Goal: Task Accomplishment & Management: Manage account settings

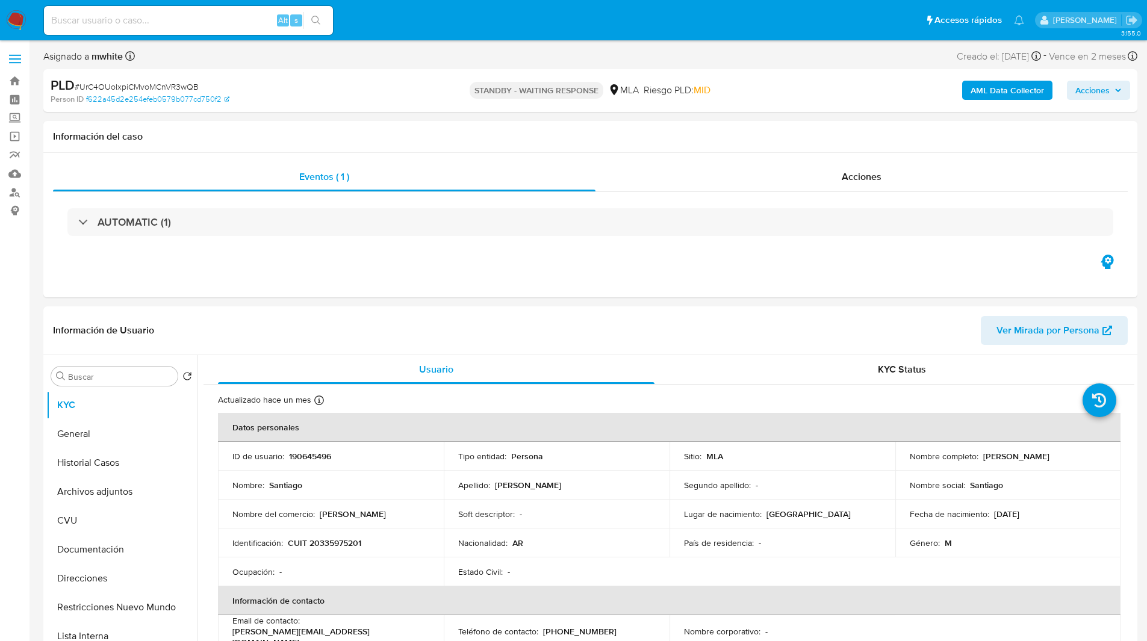
select select "10"
click at [592, 39] on nav "Pausado Ver notificaciones Alt s Accesos rápidos Presiona las siguientes teclas…" at bounding box center [573, 20] width 1147 height 40
click at [595, 31] on ul "Pausado Ver notificaciones Alt s Accesos rápidos Presiona las siguientes teclas…" at bounding box center [534, 20] width 992 height 30
click at [564, 31] on ul "Pausado Ver notificaciones Alt s Accesos rápidos Presiona las siguientes teclas…" at bounding box center [534, 20] width 992 height 30
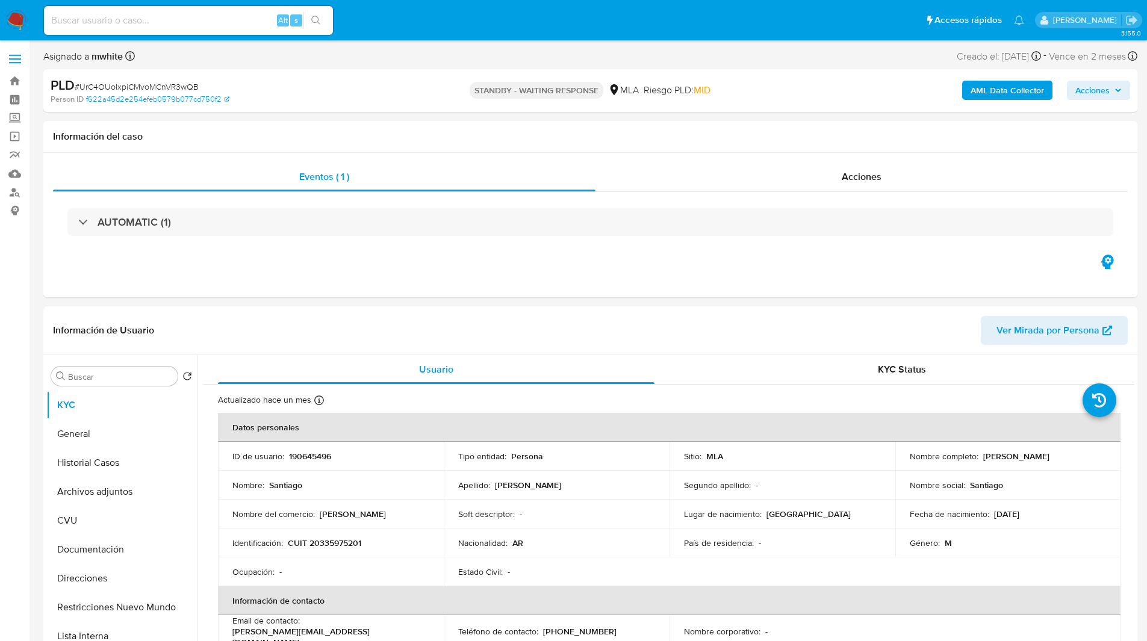
click at [541, 31] on ul "Pausado Ver notificaciones Alt s Accesos rápidos Presiona las siguientes teclas…" at bounding box center [534, 20] width 992 height 30
click at [516, 37] on nav "Pausado Ver notificaciones Alt s Accesos rápidos Presiona las siguientes teclas…" at bounding box center [573, 20] width 1147 height 40
click at [773, 57] on div "Asignado a mwhite Asignado el: 18/08/2025 14:14:27 Creado el: 12/08/2025 Creado…" at bounding box center [590, 58] width 1094 height 21
click at [95, 435] on button "General" at bounding box center [116, 434] width 141 height 29
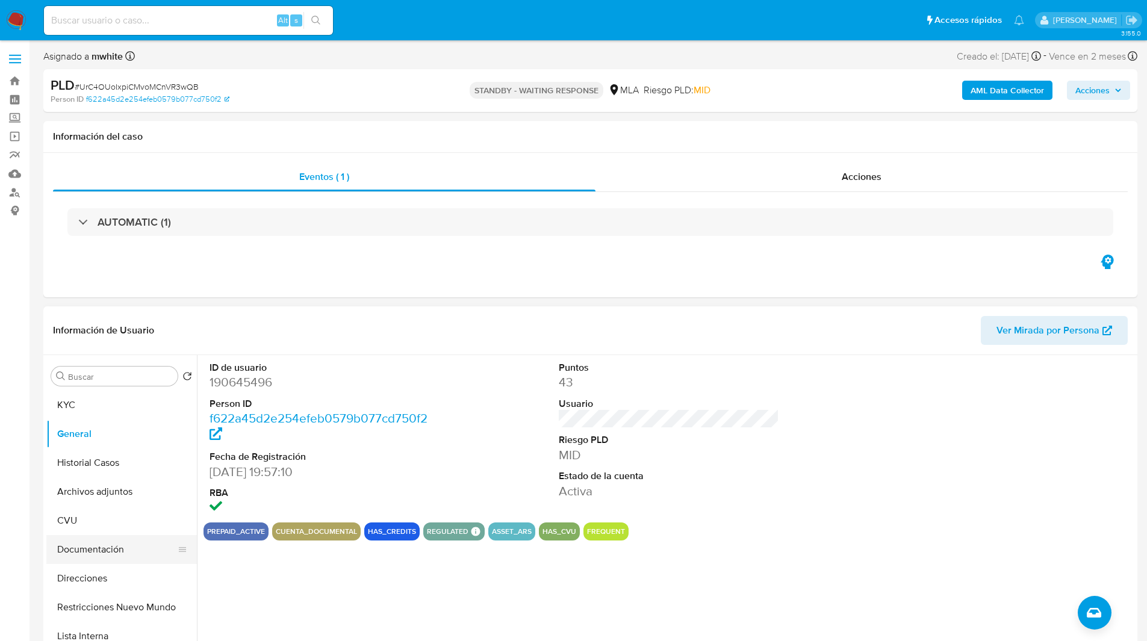
click at [93, 551] on button "Documentación" at bounding box center [116, 549] width 141 height 29
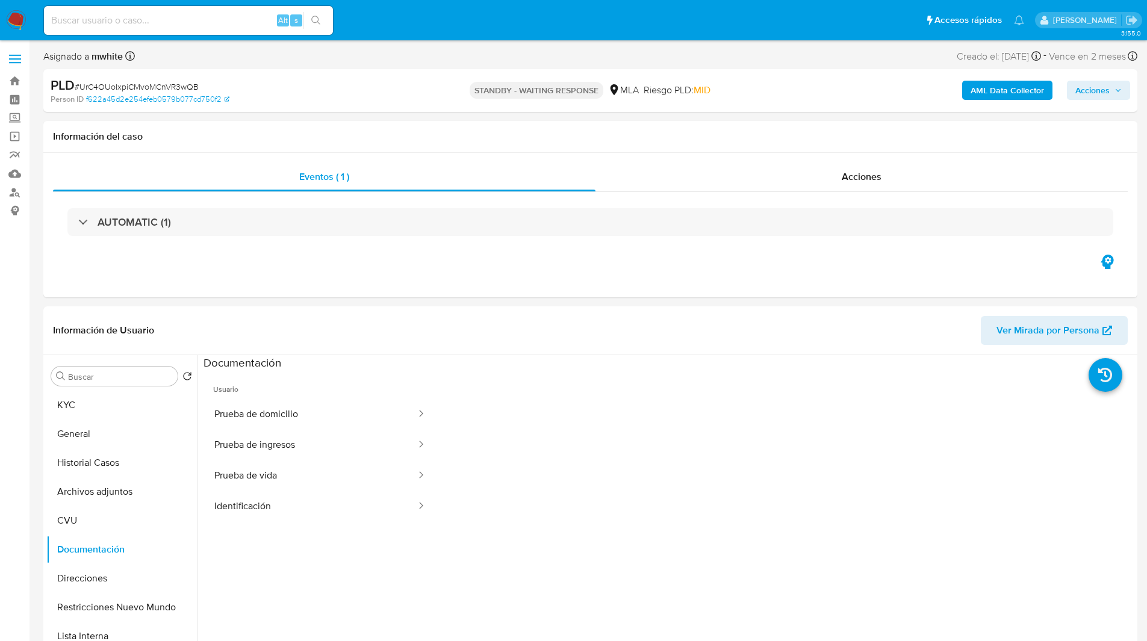
click at [706, 102] on div "Riesgo PLD: MID" at bounding box center [677, 90] width 67 height 28
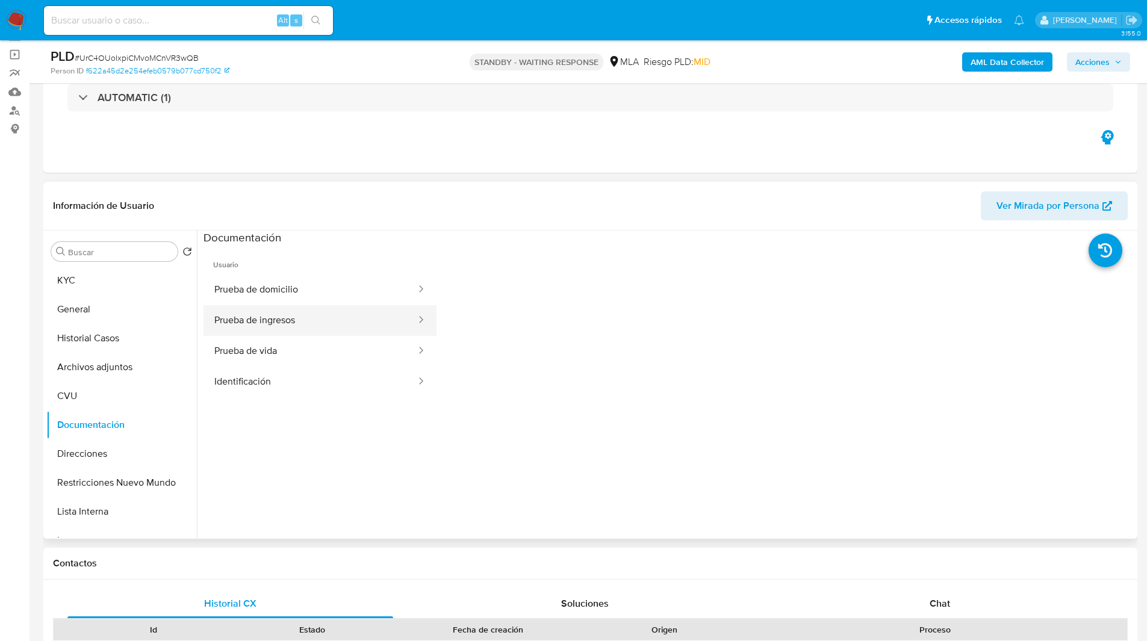
click at [315, 326] on button "Prueba de ingresos" at bounding box center [310, 320] width 214 height 31
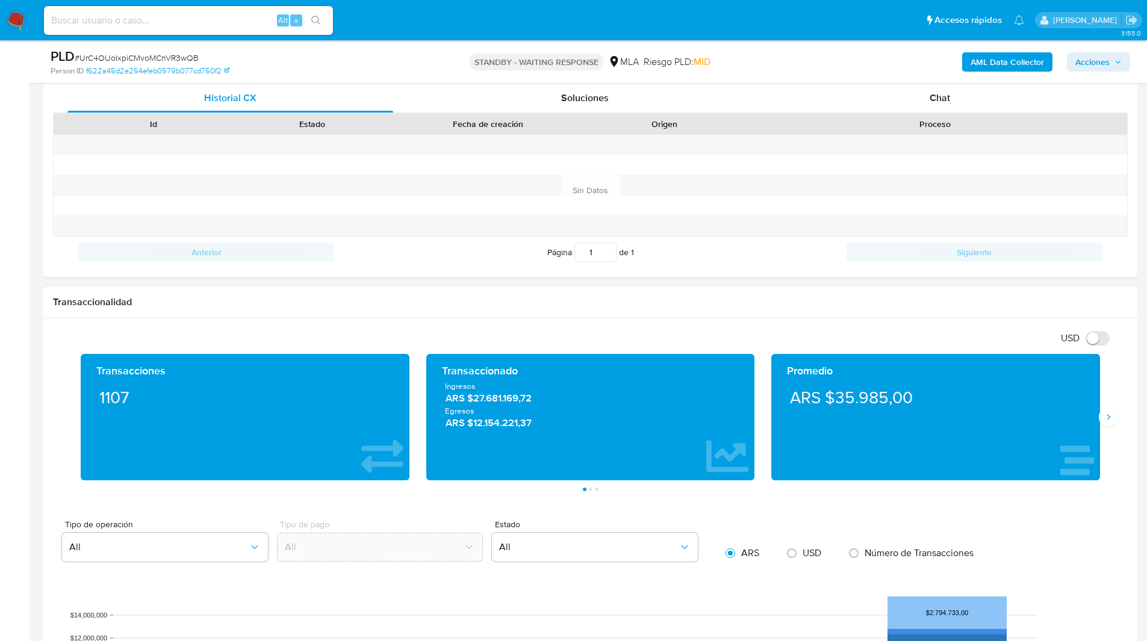
scroll to position [587, 0]
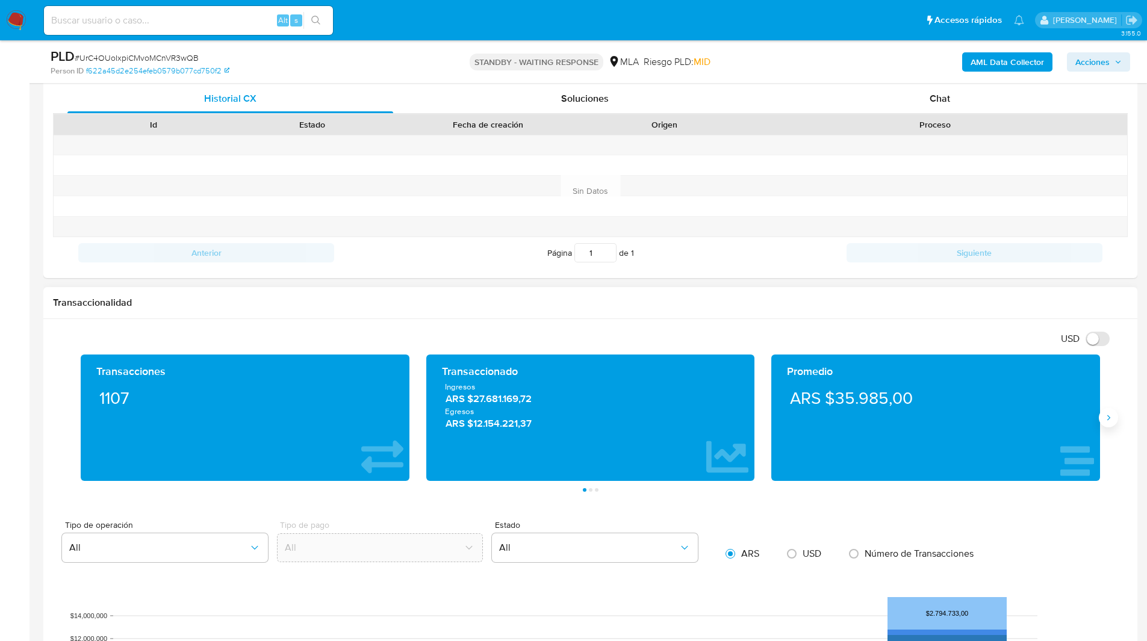
click at [1105, 414] on icon "Siguiente" at bounding box center [1108, 418] width 10 height 10
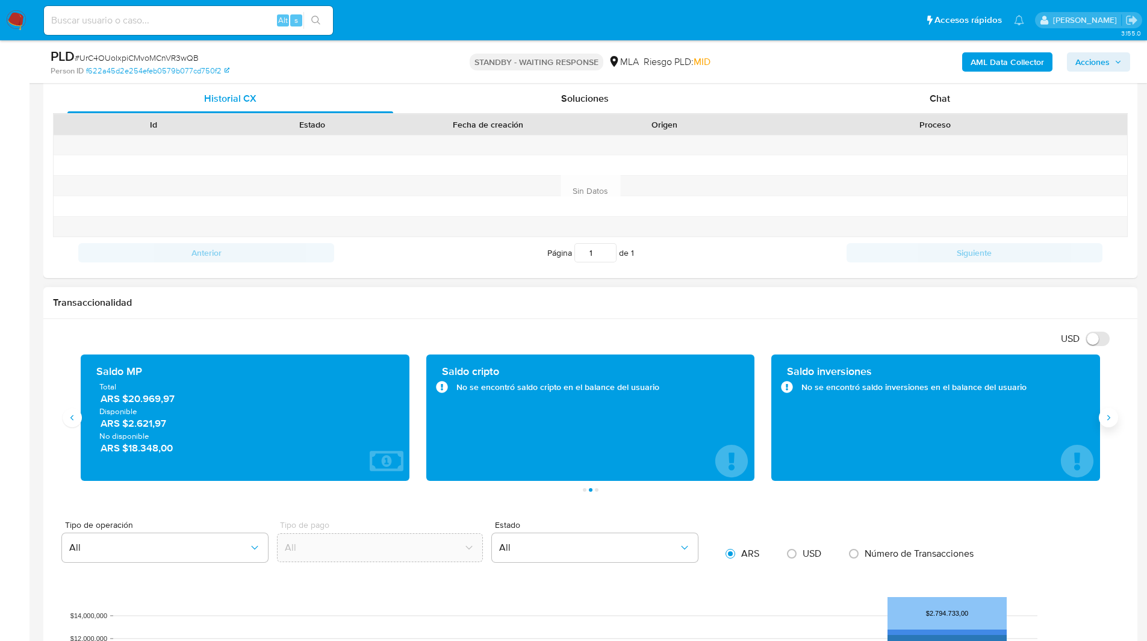
click at [1111, 417] on icon "Siguiente" at bounding box center [1108, 418] width 10 height 10
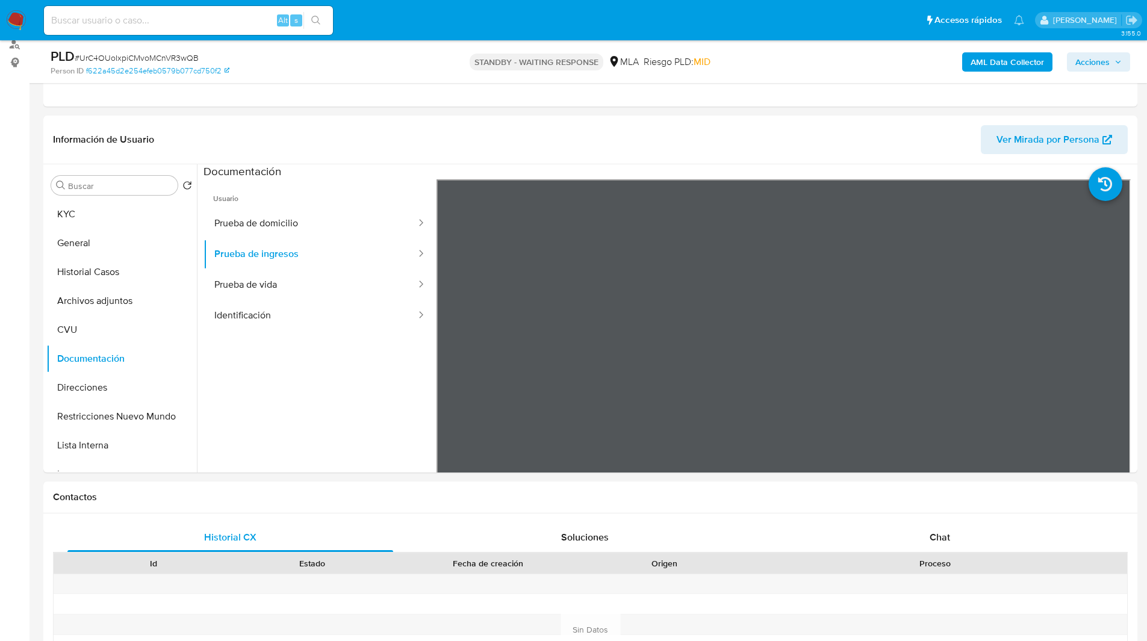
scroll to position [0, 0]
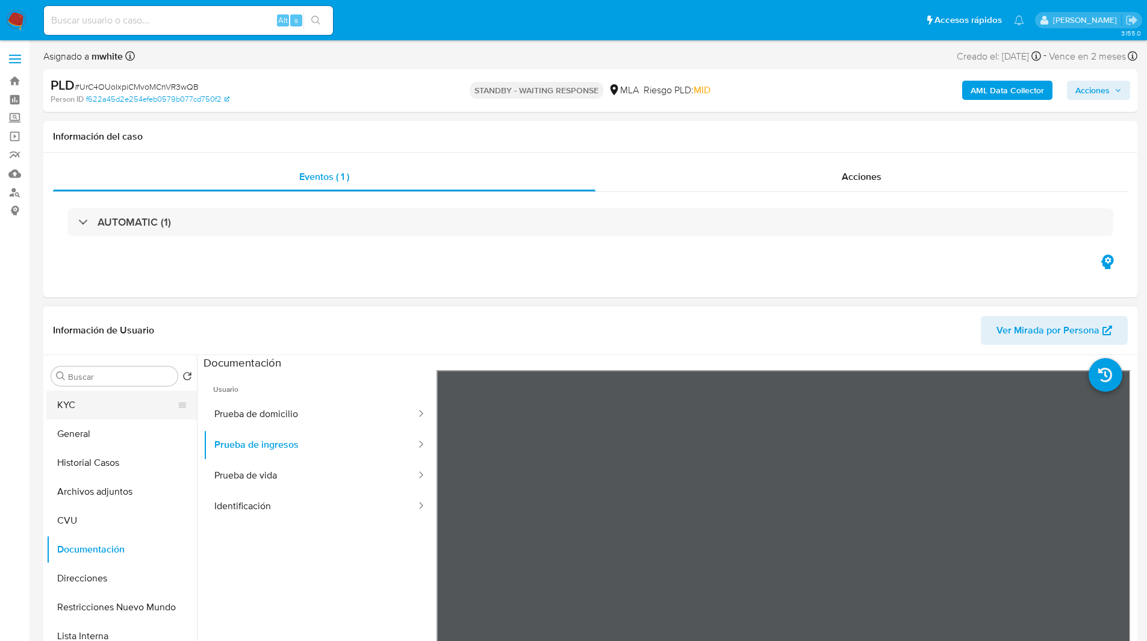
click at [55, 411] on button "KYC" at bounding box center [116, 405] width 141 height 29
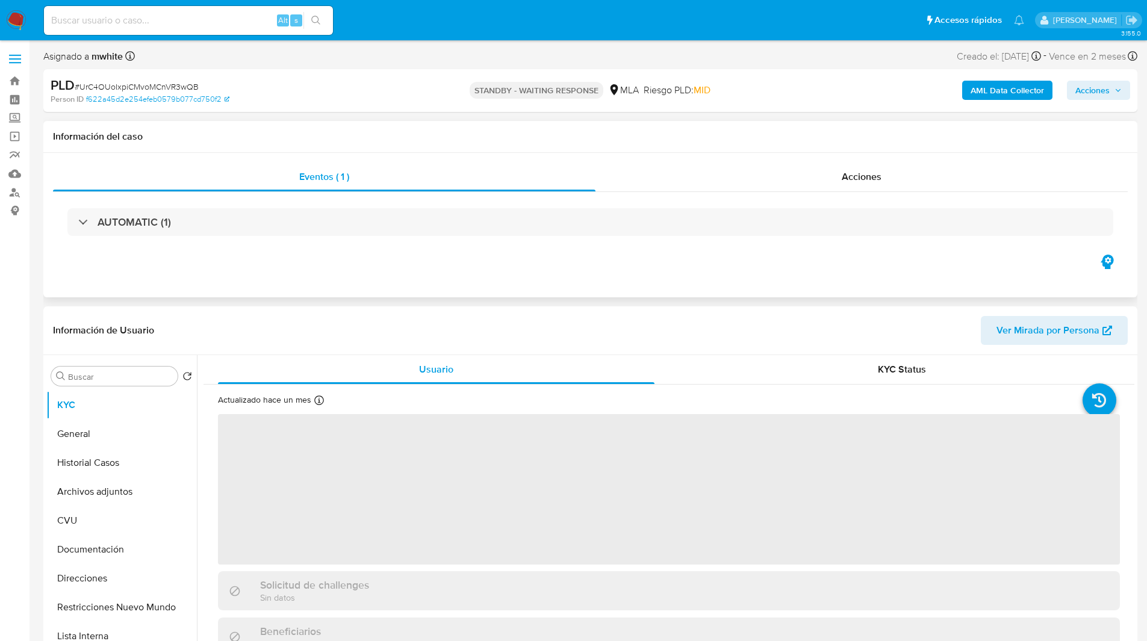
click at [466, 285] on div "Eventos ( 1 ) Acciones AUTOMATIC (1)" at bounding box center [590, 225] width 1094 height 144
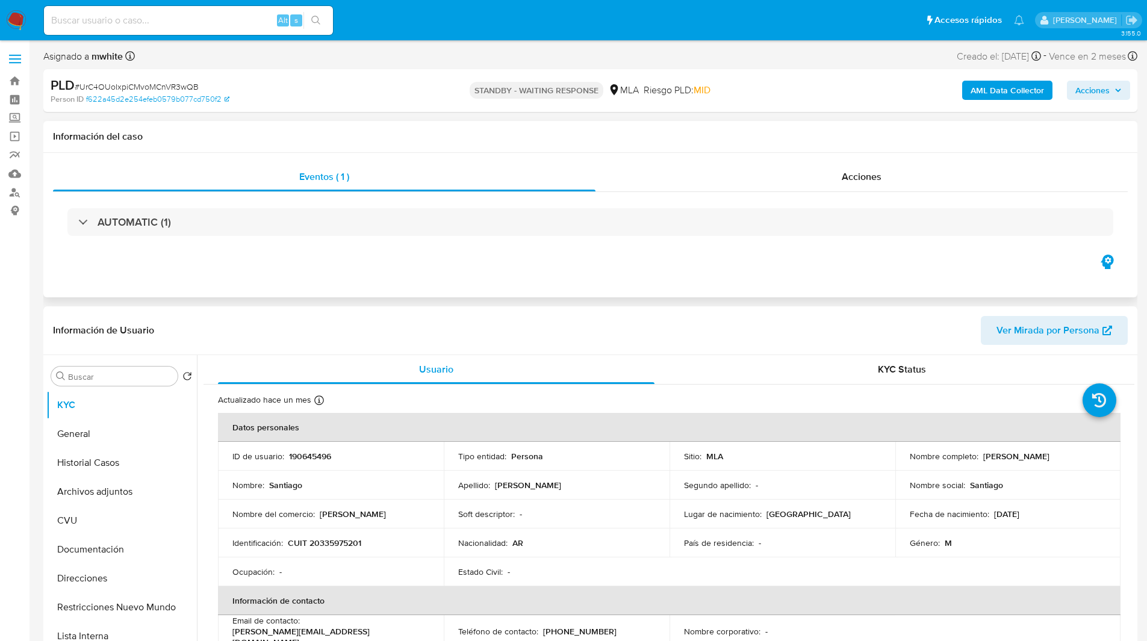
click at [680, 129] on div "Información del caso" at bounding box center [590, 137] width 1094 height 32
click at [147, 83] on span "# UrC4OUoIxpiCMvoMCnVR3wQB" at bounding box center [137, 87] width 124 height 12
copy span "UrC4OUoIxpiCMvoMCnVR3wQB"
click at [704, 110] on div "PLD # UrC4OUoIxpiCMvoMCnVR3wQB Person ID f622a45d2e254efeb0579b077cd750f2 STAND…" at bounding box center [590, 90] width 1094 height 43
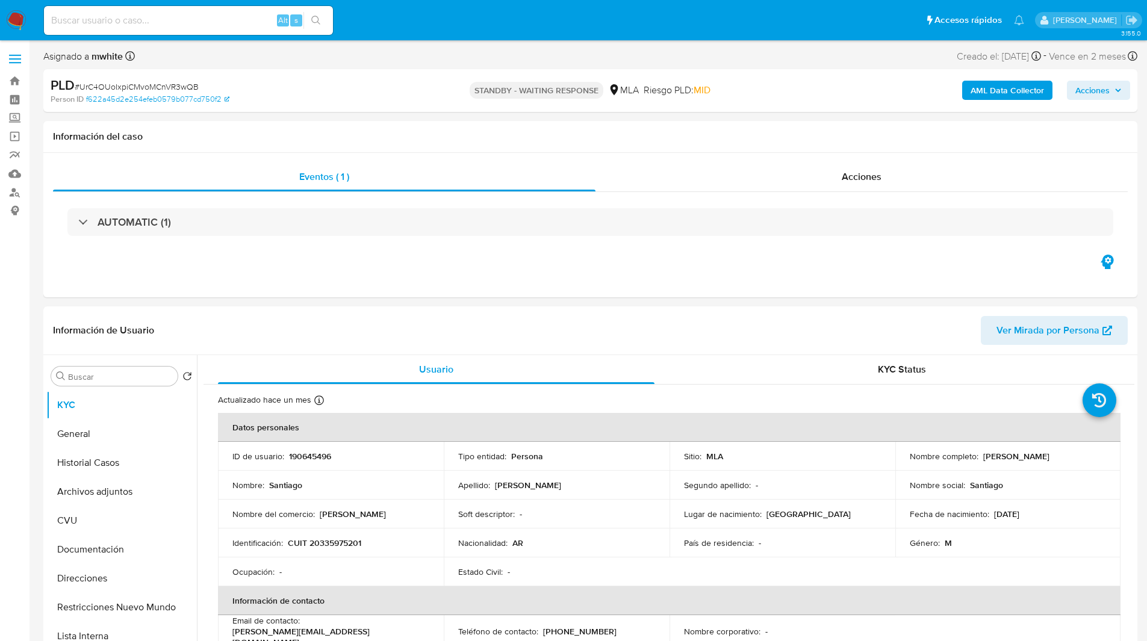
click at [166, 19] on input at bounding box center [188, 21] width 289 height 16
paste input "57DkPOfVxPkkN8V2mvJ9tncY"
type input "57DkPOfVxPkkN8V2mvJ9tncY"
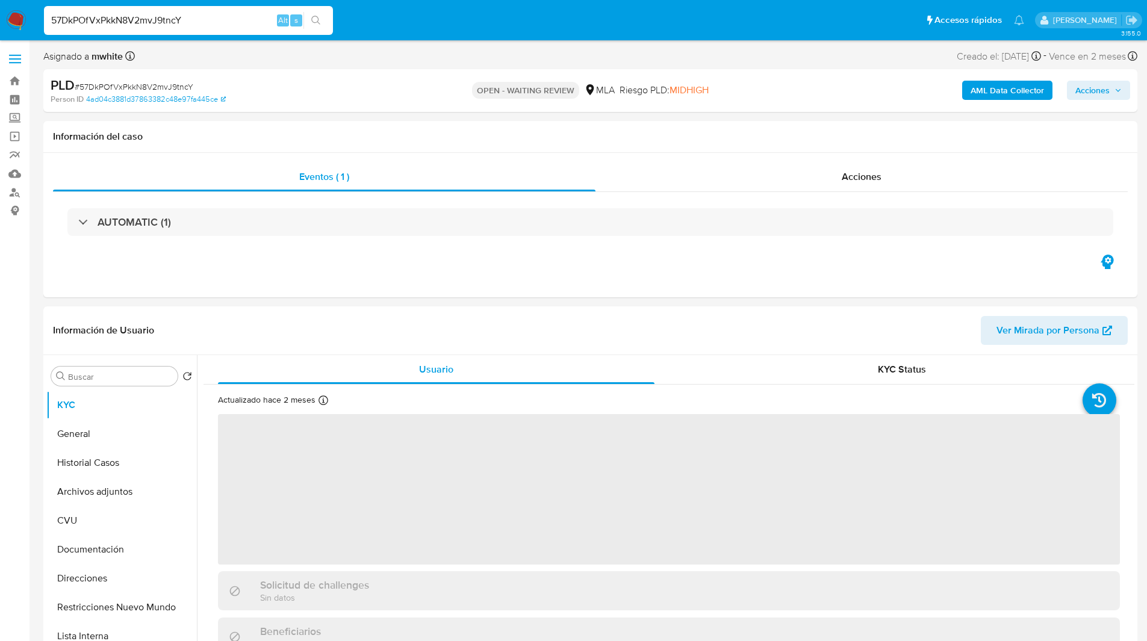
select select "10"
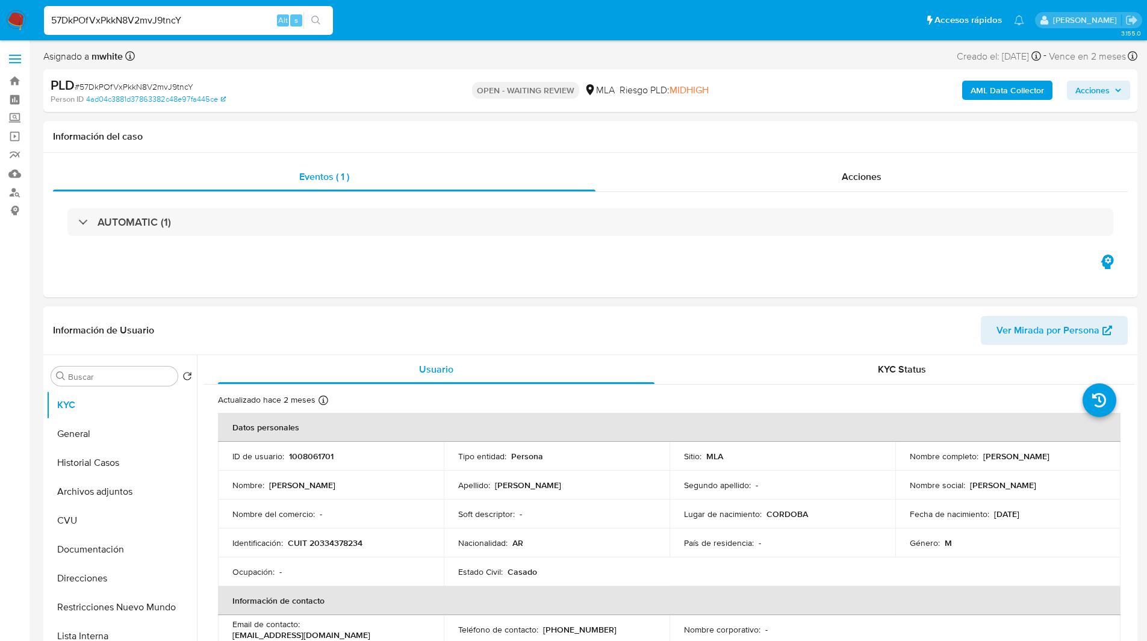
click at [334, 539] on p "CUIT 20334378234" at bounding box center [325, 543] width 75 height 11
copy p "20334378234"
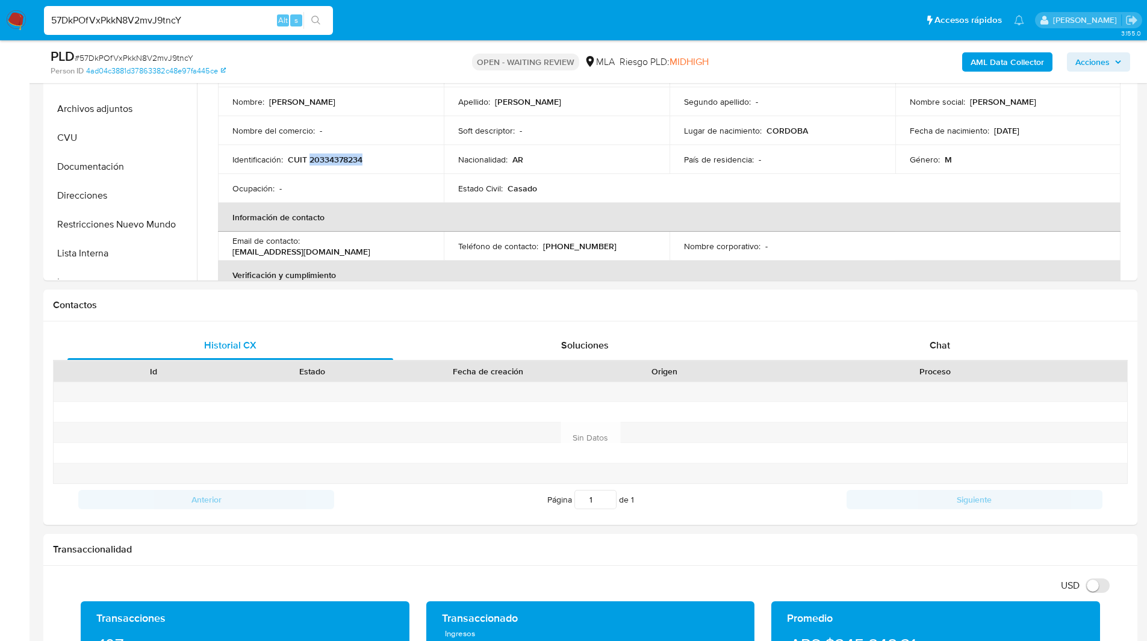
scroll to position [349, 0]
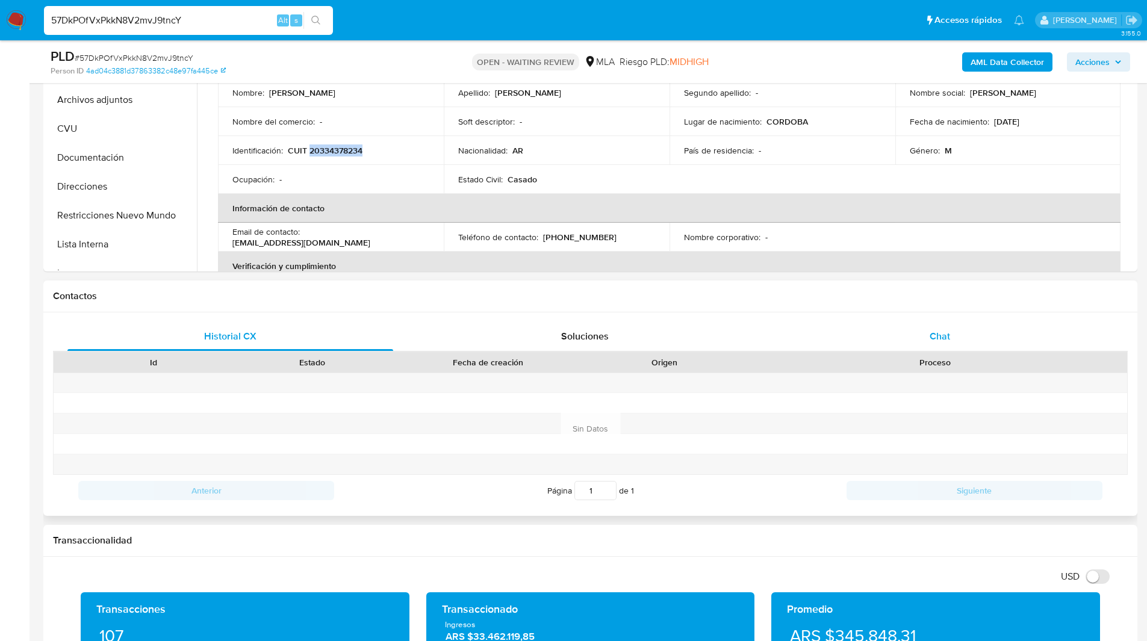
click at [907, 332] on div "Chat" at bounding box center [940, 336] width 326 height 29
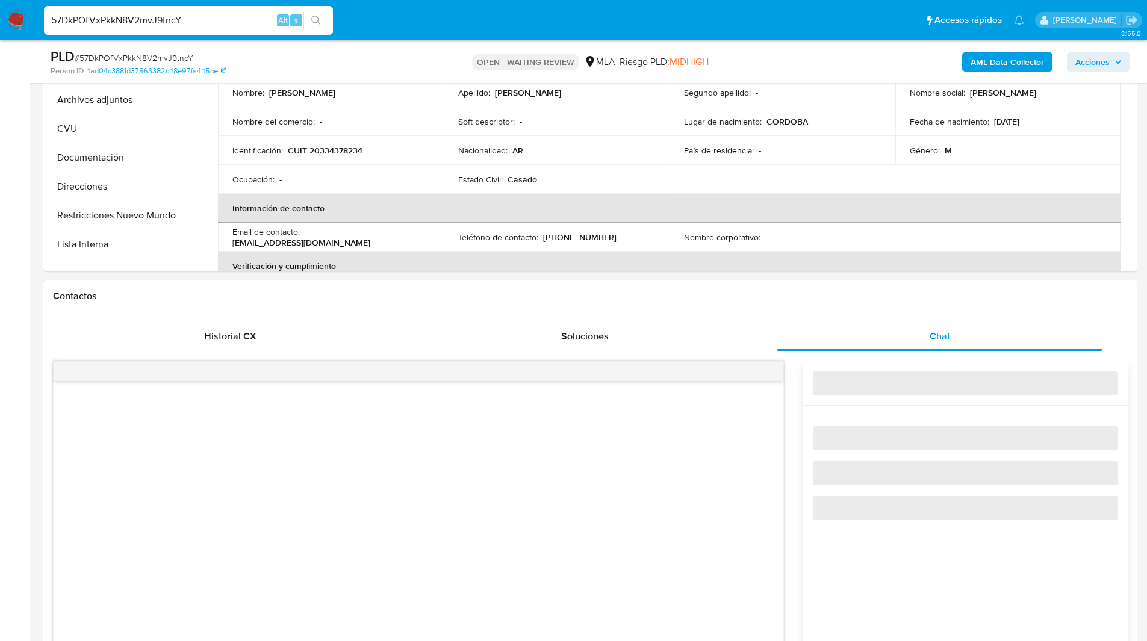
click at [844, 303] on div "Contactos" at bounding box center [590, 297] width 1094 height 32
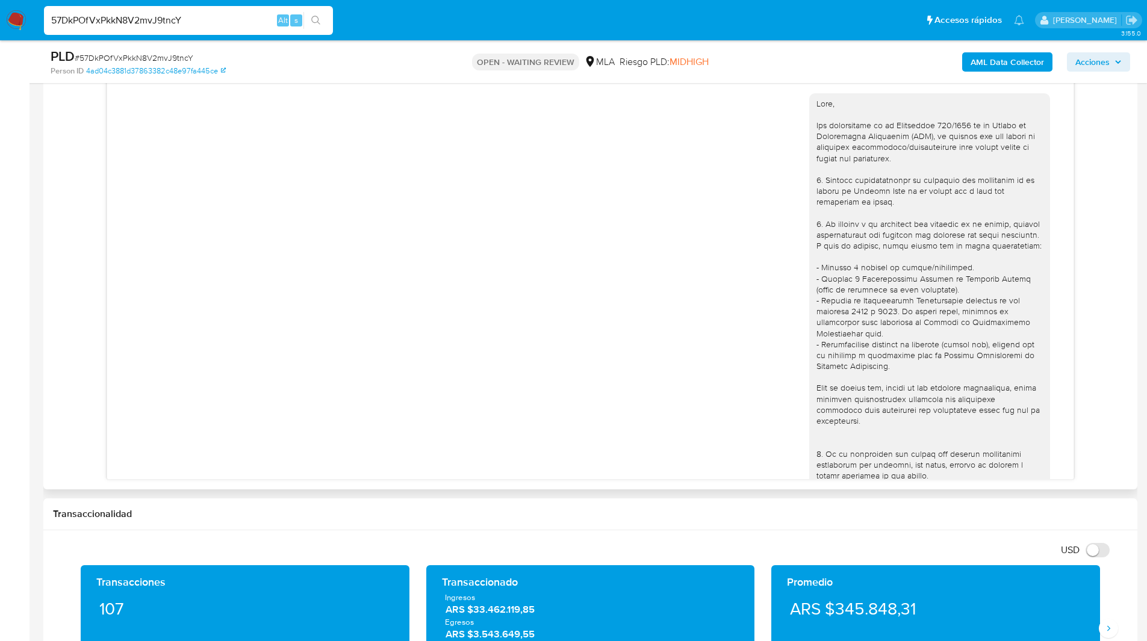
scroll to position [539, 0]
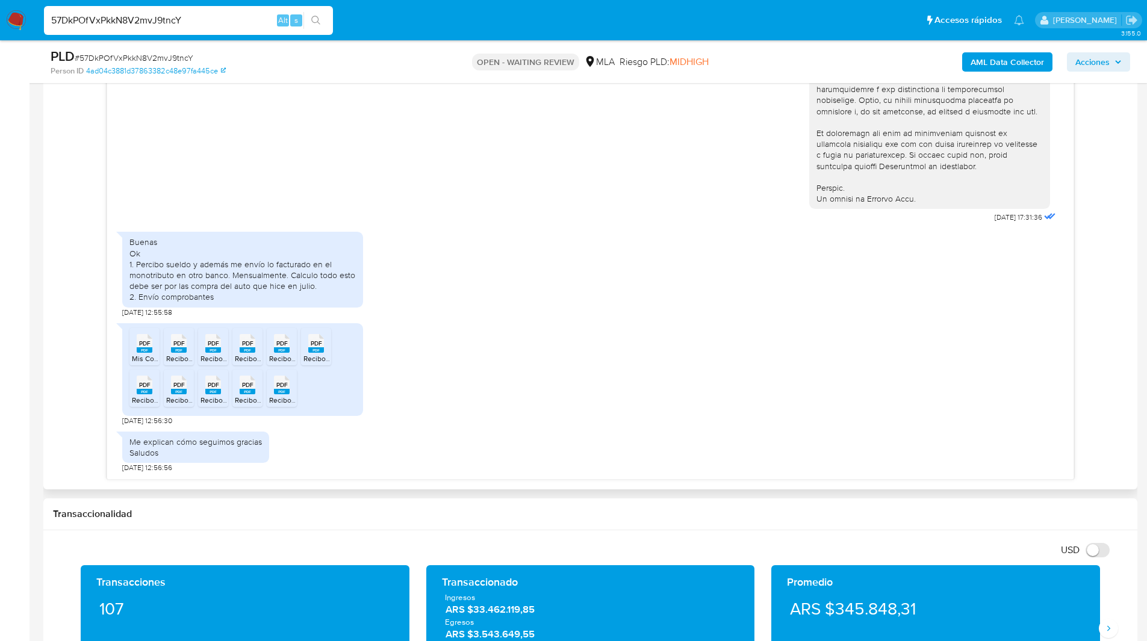
click at [93, 324] on div "18/08/2025 17:31:36 Buenas Ok 1. Percibo sueldo y además me envío lo facturado …" at bounding box center [590, 269] width 1075 height 421
click at [636, 302] on div "Buenas Ok 1. Percibo sueldo y además me envío lo facturado en el monotributo en…" at bounding box center [590, 271] width 936 height 91
click at [672, 315] on div "Buenas Ok 1. Percibo sueldo y además me envío lo facturado en el monotributo en…" at bounding box center [590, 271] width 936 height 91
click at [134, 345] on div "PDF PDF" at bounding box center [144, 341] width 25 height 23
click at [172, 349] on rect at bounding box center [179, 349] width 16 height 5
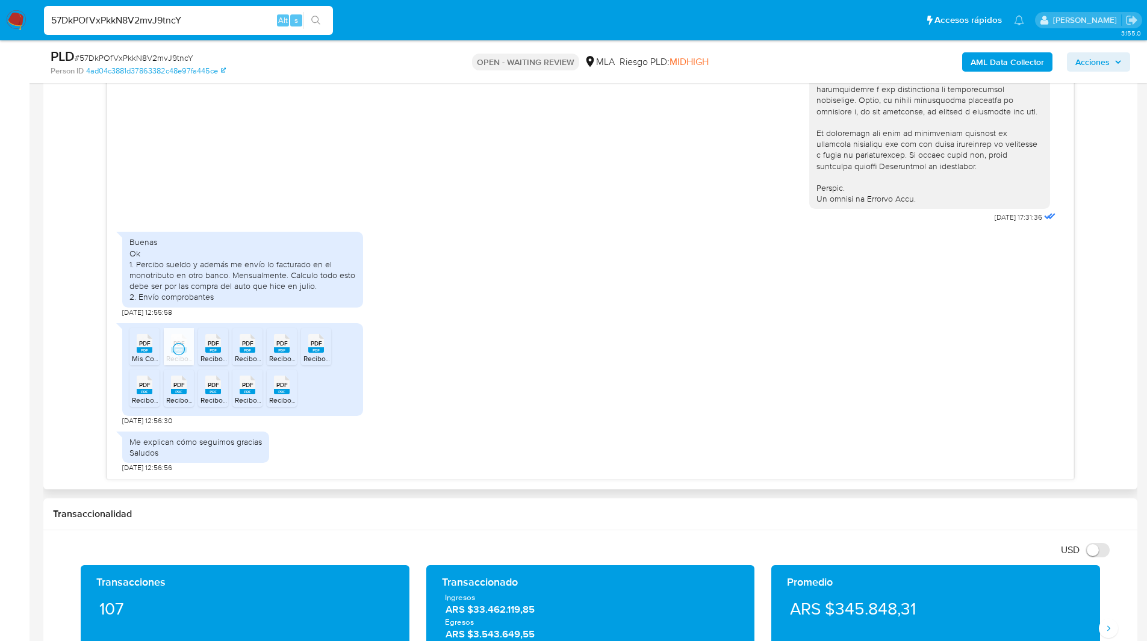
click at [219, 346] on span "PDF" at bounding box center [213, 344] width 11 height 8
click at [263, 352] on ul "PDF PDF Mis Comprobantes Emitidos - CUIT 20334378234.pdf PDF PDF Recibo Nomad A…" at bounding box center [242, 369] width 226 height 83
click at [250, 349] on rect at bounding box center [248, 349] width 16 height 5
click at [287, 343] on span "PDF" at bounding box center [281, 344] width 11 height 8
click at [152, 344] on icon at bounding box center [145, 343] width 16 height 19
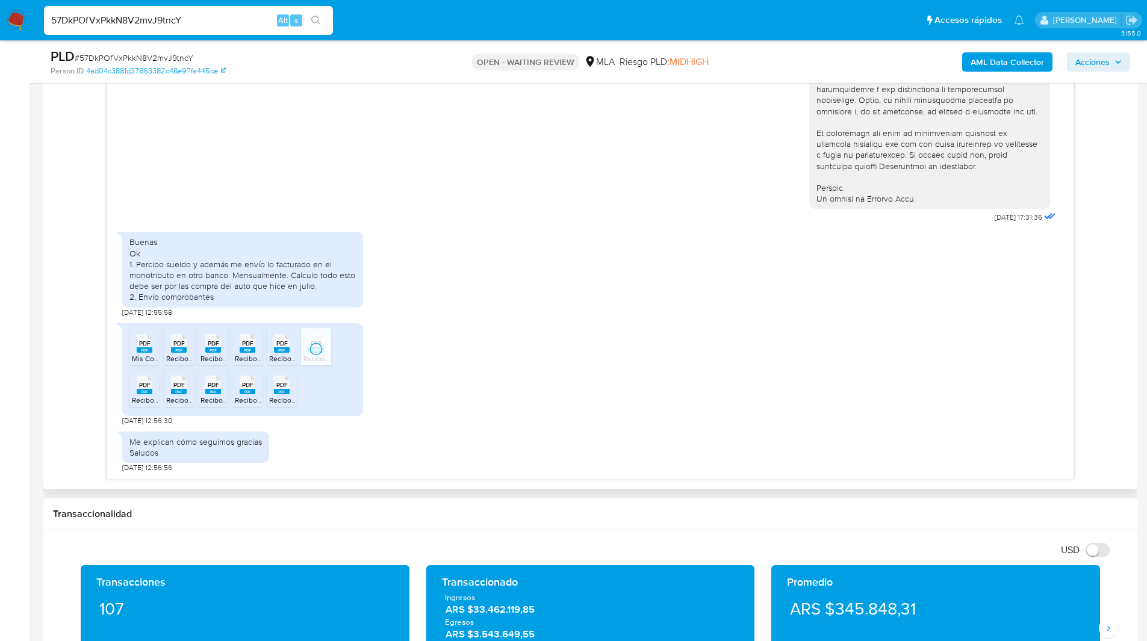
click at [285, 387] on span "PDF" at bounding box center [281, 385] width 11 height 8
click at [245, 383] on span "PDF" at bounding box center [247, 385] width 11 height 8
click at [152, 353] on icon at bounding box center [145, 343] width 16 height 19
click at [180, 385] on span "PDF" at bounding box center [178, 385] width 11 height 8
drag, startPoint x: 143, startPoint y: 384, endPoint x: 164, endPoint y: 389, distance: 21.0
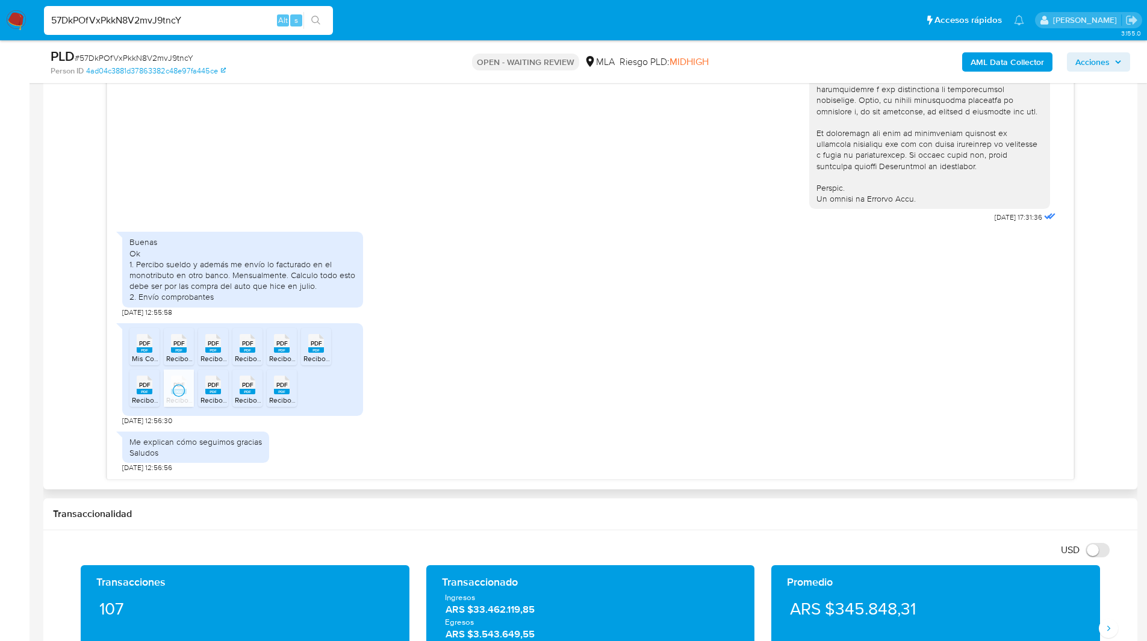
click at [143, 384] on span "PDF" at bounding box center [144, 385] width 11 height 8
click at [305, 437] on div "Me explican cómo seguimos gracias Saludos 19/08/2025 12:56:56" at bounding box center [590, 450] width 936 height 48
drag, startPoint x: 220, startPoint y: 439, endPoint x: 240, endPoint y: 439, distance: 20.5
click at [240, 439] on div "Me explican cómo seguimos gracias Saludos" at bounding box center [195, 447] width 132 height 22
click at [332, 446] on div "Me explican cómo seguimos gracias Saludos 19/08/2025 12:56:56" at bounding box center [590, 450] width 936 height 48
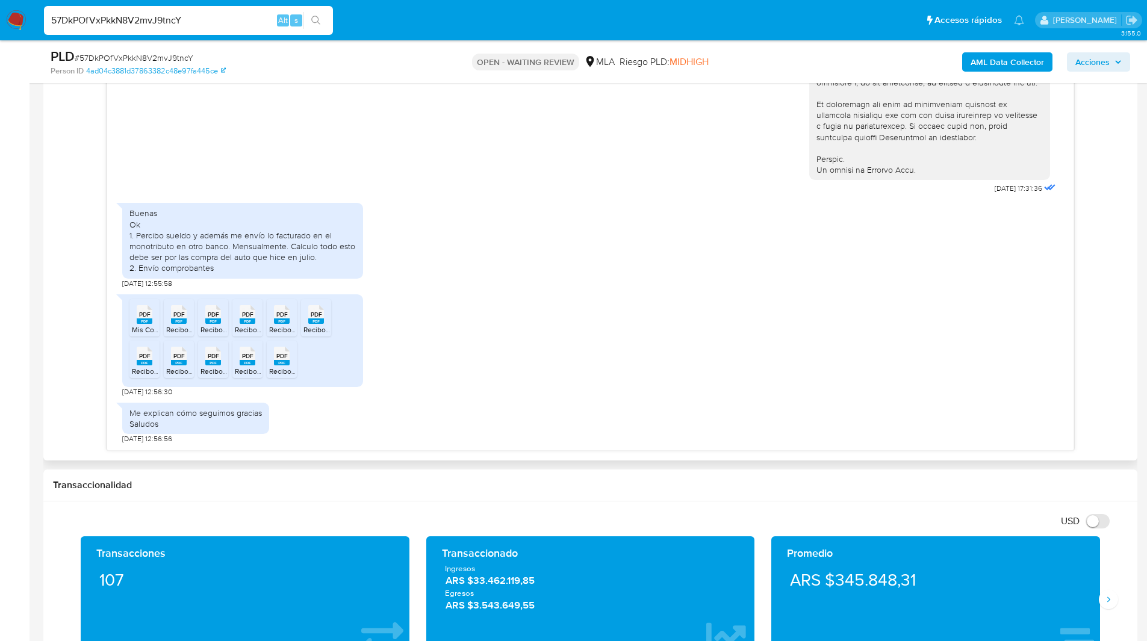
scroll to position [682, 0]
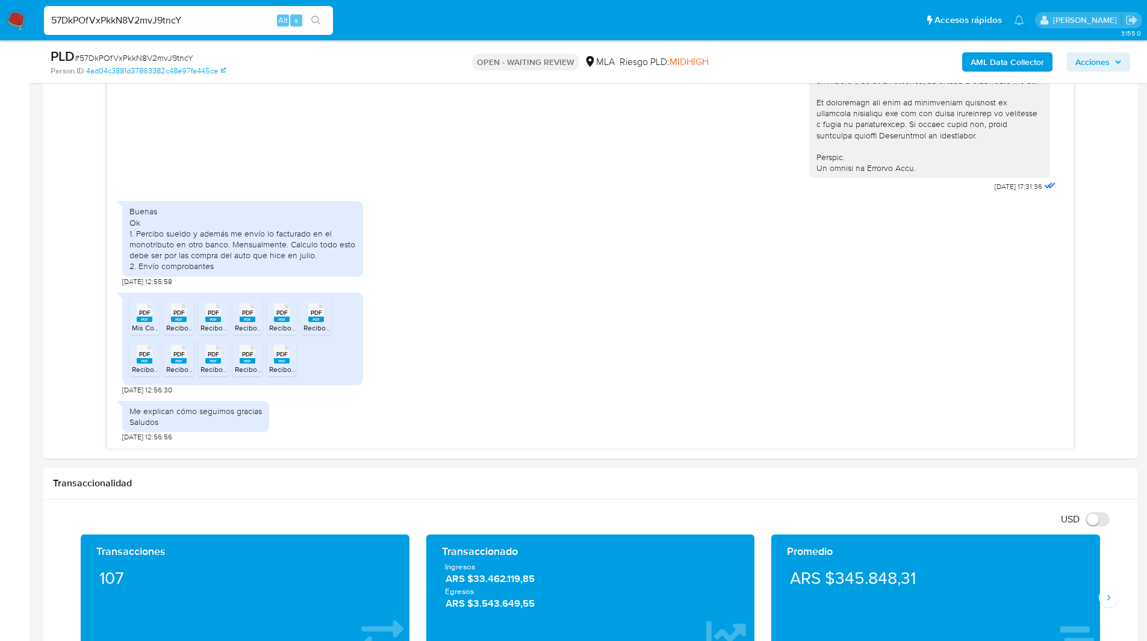
click at [293, 479] on h1 "Transaccionalidad" at bounding box center [590, 483] width 1075 height 12
click at [321, 414] on div "Me explican cómo seguimos gracias Saludos 19/08/2025 12:56:56" at bounding box center [590, 419] width 936 height 48
click at [470, 240] on div "Buenas Ok 1. Percibo sueldo y además me envío lo facturado en el monotributo en…" at bounding box center [590, 240] width 936 height 91
click at [711, 339] on div "PDF PDF Mis Comprobantes Emitidos - CUIT 20334378234.pdf PDF PDF Recibo Nomad A…" at bounding box center [590, 341] width 936 height 108
drag, startPoint x: 136, startPoint y: 233, endPoint x: 321, endPoint y: 256, distance: 186.2
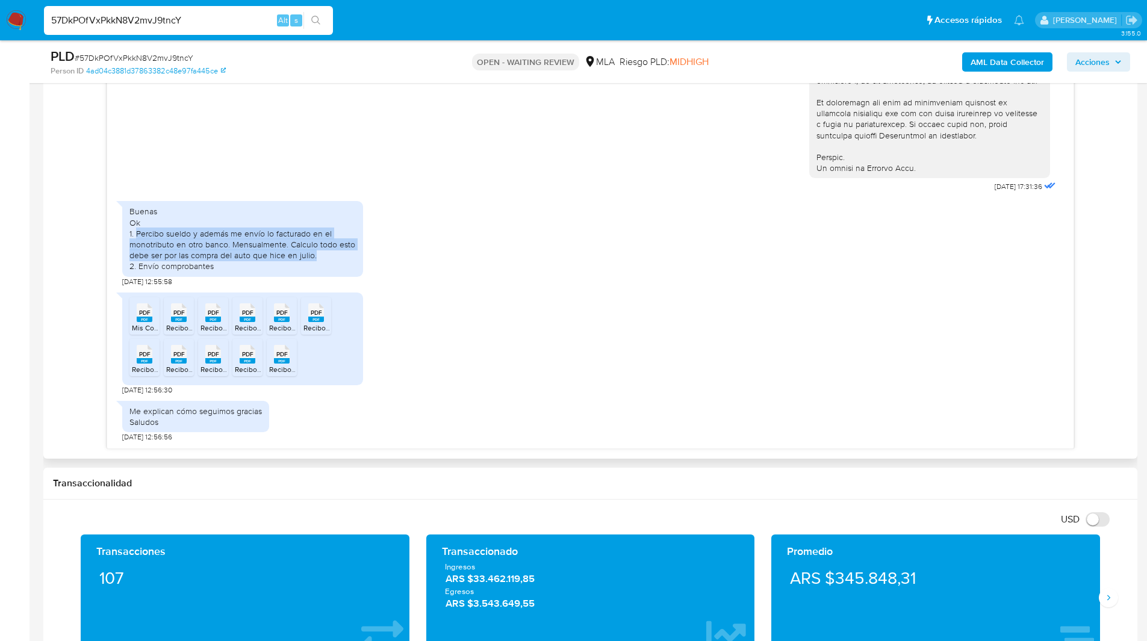
click at [321, 256] on div "Buenas Ok 1. Percibo sueldo y además me envío lo facturado en el monotributo en…" at bounding box center [242, 239] width 226 height 66
copy div "Percibo sueldo y además me envío lo facturado en el monotributo en otro banco. …"
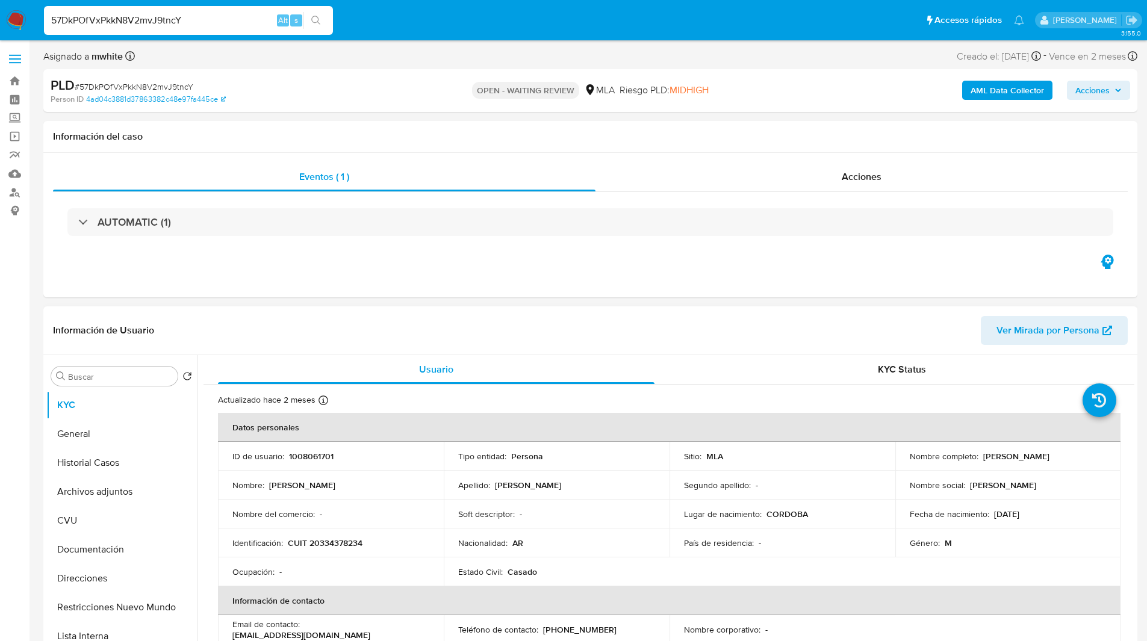
scroll to position [623, 0]
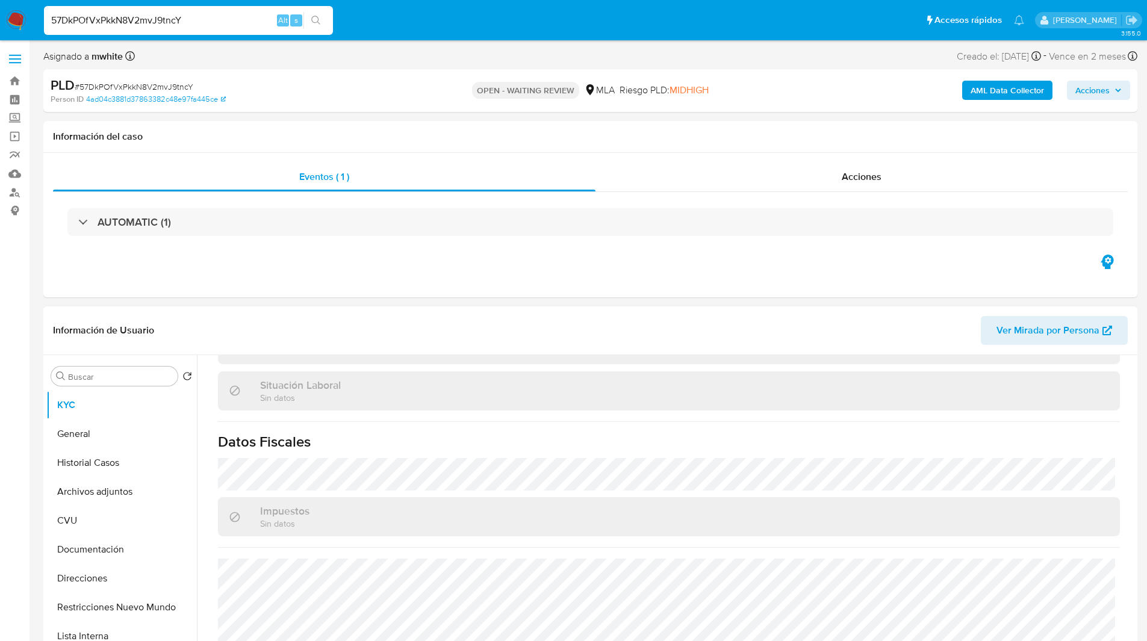
click at [633, 333] on header "Información de Usuario Ver Mirada por Persona" at bounding box center [590, 330] width 1075 height 29
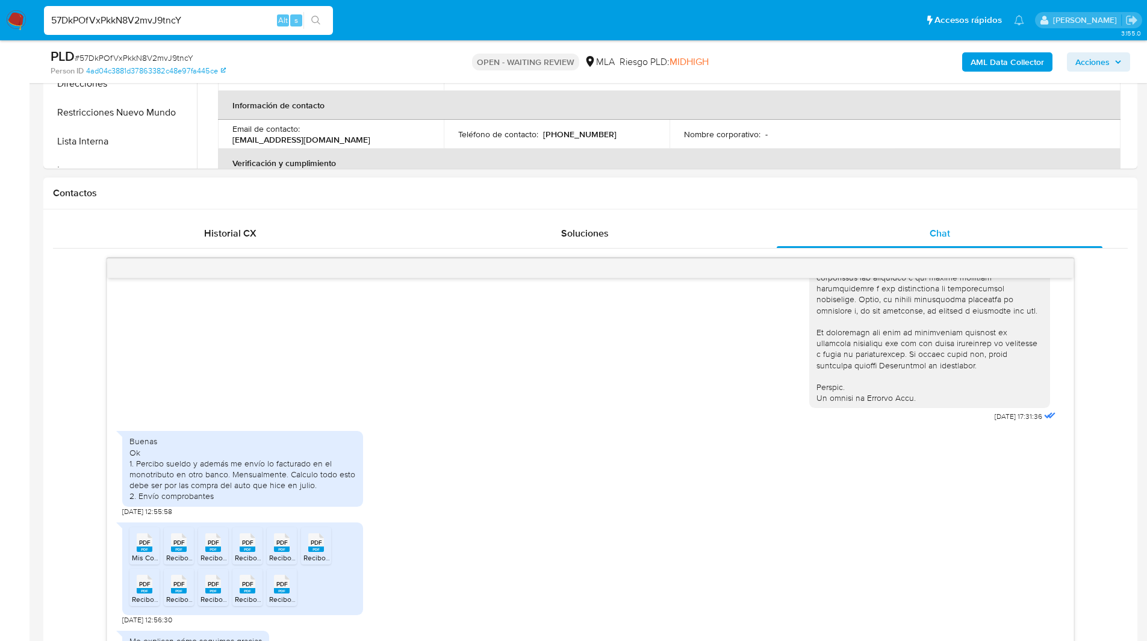
scroll to position [453, 0]
click at [95, 20] on input "57DkPOfVxPkkN8V2mvJ9tncY" at bounding box center [188, 21] width 289 height 16
click at [14, 19] on img at bounding box center [16, 20] width 20 height 20
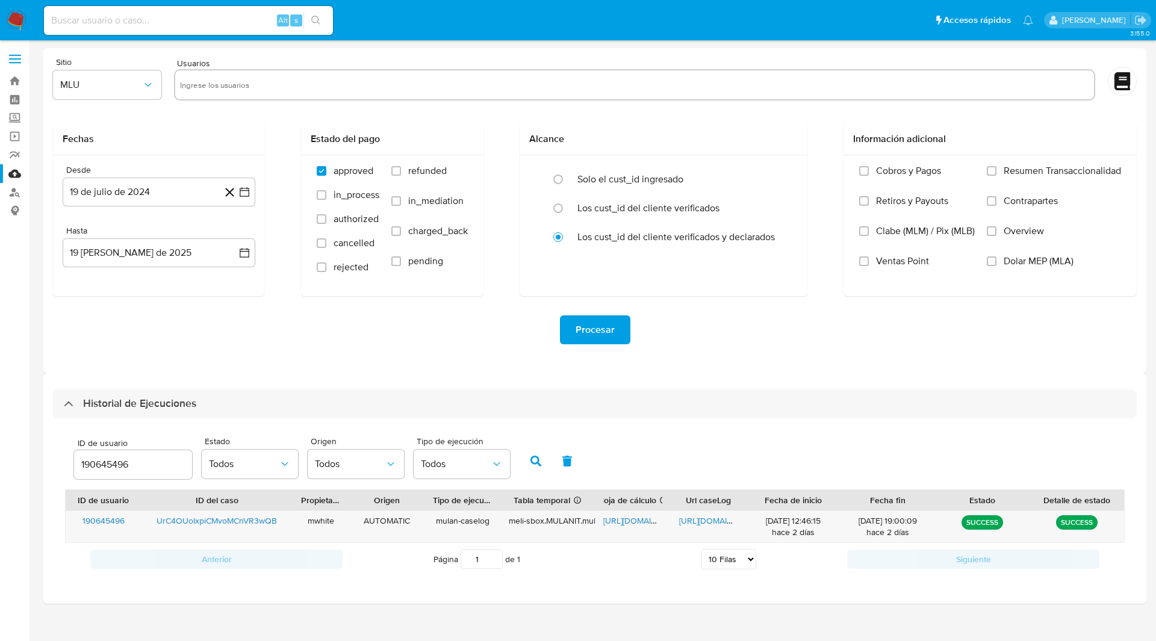
select select "10"
click at [114, 465] on input "190645496" at bounding box center [133, 465] width 118 height 16
type input "1008061701"
click at [532, 462] on icon "button" at bounding box center [535, 461] width 11 height 11
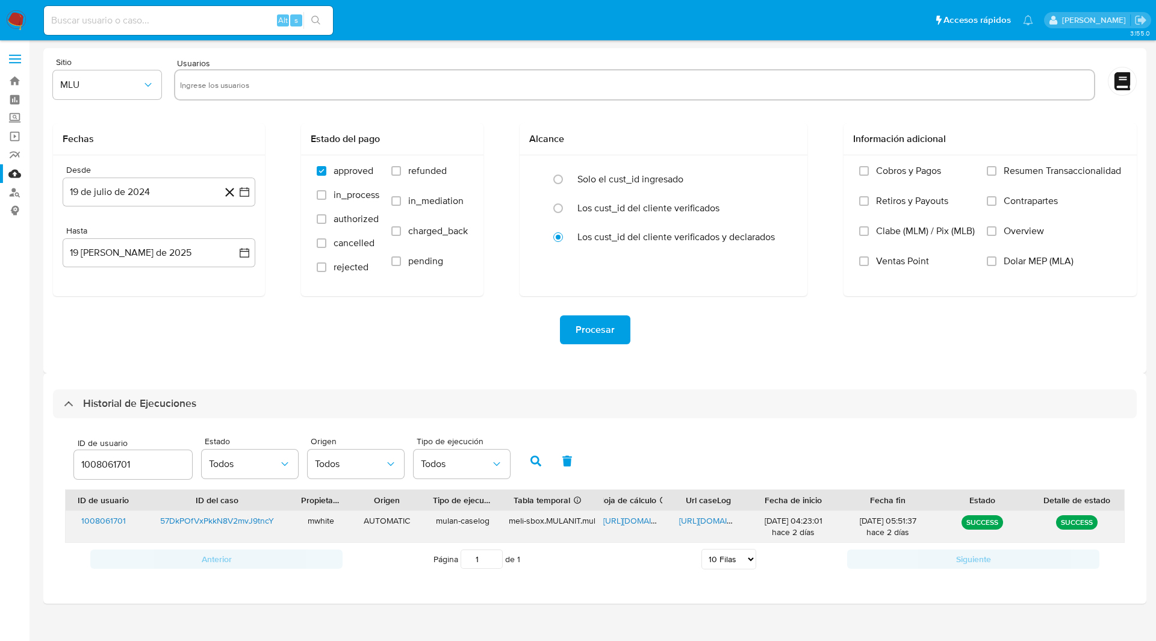
click at [634, 522] on span "https://docs.google.com/spreadsheets/d/1JefJixVE9OHvyMTSIUR-QalMMLMGdcptyVAQHn8…" at bounding box center [644, 521] width 83 height 12
click at [689, 520] on span "https://docs.google.com/document/d/1RC2qFtUR13UVun9GJOdu5N6DaTYtdlLqj-HWLEPMfJI…" at bounding box center [720, 521] width 83 height 12
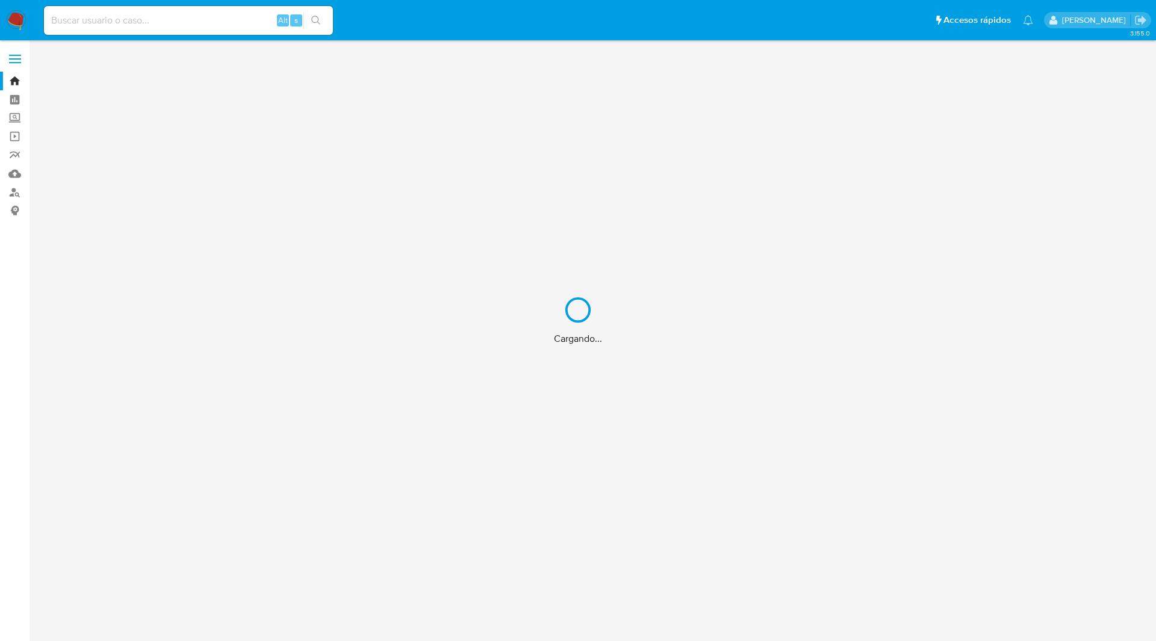
click at [801, 14] on div "Cargando..." at bounding box center [578, 320] width 1156 height 641
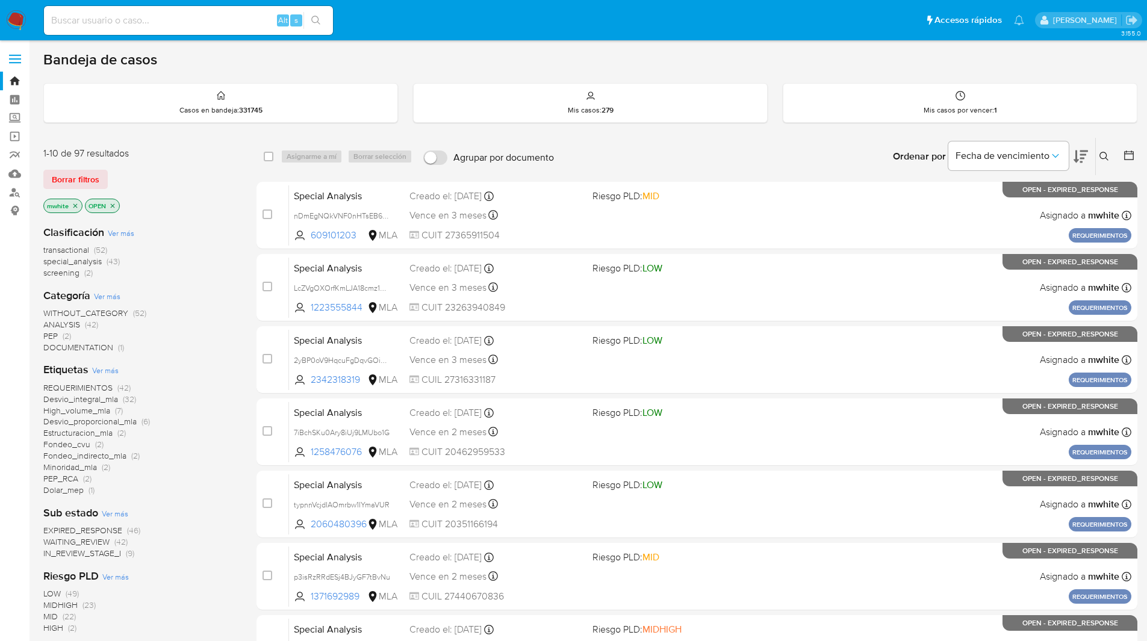
click at [1102, 155] on icon at bounding box center [1104, 157] width 10 height 10
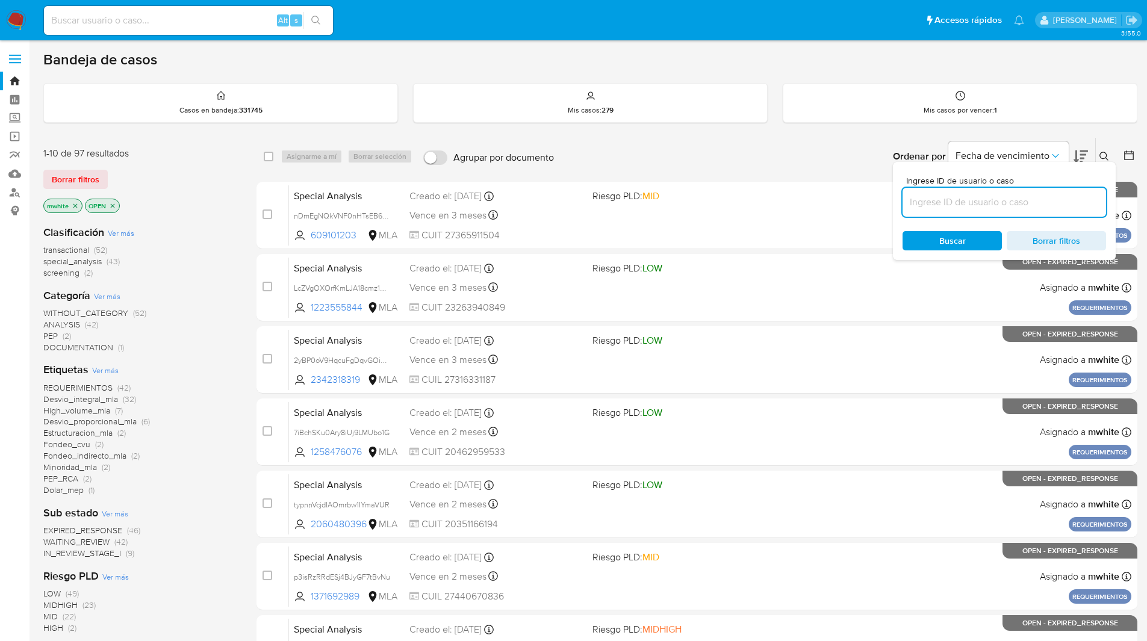
click at [969, 200] on input at bounding box center [1003, 202] width 203 height 16
type input "57DkPOfVxPkkN8V2mvJ9tncY"
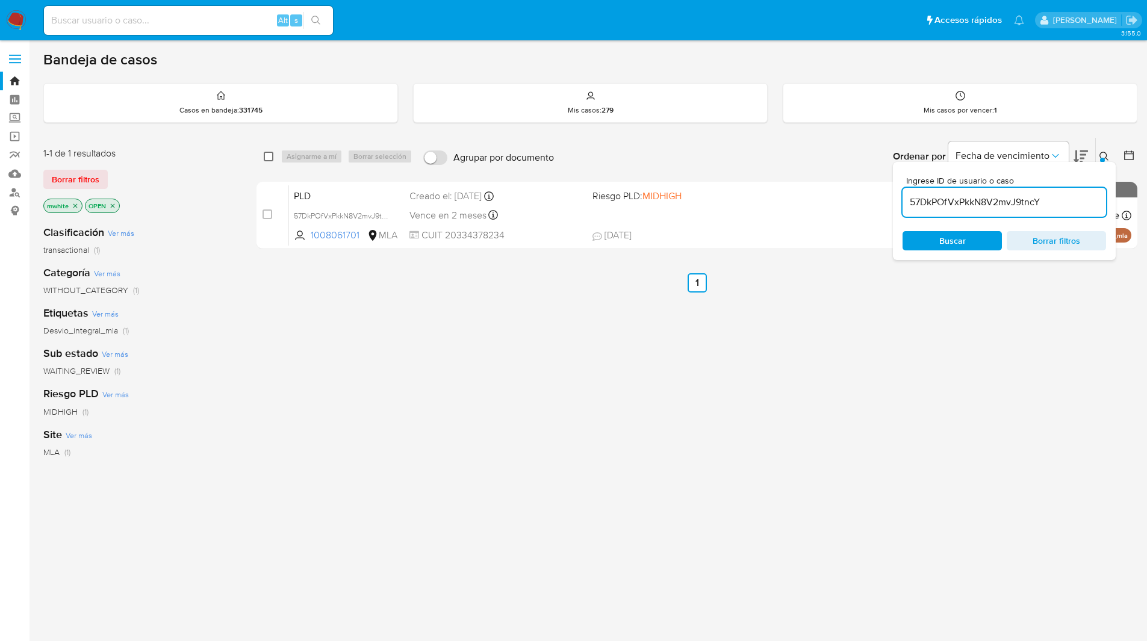
click at [268, 158] on input "checkbox" at bounding box center [269, 157] width 10 height 10
checkbox input "true"
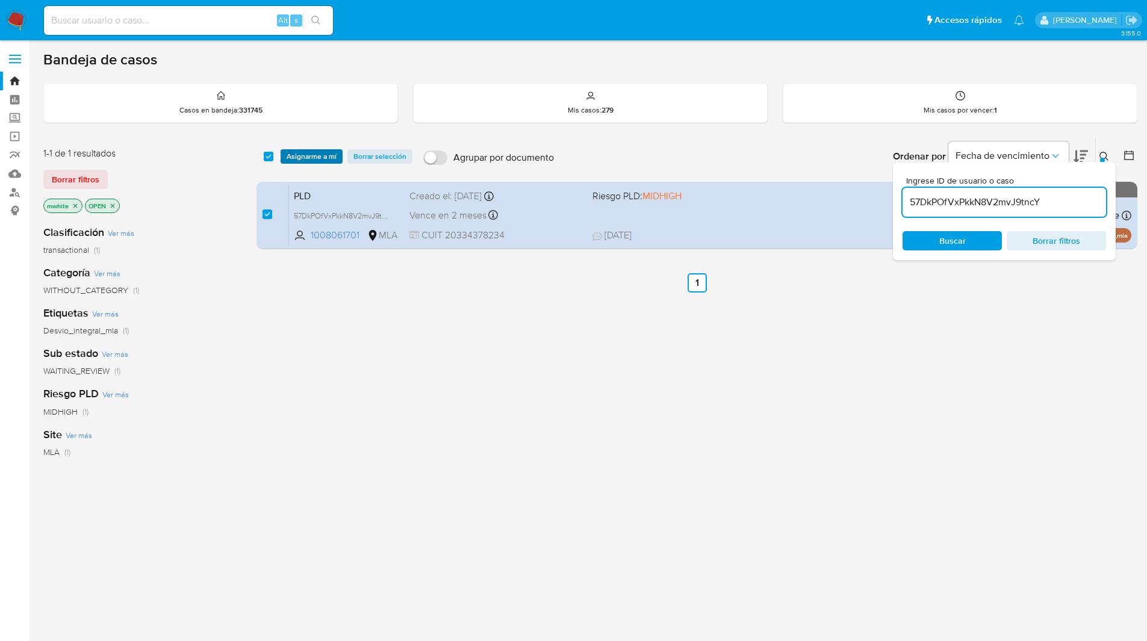
click at [290, 158] on span "Asignarme a mí" at bounding box center [312, 156] width 50 height 12
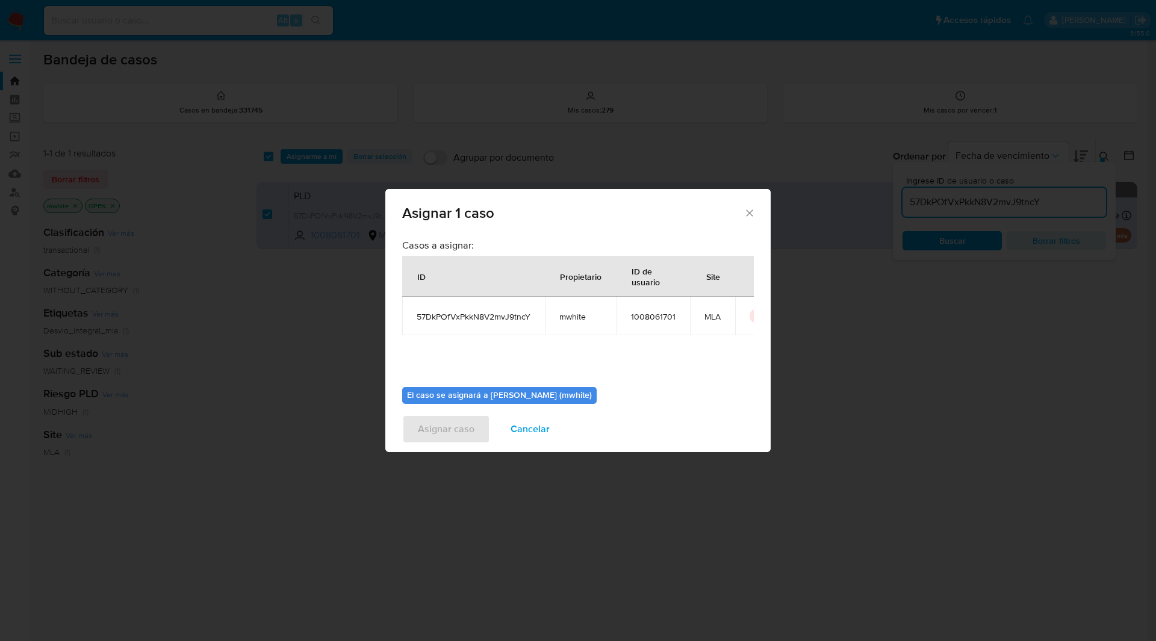
click at [569, 316] on span "mwhite" at bounding box center [580, 316] width 43 height 11
copy span "mwhite"
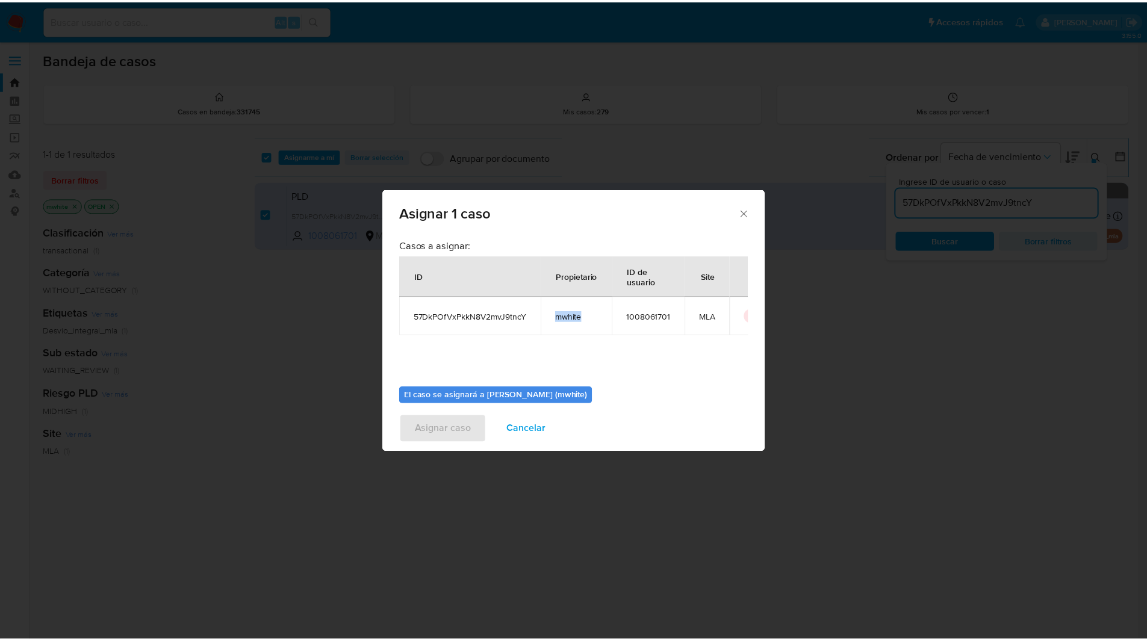
scroll to position [63, 0]
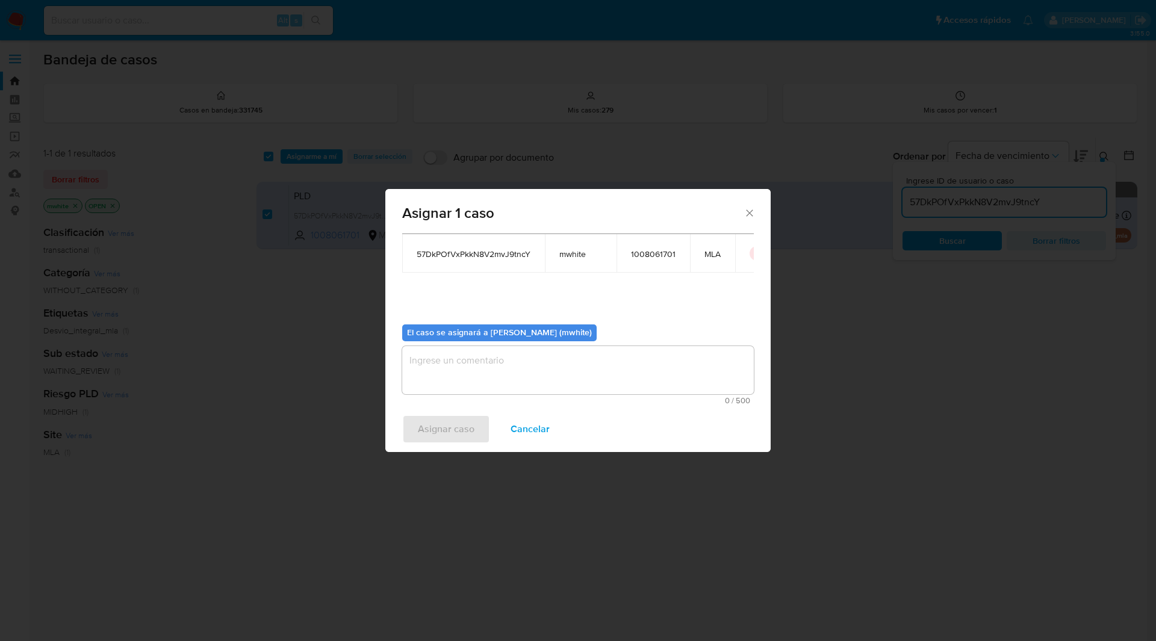
click at [445, 361] on textarea "assign-modal" at bounding box center [578, 370] width 352 height 48
paste textarea "mwhite"
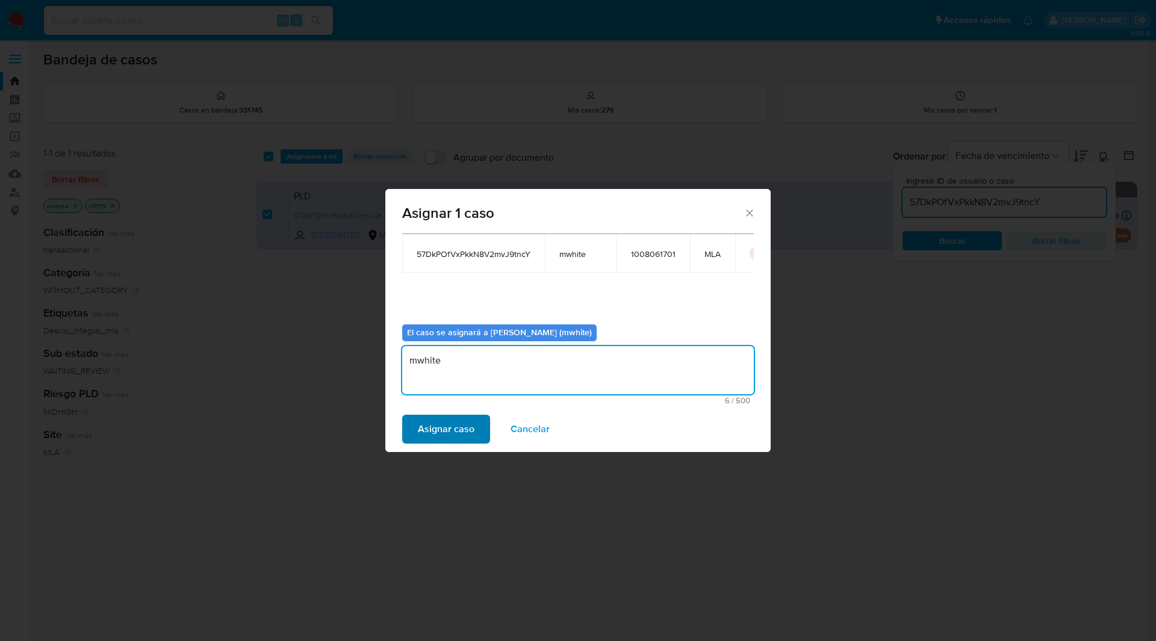
type textarea "mwhite"
click at [453, 430] on span "Asignar caso" at bounding box center [446, 429] width 57 height 26
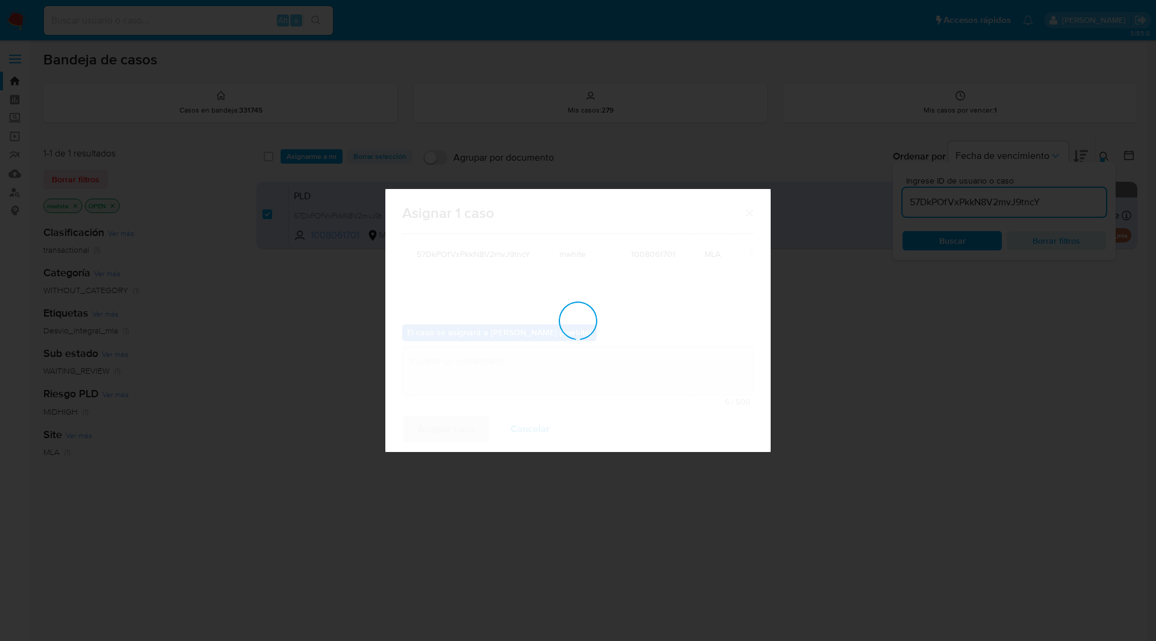
checkbox input "false"
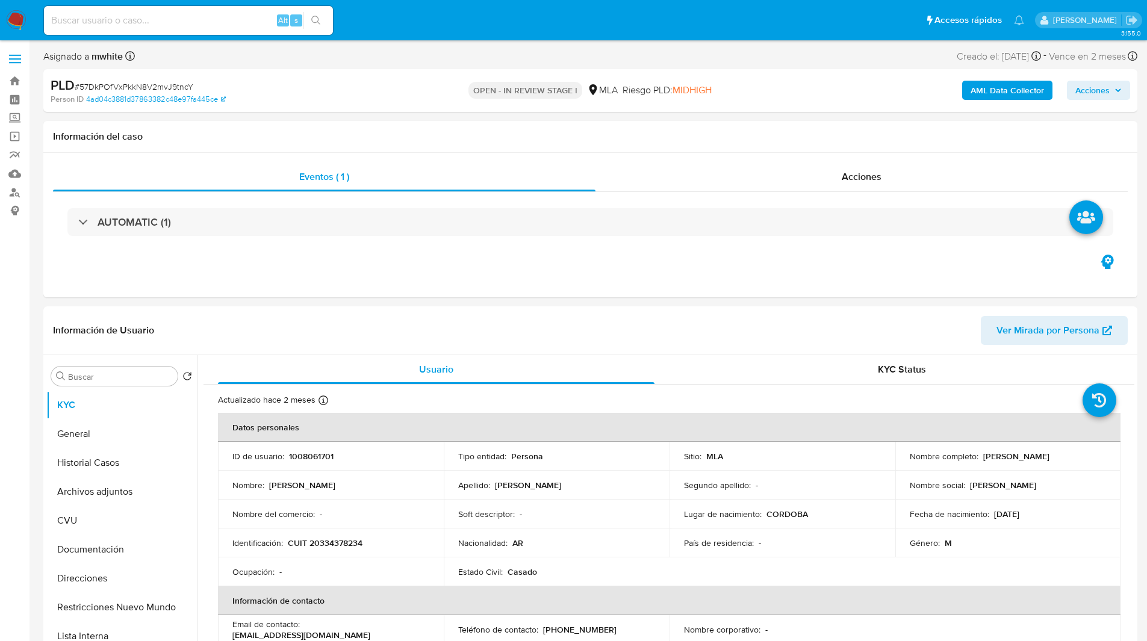
select select "10"
click at [334, 88] on div "PLD # 57DkPOfVxPkkN8V2mvJ9tncY" at bounding box center [228, 85] width 355 height 18
click at [395, 92] on div "PLD # 57DkPOfVxPkkN8V2mvJ9tncY" at bounding box center [228, 85] width 355 height 18
click at [362, 70] on div "PLD # 57DkPOfVxPkkN8V2mvJ9tncY Person ID 4ad04c3881d37863382c48e97fa445ce OPEN …" at bounding box center [590, 90] width 1094 height 43
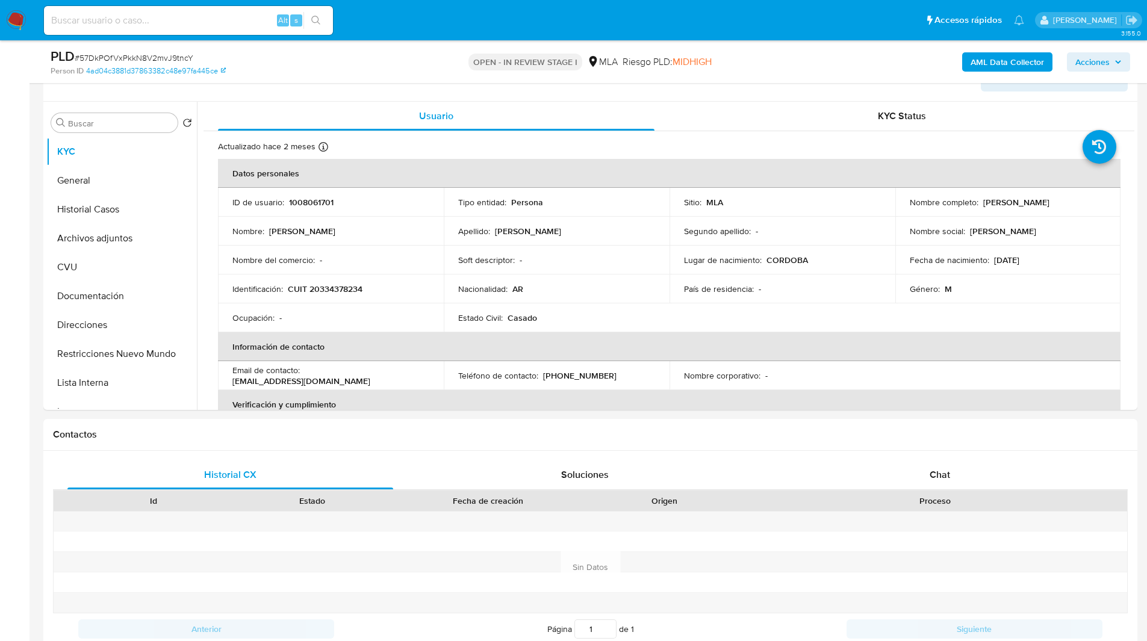
scroll to position [219, 0]
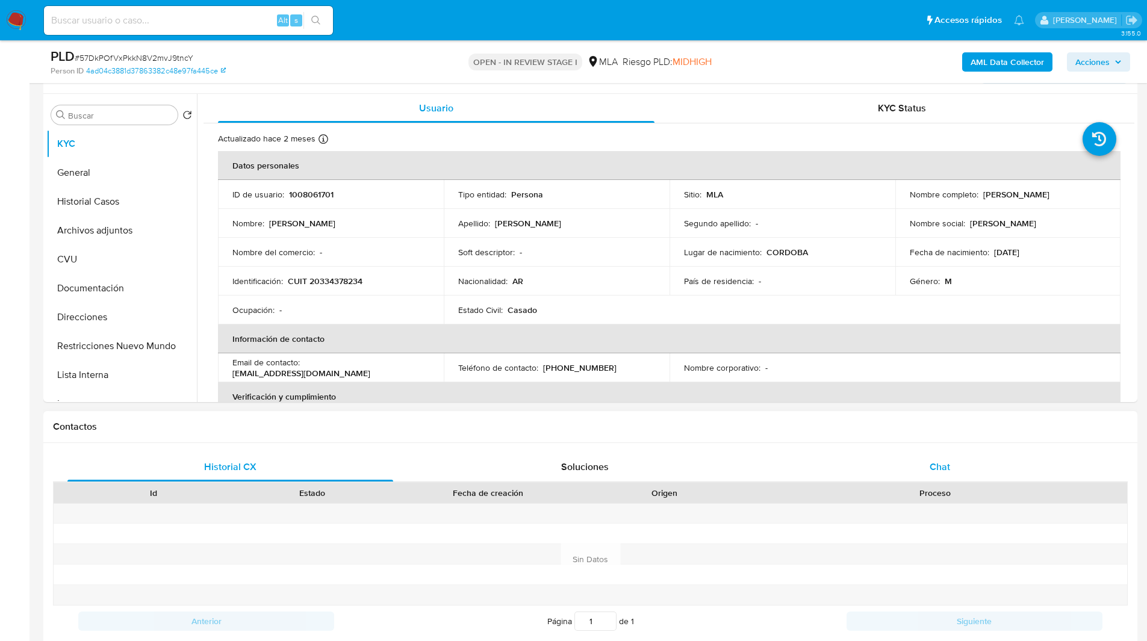
click at [925, 453] on div "Chat" at bounding box center [940, 467] width 326 height 29
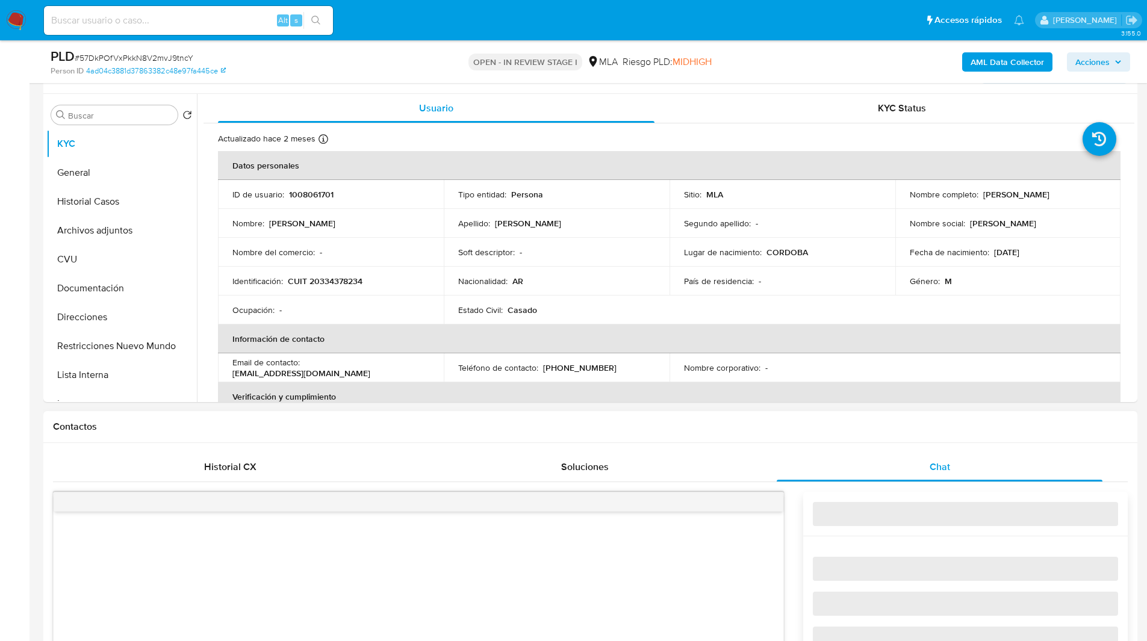
click at [842, 431] on h1 "Contactos" at bounding box center [590, 427] width 1075 height 12
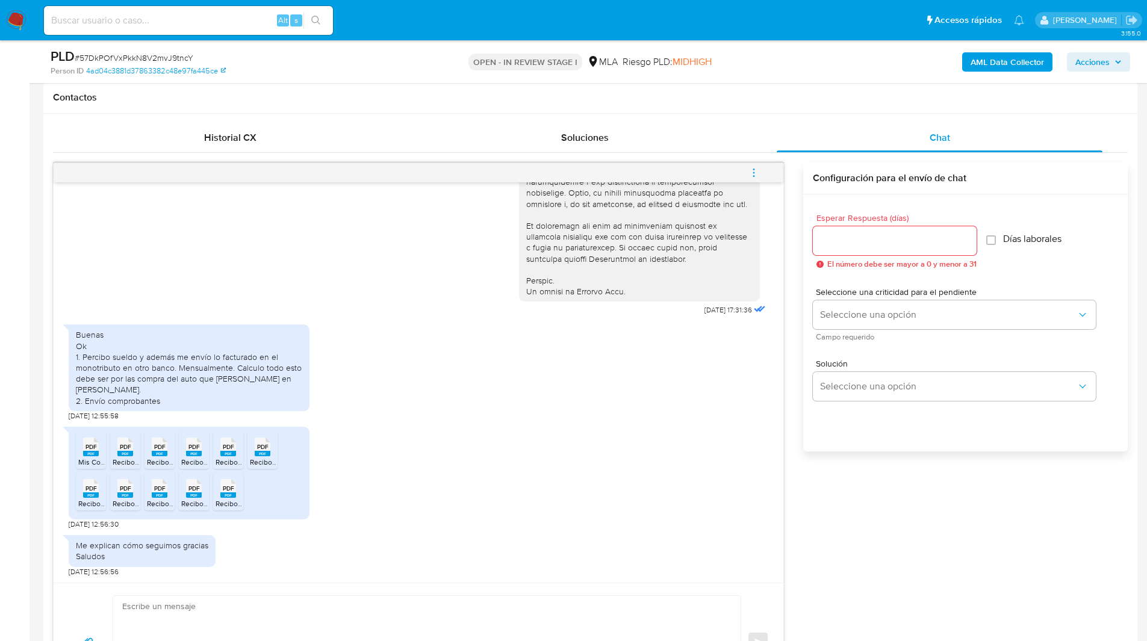
scroll to position [548, 0]
click at [746, 177] on button "menu-action" at bounding box center [754, 172] width 40 height 29
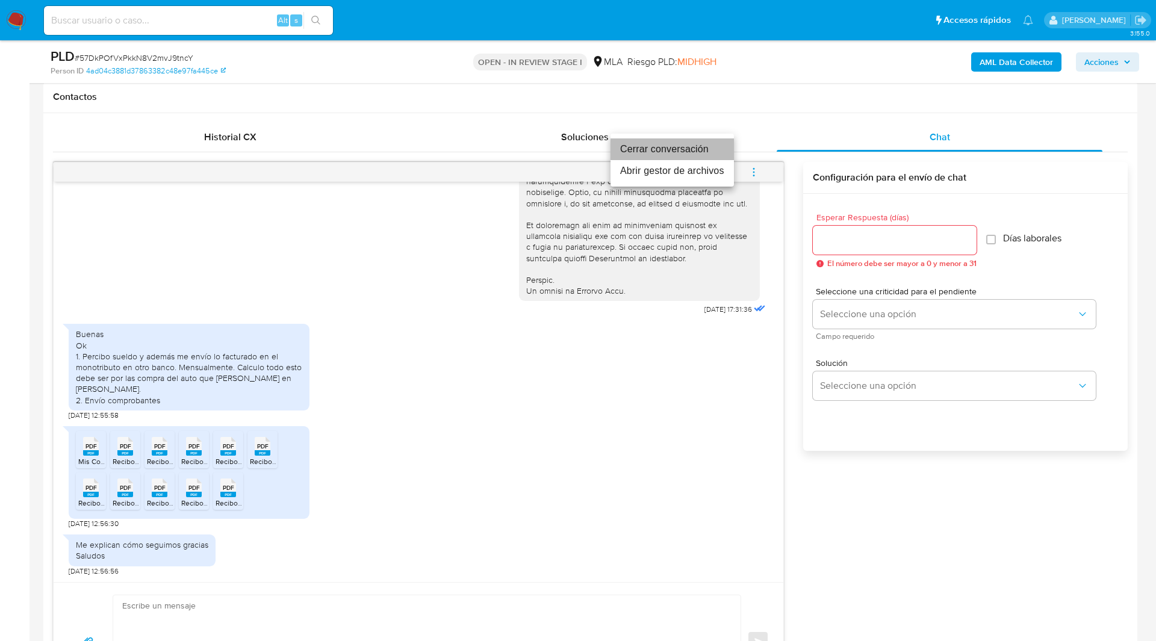
click at [665, 146] on li "Cerrar conversación" at bounding box center [671, 149] width 123 height 22
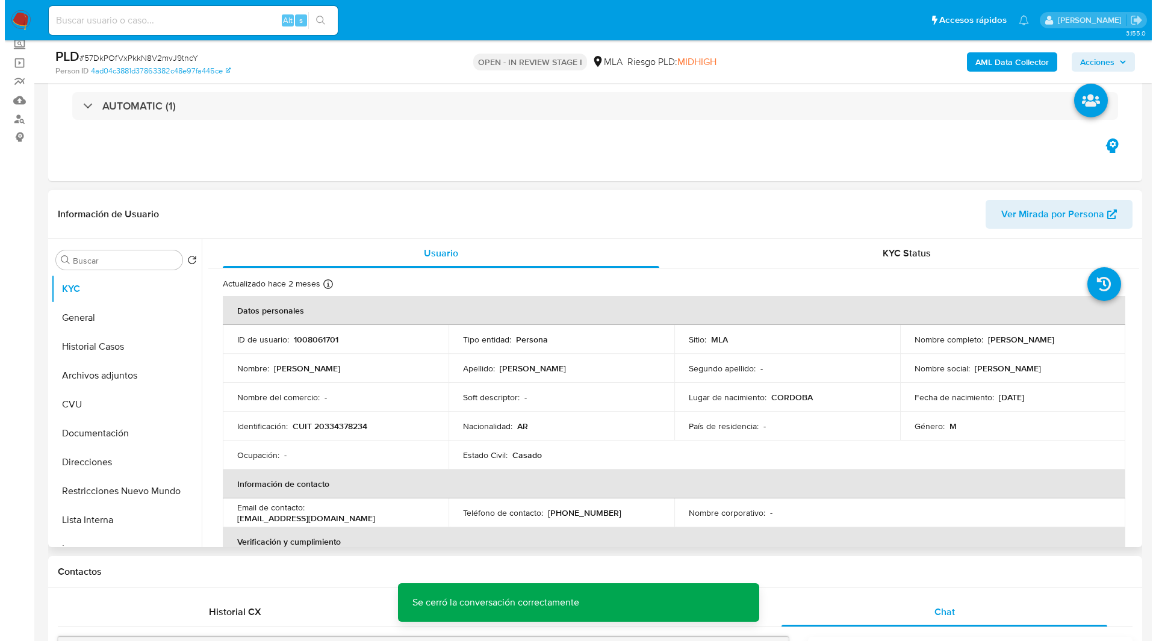
scroll to position [57, 0]
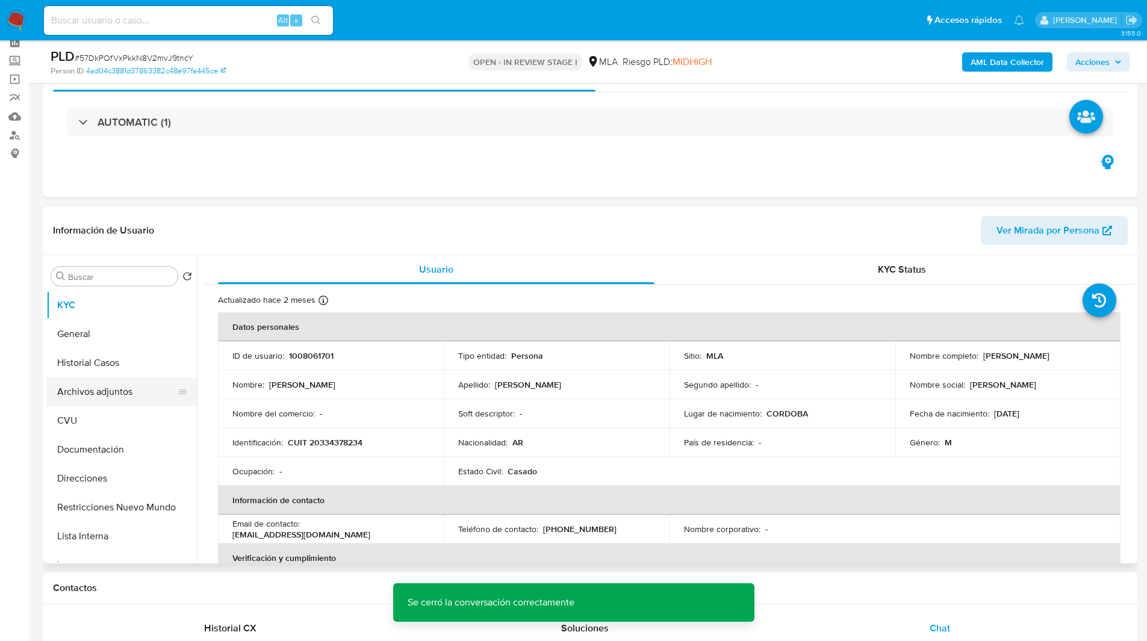
click at [105, 400] on button "Archivos adjuntos" at bounding box center [116, 391] width 141 height 29
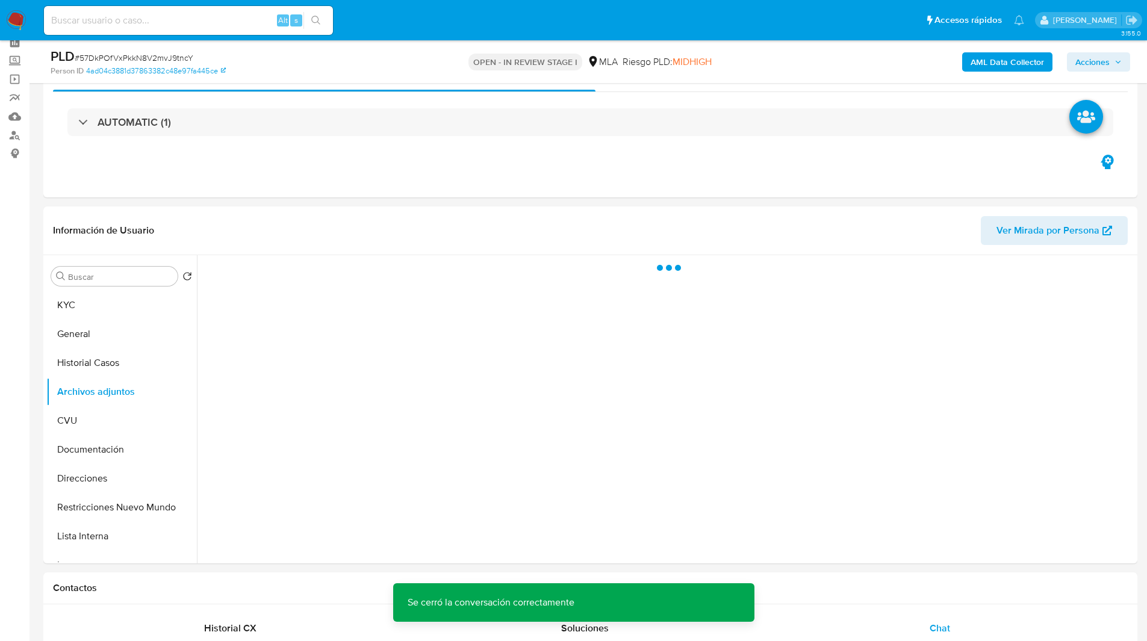
click at [994, 54] on b "AML Data Collector" at bounding box center [1006, 61] width 73 height 19
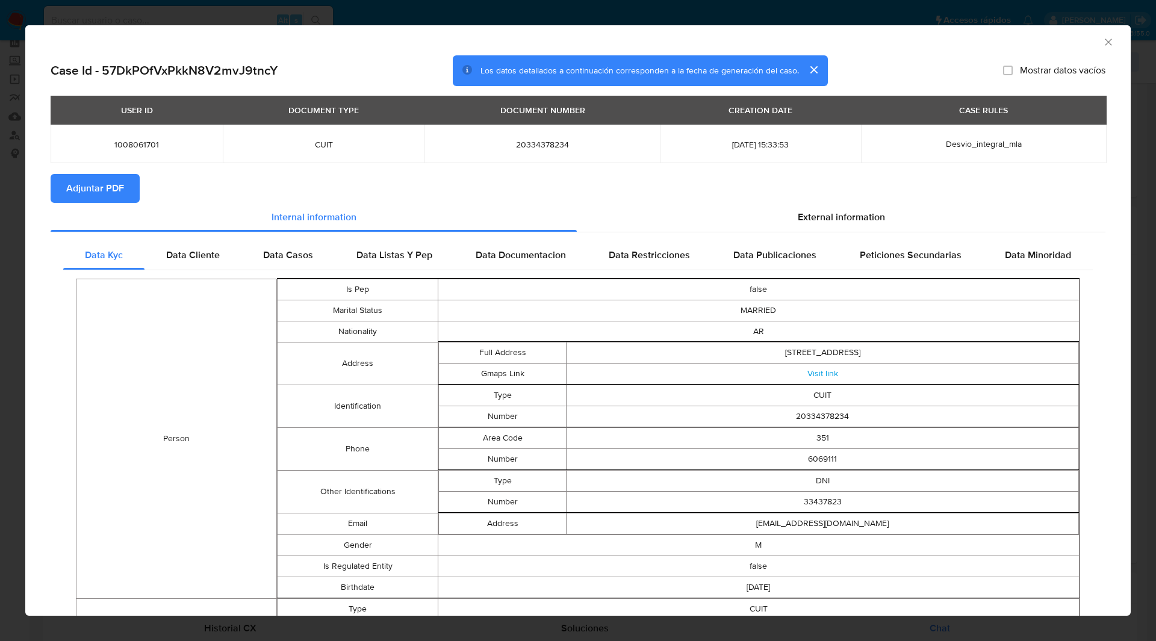
click at [124, 181] on button "Adjuntar PDF" at bounding box center [95, 188] width 89 height 29
click at [752, 24] on div "AML Data Collector Case Id - 57DkPOfVxPkkN8V2mvJ9tncY Los datos detallados a co…" at bounding box center [578, 320] width 1156 height 641
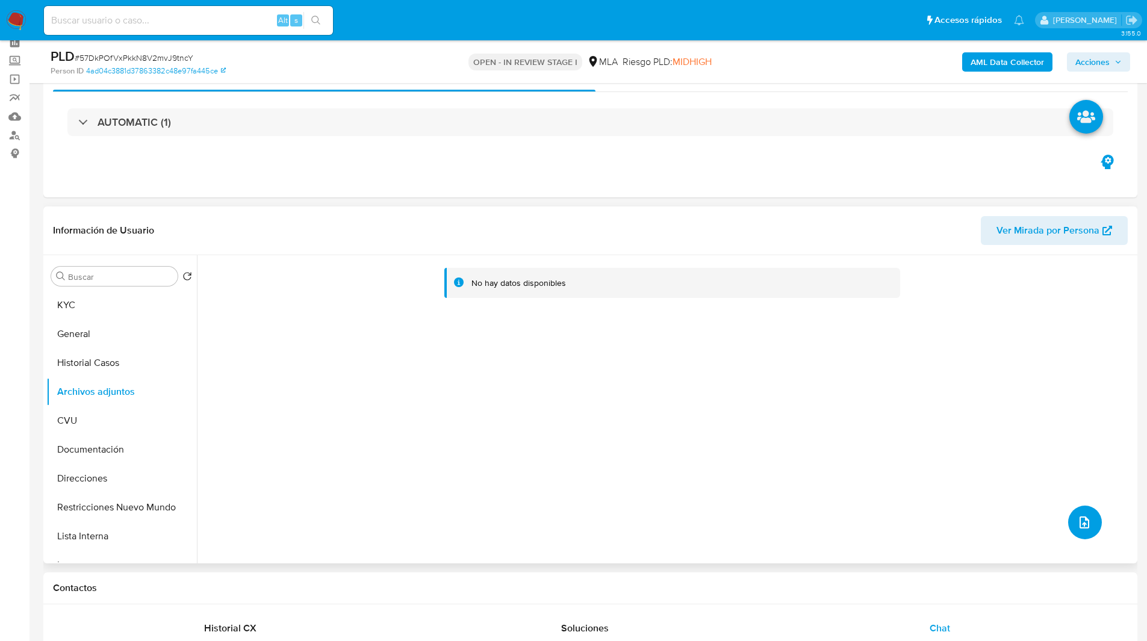
click at [1085, 519] on icon "upload-file" at bounding box center [1084, 522] width 14 height 14
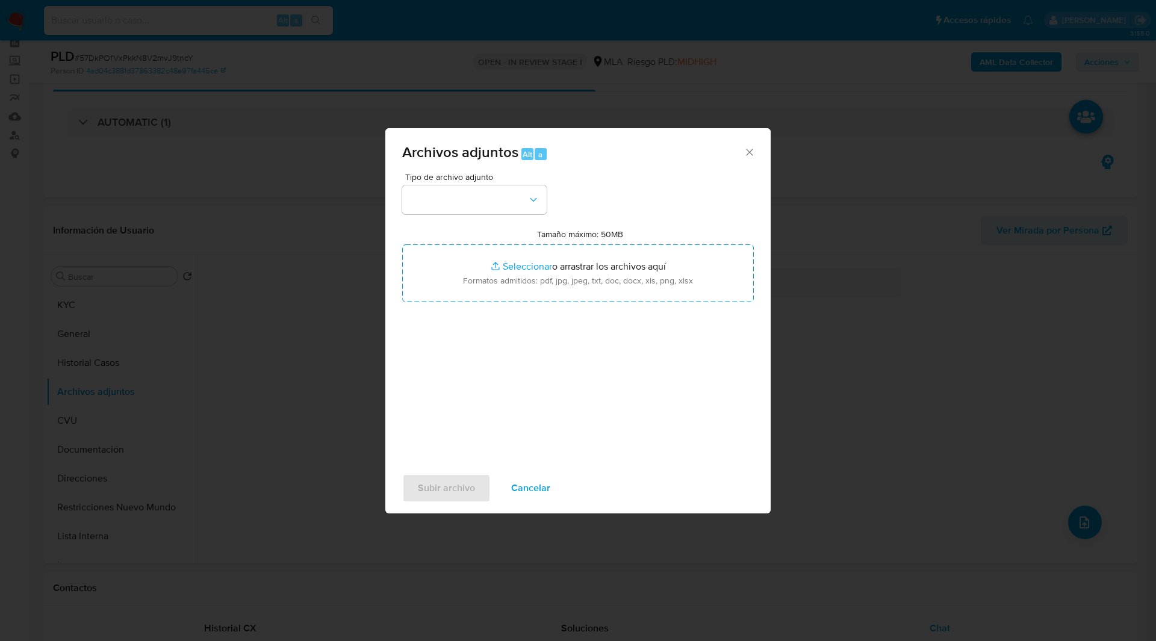
click at [464, 170] on div "Archivos adjuntos Alt a" at bounding box center [577, 150] width 385 height 45
click at [478, 228] on div "Tipo de archivo adjunto Tamaño máximo: 50MB Seleccionar archivos Seleccionar o …" at bounding box center [578, 315] width 352 height 284
click at [463, 206] on button "button" at bounding box center [474, 199] width 144 height 29
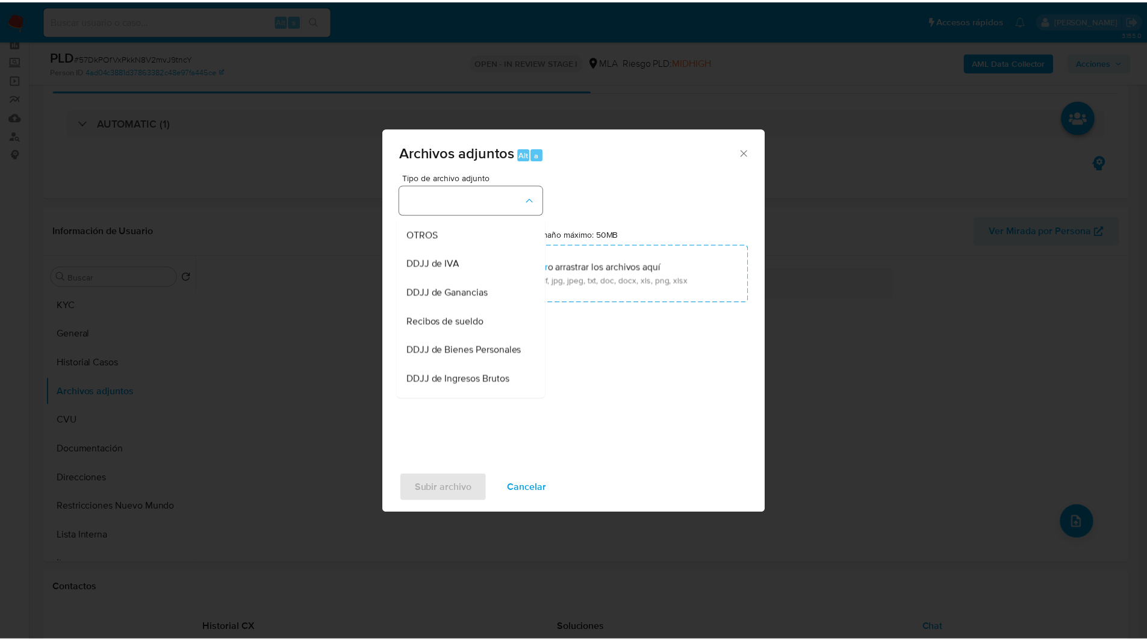
scroll to position [254, 0]
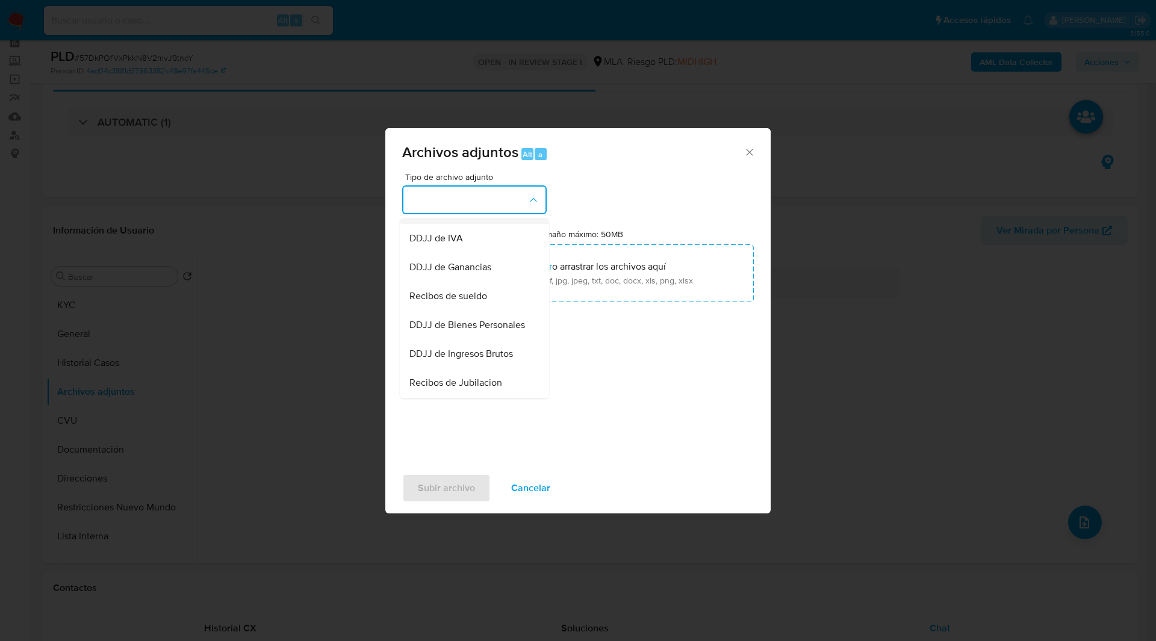
click at [442, 224] on div "OTROS" at bounding box center [470, 209] width 123 height 29
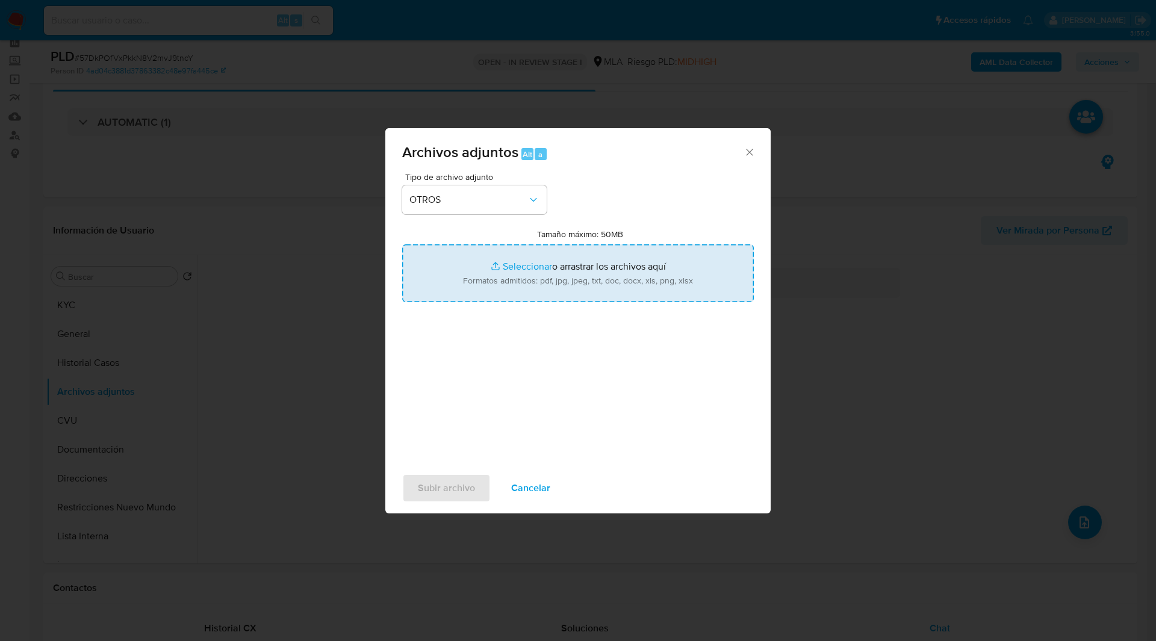
type input "C:\fakepath\Caselog 57DkPOfVxPkkN8V2mvJ9tncY_2025_08_19_04_50_45.docx"
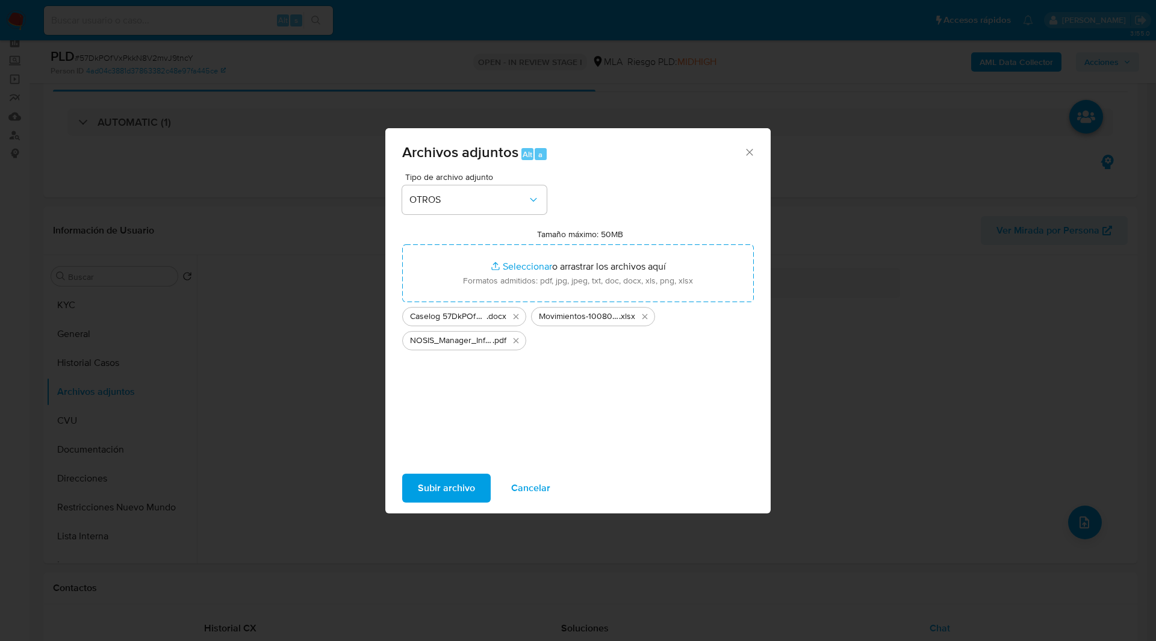
click at [453, 482] on span "Subir archivo" at bounding box center [446, 488] width 57 height 26
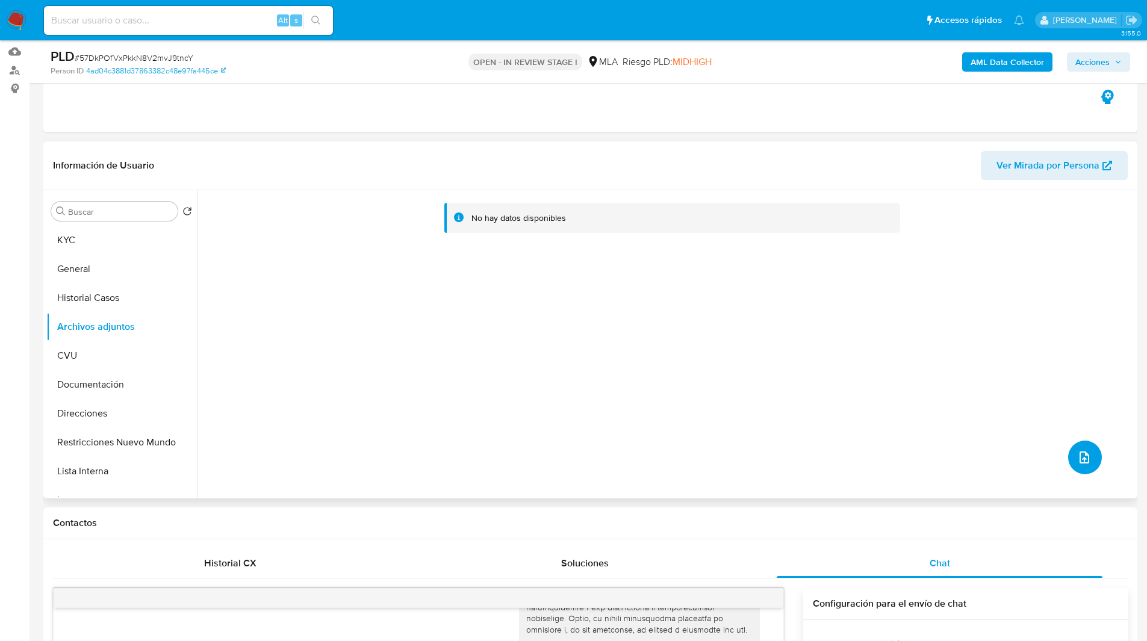
scroll to position [0, 0]
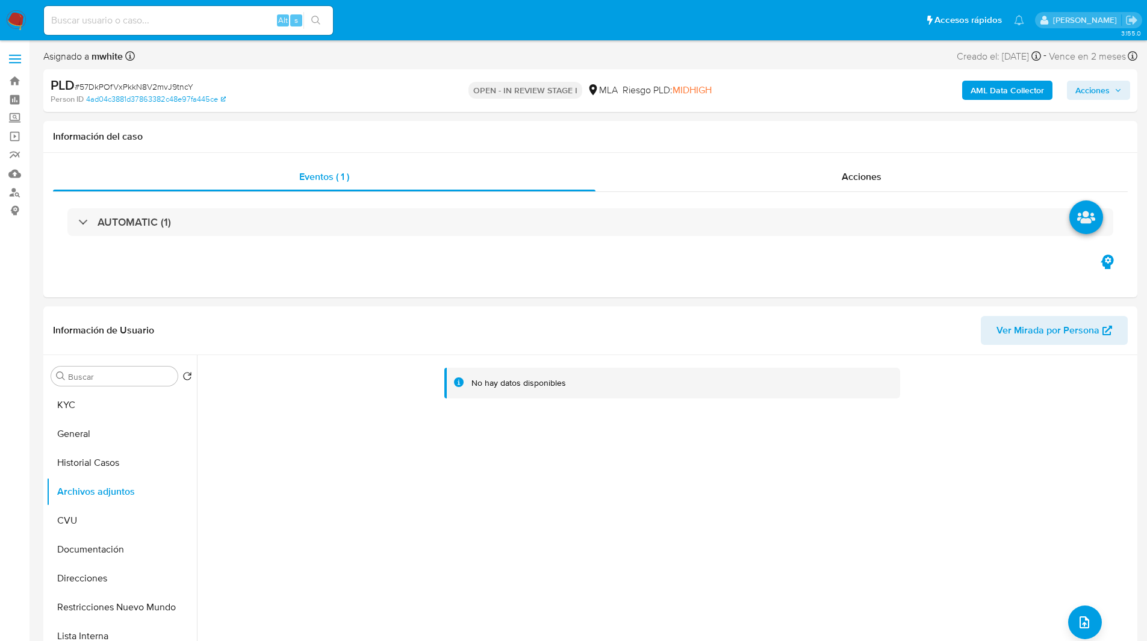
click at [1129, 37] on span "3.155.0" at bounding box center [1131, 33] width 20 height 10
click at [1100, 96] on span "Acciones" at bounding box center [1092, 90] width 34 height 19
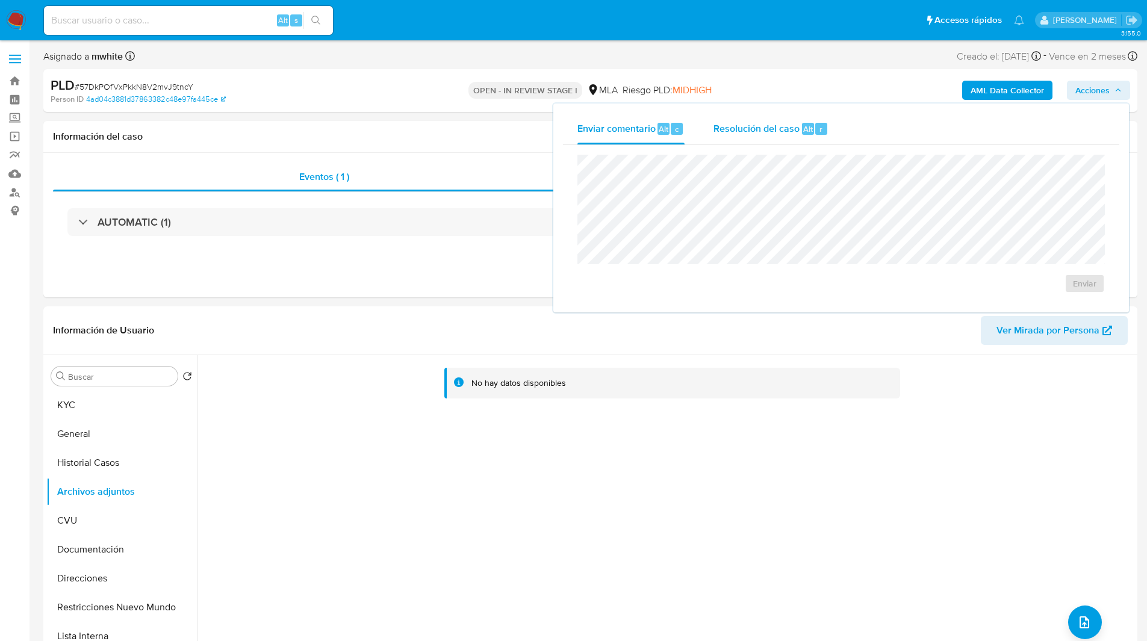
click at [781, 133] on span "Resolución del caso" at bounding box center [756, 129] width 86 height 14
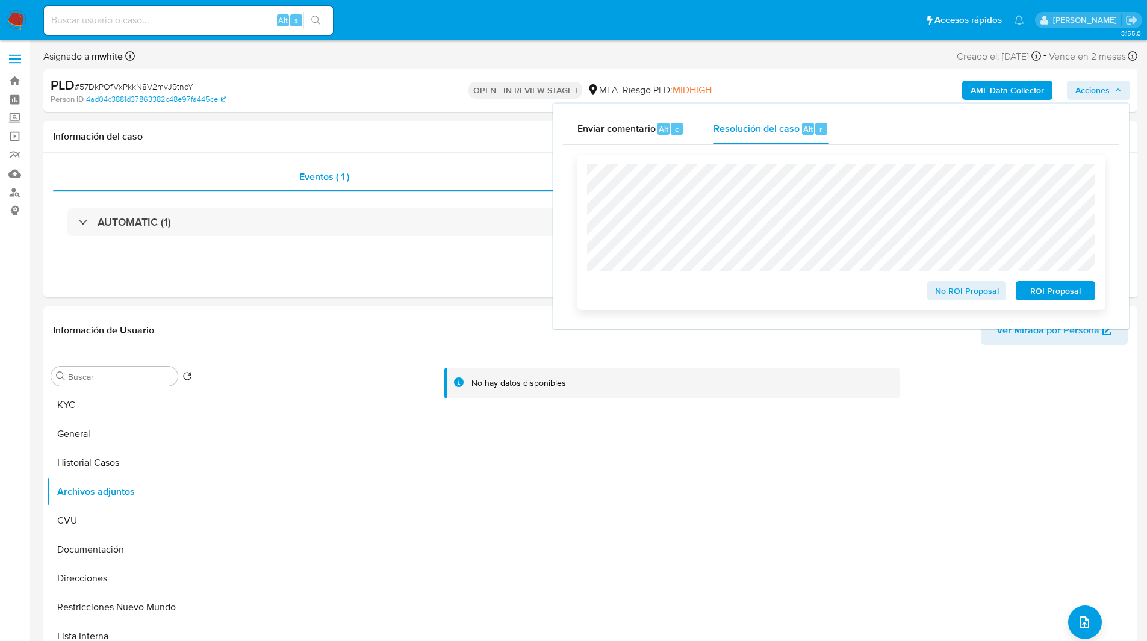
click at [953, 299] on span "No ROI Proposal" at bounding box center [966, 290] width 63 height 17
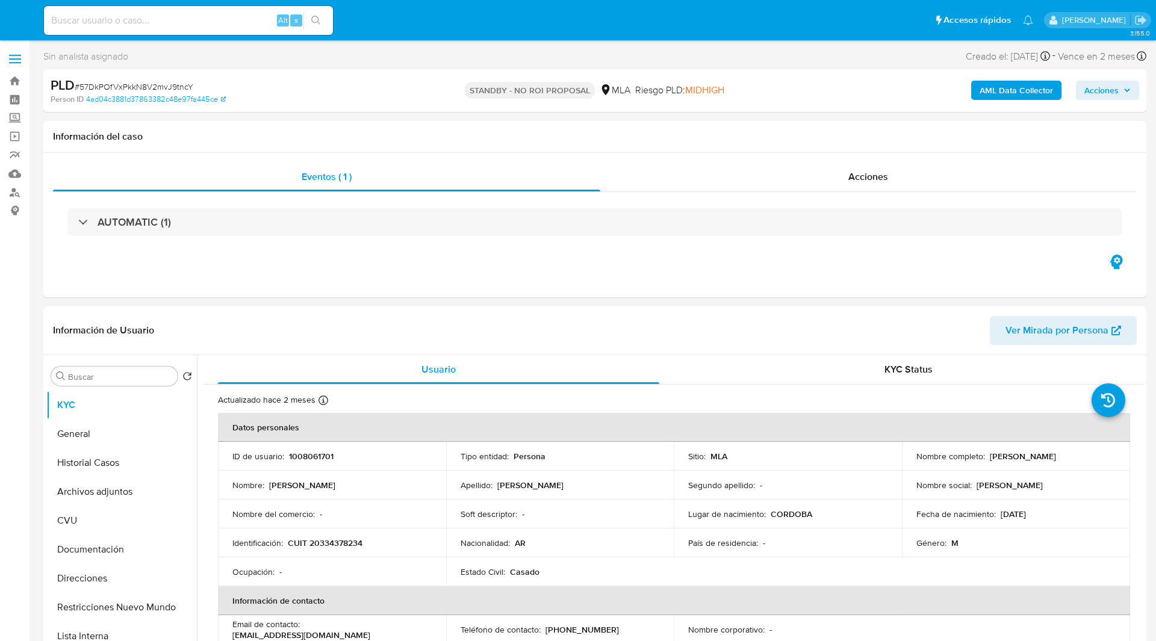
select select "10"
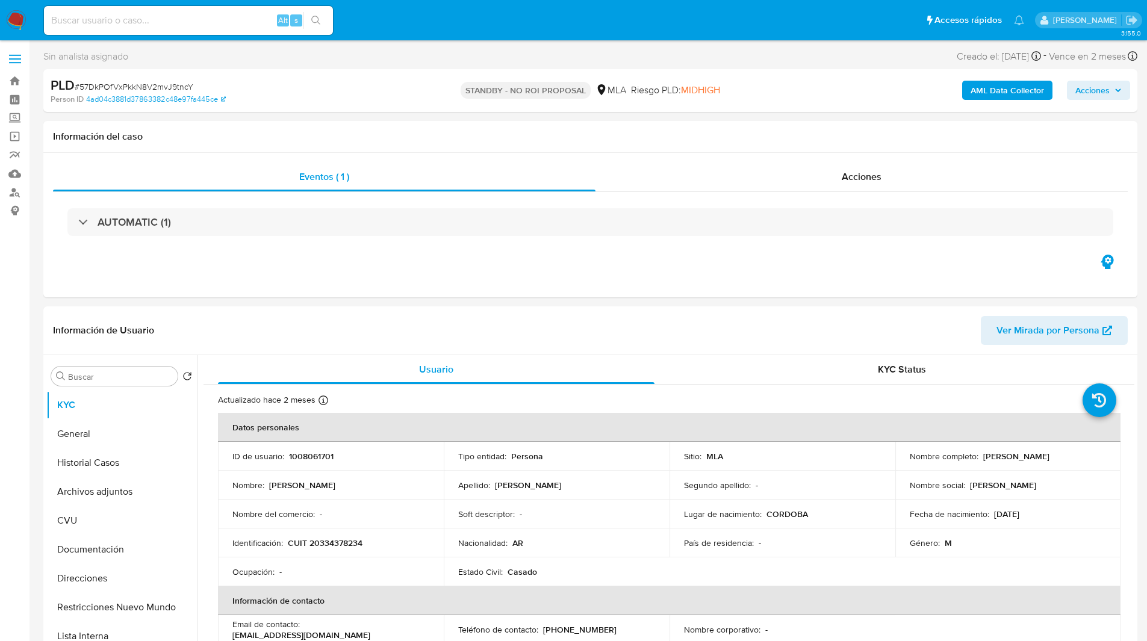
click at [208, 23] on input at bounding box center [188, 21] width 289 height 16
paste input "9RfgGz50ItMM82EeKPVEYCHn"
type input "9RfgGz50ItMM82EeKPVEYCHn"
select select "10"
click at [382, 28] on ul "Pausado Ver notificaciones 9RfgGz50ItMM82EeKPVEYCHn Alt s Accesos rápidos Presi…" at bounding box center [534, 20] width 992 height 30
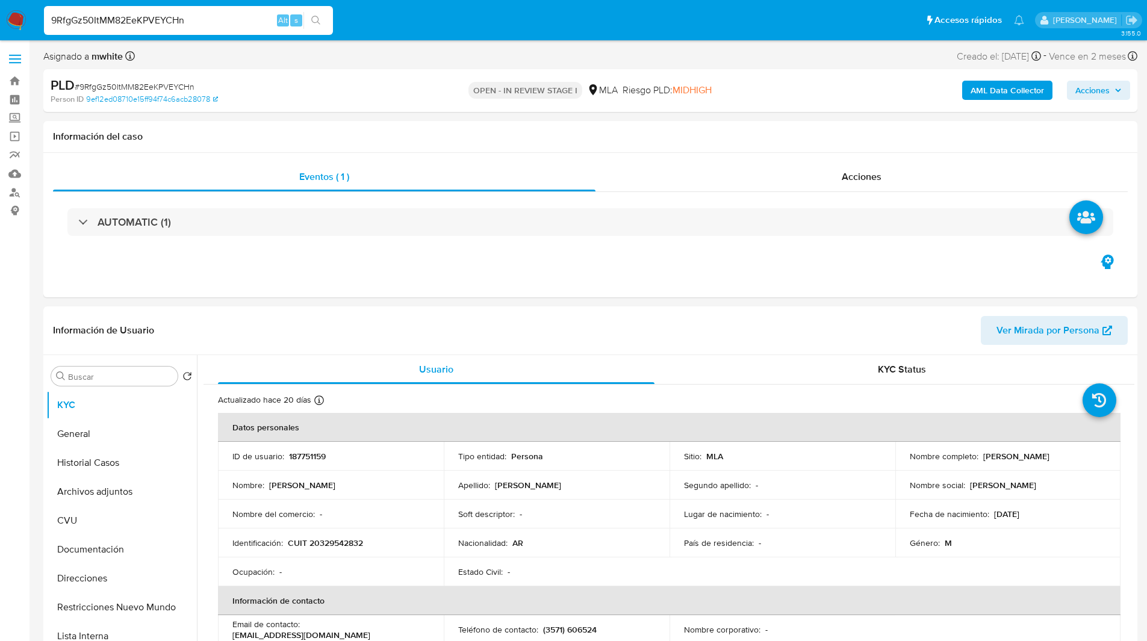
click at [377, 25] on ul "Pausado Ver notificaciones 9RfgGz50ItMM82EeKPVEYCHn Alt s Accesos rápidos Presi…" at bounding box center [534, 20] width 992 height 30
click at [379, 25] on ul "Pausado Ver notificaciones 9RfgGz50ItMM82EeKPVEYCHn Alt s Accesos rápidos Presi…" at bounding box center [534, 20] width 992 height 30
click at [397, 30] on ul "Pausado Ver notificaciones 9RfgGz50ItMM82EeKPVEYCHn Alt s Accesos rápidos Presi…" at bounding box center [534, 20] width 992 height 30
click at [336, 544] on p "CUIT 20329542832" at bounding box center [325, 543] width 75 height 11
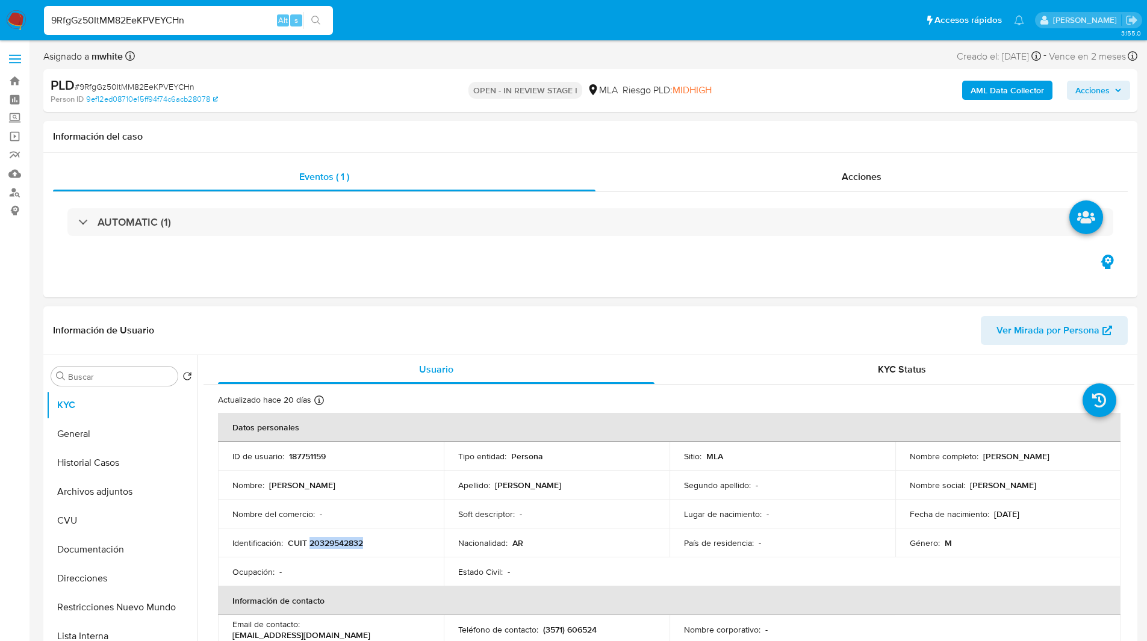
copy p "20329542832"
click at [92, 465] on button "Historial Casos" at bounding box center [116, 462] width 141 height 29
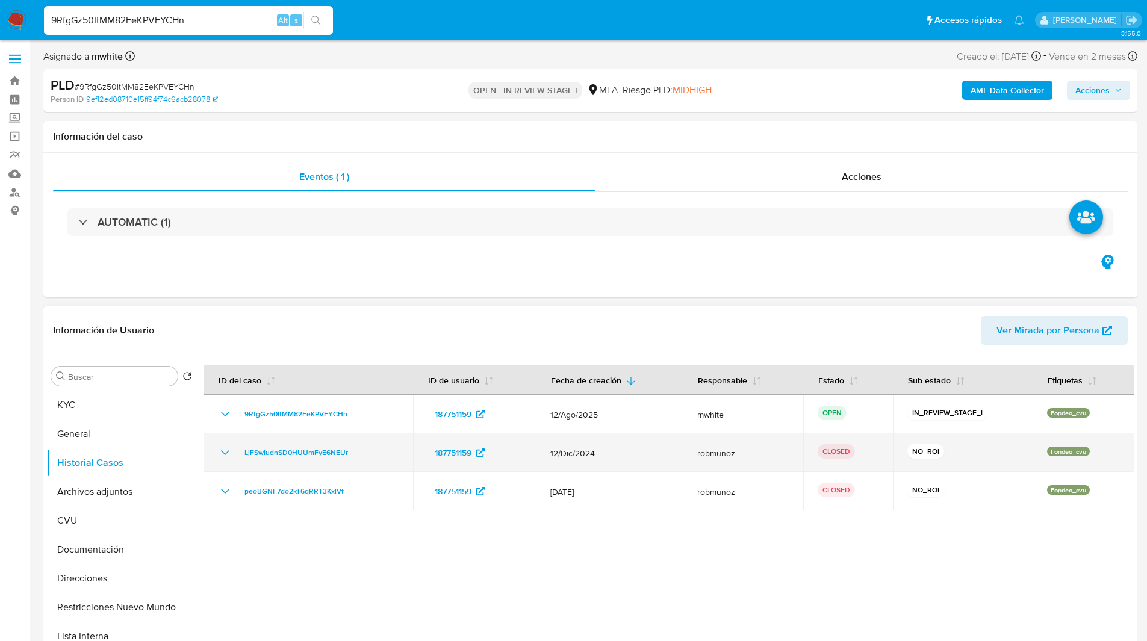
click at [222, 451] on icon "Mostrar/Ocultar" at bounding box center [225, 452] width 8 height 5
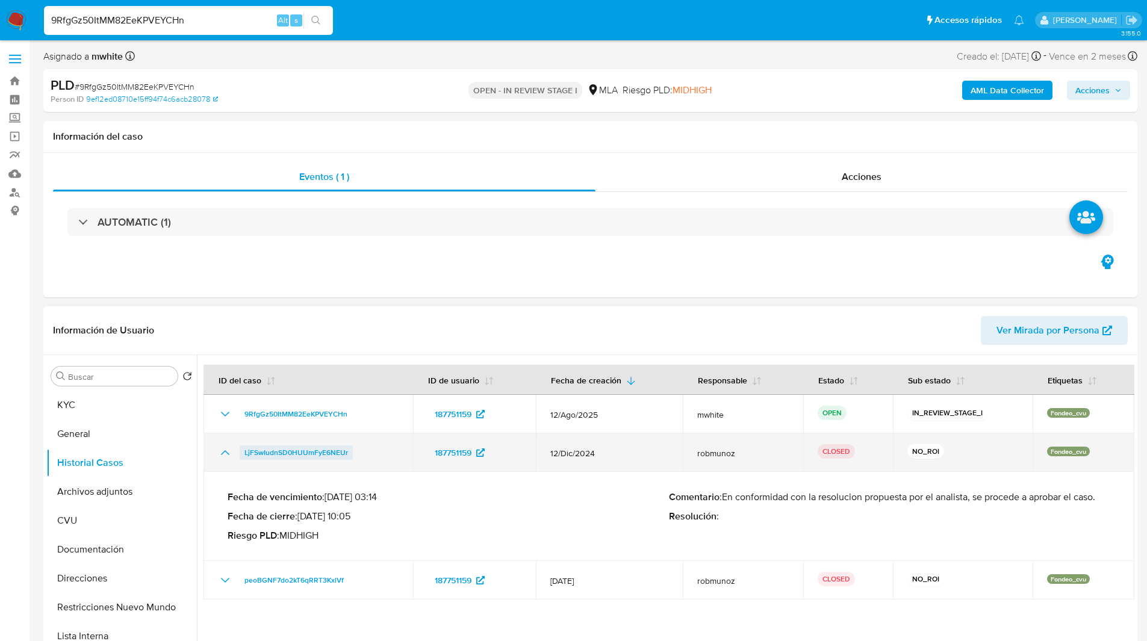
click at [333, 451] on span "LjFSwIudnSD0HUUmFyE6NEUr" at bounding box center [296, 452] width 104 height 14
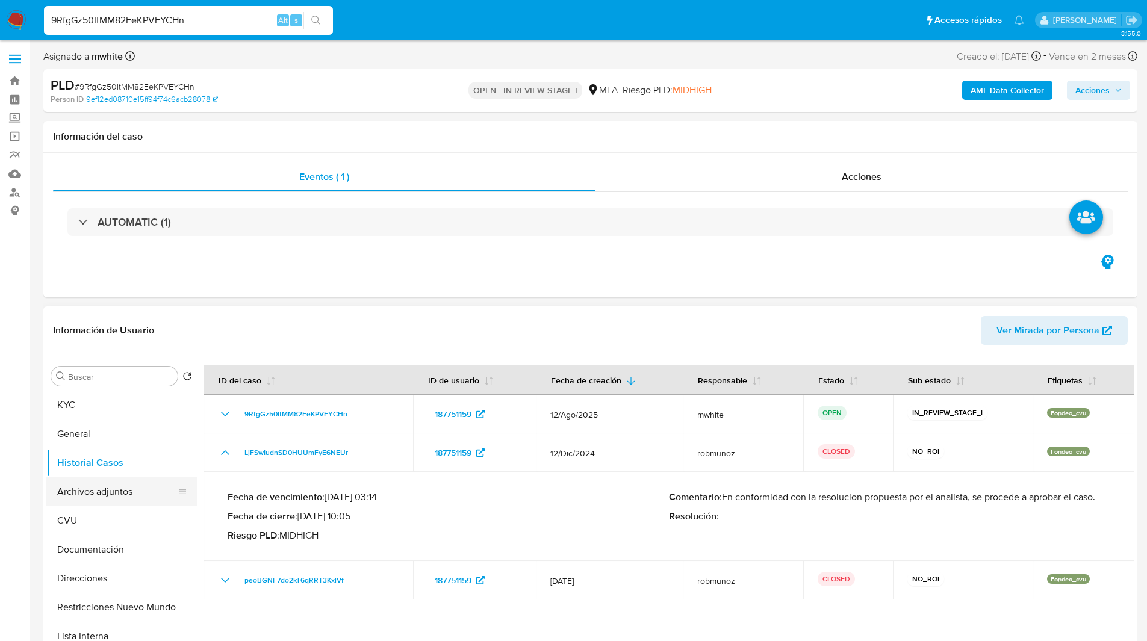
click at [99, 497] on button "Archivos adjuntos" at bounding box center [116, 491] width 141 height 29
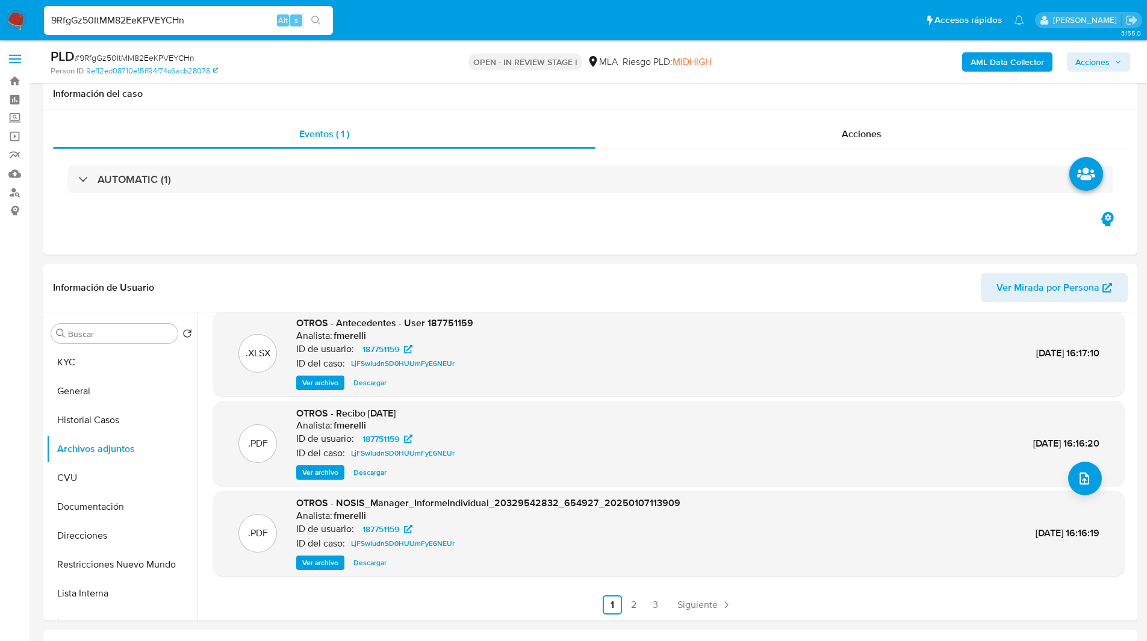
scroll to position [119, 0]
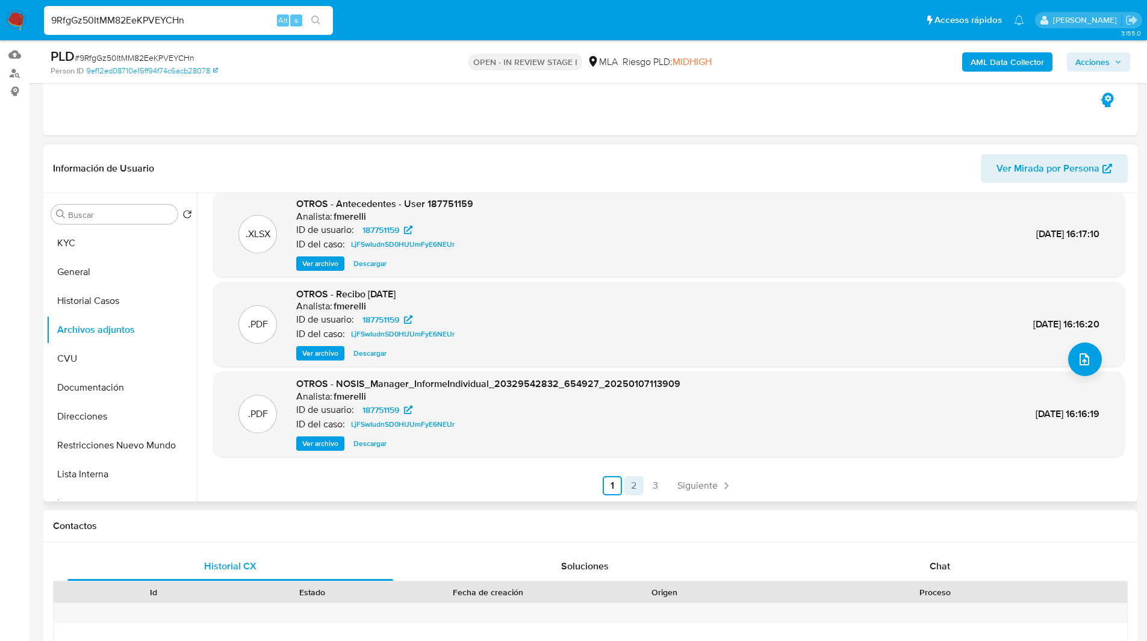
drag, startPoint x: 1056, startPoint y: 112, endPoint x: 633, endPoint y: 488, distance: 565.8
click at [633, 488] on link "2" at bounding box center [633, 485] width 19 height 19
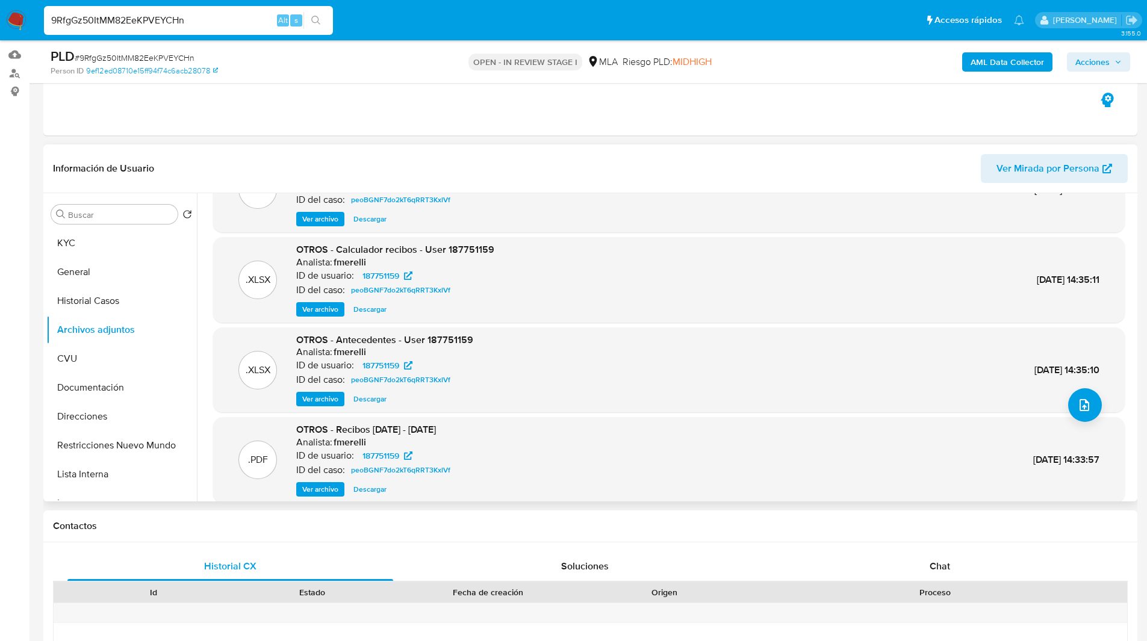
scroll to position [101, 0]
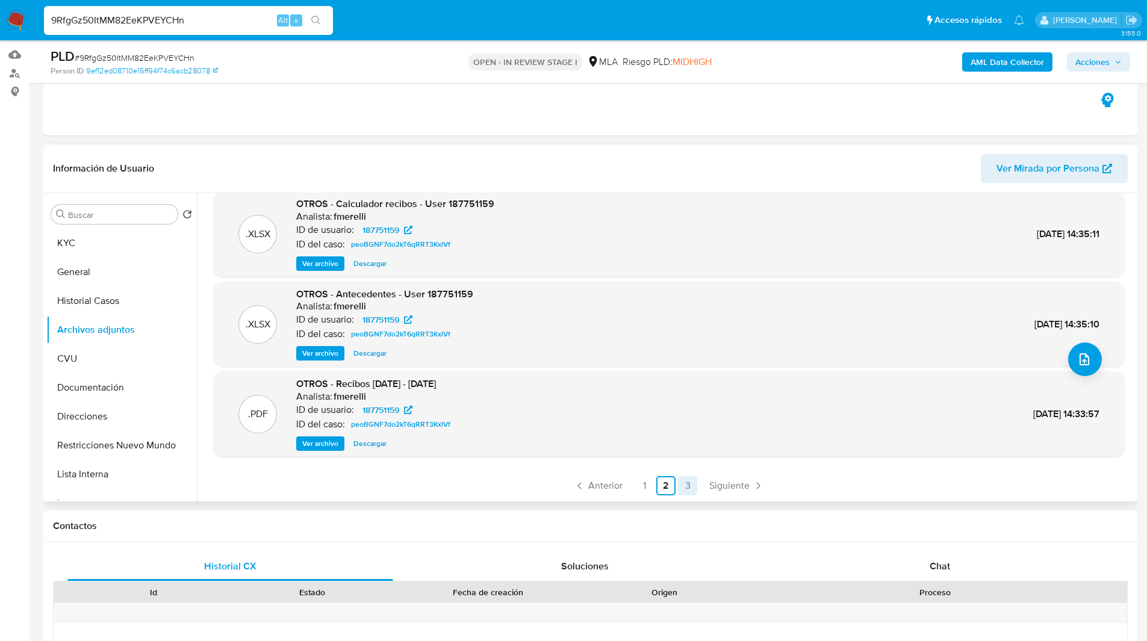
click at [681, 480] on link "3" at bounding box center [687, 485] width 19 height 19
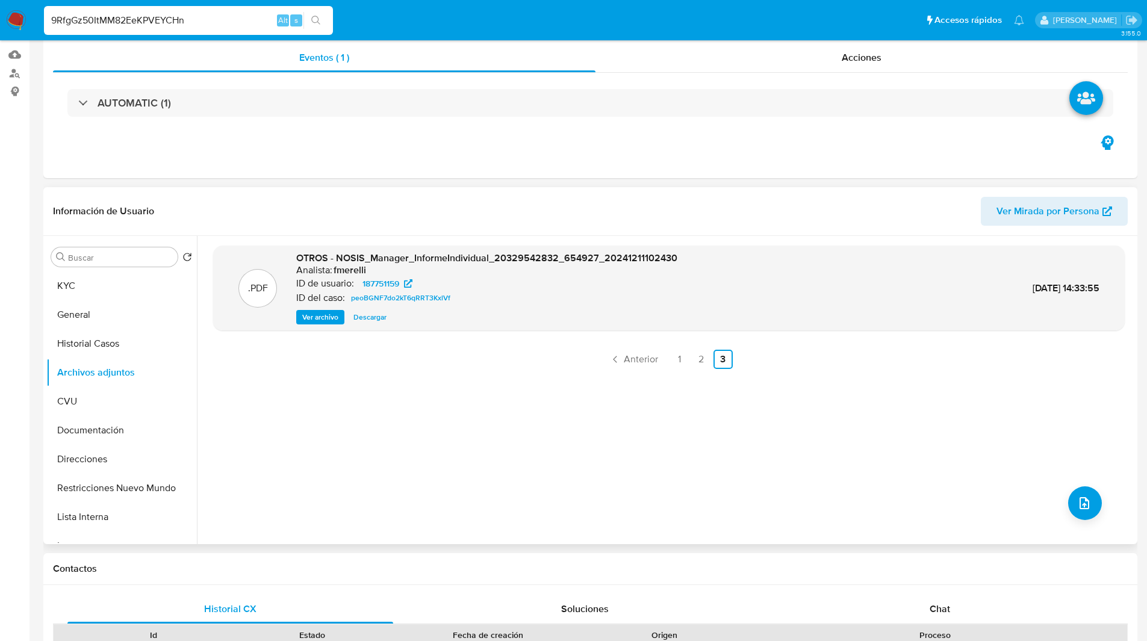
scroll to position [0, 0]
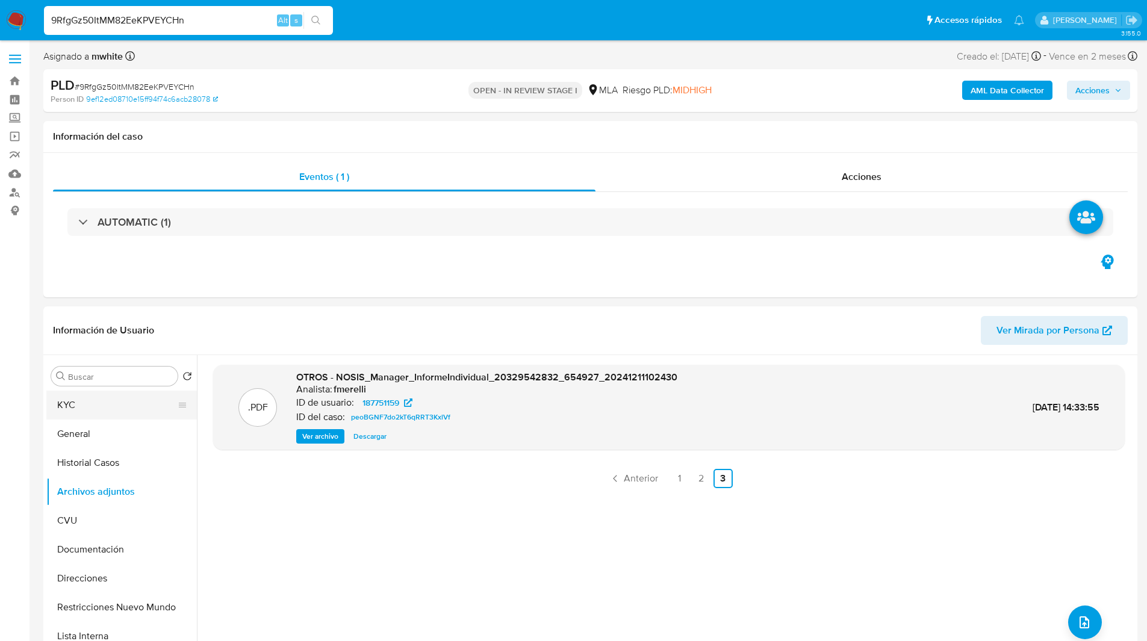
click at [49, 410] on button "KYC" at bounding box center [116, 405] width 141 height 29
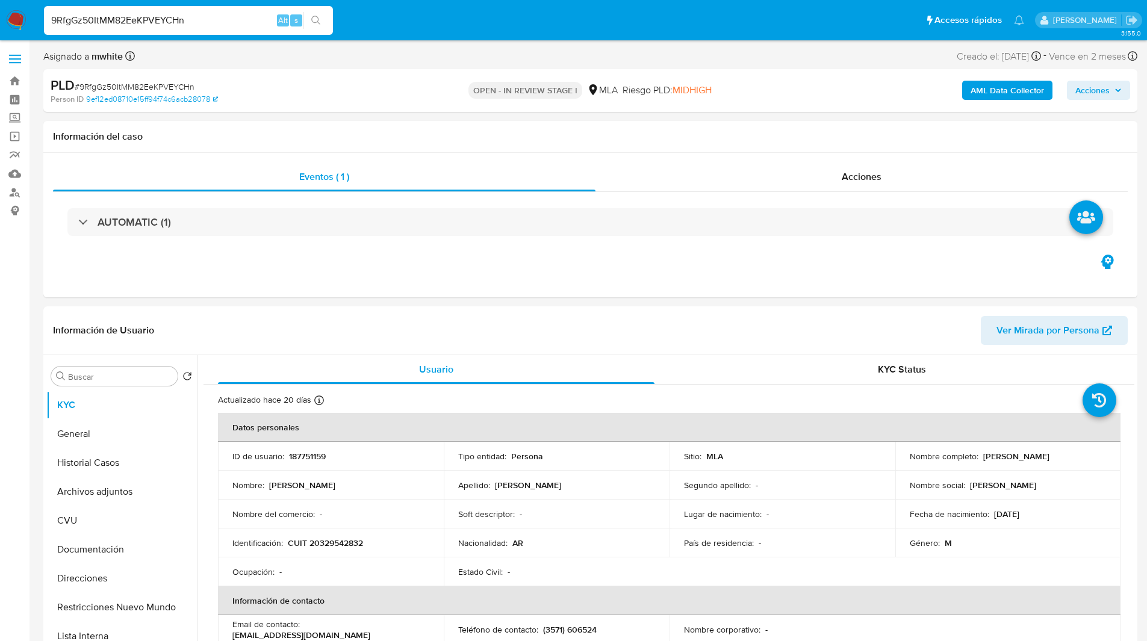
click at [724, 104] on div "OPEN - IN REVIEW STAGE I MLA Riesgo PLD: MIDHIGH" at bounding box center [590, 90] width 356 height 28
click at [310, 276] on div "Eventos ( 1 ) Acciones AUTOMATIC (1)" at bounding box center [590, 225] width 1094 height 144
click at [727, 126] on div "Información del caso" at bounding box center [590, 137] width 1094 height 32
click at [705, 276] on div "Eventos ( 1 ) Acciones AUTOMATIC (1)" at bounding box center [590, 225] width 1094 height 144
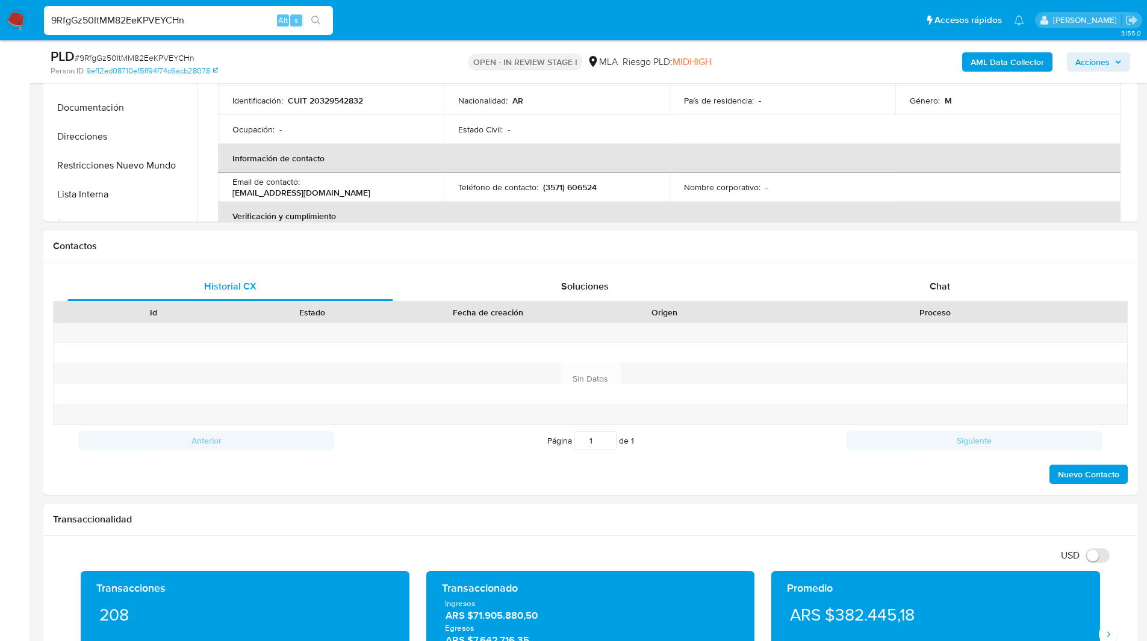
scroll to position [488, 0]
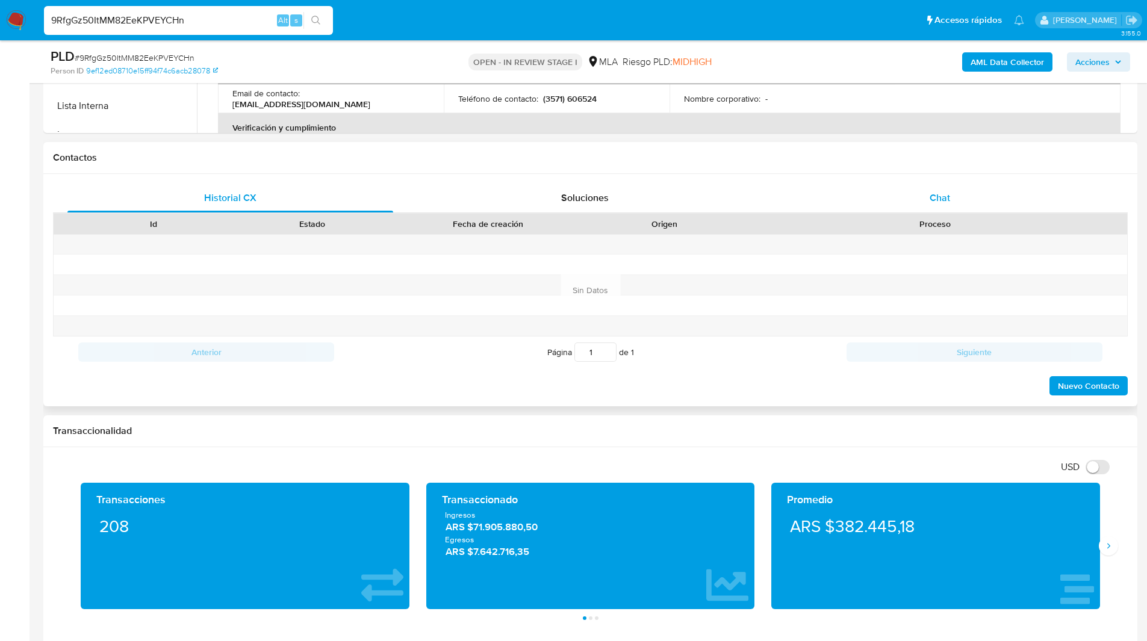
click at [882, 185] on div "Chat" at bounding box center [940, 198] width 326 height 29
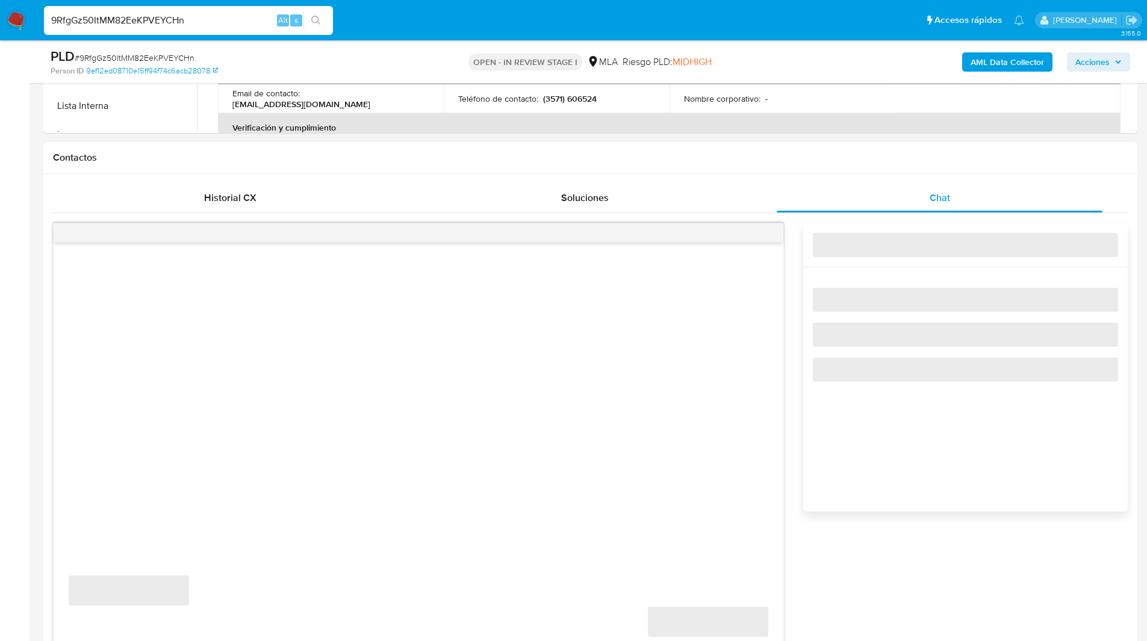
click at [778, 166] on div "Contactos" at bounding box center [590, 158] width 1094 height 32
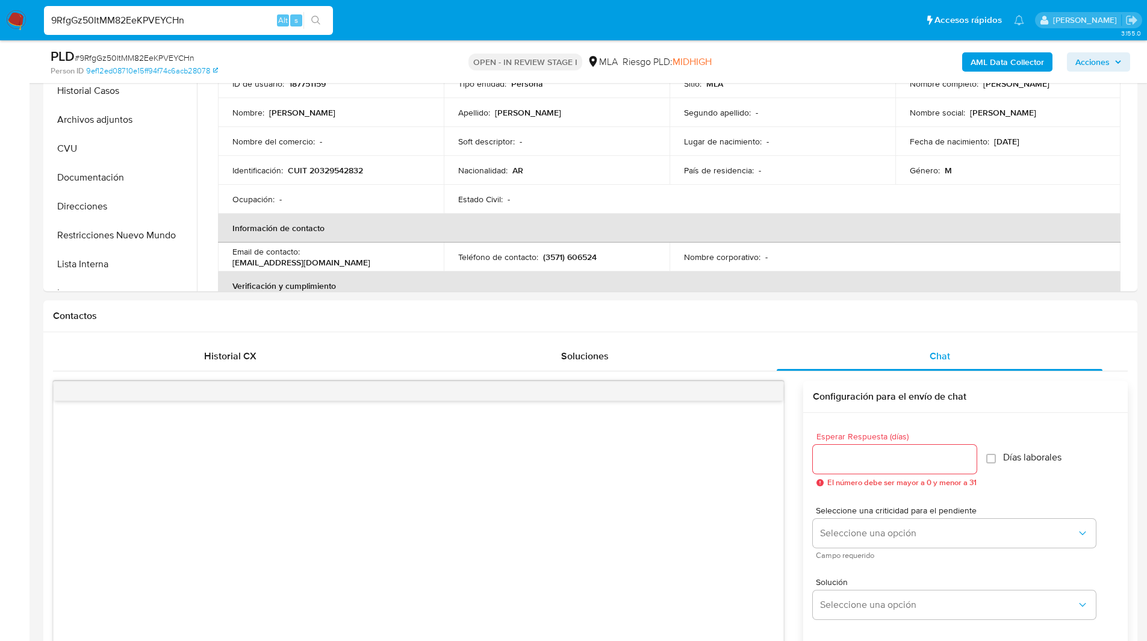
scroll to position [320, 0]
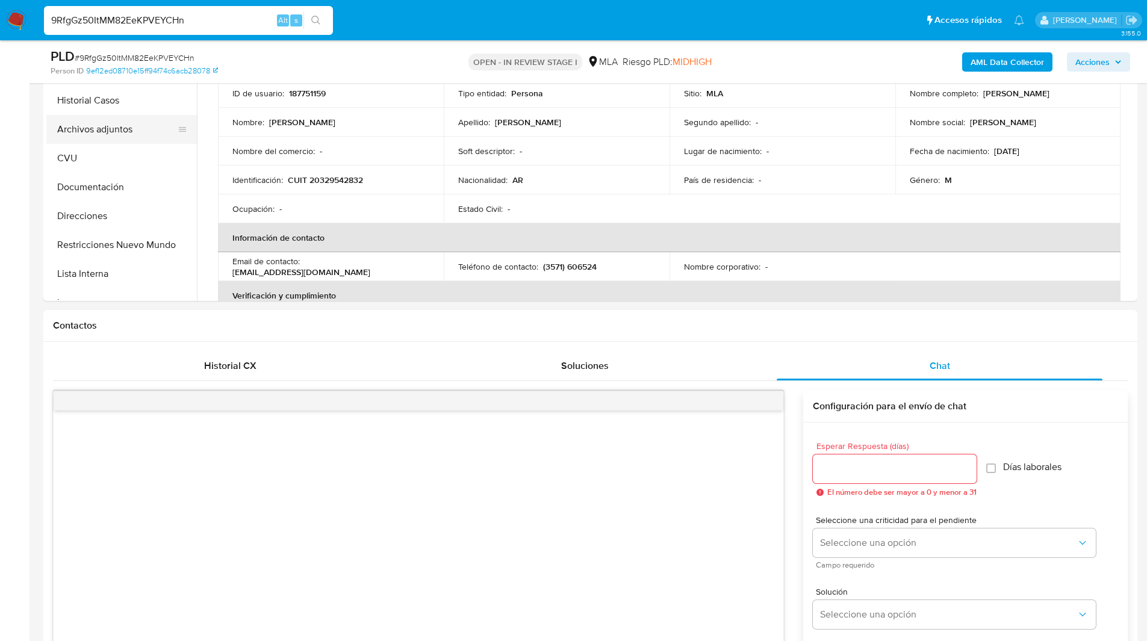
click at [72, 130] on button "Archivos adjuntos" at bounding box center [116, 129] width 141 height 29
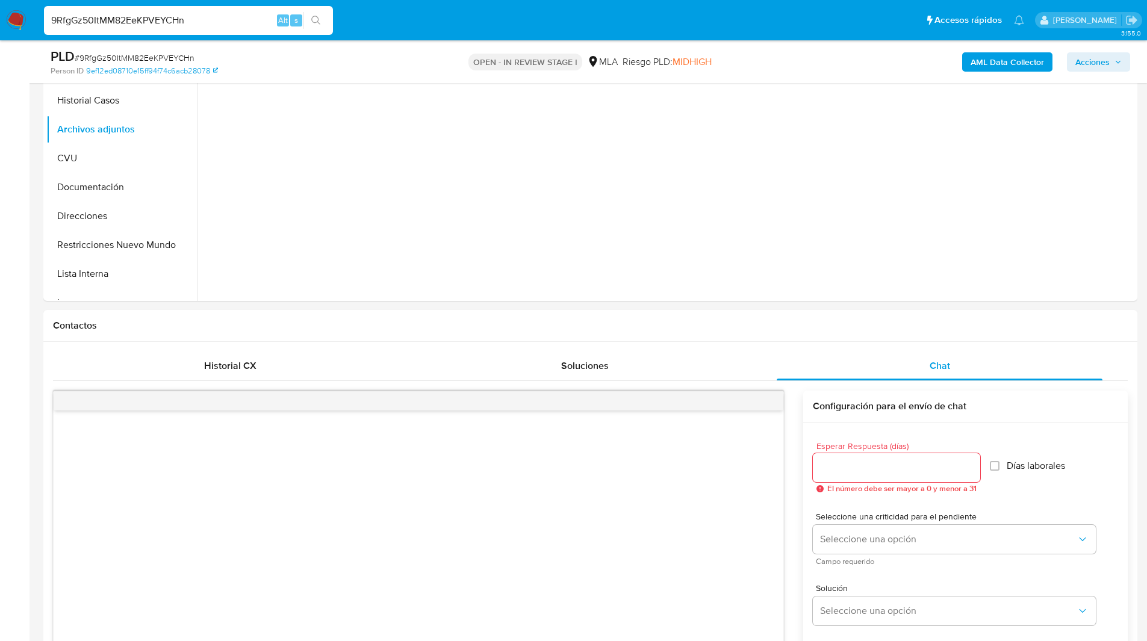
click at [989, 67] on b "AML Data Collector" at bounding box center [1006, 61] width 73 height 19
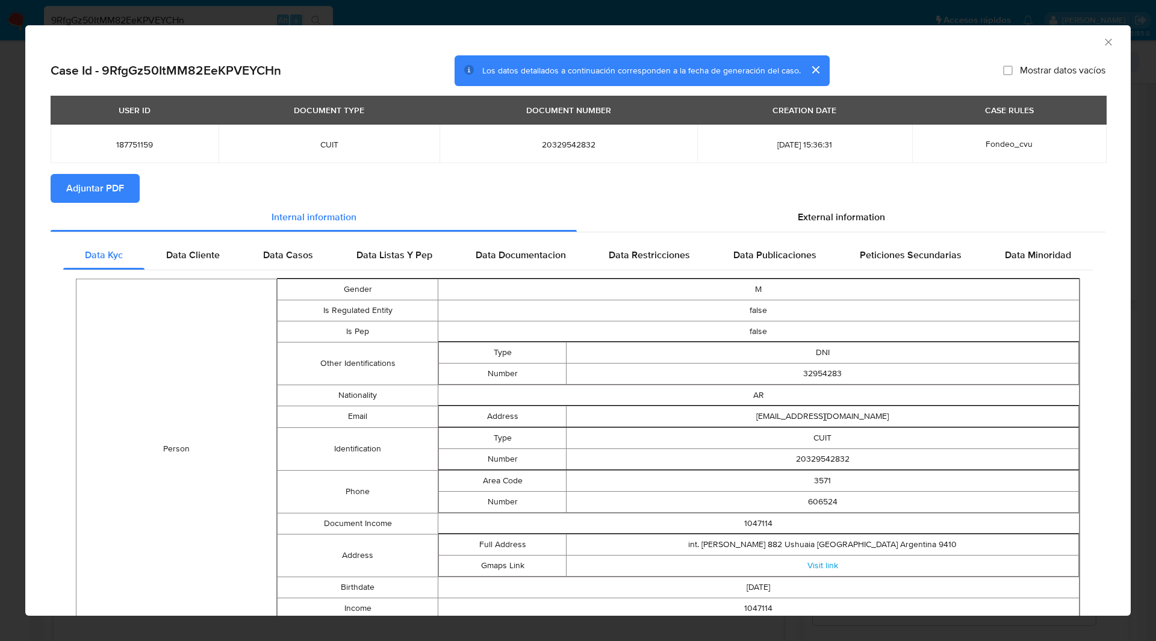
click at [134, 195] on button "Adjuntar PDF" at bounding box center [95, 188] width 89 height 29
click at [380, 57] on div "Case Id - 9RfgGz50ItMM82EeKPVEYCHn Los datos detallados a continuación correspo…" at bounding box center [578, 70] width 1055 height 31
click at [1102, 40] on icon "Cerrar ventana" at bounding box center [1108, 42] width 12 height 12
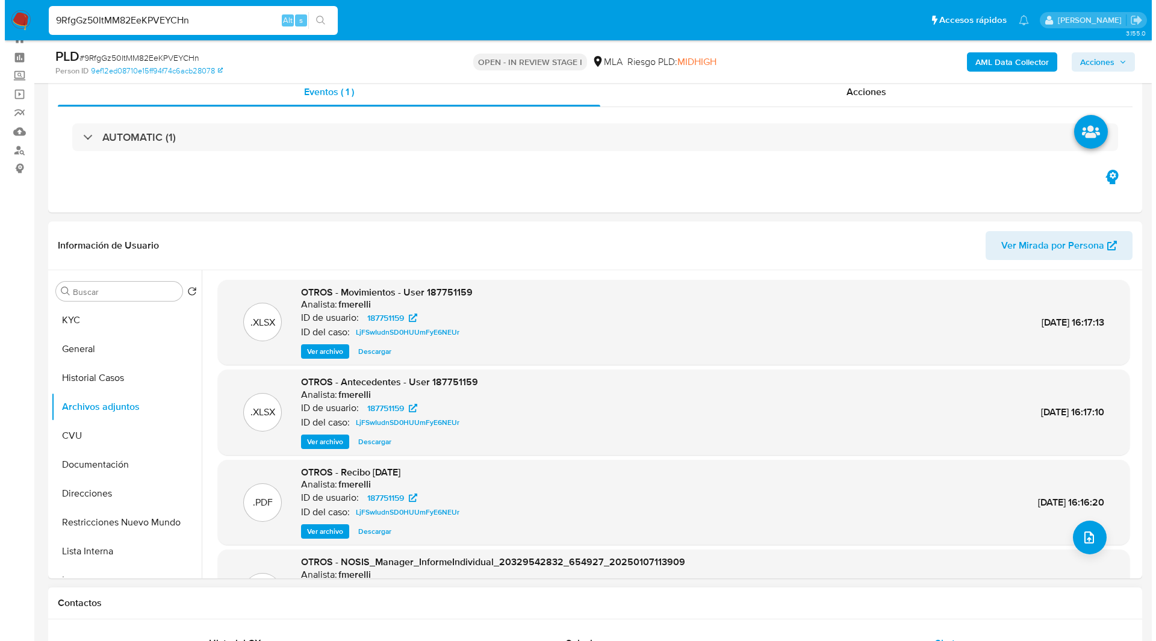
scroll to position [42, 0]
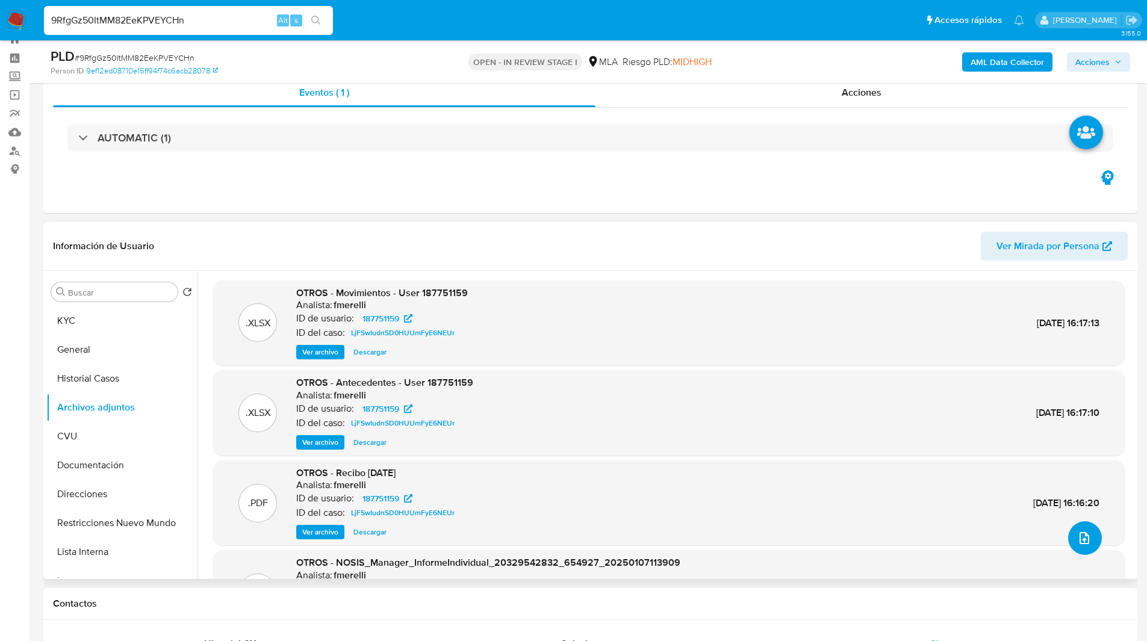
click at [1079, 541] on icon "upload-file" at bounding box center [1084, 538] width 14 height 14
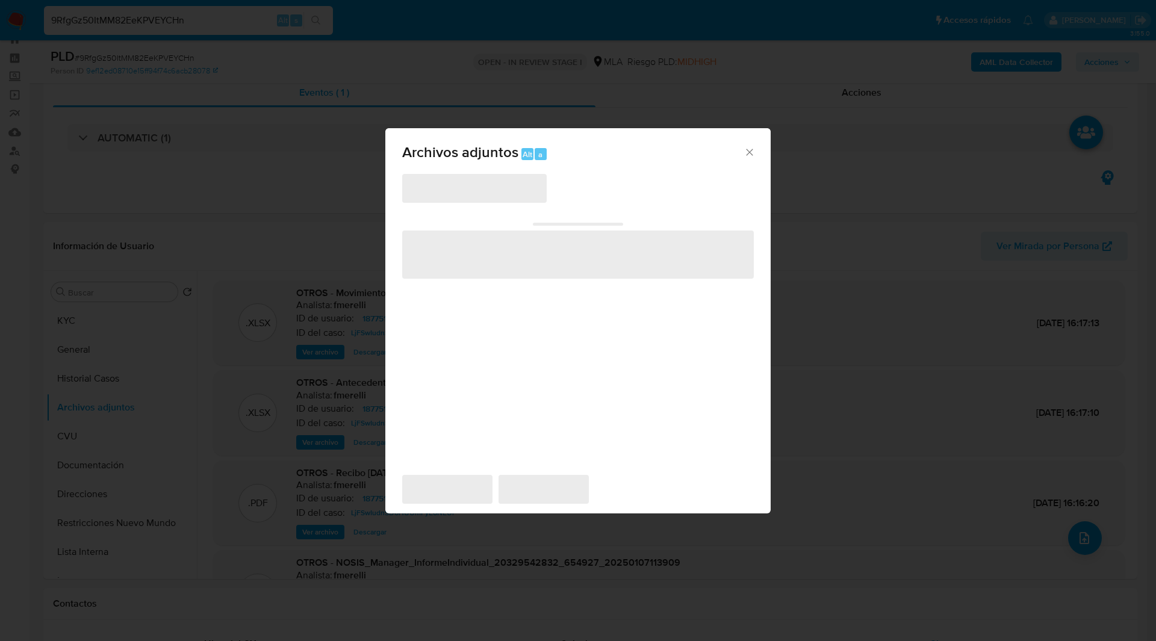
click at [445, 179] on span "‌" at bounding box center [474, 188] width 144 height 29
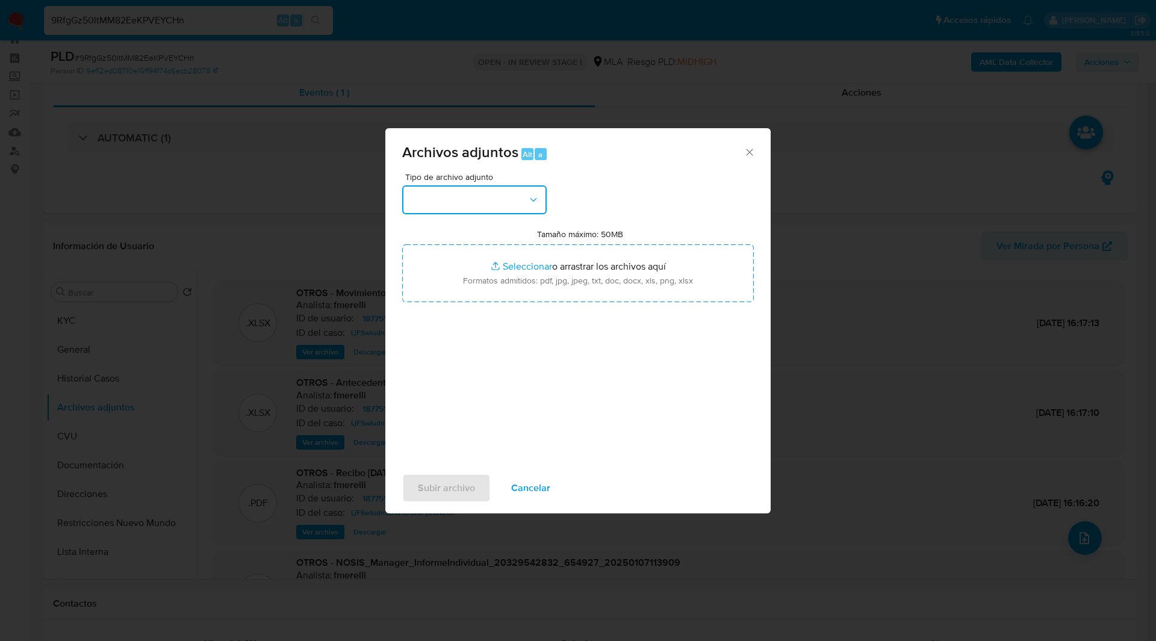
click at [462, 186] on button "button" at bounding box center [474, 199] width 144 height 29
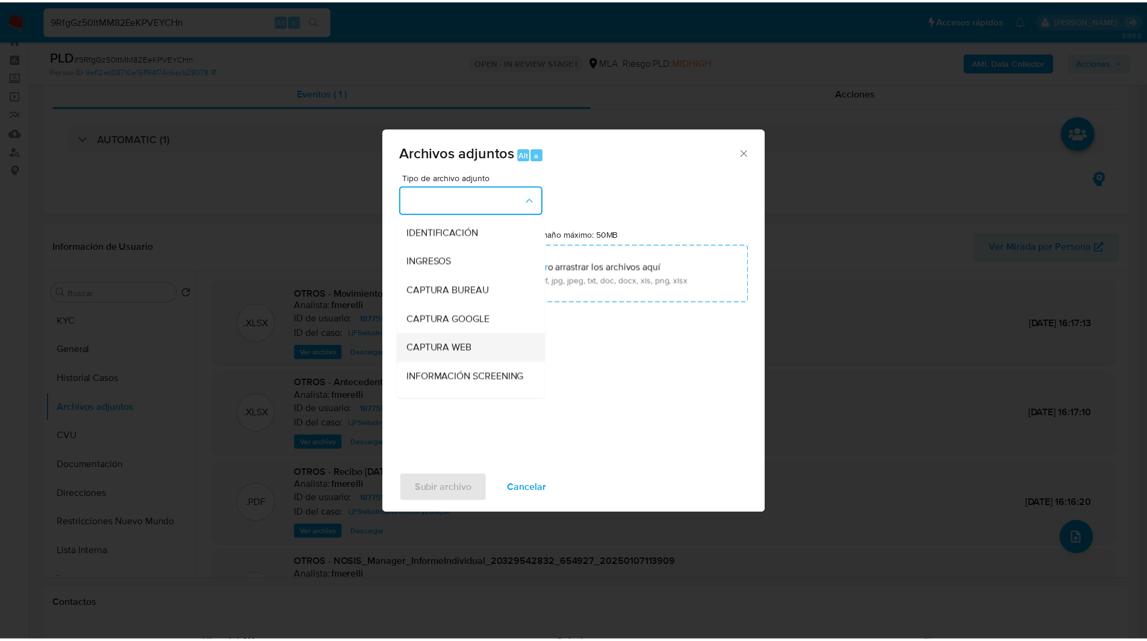
scroll to position [161, 0]
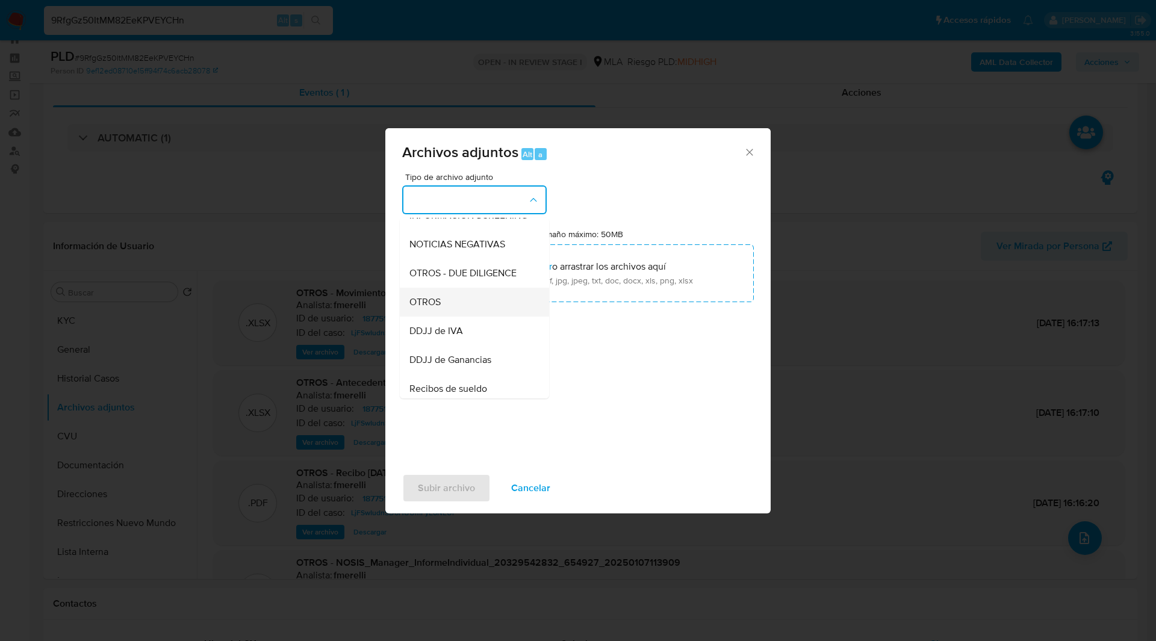
click at [430, 303] on div "OTROS" at bounding box center [470, 302] width 123 height 29
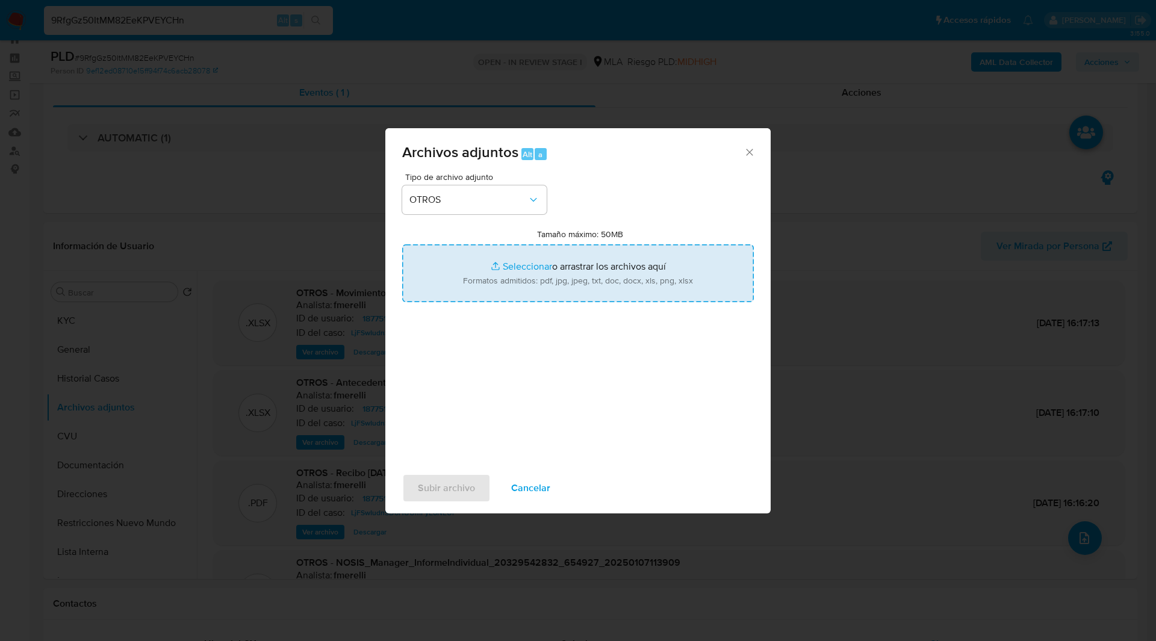
type input "C:\fakepath\Caselog 9RfgGz50ItMM82EeKPVEYCHn_2025_08_18_21_51_57.docx"
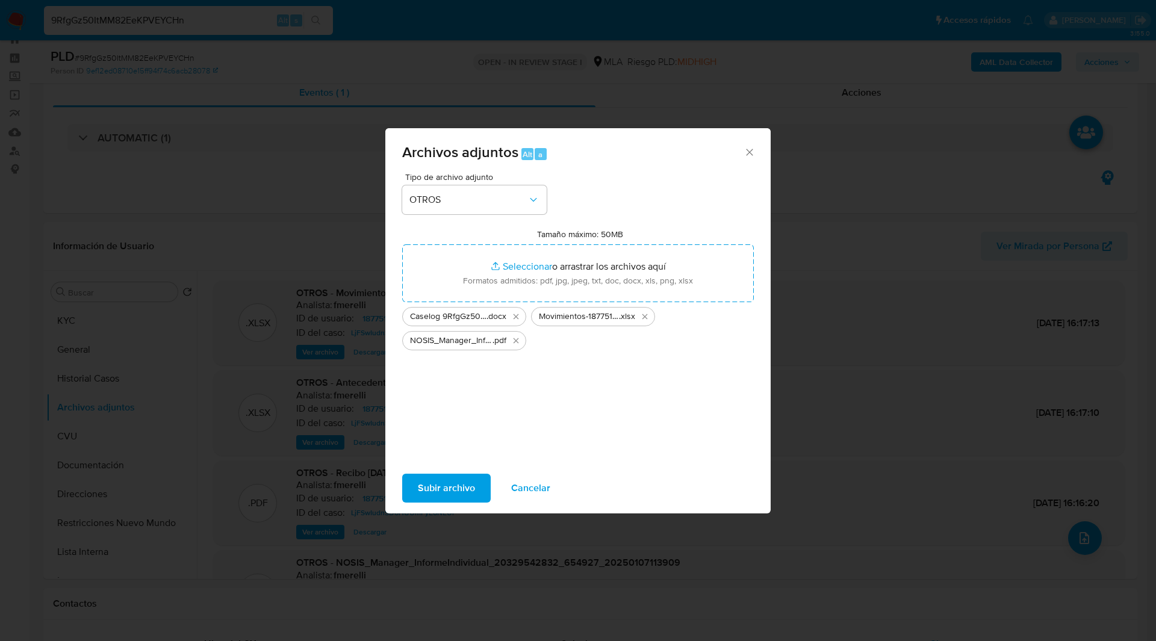
click at [695, 352] on div "Tipo de archivo adjunto OTROS Tamaño máximo: 50MB Seleccionar archivos Seleccio…" at bounding box center [578, 315] width 352 height 284
click at [443, 488] on span "Subir archivo" at bounding box center [446, 488] width 57 height 26
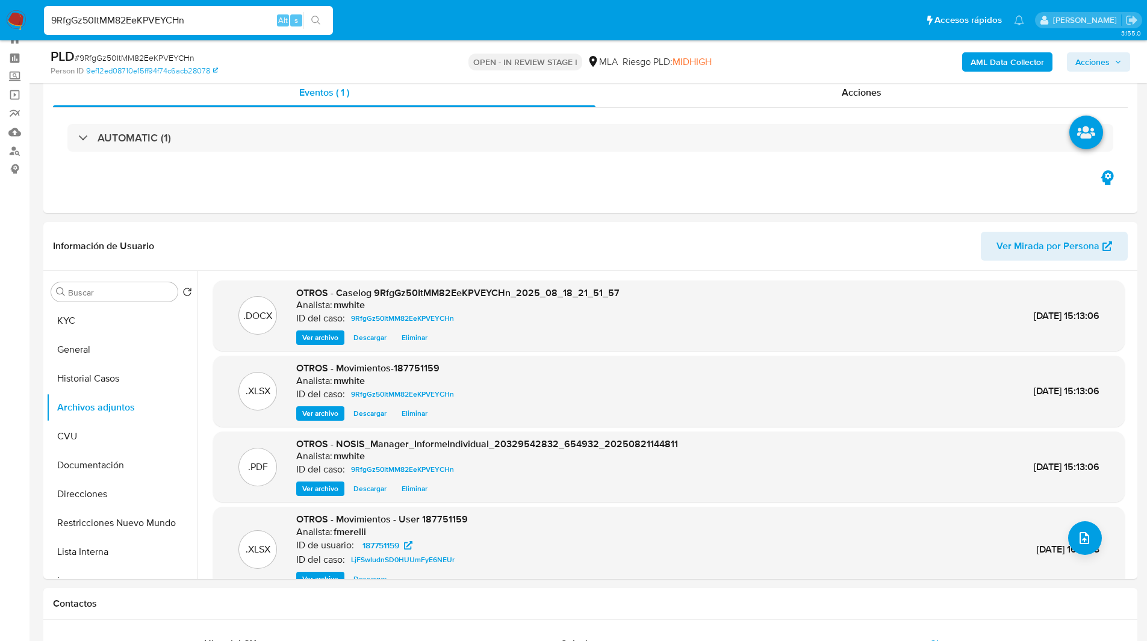
click at [1103, 58] on span "Acciones" at bounding box center [1092, 61] width 34 height 19
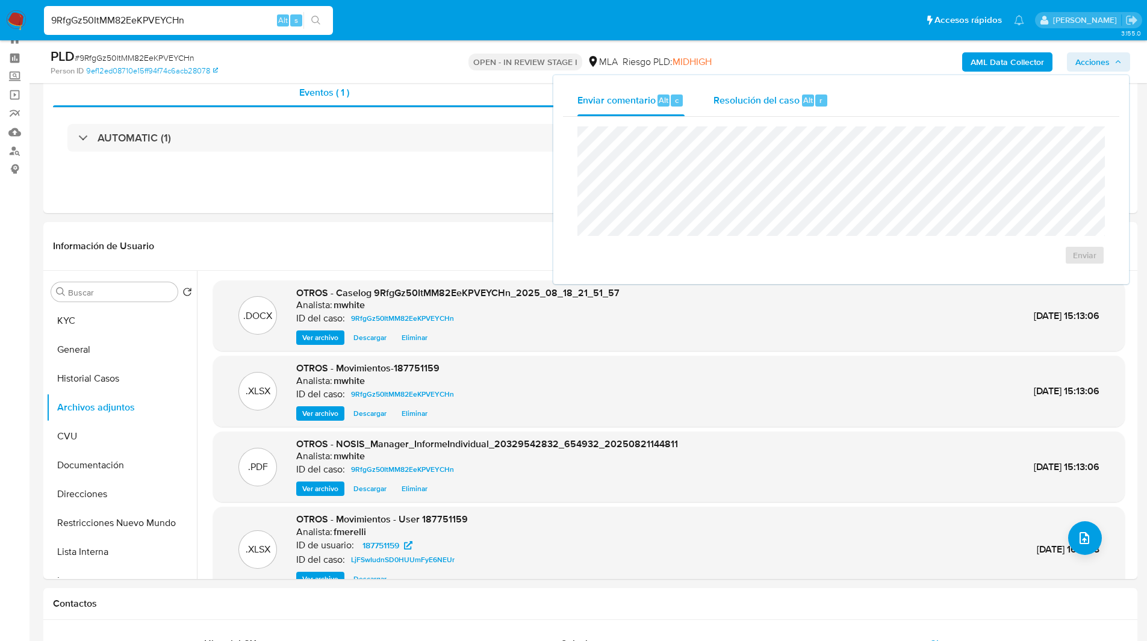
click at [725, 97] on span "Resolución del caso" at bounding box center [756, 100] width 86 height 14
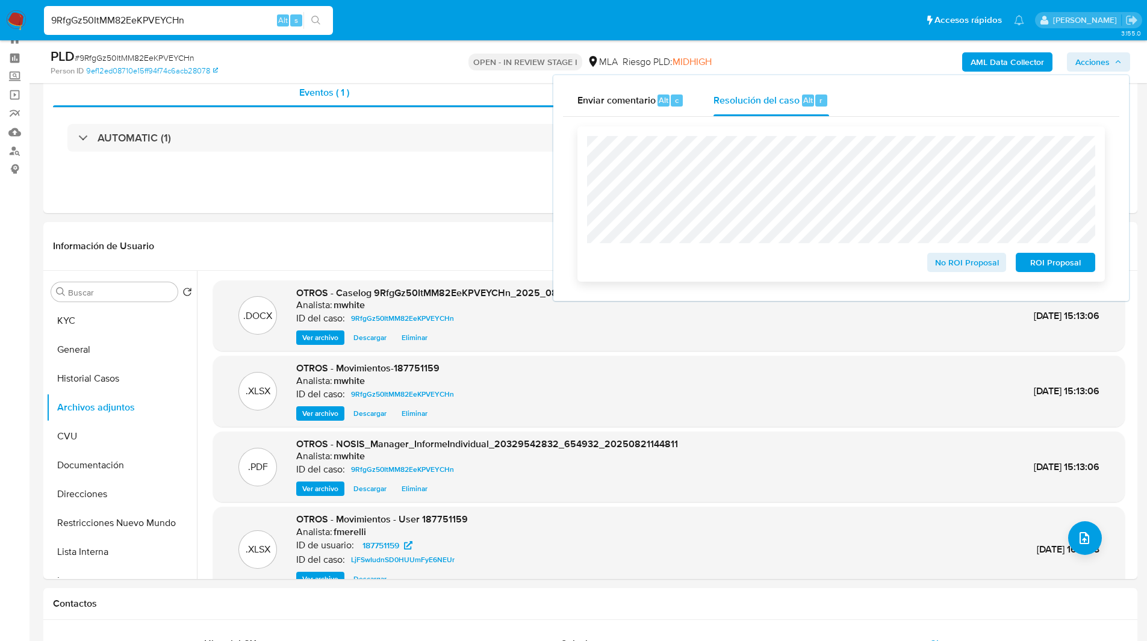
click at [945, 267] on span "No ROI Proposal" at bounding box center [966, 262] width 63 height 17
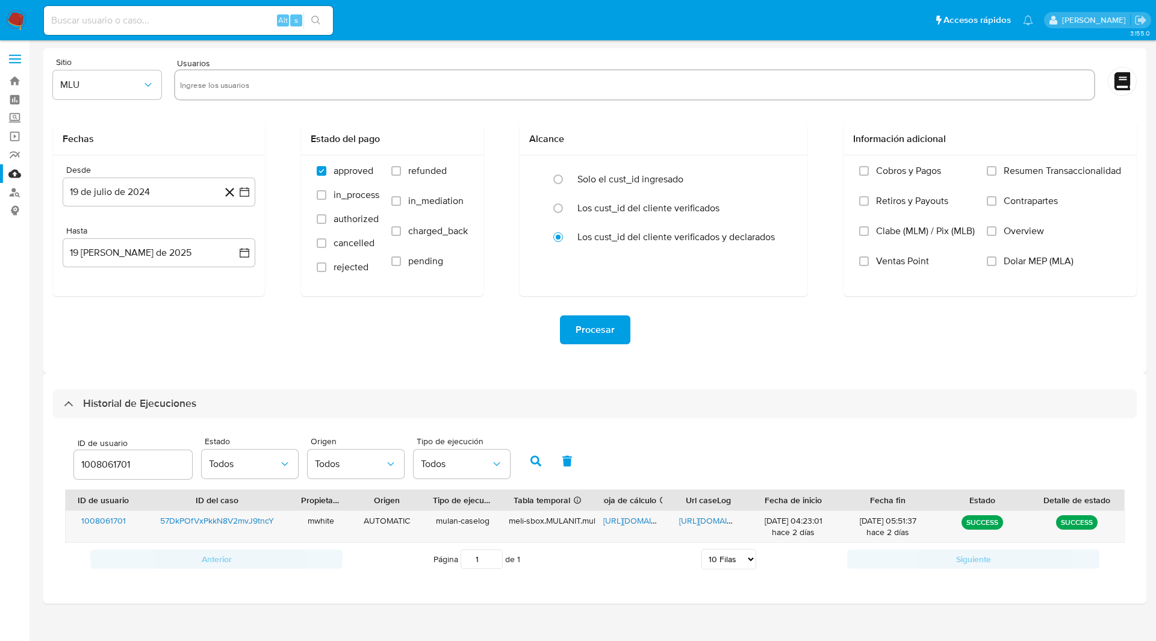
select select "10"
click at [119, 465] on input "1008061701" at bounding box center [133, 465] width 118 height 16
click at [531, 456] on icon "button" at bounding box center [535, 461] width 11 height 11
click at [640, 521] on span "[URL][DOMAIN_NAME]" at bounding box center [644, 521] width 83 height 12
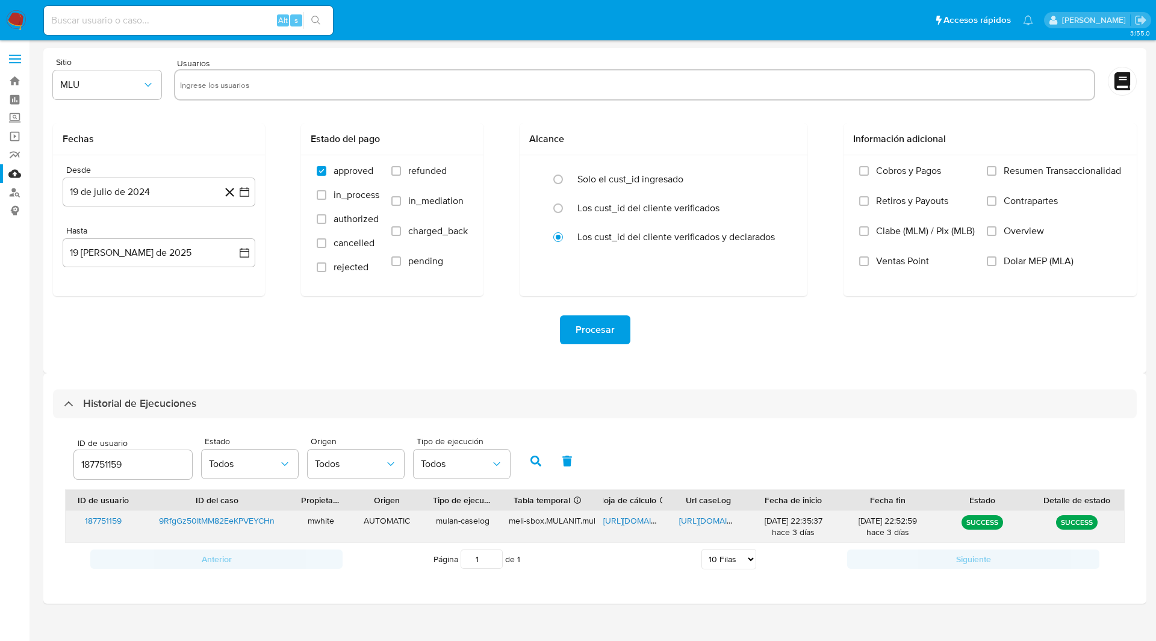
click at [711, 518] on span "[URL][DOMAIN_NAME]" at bounding box center [720, 521] width 83 height 12
click at [90, 462] on input "187751159" at bounding box center [133, 465] width 118 height 16
click at [523, 455] on button "button" at bounding box center [535, 461] width 31 height 29
click at [616, 523] on span "[URL][DOMAIN_NAME]" at bounding box center [644, 521] width 83 height 12
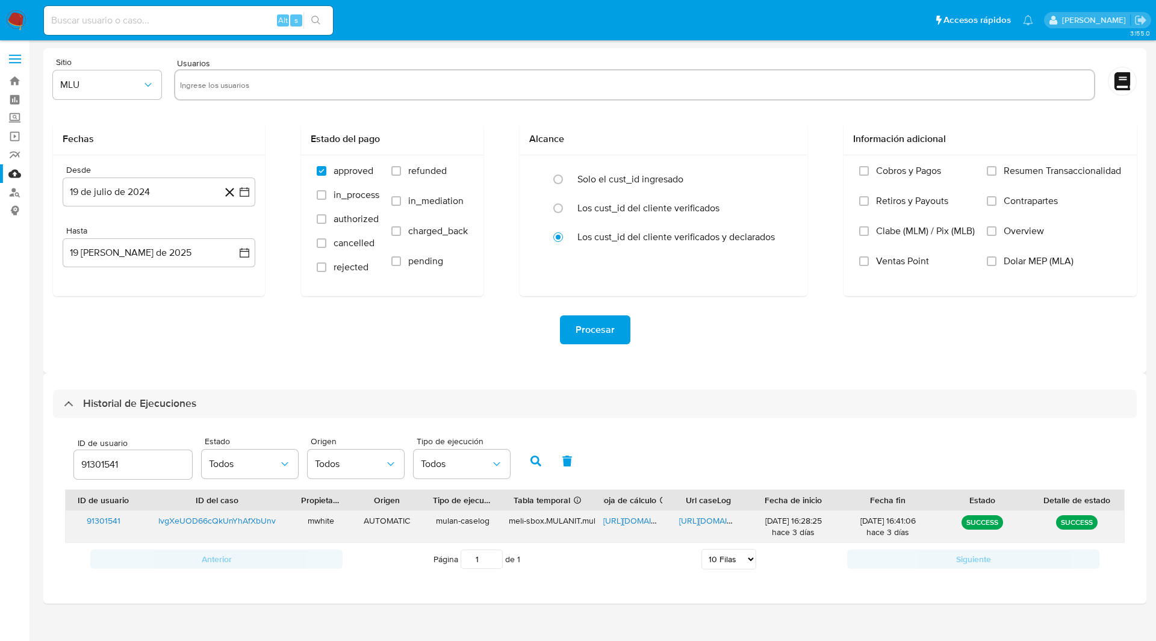
click at [701, 523] on span "[URL][DOMAIN_NAME]" at bounding box center [720, 521] width 83 height 12
click at [111, 462] on input "91301541" at bounding box center [133, 465] width 118 height 16
type input "59298137"
click at [527, 462] on button "button" at bounding box center [535, 461] width 31 height 29
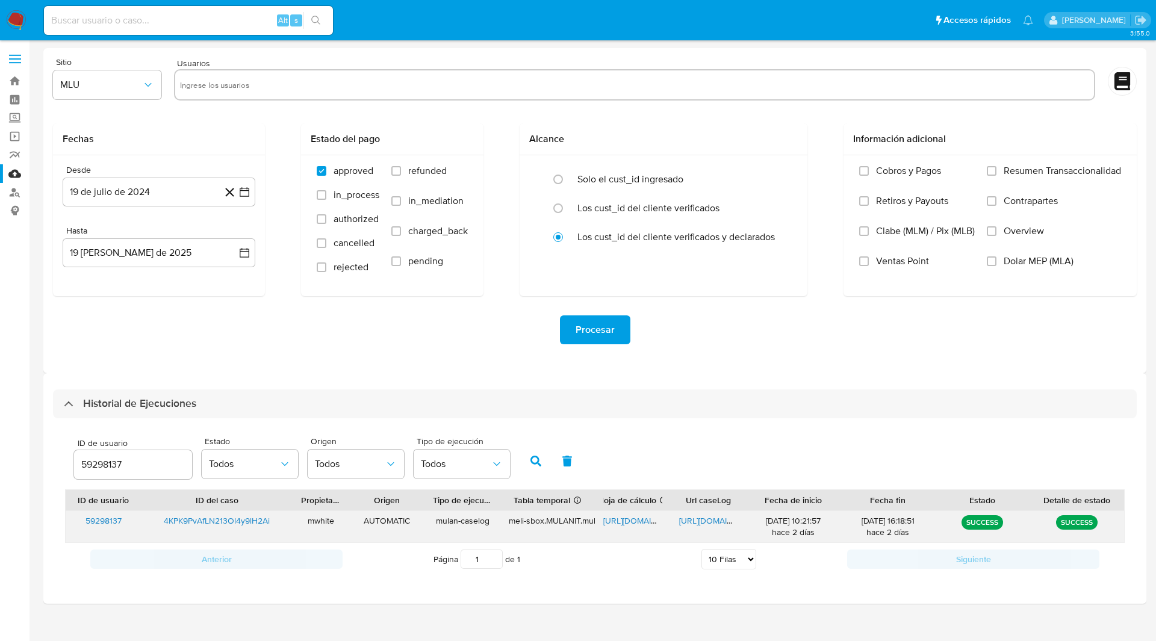
click at [648, 521] on span "[URL][DOMAIN_NAME]" at bounding box center [644, 521] width 83 height 12
click at [687, 524] on span "[URL][DOMAIN_NAME]" at bounding box center [720, 521] width 83 height 12
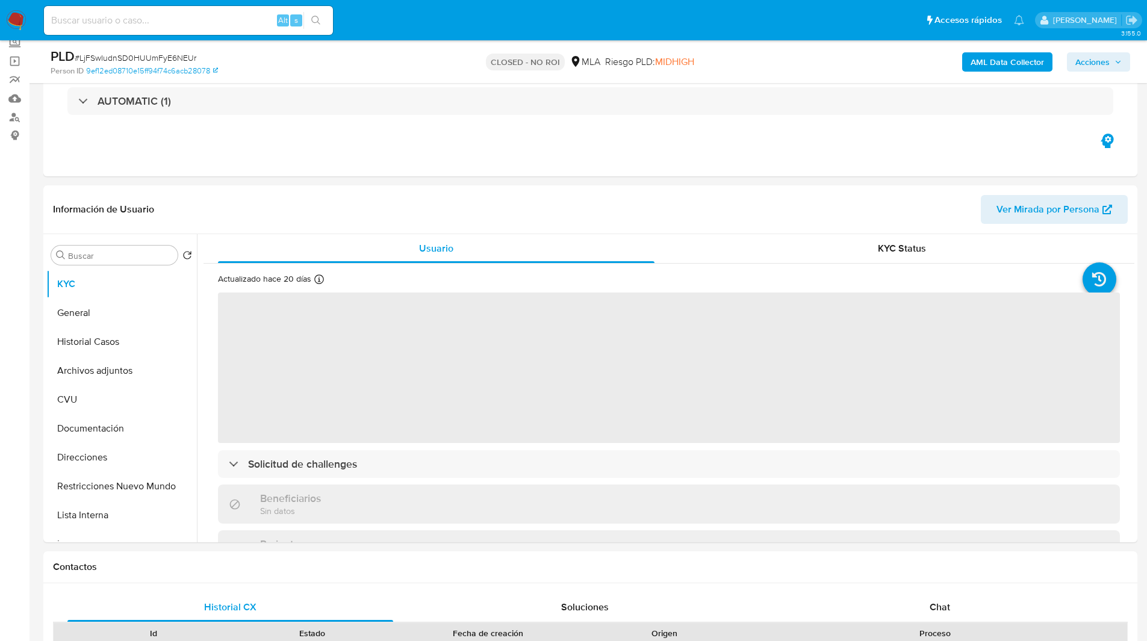
scroll to position [82, 0]
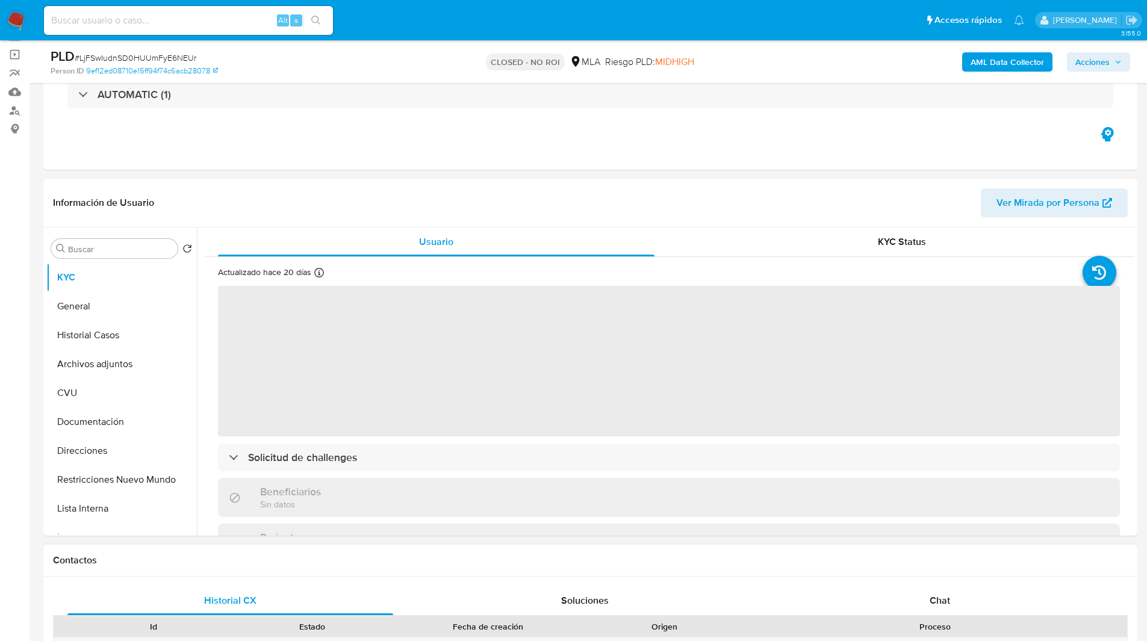
select select "10"
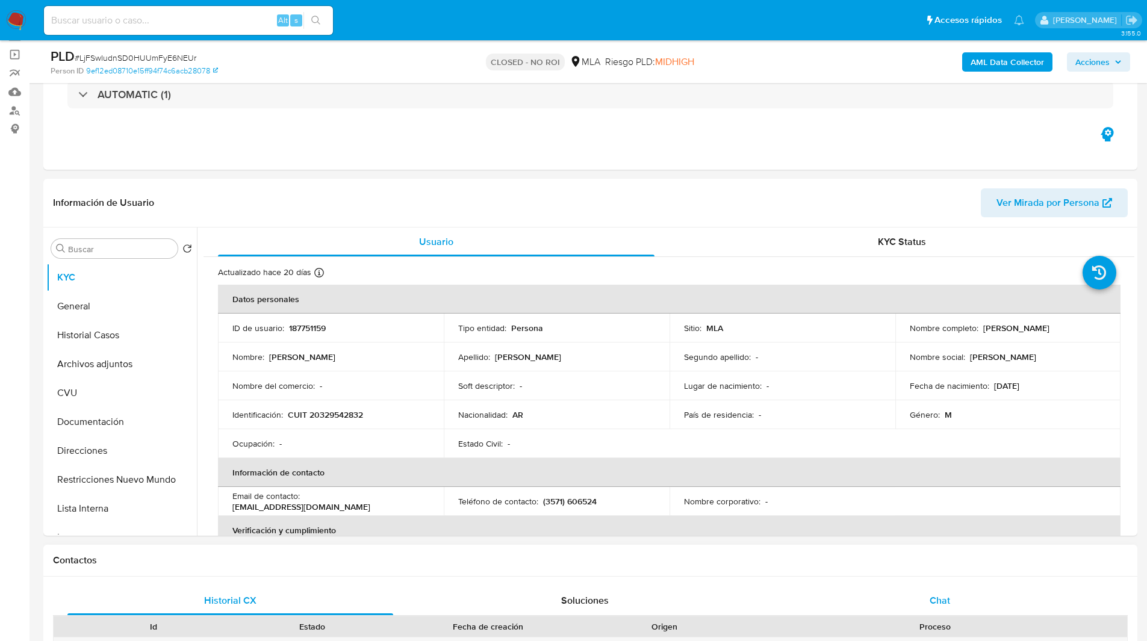
click at [899, 589] on div "Chat" at bounding box center [940, 600] width 326 height 29
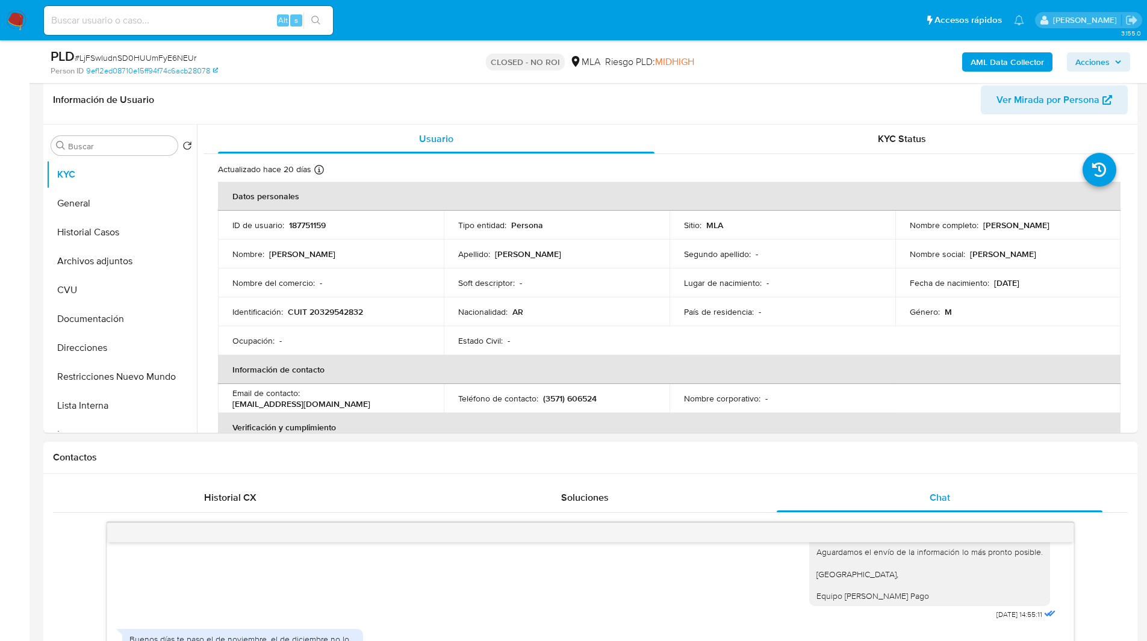
scroll to position [0, 0]
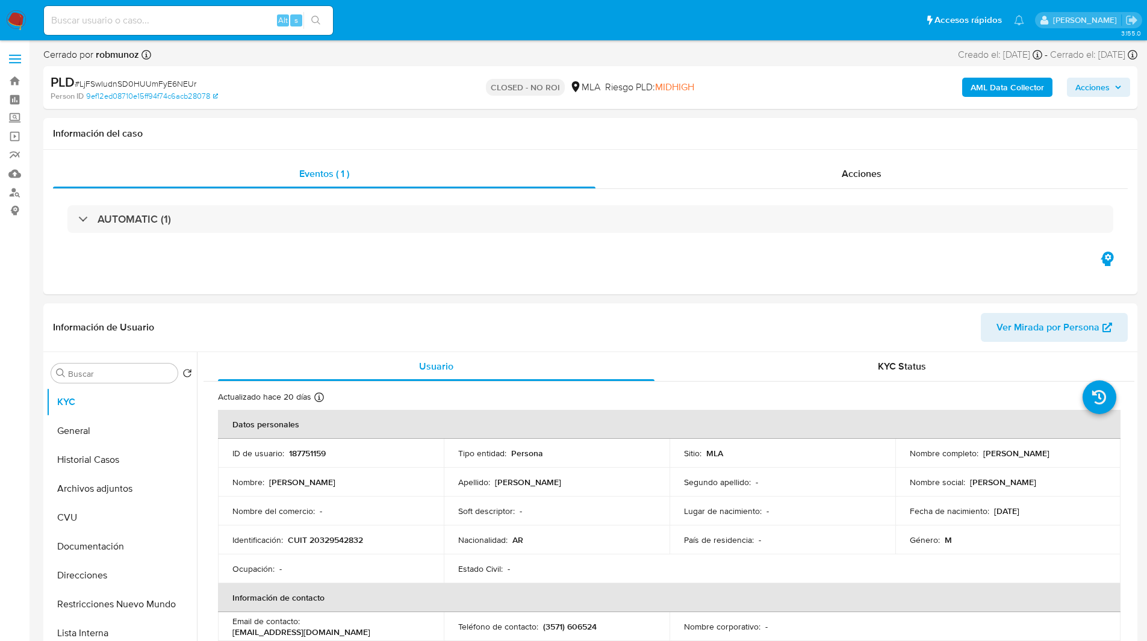
click at [704, 85] on div "CLOSED - NO ROI MLA Riesgo PLD: MIDHIGH" at bounding box center [590, 87] width 356 height 28
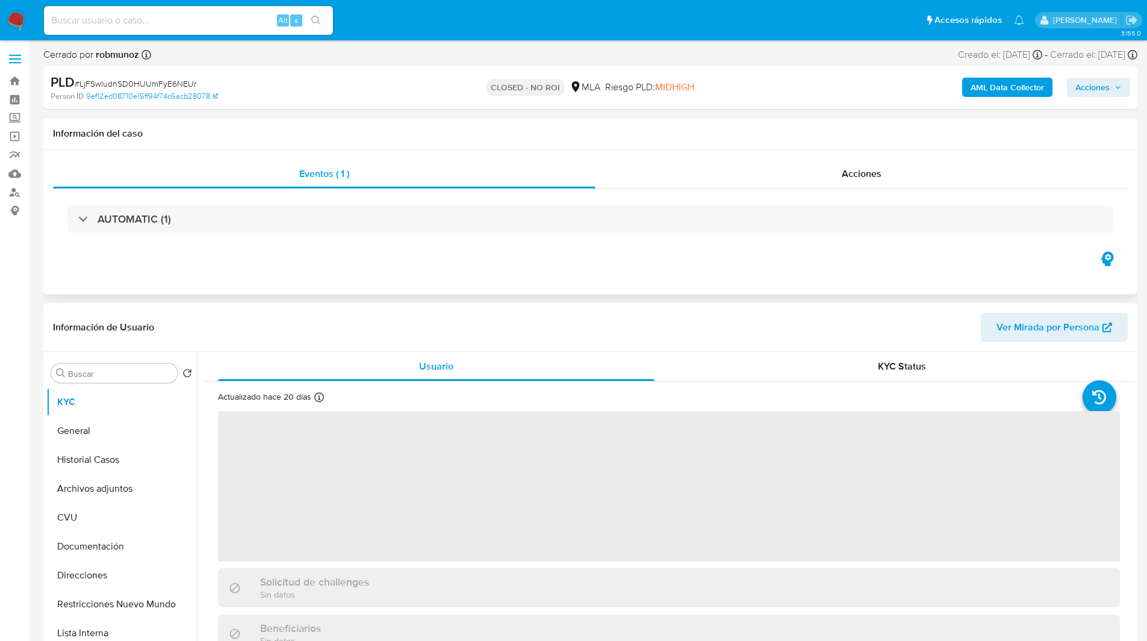
click at [858, 150] on div "Eventos ( 1 ) Acciones AUTOMATIC (1)" at bounding box center [590, 222] width 1094 height 144
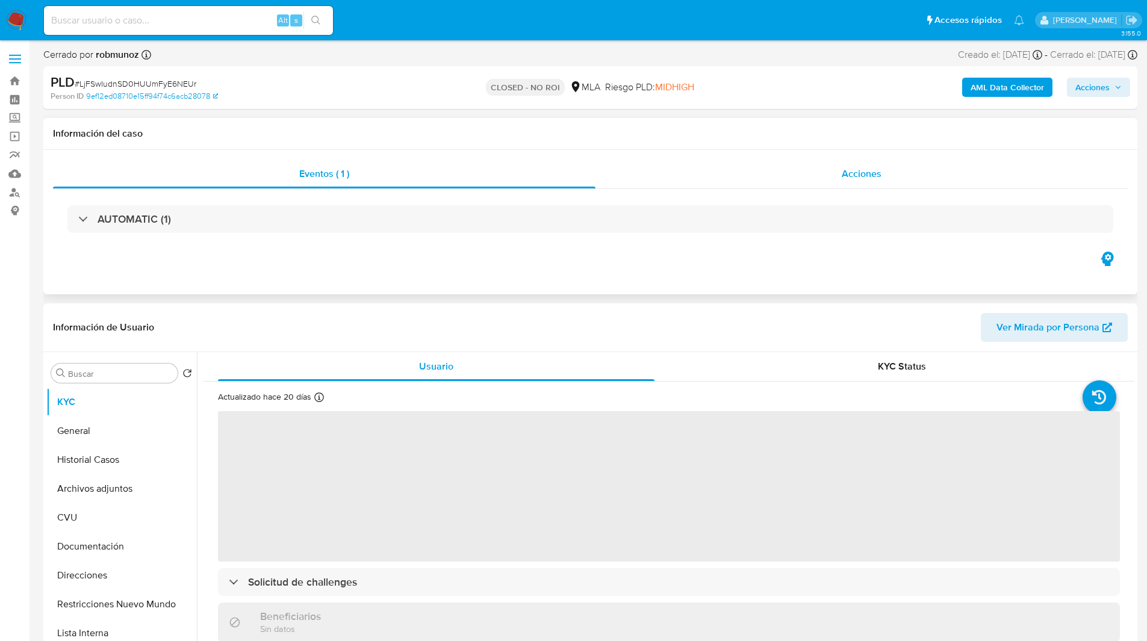
click at [858, 172] on span "Acciones" at bounding box center [862, 174] width 40 height 14
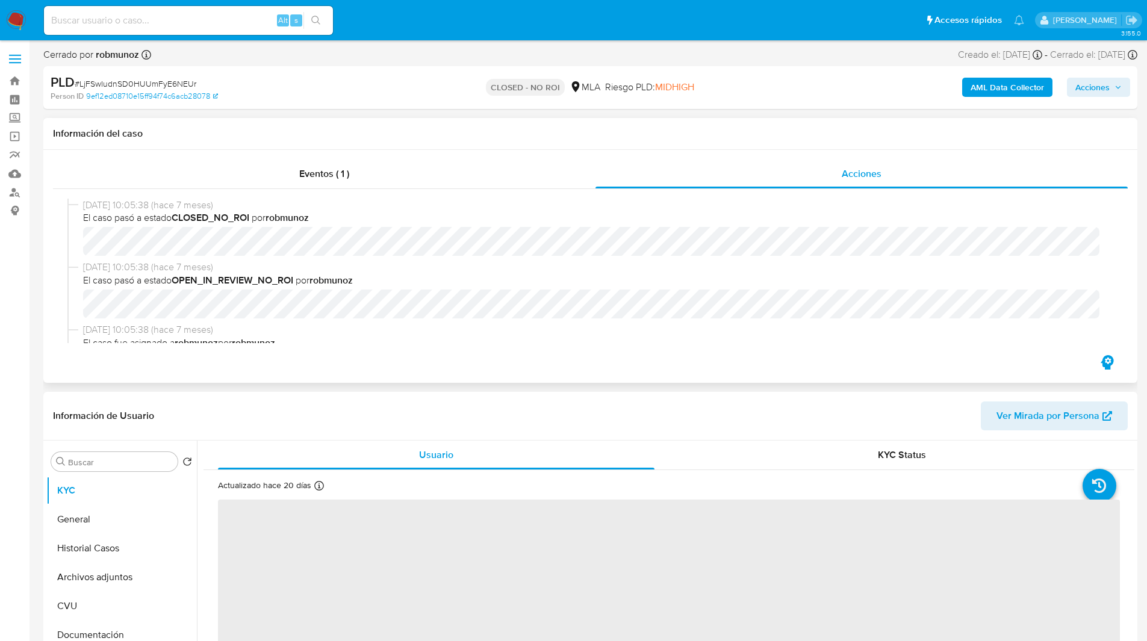
click at [551, 131] on h1 "Información del caso" at bounding box center [590, 134] width 1075 height 12
select select "10"
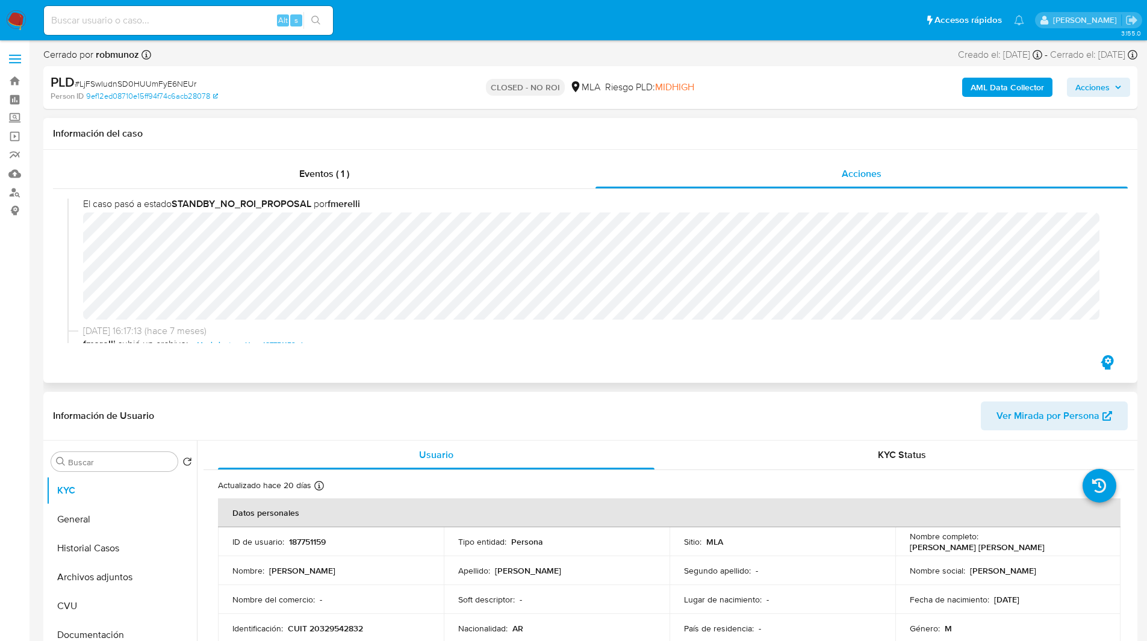
scroll to position [170, 0]
click at [504, 32] on ul "Pausado Ver notificaciones Alt s Accesos rápidos Presiona las siguientes teclas…" at bounding box center [534, 20] width 992 height 30
click at [663, 367] on div "Eventos ( 1 ) Acciones [DATE] 10:05:38 (hace 7 meses) El caso pasó a estado CLO…" at bounding box center [590, 266] width 1094 height 233
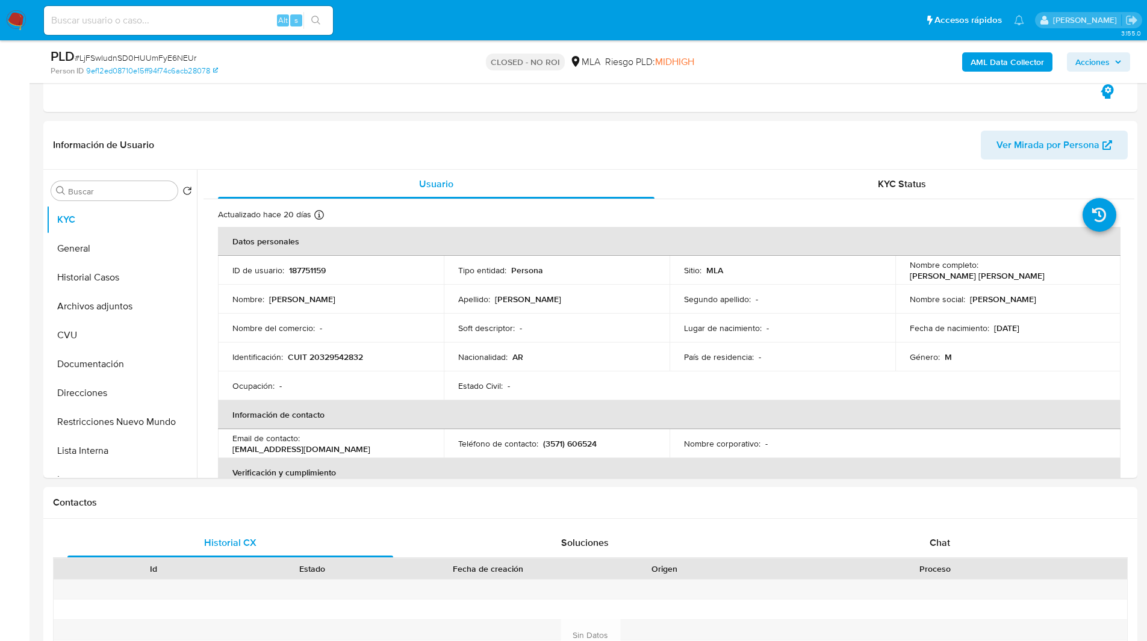
scroll to position [229, 0]
click at [85, 290] on button "Historial Casos" at bounding box center [116, 276] width 141 height 29
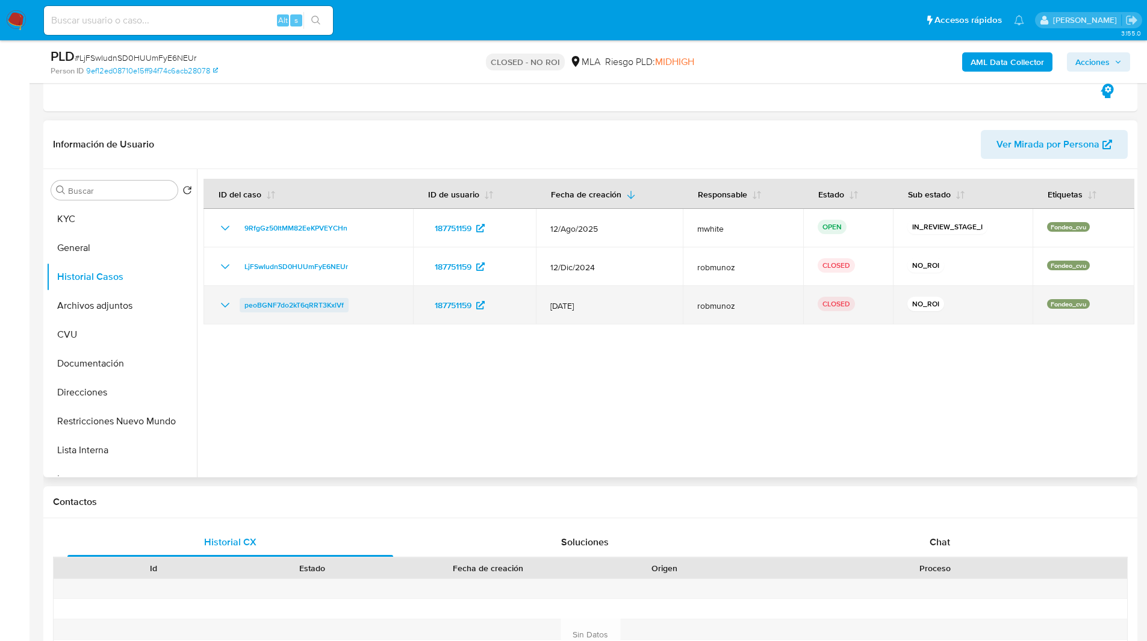
click at [305, 304] on span "peoBGNF7do2kT6qRRT3KxlVf" at bounding box center [293, 305] width 99 height 14
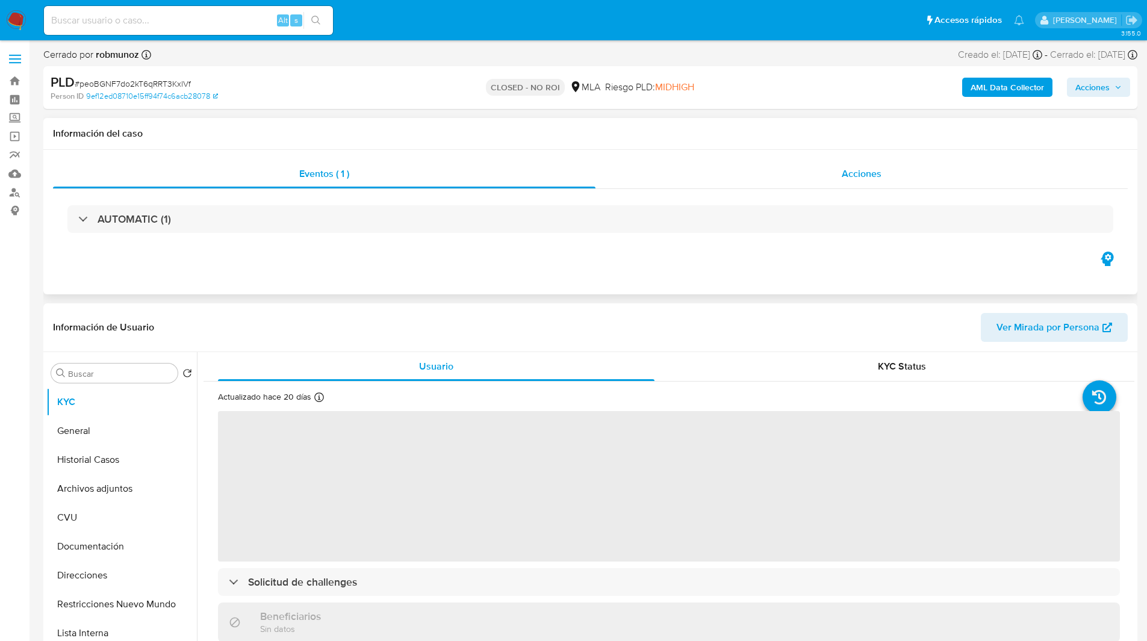
click at [775, 160] on div "Acciones" at bounding box center [861, 174] width 532 height 29
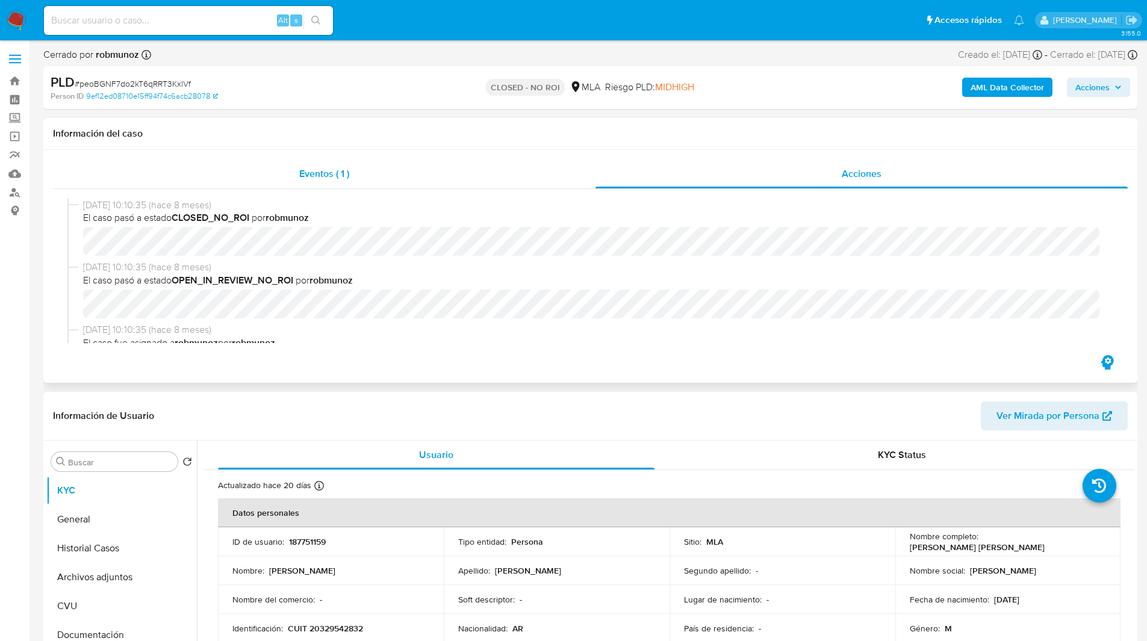
select select "10"
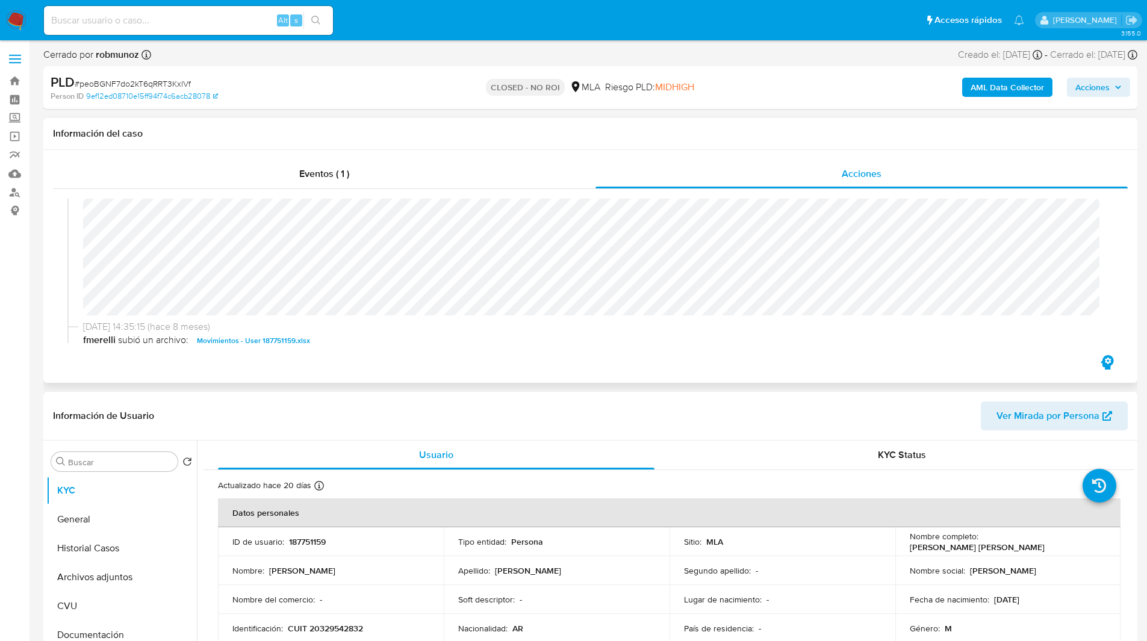
scroll to position [184, 0]
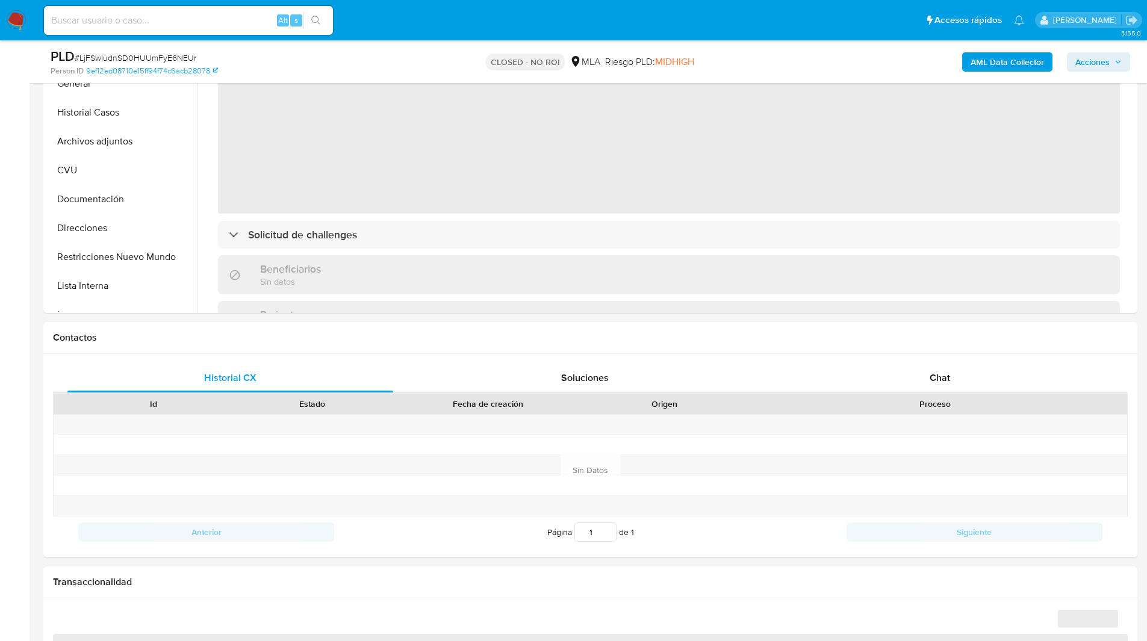
scroll to position [333, 0]
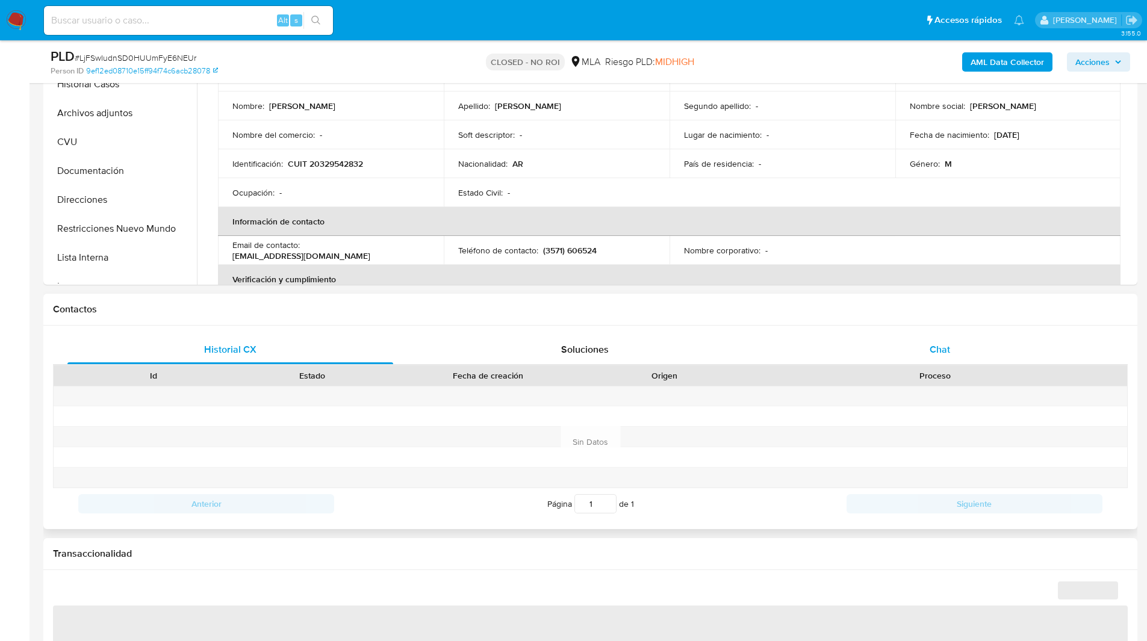
click at [932, 347] on span "Chat" at bounding box center [939, 350] width 20 height 14
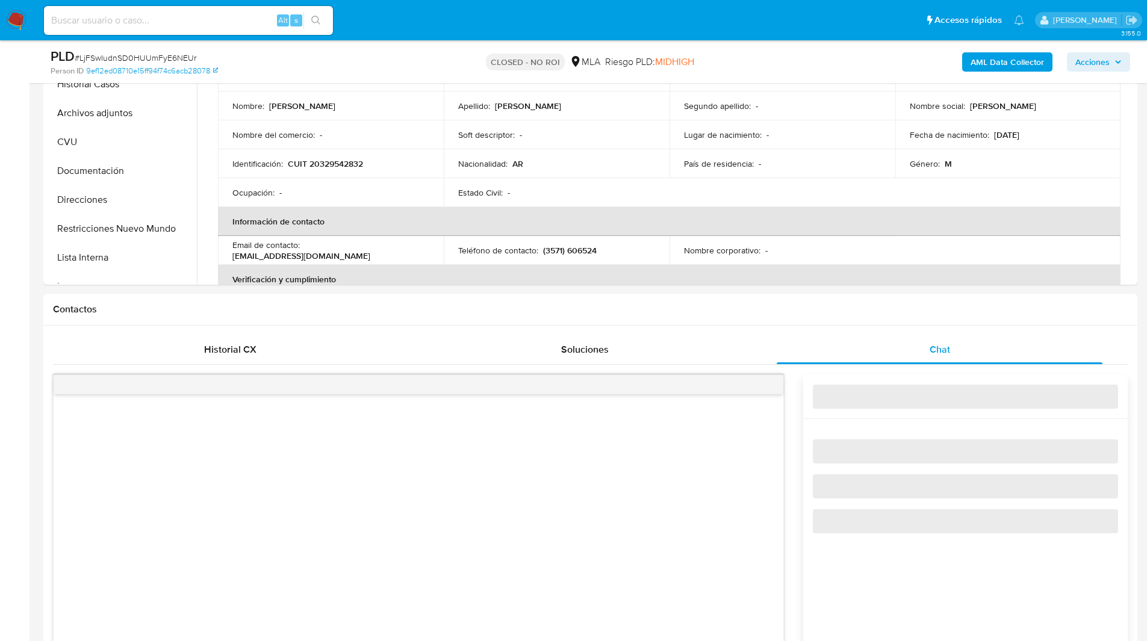
select select "10"
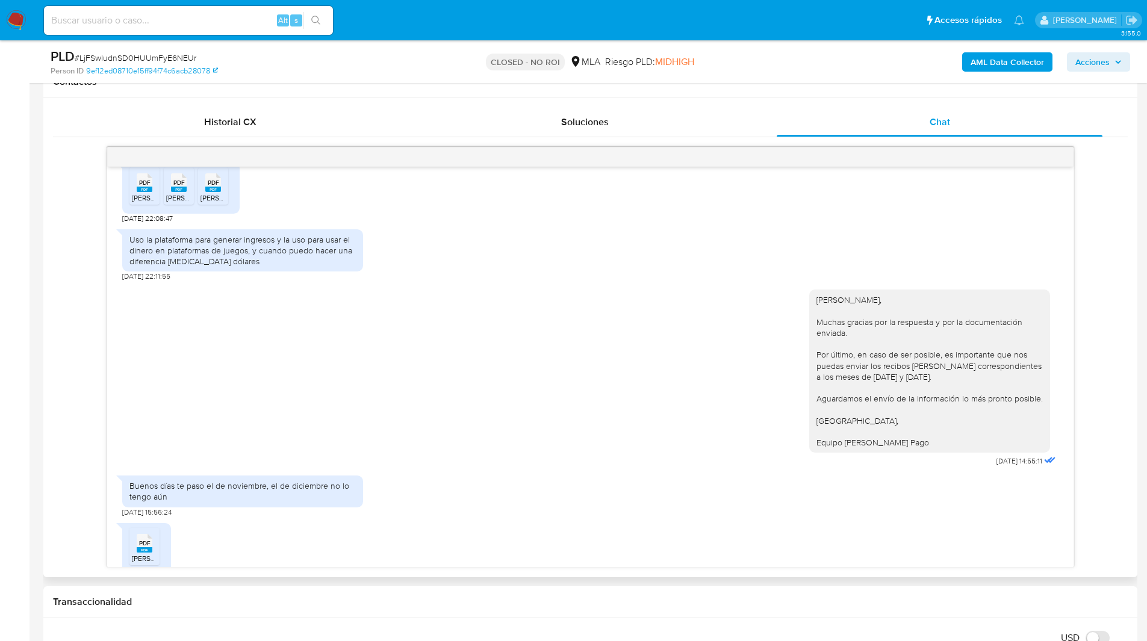
scroll to position [459, 0]
click at [142, 192] on rect at bounding box center [145, 189] width 16 height 5
click at [181, 191] on rect at bounding box center [179, 189] width 16 height 5
click at [217, 186] on span "PDF" at bounding box center [213, 183] width 11 height 8
click at [143, 547] on span "PDF" at bounding box center [144, 544] width 11 height 8
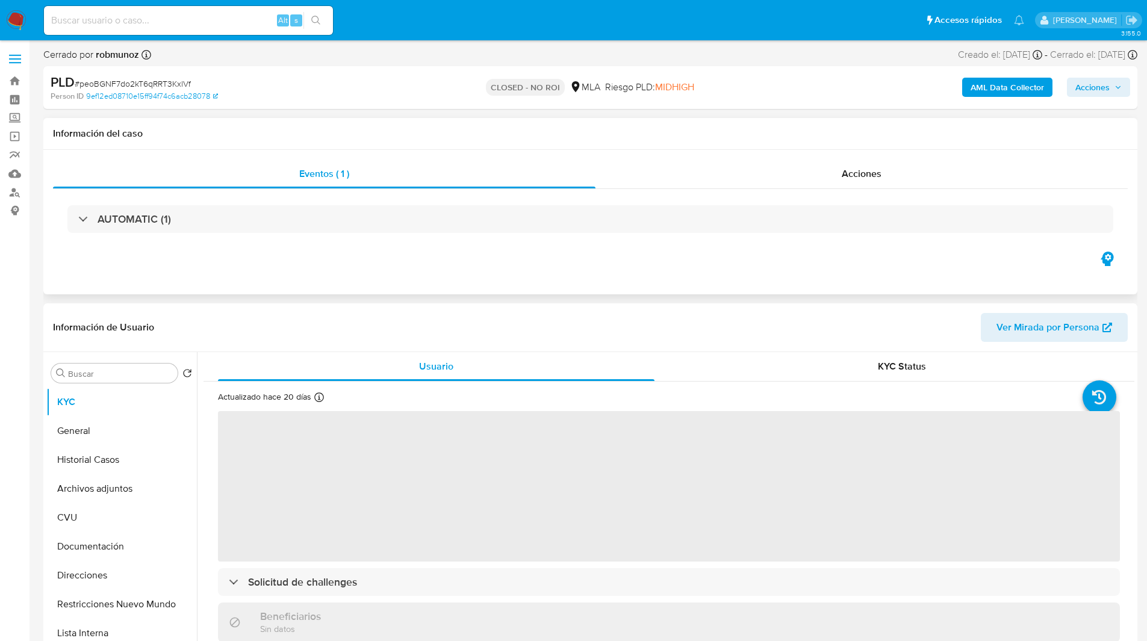
select select "10"
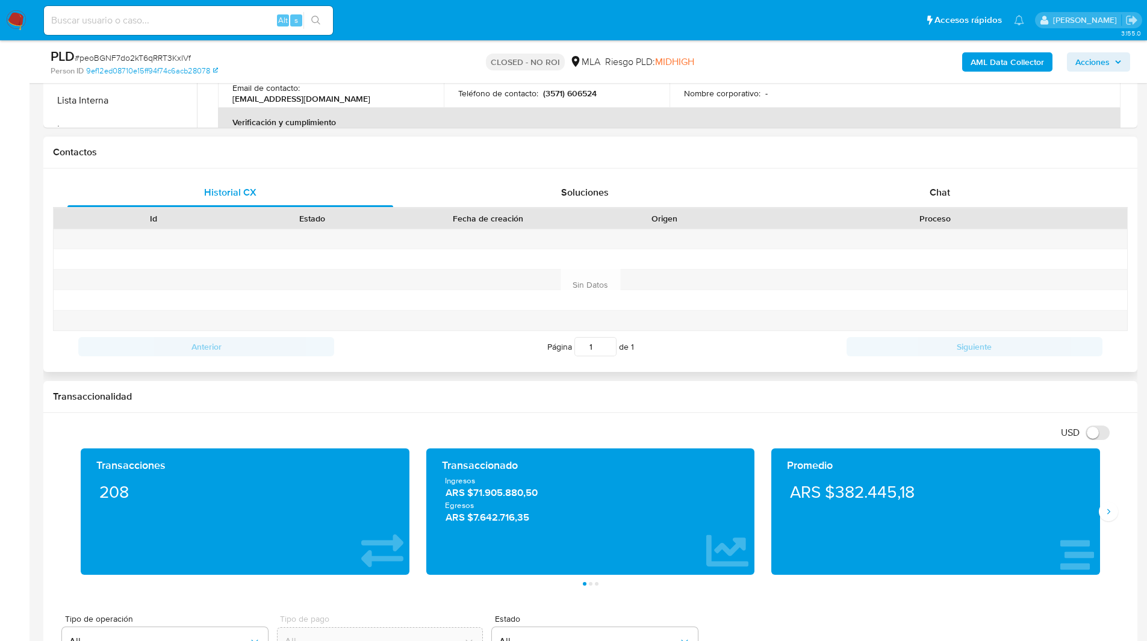
scroll to position [491, 0]
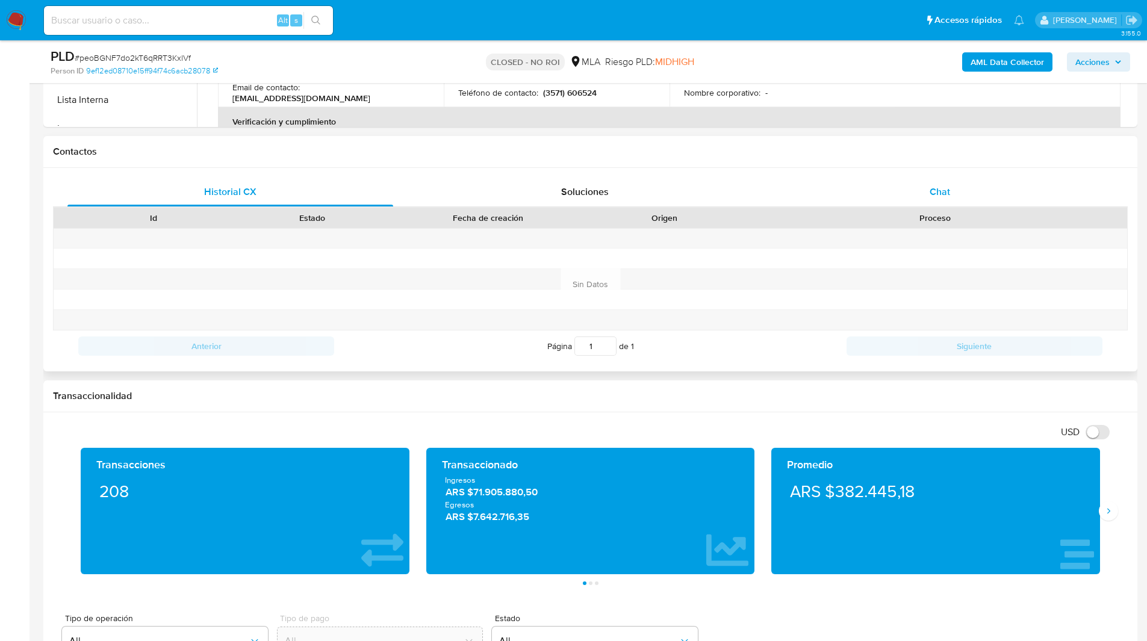
click at [927, 185] on div "Chat" at bounding box center [940, 192] width 326 height 29
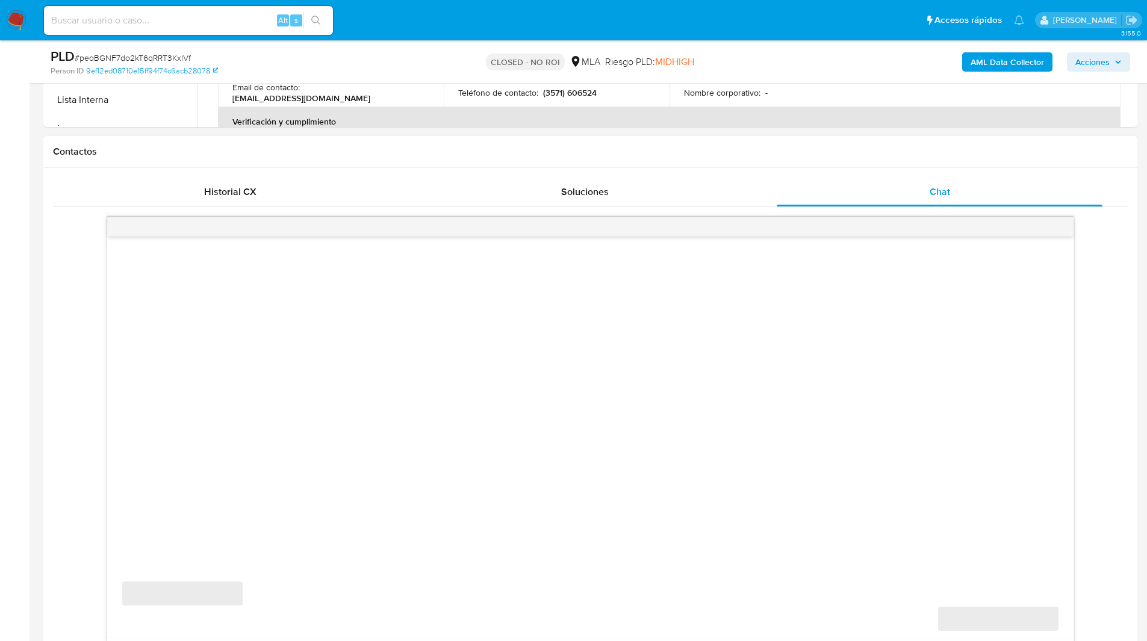
click at [748, 140] on div "Contactos" at bounding box center [590, 152] width 1094 height 32
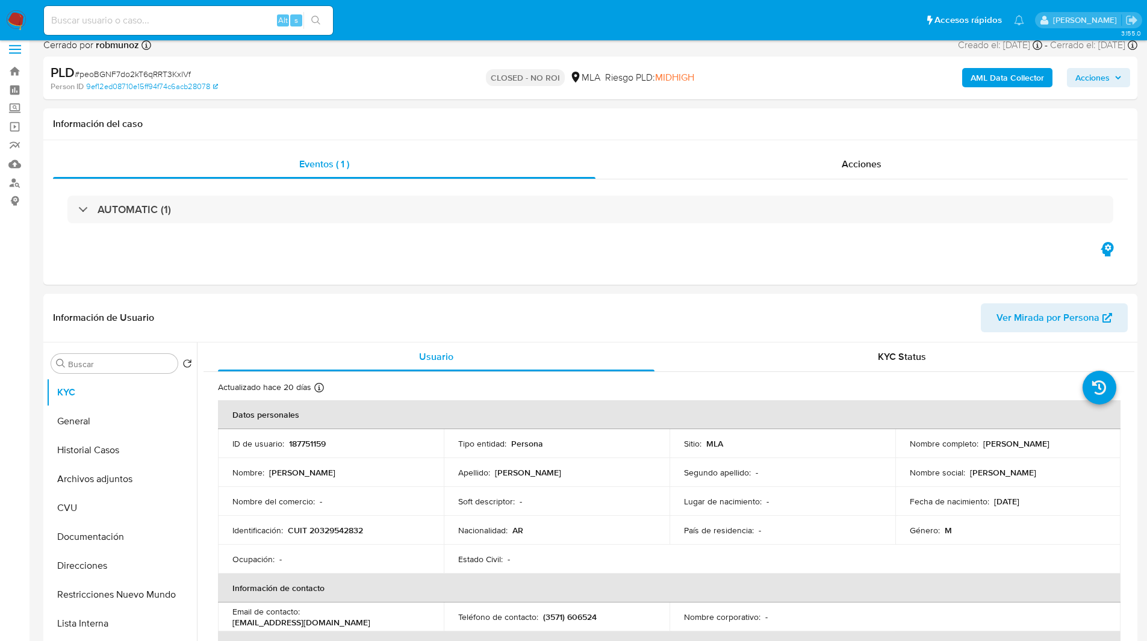
scroll to position [0, 0]
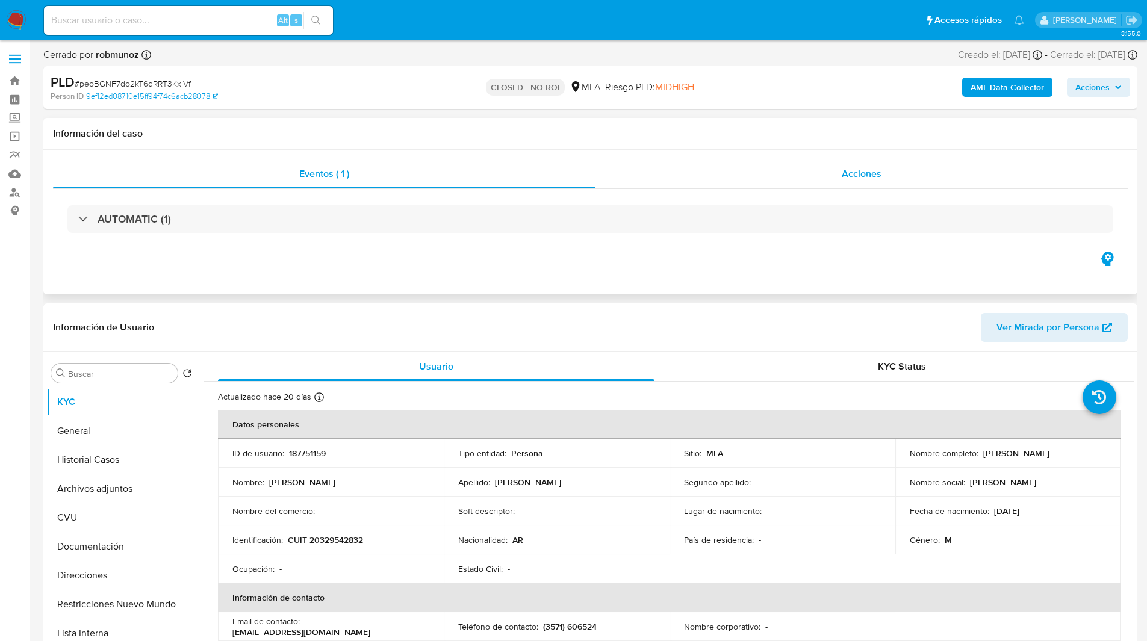
click at [848, 177] on span "Acciones" at bounding box center [862, 174] width 40 height 14
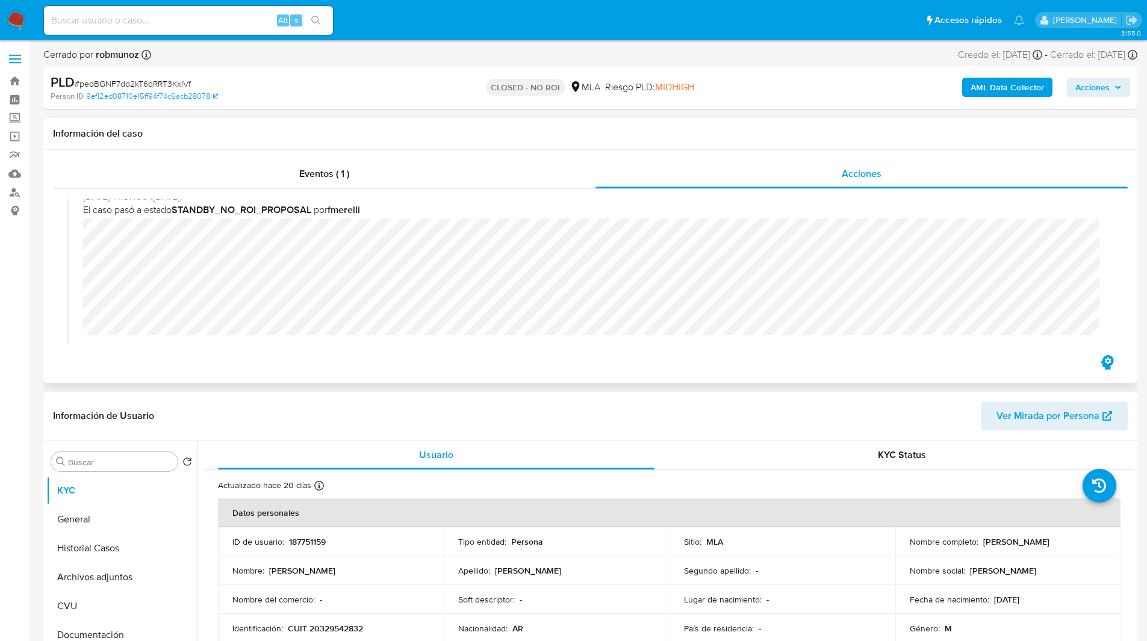
scroll to position [163, 0]
click at [666, 16] on ul "Pausado Ver notificaciones Alt s Accesos rápidos Presiona las siguientes teclas…" at bounding box center [534, 20] width 992 height 30
click at [67, 299] on div "18/12/2024 14:37:00 (hace 8 meses) El caso pasó a estado STANDBY_NO_ROI_PROPOSA…" at bounding box center [590, 266] width 1046 height 150
click at [441, 98] on div "CLOSED - NO ROI MLA Riesgo PLD: MIDHIGH" at bounding box center [590, 87] width 356 height 28
click at [727, 409] on header "Información de Usuario Ver Mirada por Persona" at bounding box center [590, 416] width 1075 height 29
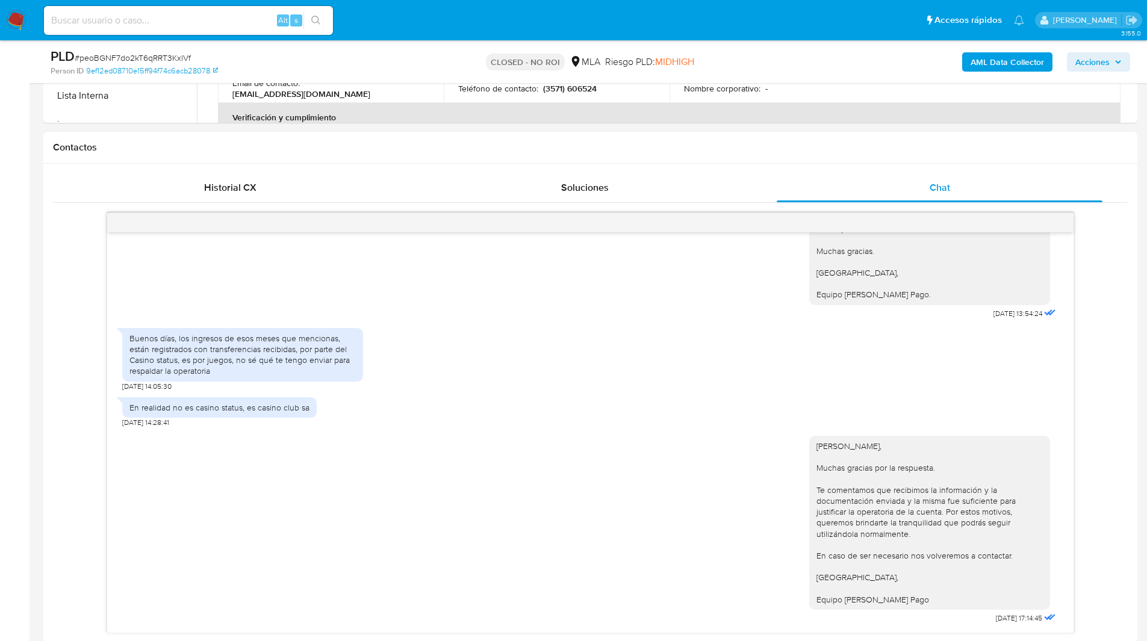
scroll to position [609, 0]
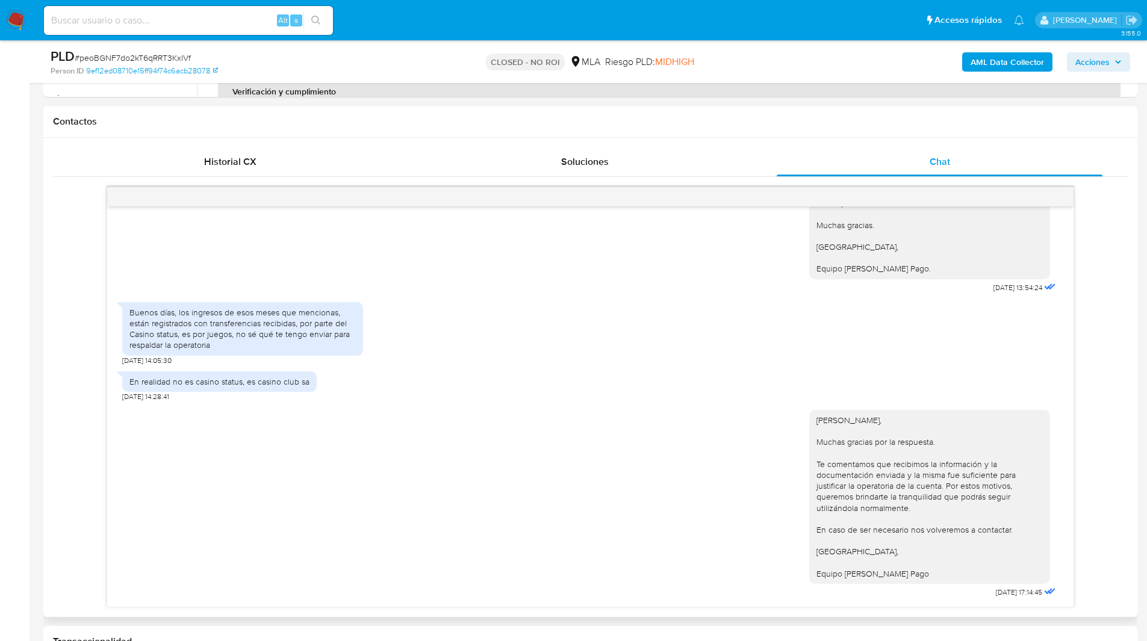
click at [709, 293] on div "Hola Hugo, Muchas gracias por la respuesta y por la documentación enviada. A su…" at bounding box center [590, 141] width 936 height 309
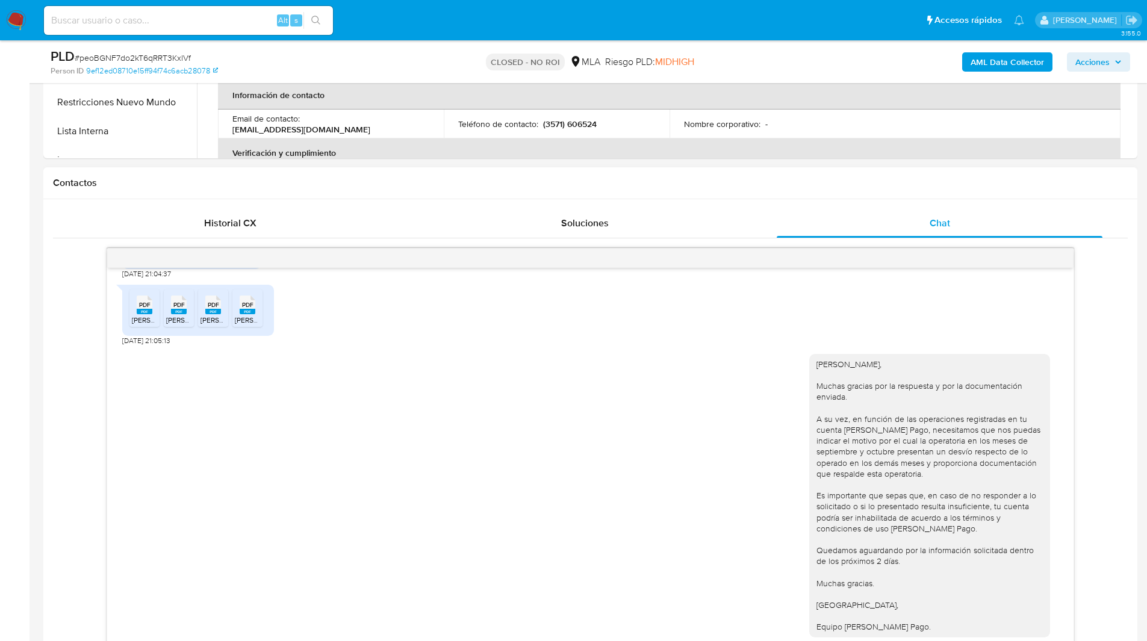
scroll to position [464, 0]
click at [746, 188] on h1 "Contactos" at bounding box center [590, 183] width 1075 height 12
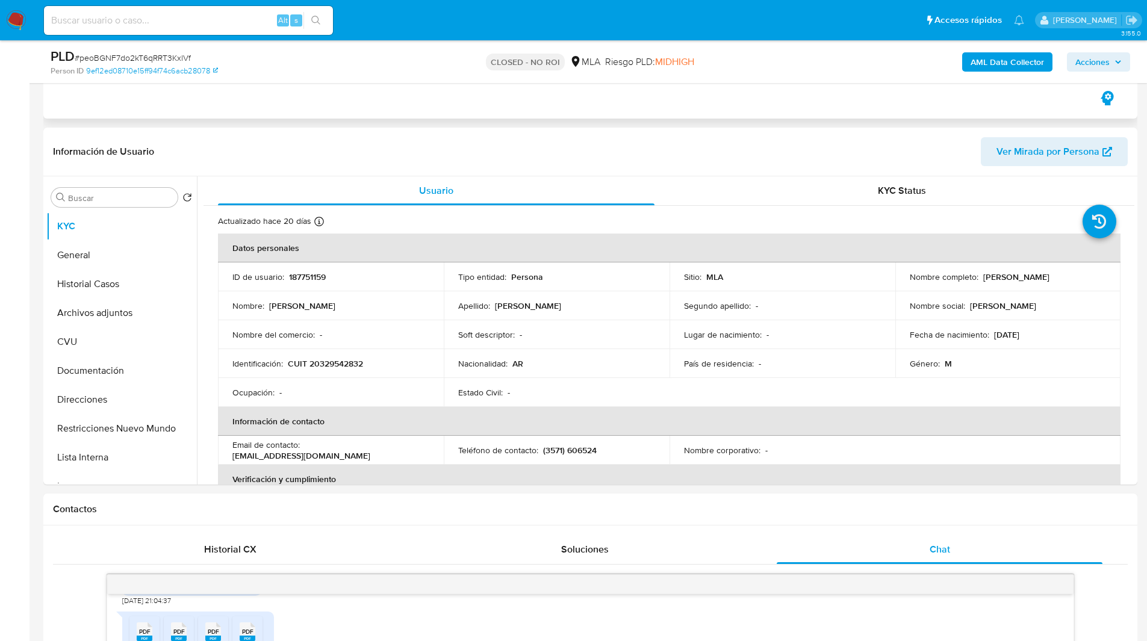
scroll to position [0, 0]
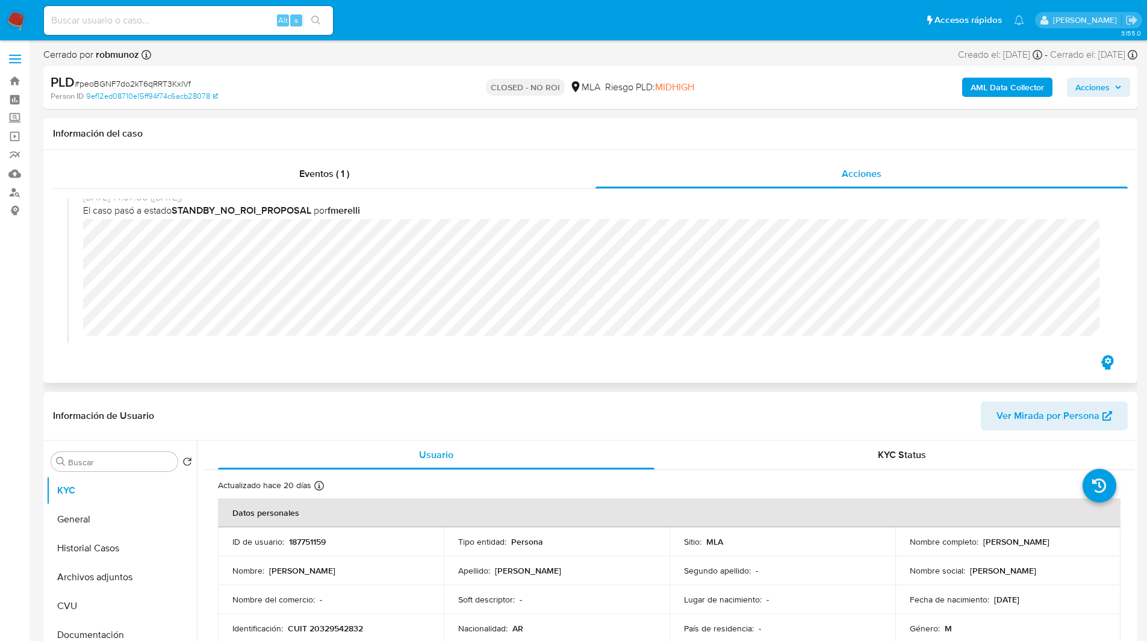
click at [689, 139] on h1 "Información del caso" at bounding box center [590, 134] width 1075 height 12
click at [597, 39] on nav "Pausado Ver notificaciones Alt s Accesos rápidos Presiona las siguientes teclas…" at bounding box center [573, 20] width 1147 height 40
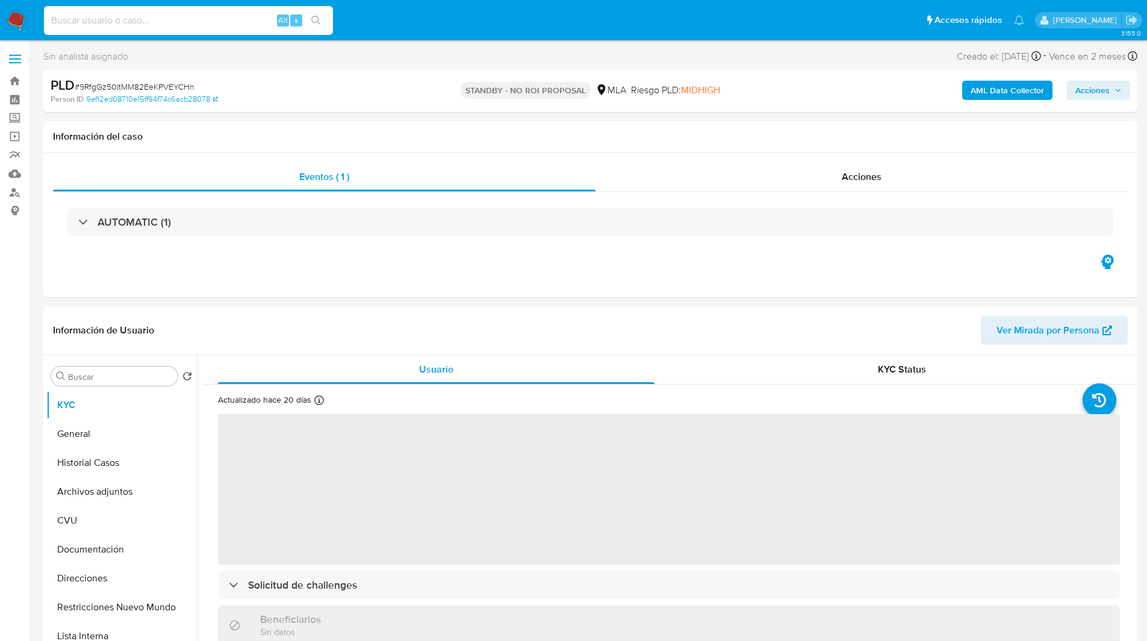
click at [184, 19] on input at bounding box center [188, 21] width 289 height 16
paste input "lvgXeUOD66cQkUnYhAfXbUnv"
type input "lvgXeUOD66cQkUnYhAfXbUnv"
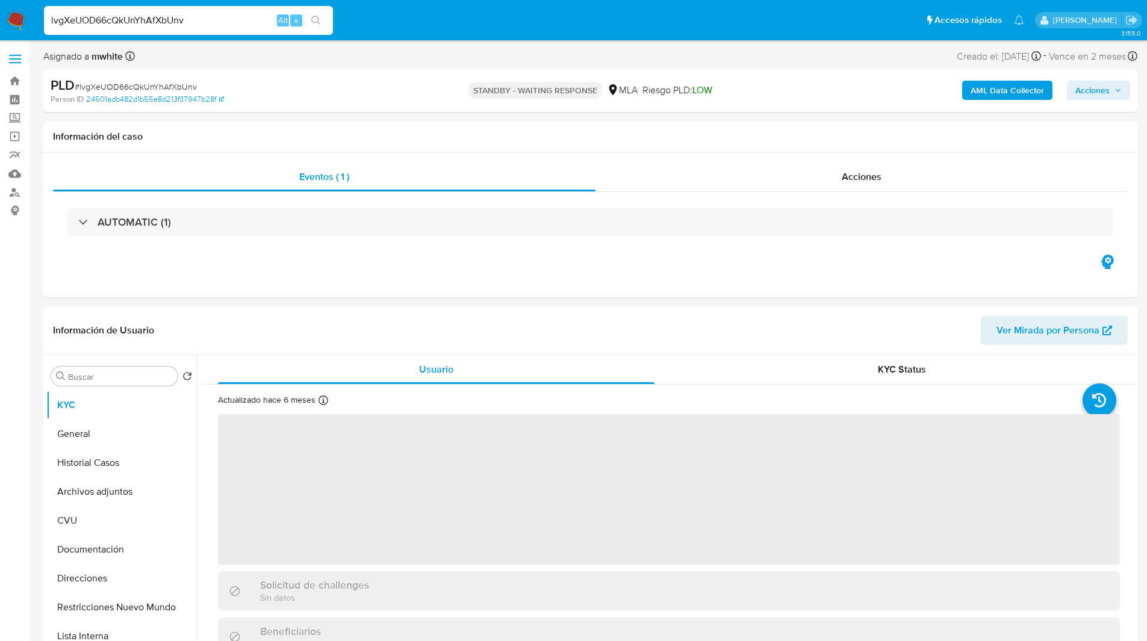
select select "10"
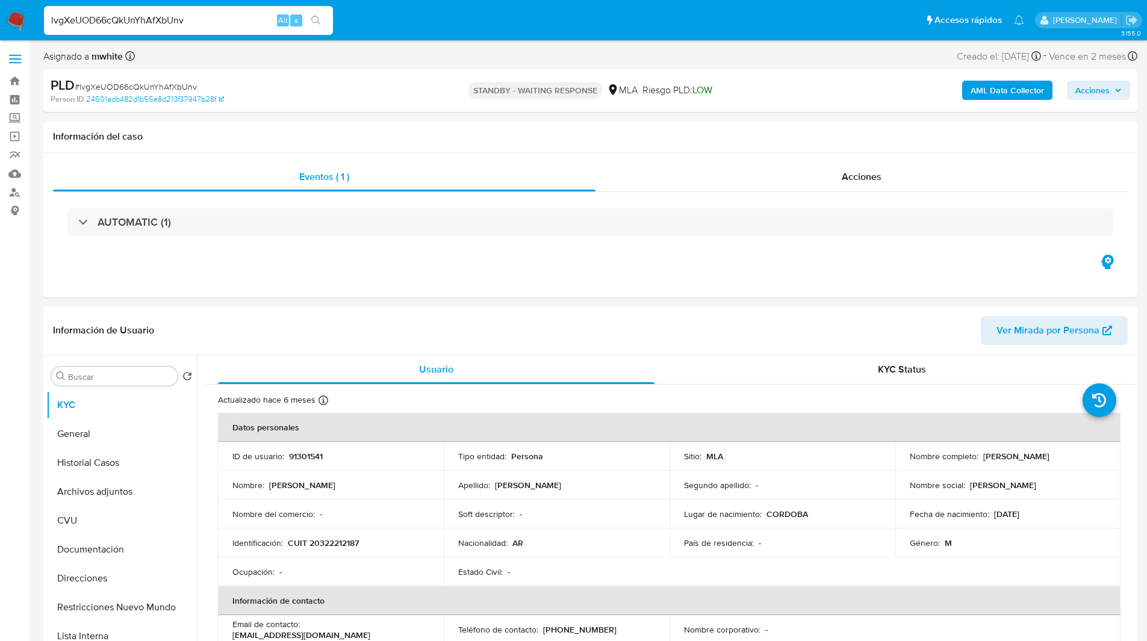
click at [425, 62] on div "Asignado a mwhite Asignado el: 18/08/2025 14:14:39 Creado el: 12/08/2025 Creado…" at bounding box center [590, 58] width 1094 height 21
click at [328, 542] on p "CUIT 20322212187" at bounding box center [323, 543] width 71 height 11
copy p "20322212187"
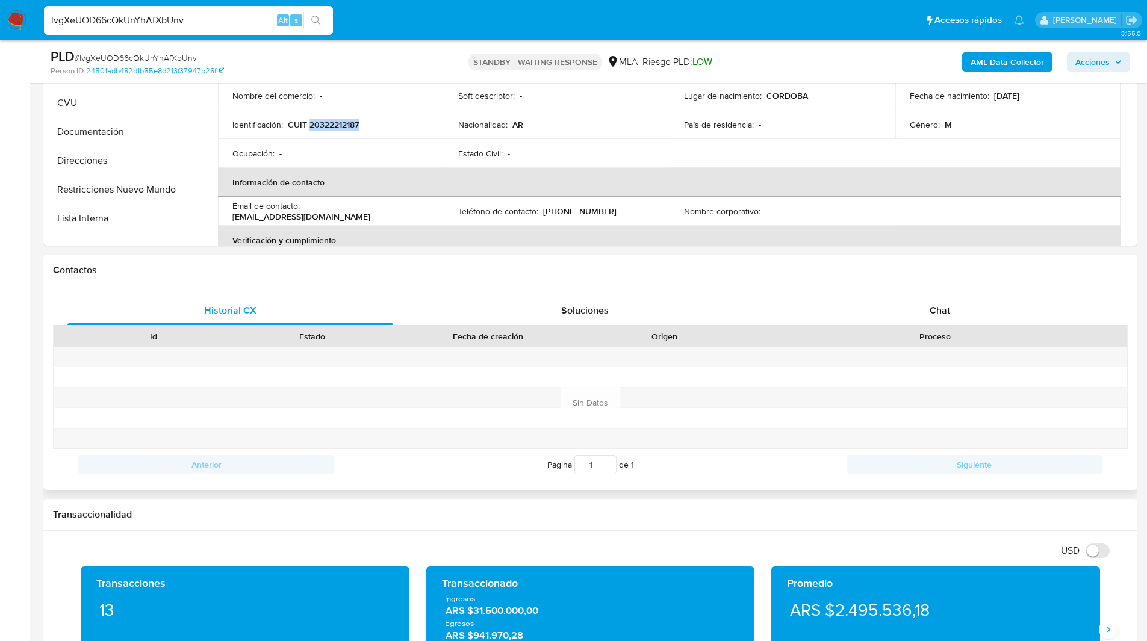
scroll to position [376, 0]
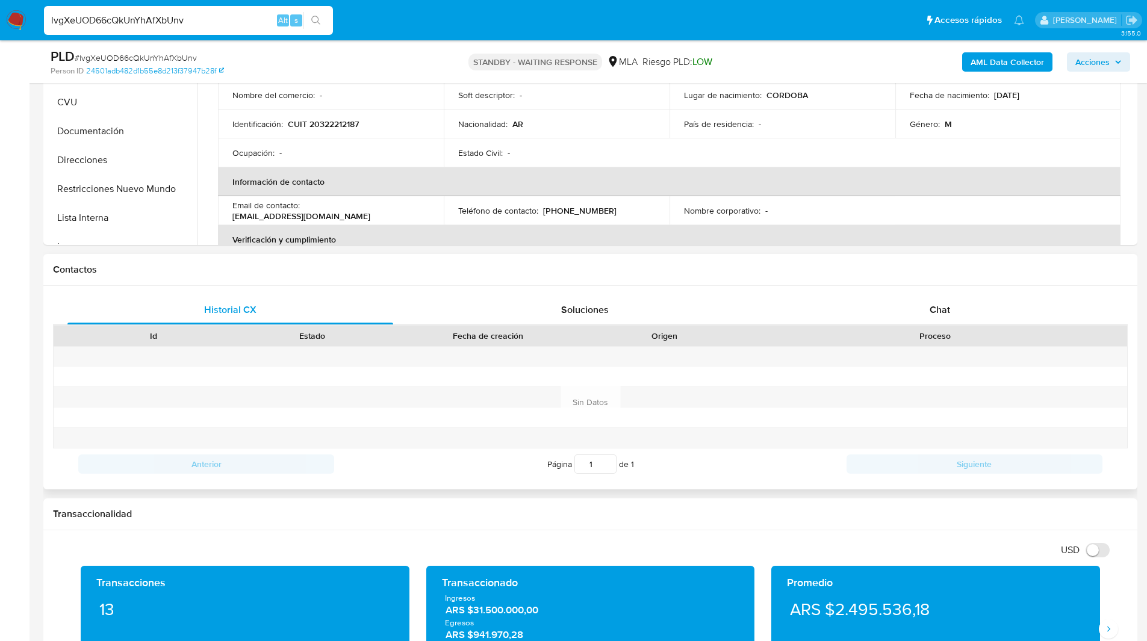
click at [852, 292] on div "Historial CX Soluciones Chat Id Estado Fecha de creación Origen Proceso Anterio…" at bounding box center [590, 387] width 1094 height 203
click at [865, 310] on div "Chat" at bounding box center [940, 310] width 326 height 29
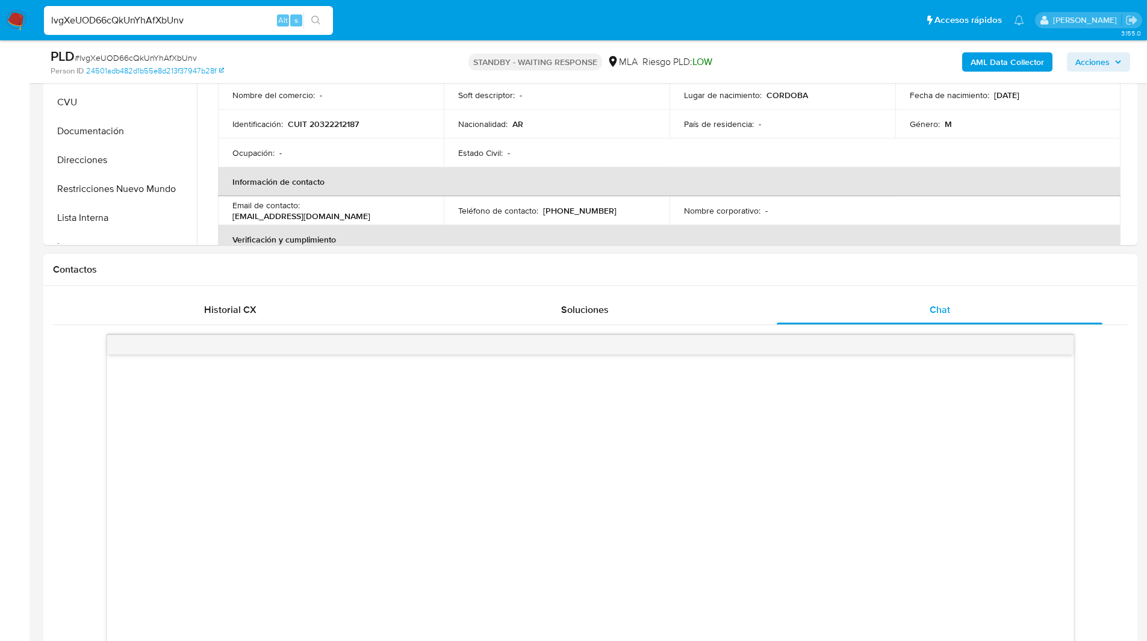
drag, startPoint x: 616, startPoint y: 304, endPoint x: 740, endPoint y: 279, distance: 126.4
click at [740, 279] on div "Contactos Historial CX Soluciones Chat Id Estado Fecha de creación Origen Proce…" at bounding box center [590, 534] width 1094 height 561
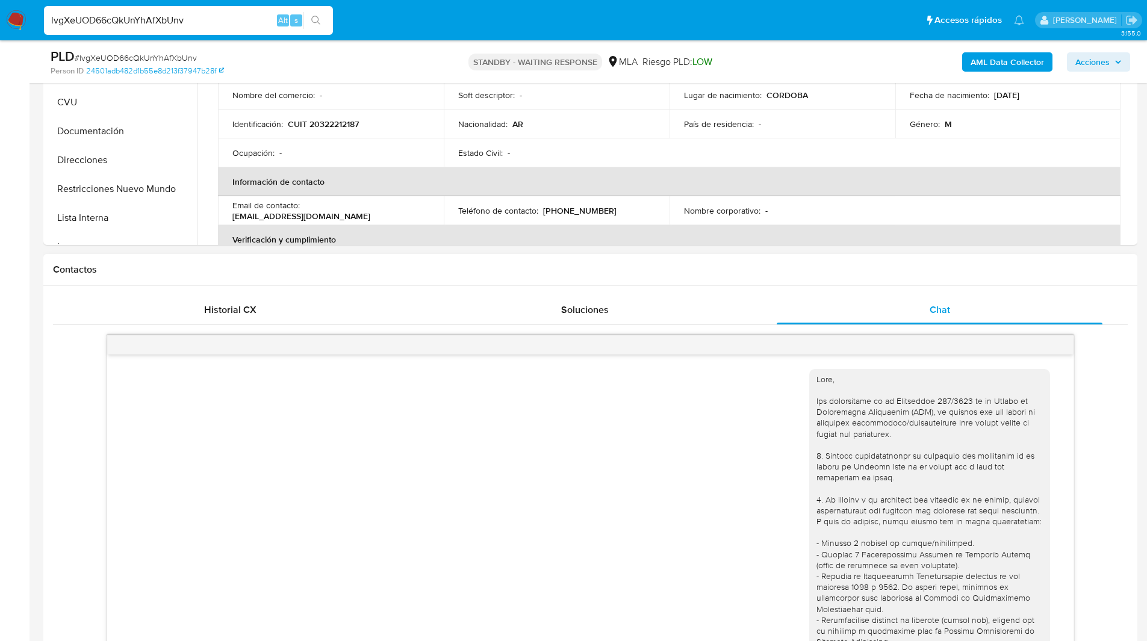
click at [740, 279] on div "Contactos" at bounding box center [590, 270] width 1094 height 32
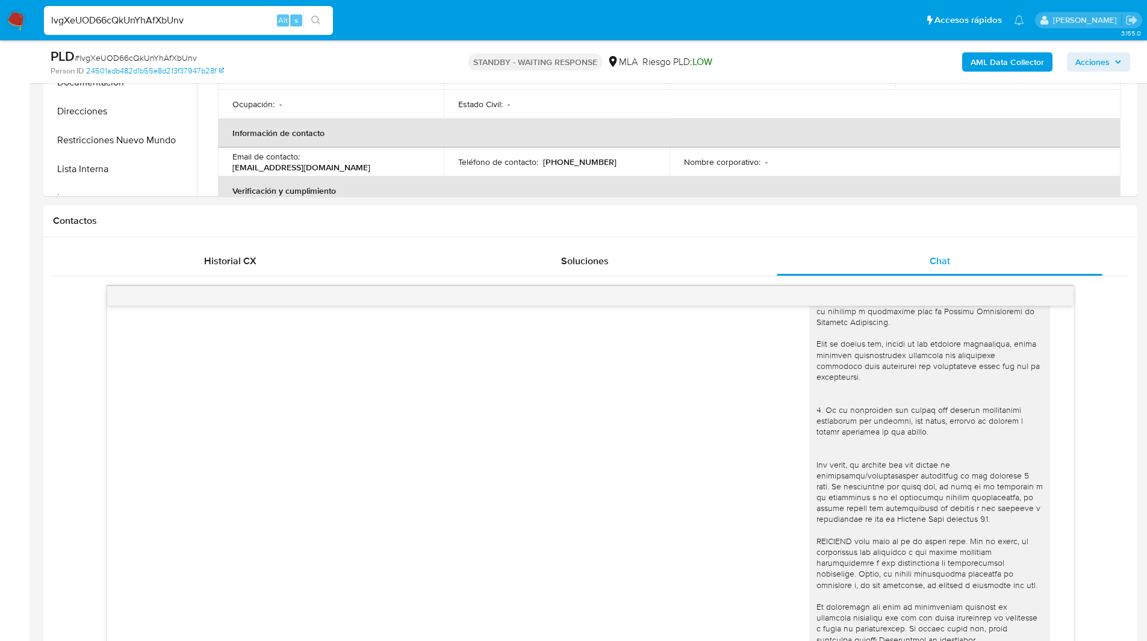
scroll to position [425, 0]
click at [942, 262] on span "Chat" at bounding box center [939, 260] width 20 height 14
click at [944, 261] on span "Chat" at bounding box center [939, 260] width 20 height 14
click at [870, 226] on div "Contactos" at bounding box center [590, 221] width 1094 height 32
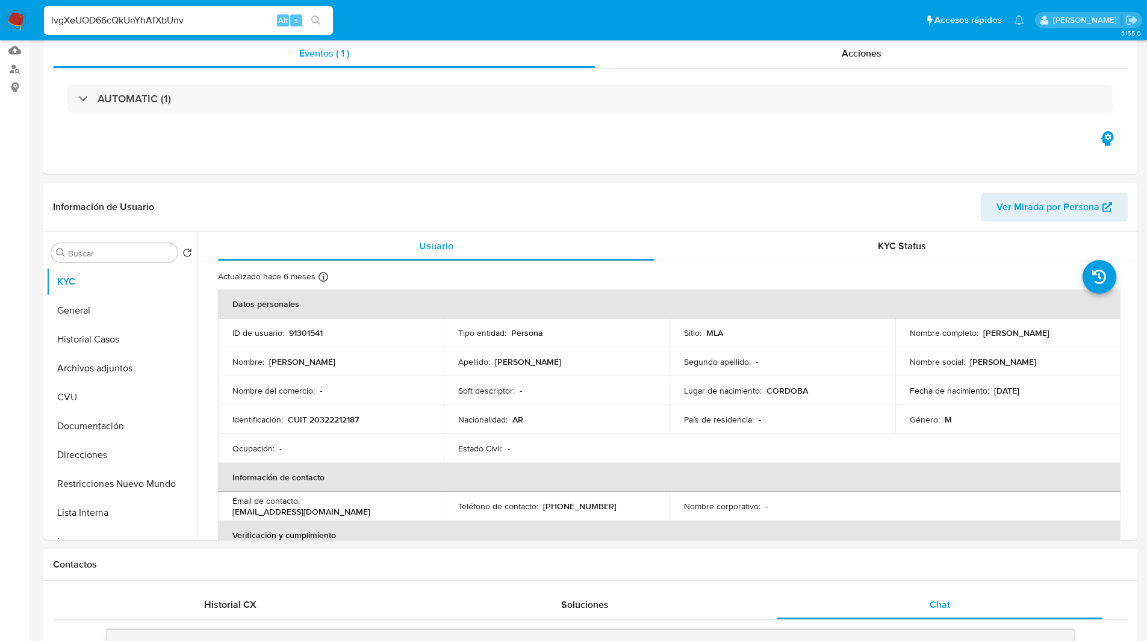
scroll to position [0, 0]
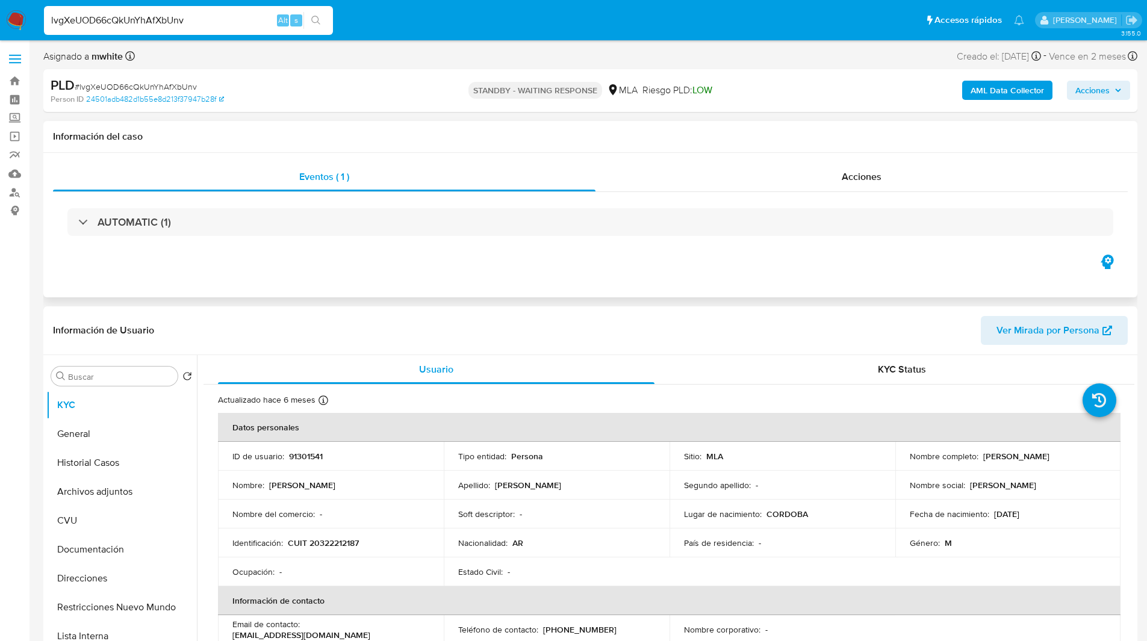
click at [633, 138] on h1 "Información del caso" at bounding box center [590, 137] width 1075 height 12
click at [666, 137] on h1 "Información del caso" at bounding box center [590, 137] width 1075 height 12
click at [374, 11] on ul "Pausado Ver notificaciones lvgXeUOD66cQkUnYhAfXbUnv Alt s Accesos rápidos Presi…" at bounding box center [534, 20] width 992 height 30
click at [367, 22] on ul "Pausado Ver notificaciones lvgXeUOD66cQkUnYhAfXbUnv Alt s Accesos rápidos Presi…" at bounding box center [534, 20] width 992 height 30
click at [358, 23] on ul "Pausado Ver notificaciones lvgXeUOD66cQkUnYhAfXbUnv Alt s Accesos rápidos Presi…" at bounding box center [534, 20] width 992 height 30
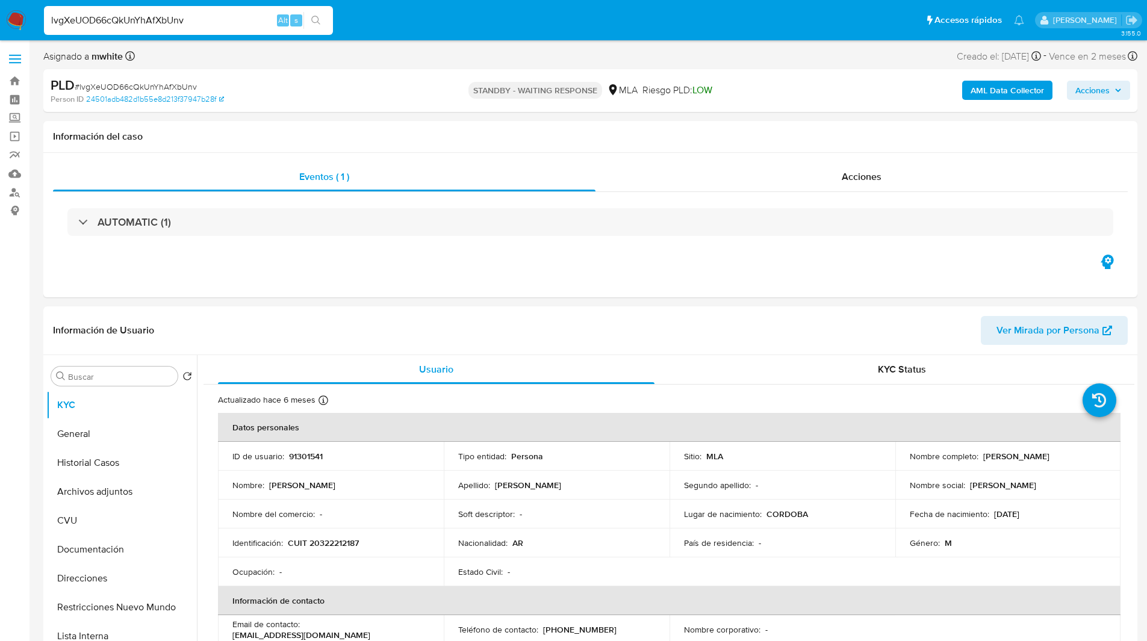
click at [365, 96] on div "Person ID 24501adb482d1b55e8d213f37947b28f" at bounding box center [229, 99] width 356 height 11
click at [745, 97] on div "STANDBY - WAITING RESPONSE MLA Riesgo PLD: LOW" at bounding box center [590, 90] width 356 height 28
click at [224, 15] on input "lvgXeUOD66cQkUnYhAfXbUnv" at bounding box center [188, 21] width 289 height 16
paste input "4KPK9PvAfLN213Ol4y9lH2Ai"
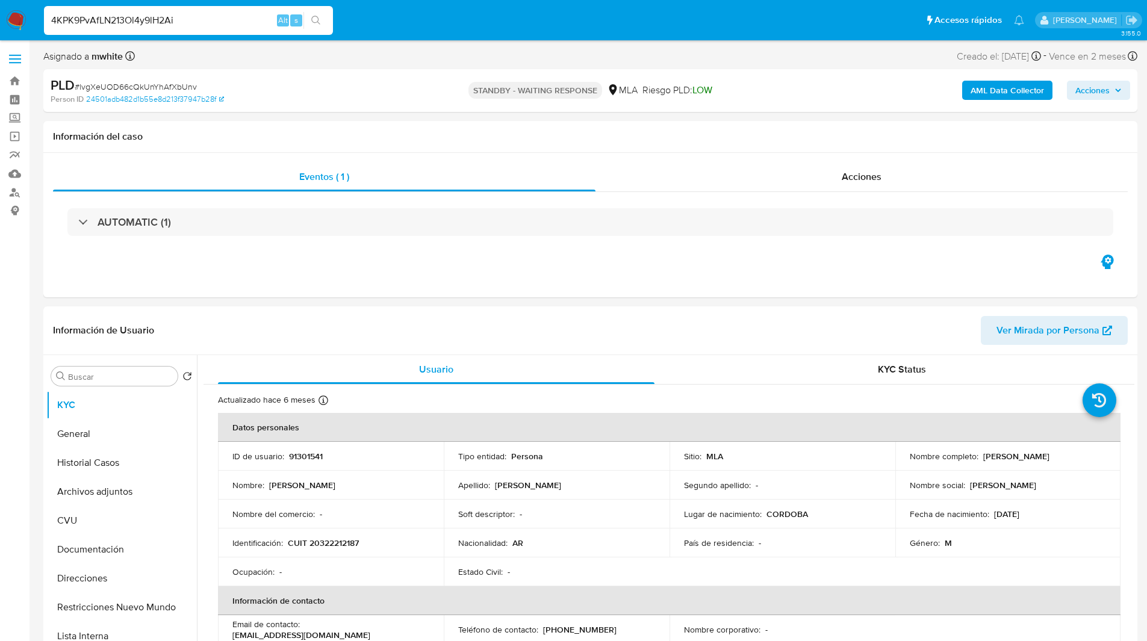
type input "4KPK9PvAfLN213Ol4y9lH2Ai"
click at [324, 332] on header "Información de Usuario Ver Mirada por Persona" at bounding box center [590, 330] width 1075 height 29
select select "10"
click at [308, 455] on p "59298137" at bounding box center [307, 456] width 36 height 11
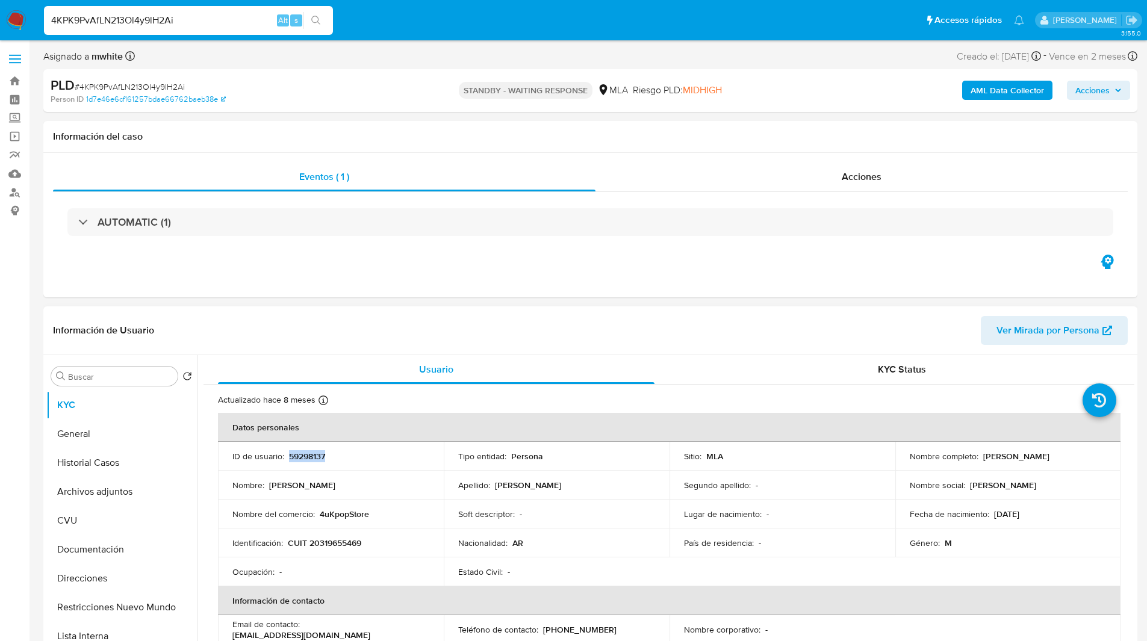
copy p "59298137"
click at [795, 32] on ul "Pausado Ver notificaciones 4KPK9PvAfLN213Ol4y9lH2Ai Alt s Accesos rápidos Presi…" at bounding box center [534, 20] width 992 height 30
click at [334, 541] on p "CUIT 20319655469" at bounding box center [324, 543] width 73 height 11
copy p "20319655469"
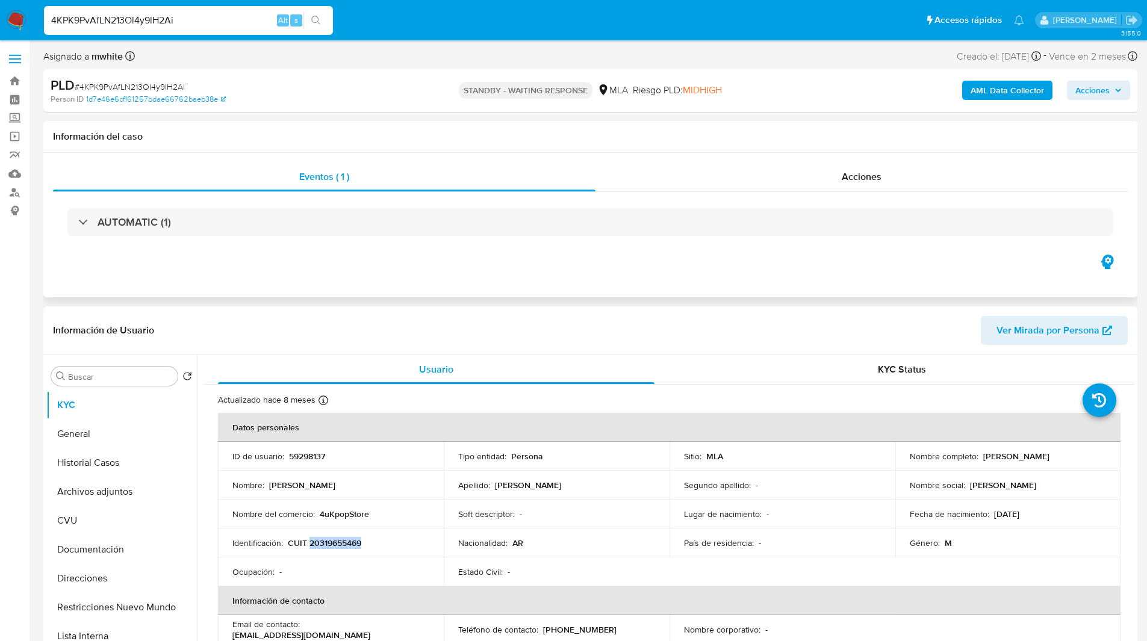
click at [482, 132] on h1 "Información del caso" at bounding box center [590, 137] width 1075 height 12
click at [739, 159] on div "Eventos ( 1 ) Acciones AUTOMATIC (1)" at bounding box center [590, 225] width 1094 height 144
click at [636, 77] on div "Riesgo PLD: MIDHIGH" at bounding box center [677, 90] width 89 height 28
click at [455, 16] on ul "Pausado Ver notificaciones 4KPK9PvAfLN213Ol4y9lH2Ai Alt s Accesos rápidos Presi…" at bounding box center [534, 20] width 992 height 30
click at [343, 126] on div "Información del caso" at bounding box center [590, 137] width 1094 height 32
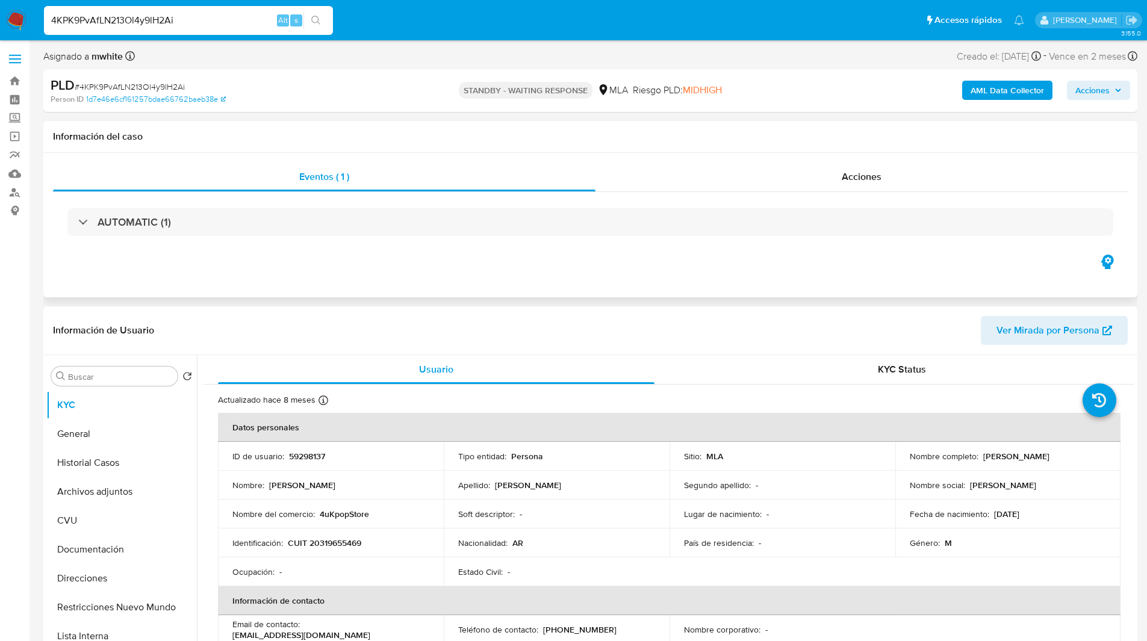
click at [354, 126] on div "Información del caso" at bounding box center [590, 137] width 1094 height 32
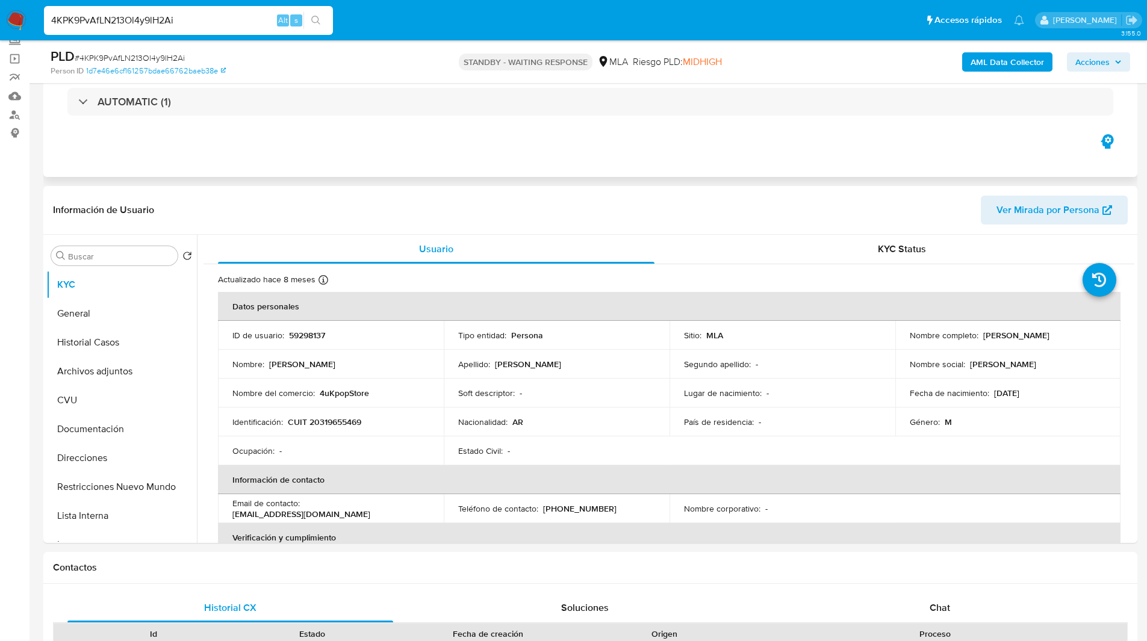
click at [567, 156] on div "Eventos ( 1 ) Acciones AUTOMATIC (1)" at bounding box center [590, 105] width 1094 height 144
click at [471, 150] on div "Eventos ( 1 ) Acciones AUTOMATIC (1)" at bounding box center [590, 105] width 1094 height 144
click at [712, 160] on div "Eventos ( 1 ) Acciones AUTOMATIC (1)" at bounding box center [590, 105] width 1094 height 144
click at [343, 423] on p "CUIT 20319655469" at bounding box center [324, 422] width 73 height 11
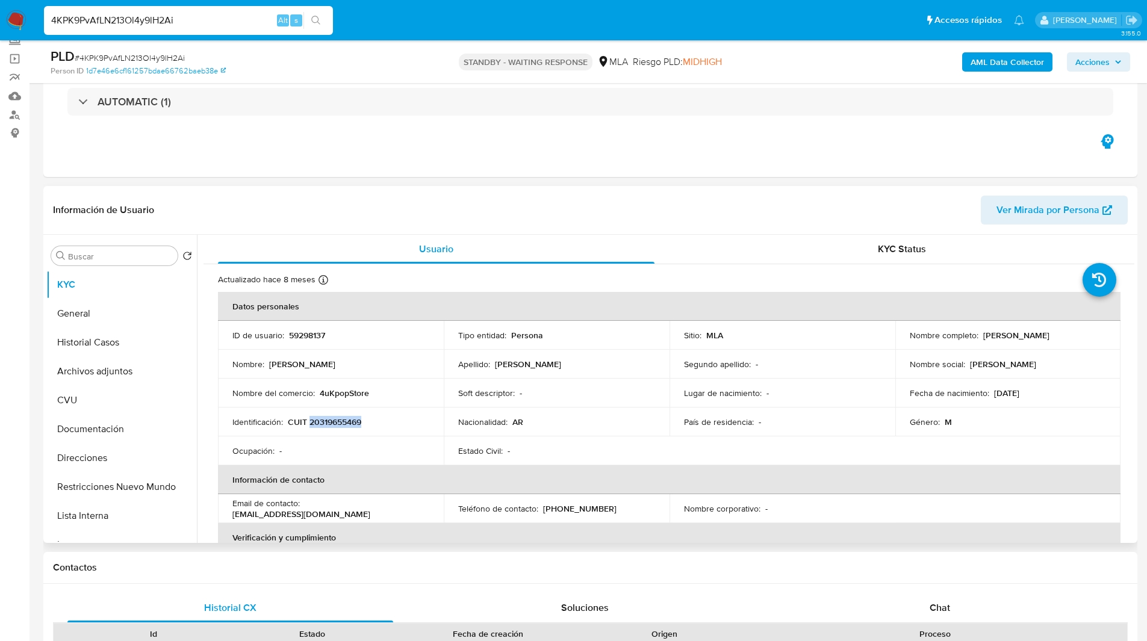
copy p "20319655469"
click at [766, 166] on div "Eventos ( 1 ) Acciones AUTOMATIC (1)" at bounding box center [590, 105] width 1094 height 144
click at [409, 170] on div "Eventos ( 1 ) Acciones AUTOMATIC (1)" at bounding box center [590, 105] width 1094 height 144
click at [717, 139] on div "Eventos ( 1 ) Acciones AUTOMATIC (1)" at bounding box center [590, 105] width 1094 height 144
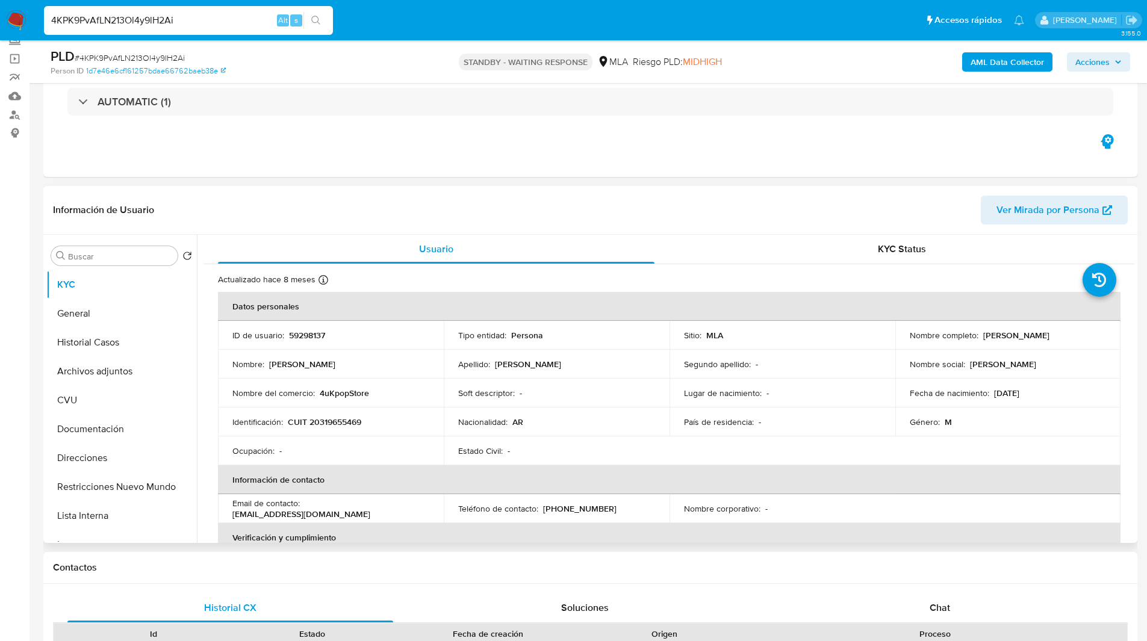
click at [642, 219] on header "Información de Usuario Ver Mirada por Persona" at bounding box center [590, 210] width 1075 height 29
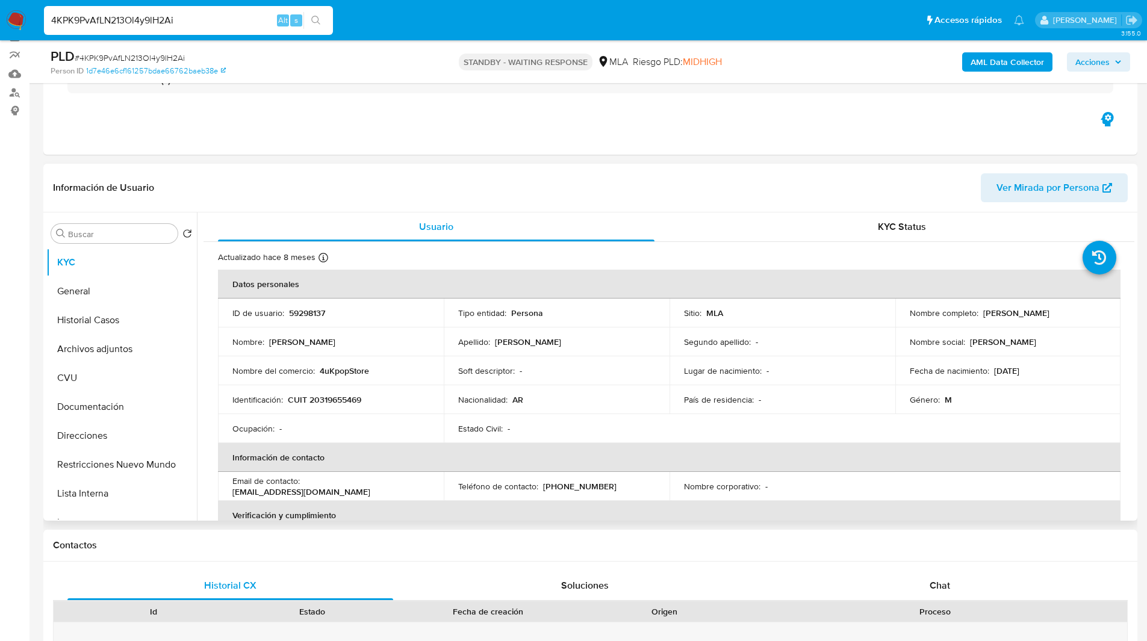
scroll to position [101, 0]
click at [665, 206] on div "Información de Usuario Ver Mirada por Persona" at bounding box center [590, 187] width 1094 height 49
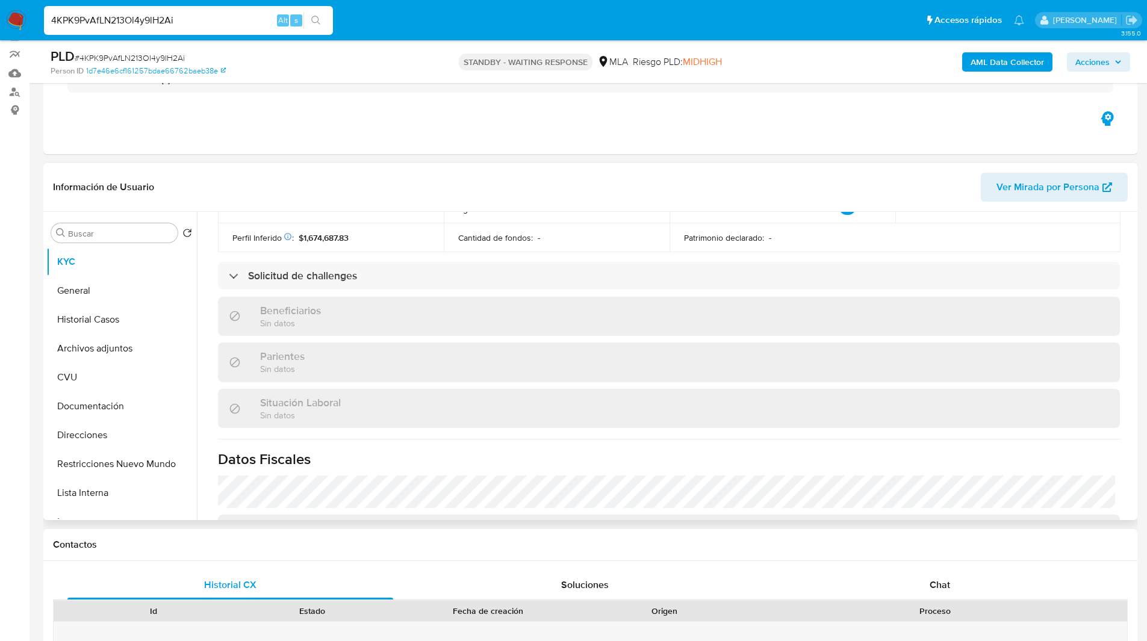
scroll to position [633, 0]
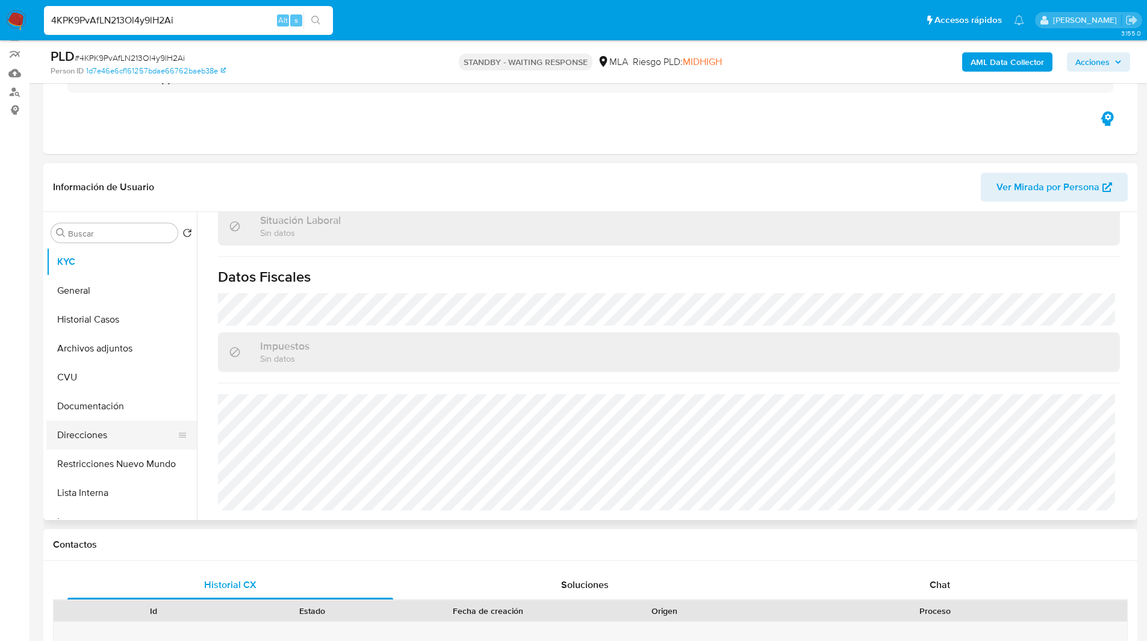
click at [99, 436] on button "Direcciones" at bounding box center [116, 435] width 141 height 29
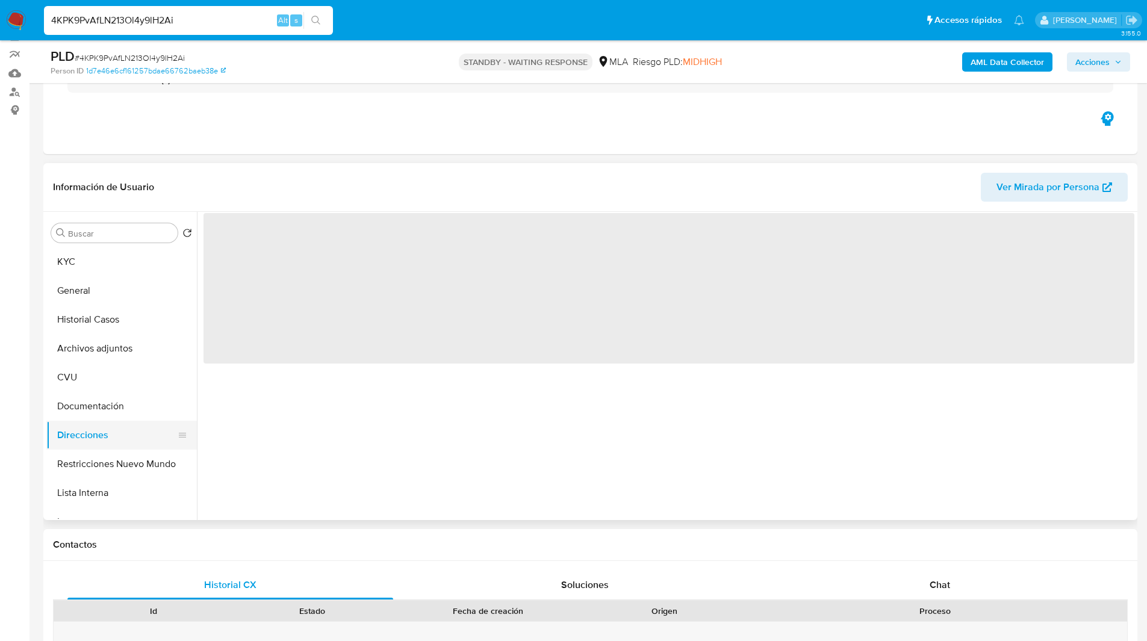
scroll to position [0, 0]
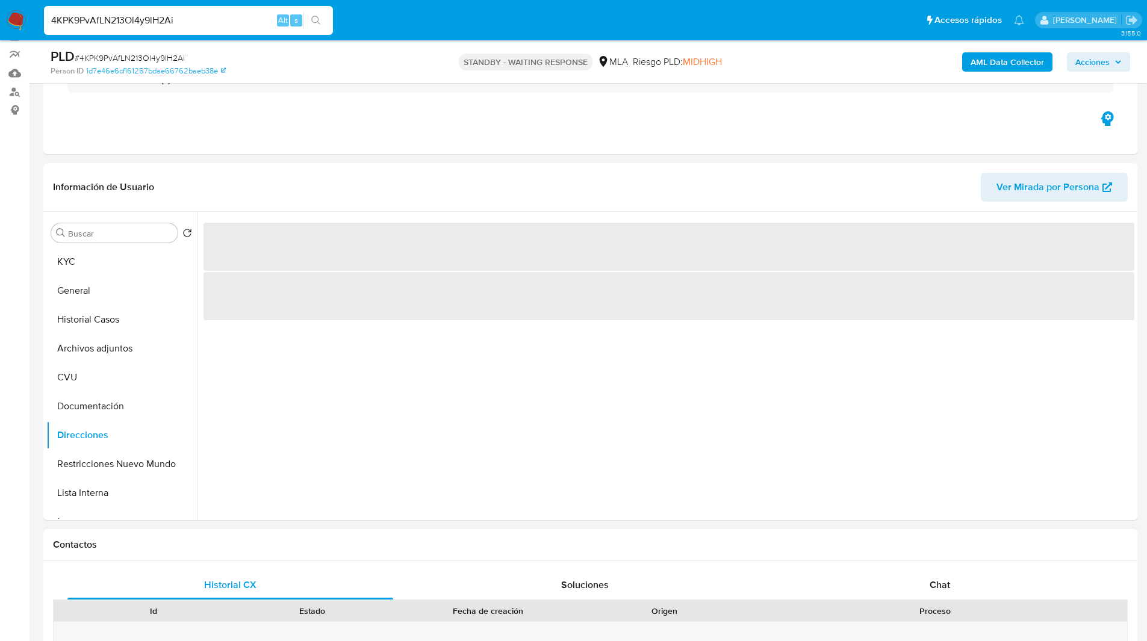
click at [908, 541] on h1 "Contactos" at bounding box center [590, 545] width 1075 height 12
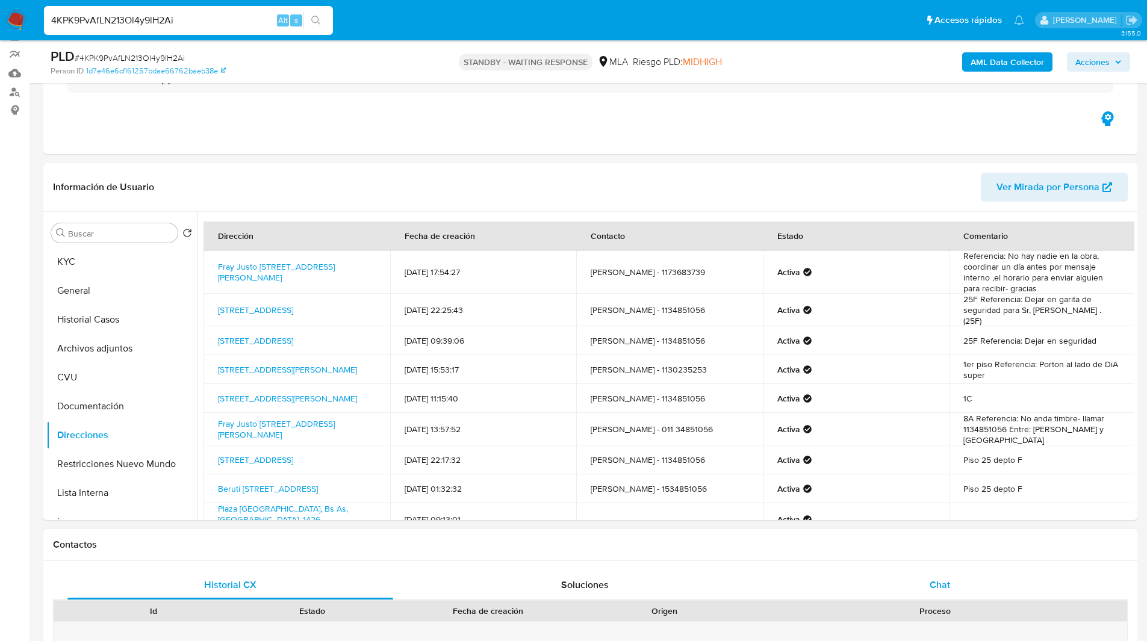
click at [943, 577] on div "Chat" at bounding box center [940, 585] width 326 height 29
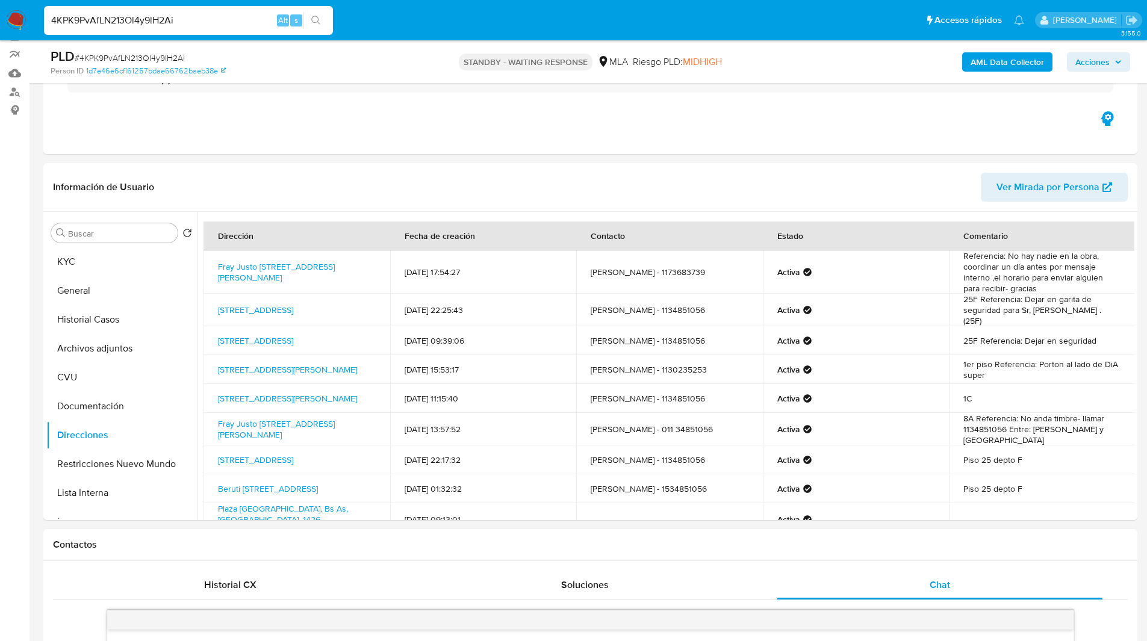
click at [884, 540] on h1 "Contactos" at bounding box center [590, 545] width 1075 height 12
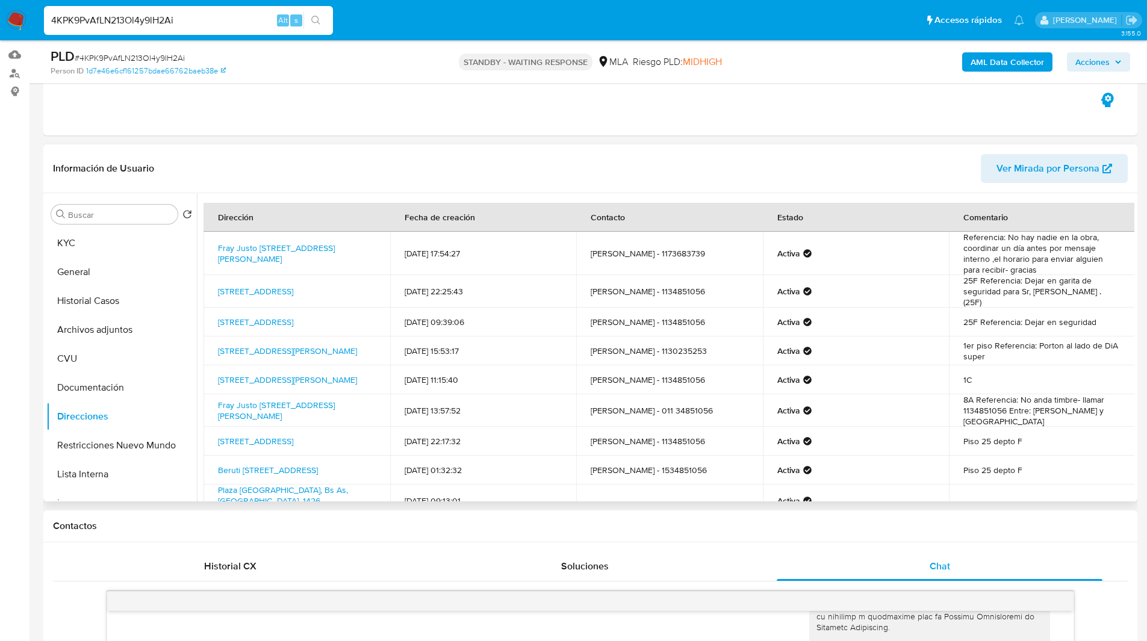
scroll to position [63, 0]
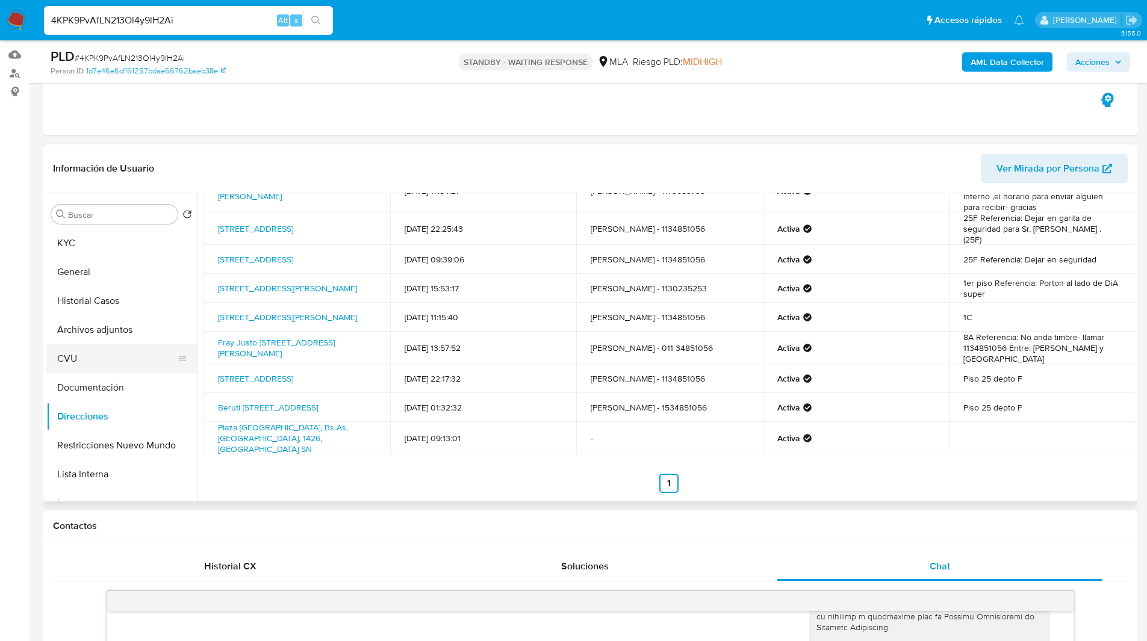
click at [99, 346] on button "CVU" at bounding box center [116, 358] width 141 height 29
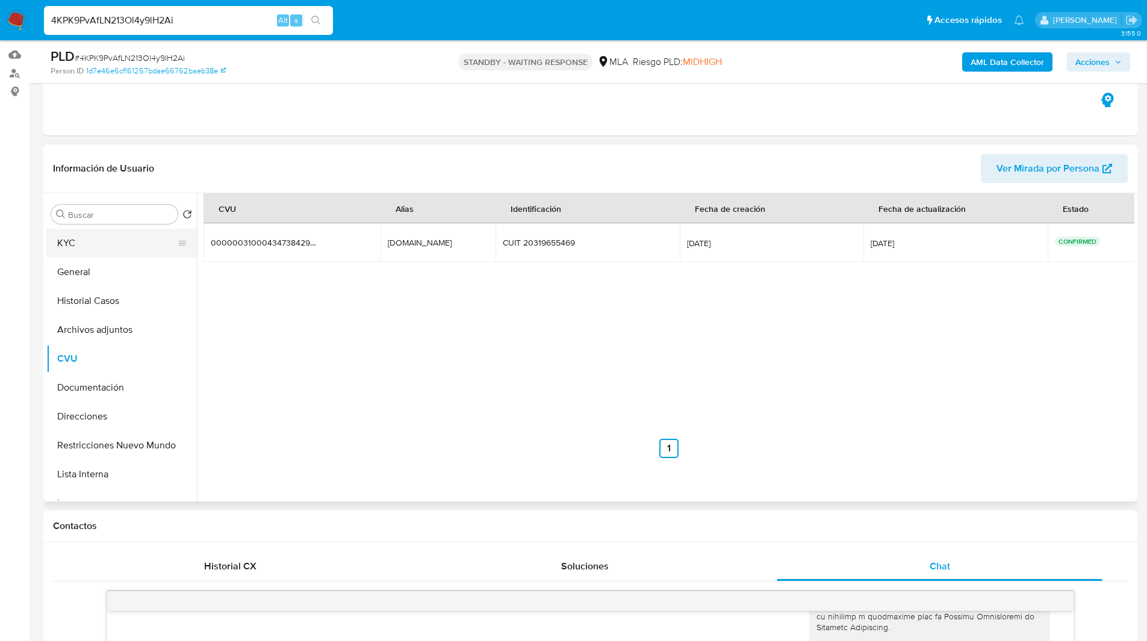
click at [137, 238] on button "KYC" at bounding box center [116, 243] width 141 height 29
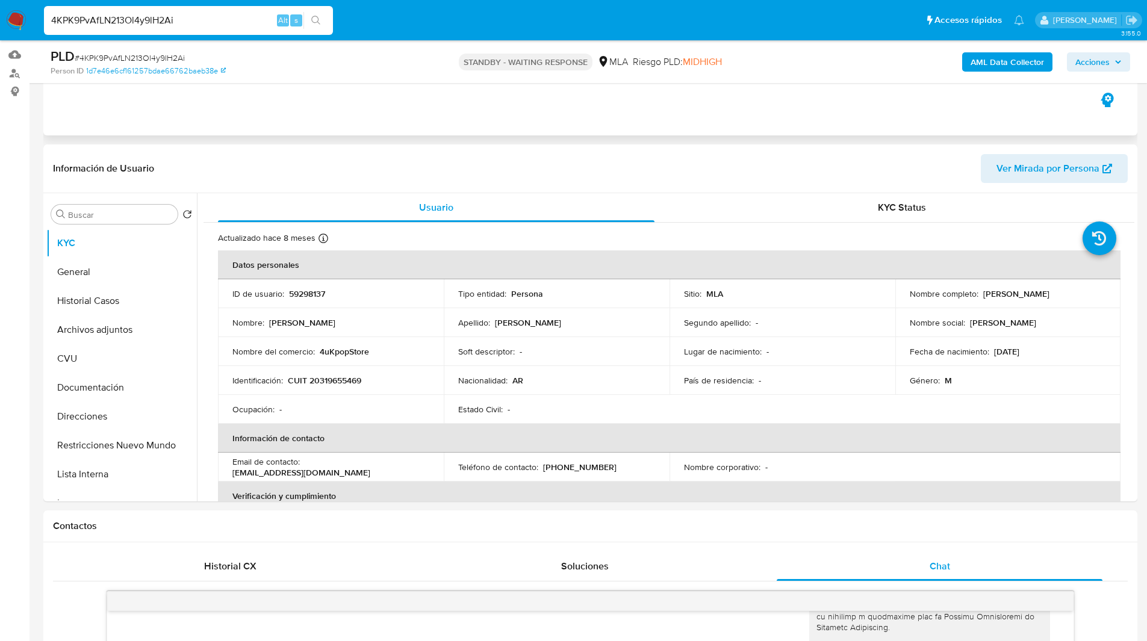
click at [739, 123] on div "Eventos ( 1 ) Acciones AUTOMATIC (1)" at bounding box center [590, 63] width 1094 height 144
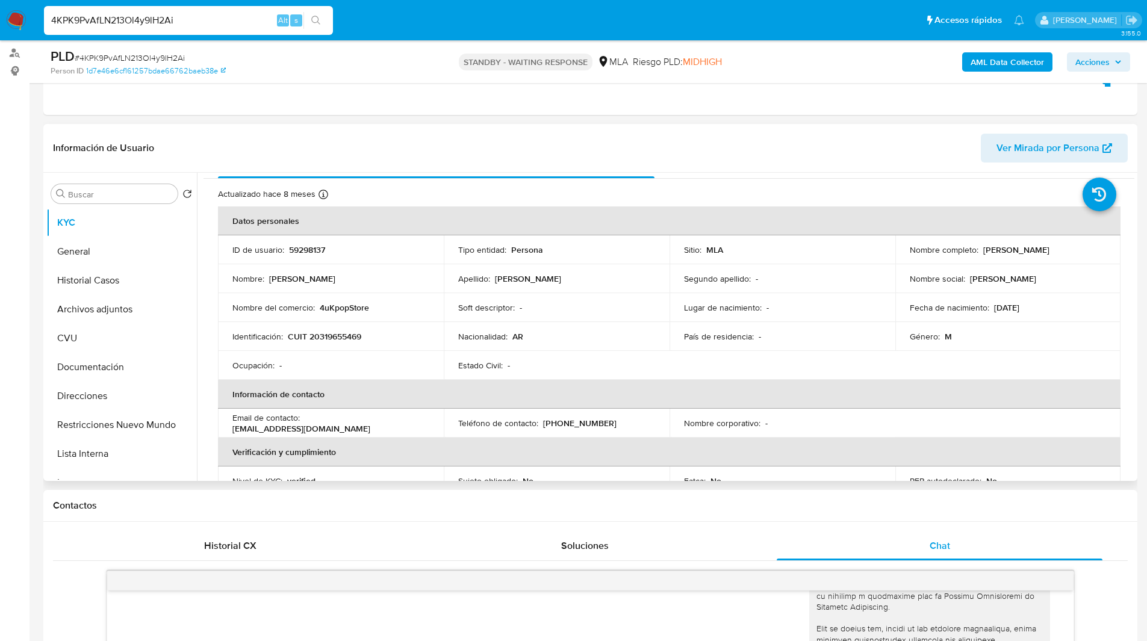
scroll to position [143, 0]
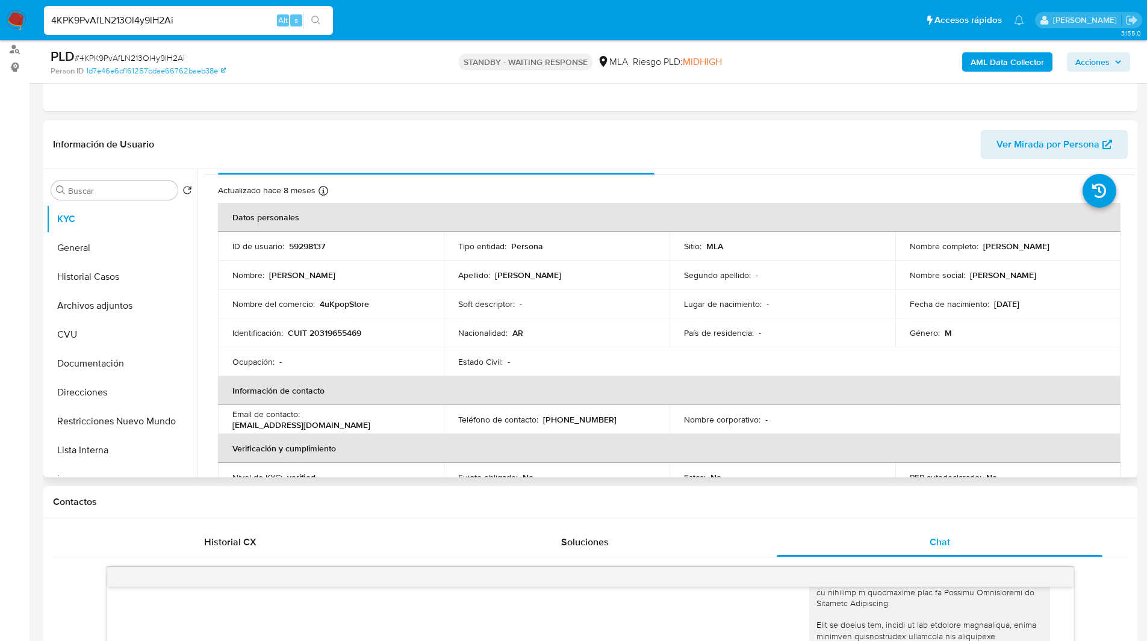
click at [343, 301] on p "4uKpopStore" at bounding box center [344, 304] width 49 height 11
copy p "4uKpopStore"
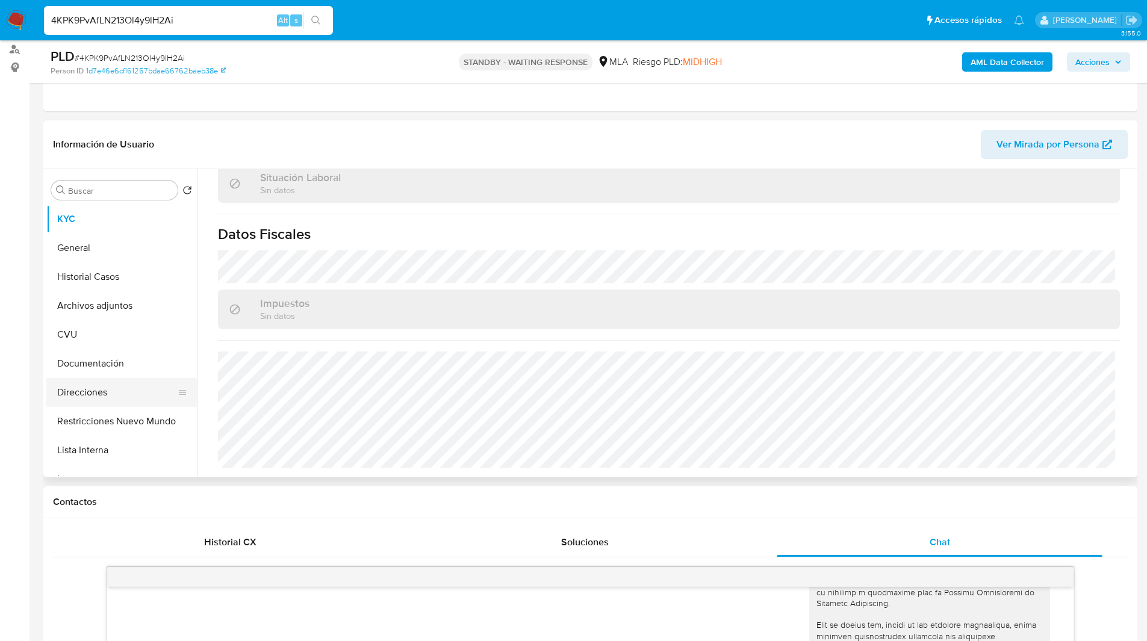
click at [106, 395] on button "Direcciones" at bounding box center [116, 392] width 141 height 29
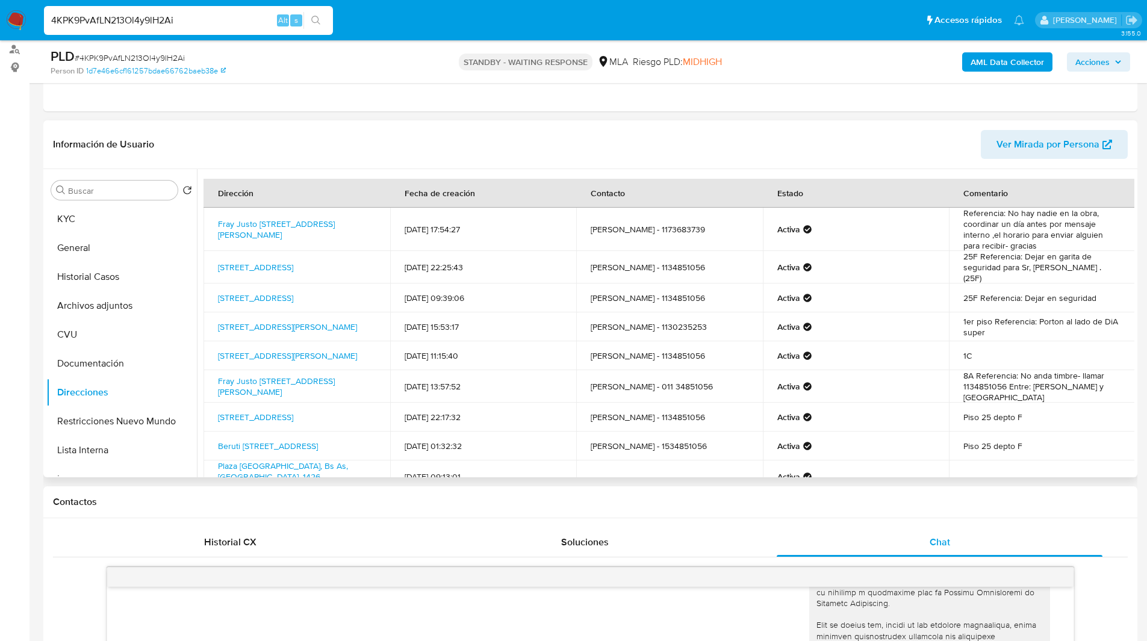
scroll to position [63, 0]
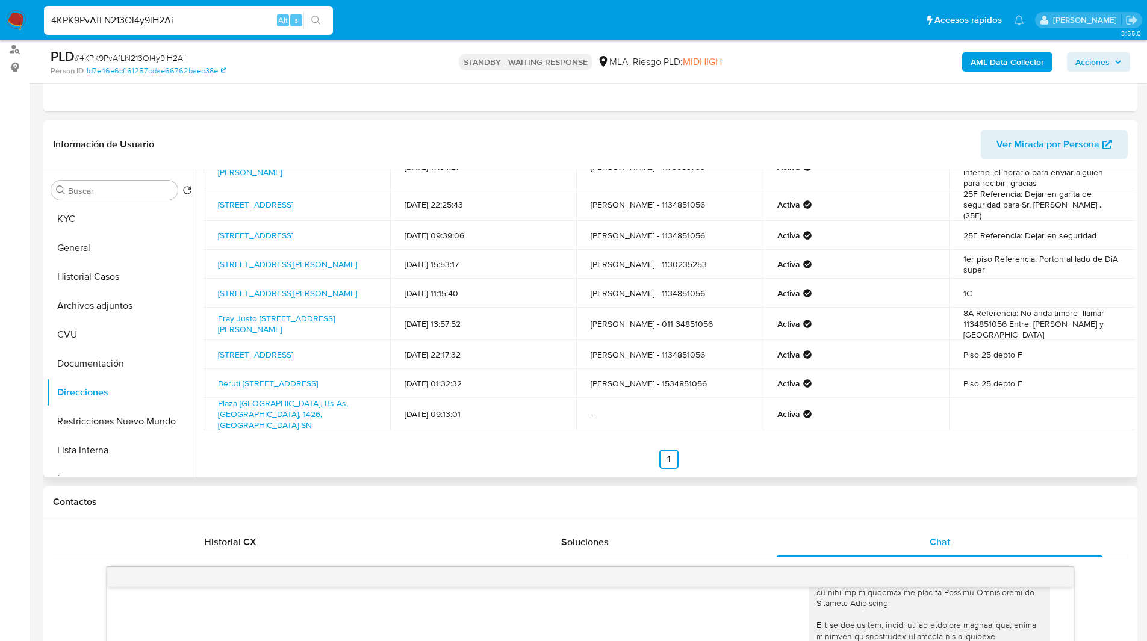
click at [434, 381] on td "22/01/2018 01:32:32" at bounding box center [483, 383] width 187 height 29
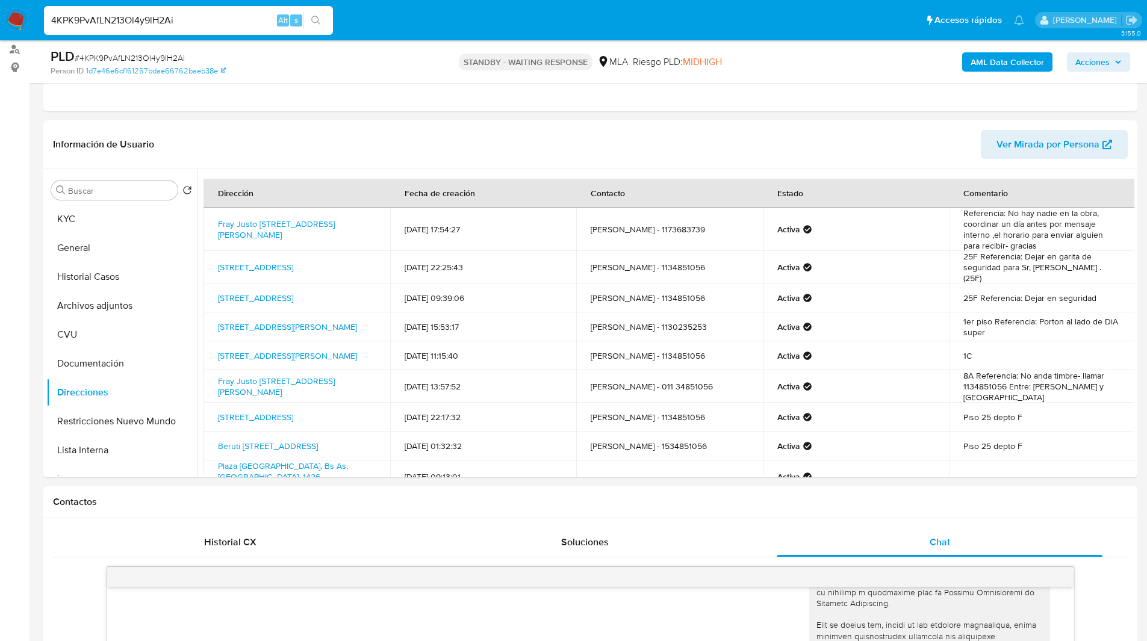
click at [137, 212] on button "KYC" at bounding box center [116, 219] width 141 height 29
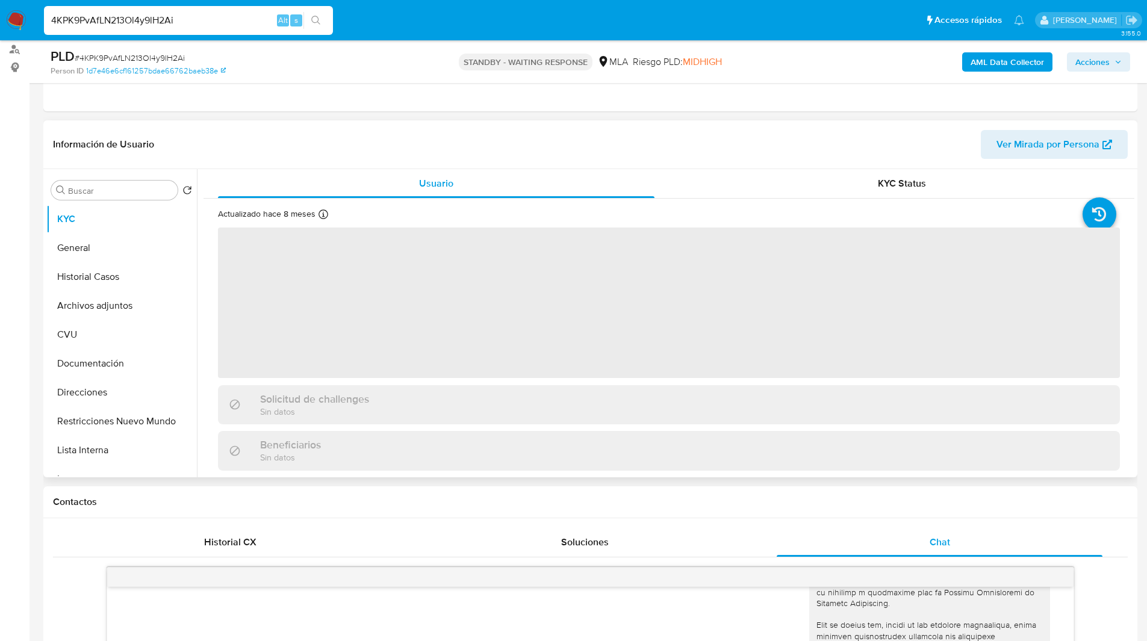
click at [346, 158] on header "Información de Usuario Ver Mirada por Persona" at bounding box center [590, 144] width 1075 height 29
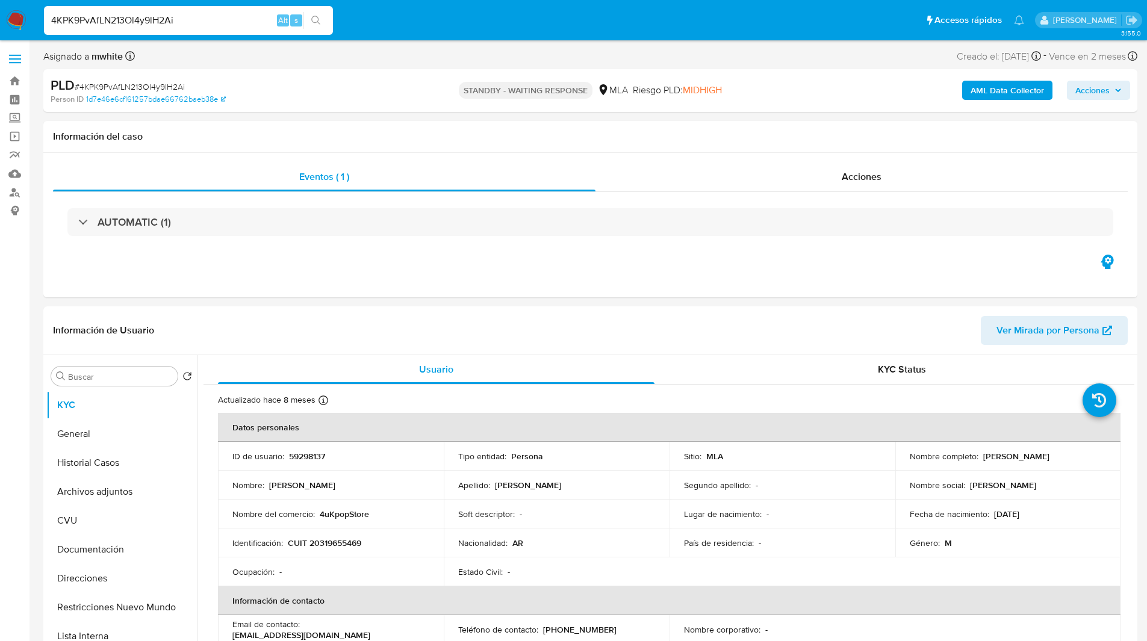
click at [652, 282] on div "Eventos ( 1 ) Acciones AUTOMATIC (1)" at bounding box center [590, 225] width 1094 height 144
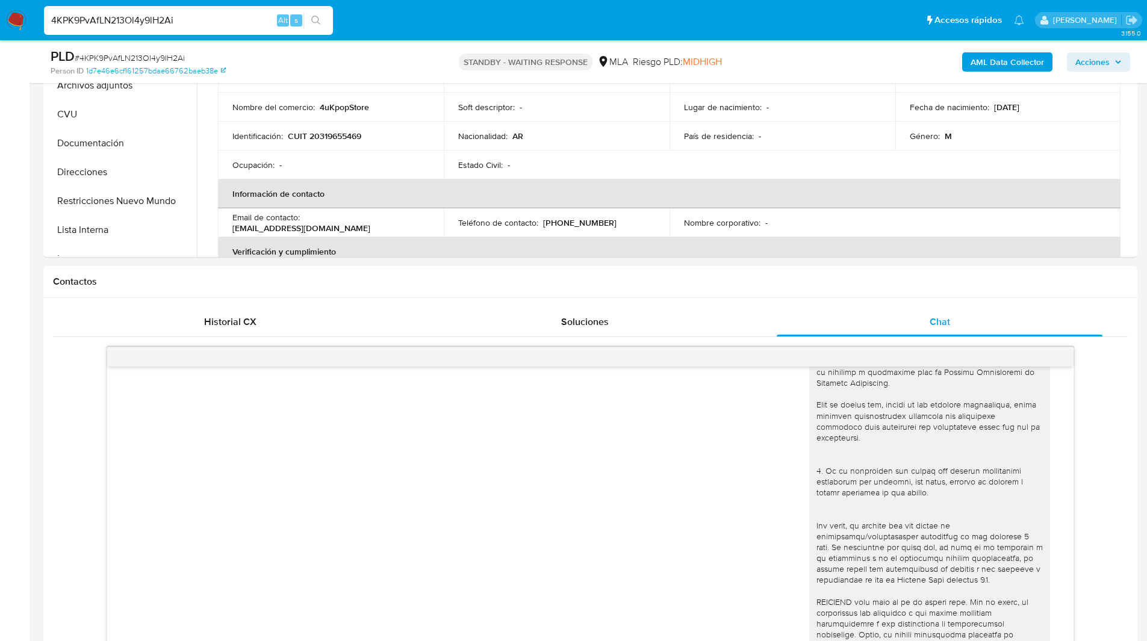
click at [772, 288] on div "Contactos" at bounding box center [590, 282] width 1094 height 32
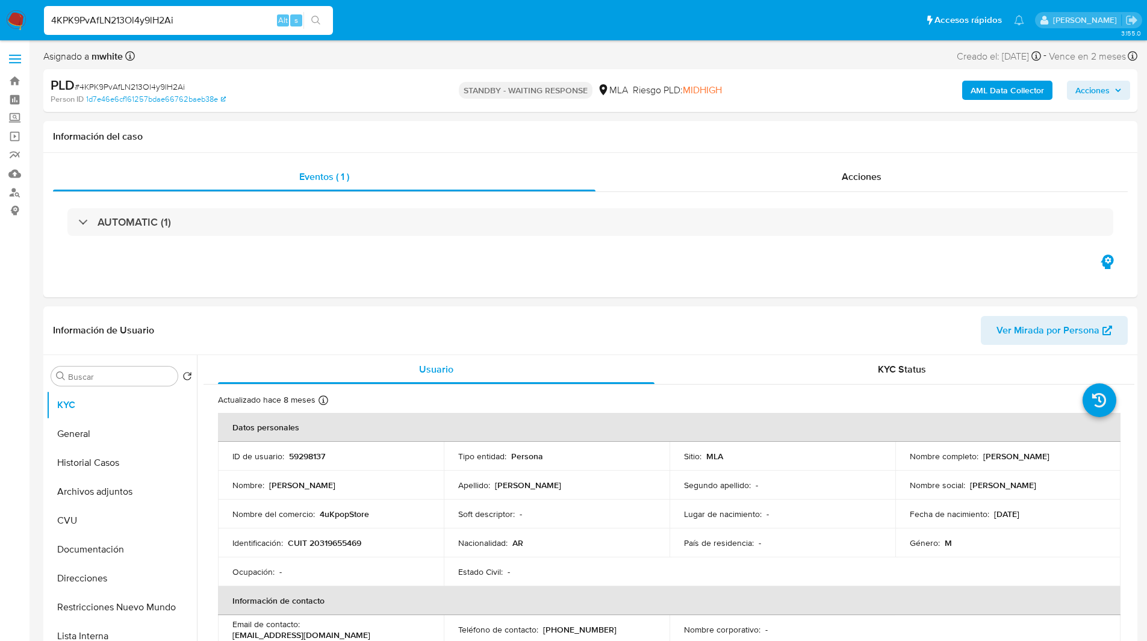
click at [195, 17] on input "4KPK9PvAfLN213Ol4y9lH2Ai" at bounding box center [188, 21] width 289 height 16
paste input "dPHNTdnGuRMQlBqzL4exGFnv"
type input "dPHNTdnGuRMQlBqzL4exGFnv"
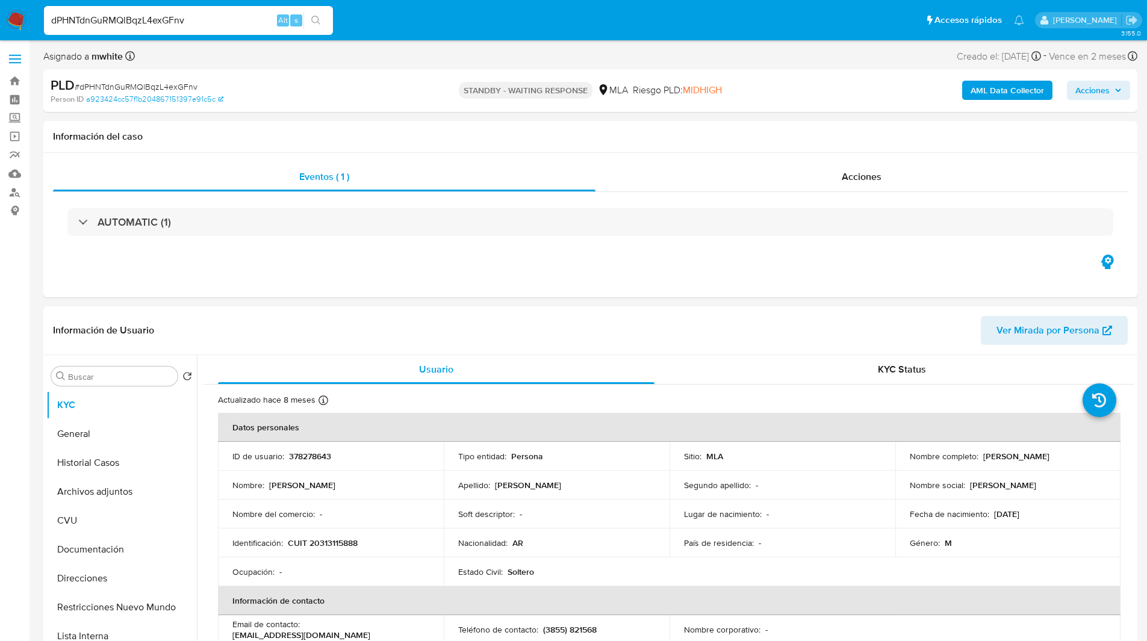
select select "10"
click at [316, 454] on p "378278643" at bounding box center [310, 456] width 42 height 11
copy p "378278643"
click at [710, 51] on div "Asignado a mwhite Asignado el: 18/08/2025 14:14:46 Creado el: 12/08/2025 Creado…" at bounding box center [590, 58] width 1094 height 21
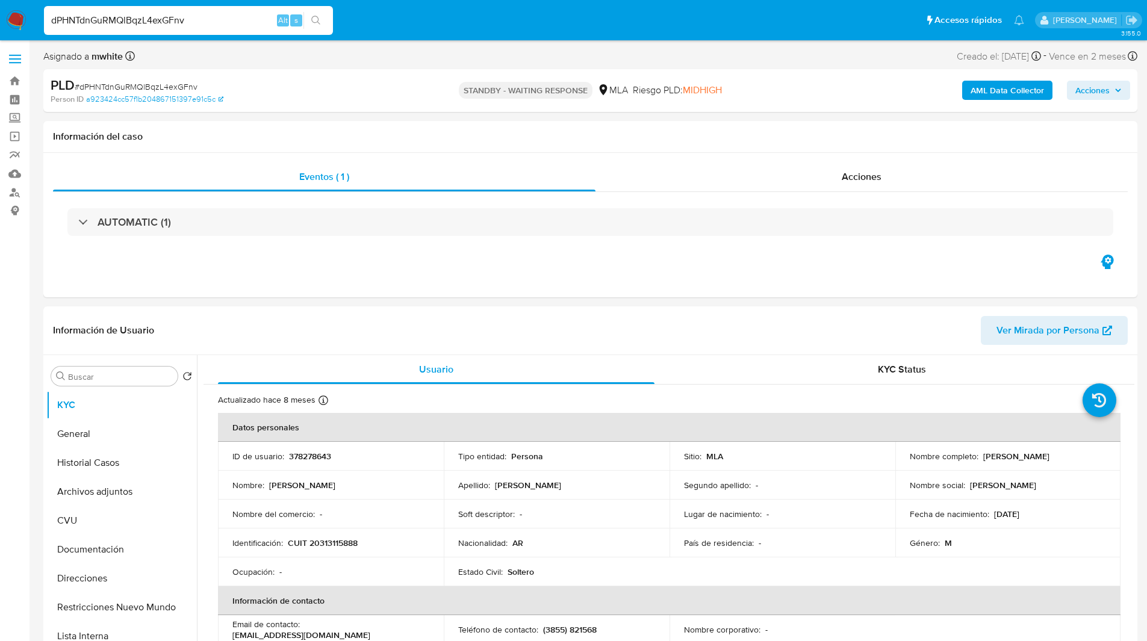
click at [289, 76] on div "PLD # dPHNTdnGuRMQlBqzL4exGFnv" at bounding box center [228, 85] width 355 height 18
click at [325, 538] on p "CUIT 20313115888" at bounding box center [323, 543] width 70 height 11
copy p "20313115888"
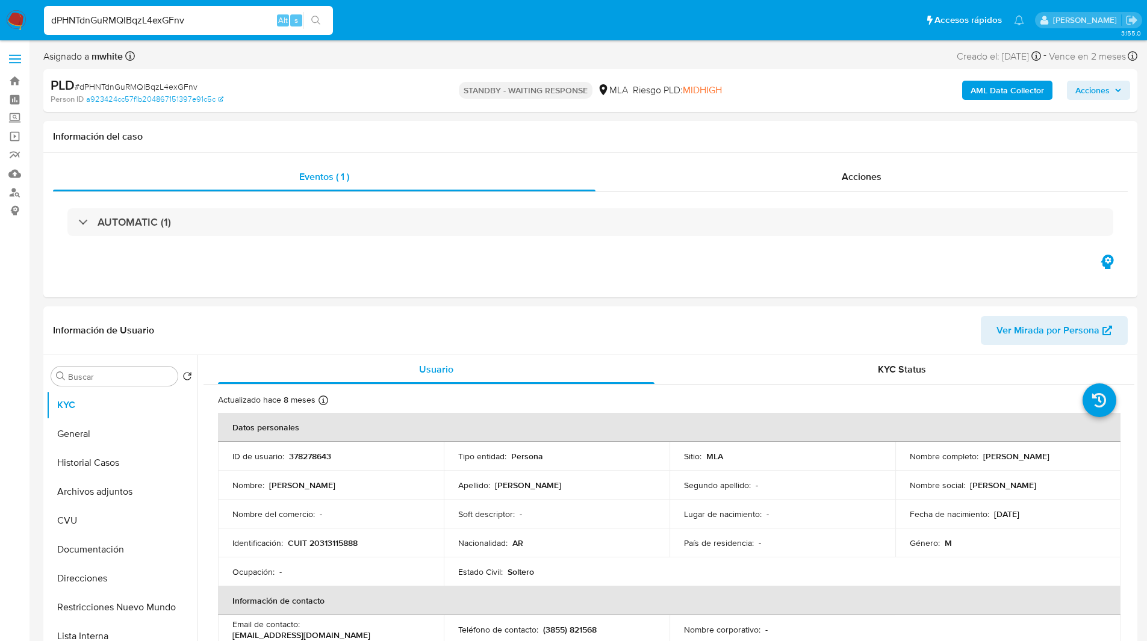
click at [695, 16] on ul "Pausado Ver notificaciones dPHNTdnGuRMQlBqzL4exGFnv Alt s Accesos rápidos Presi…" at bounding box center [534, 20] width 992 height 30
click at [506, 62] on div "Asignado a mwhite Asignado el: 18/08/2025 14:14:46 Creado el: 12/08/2025 Creado…" at bounding box center [590, 58] width 1094 height 21
click at [147, 17] on input "dPHNTdnGuRMQlBqzL4exGFnv" at bounding box center [188, 21] width 289 height 16
paste input "vC0TBhExU7rmdTOY4Ph0jkZm"
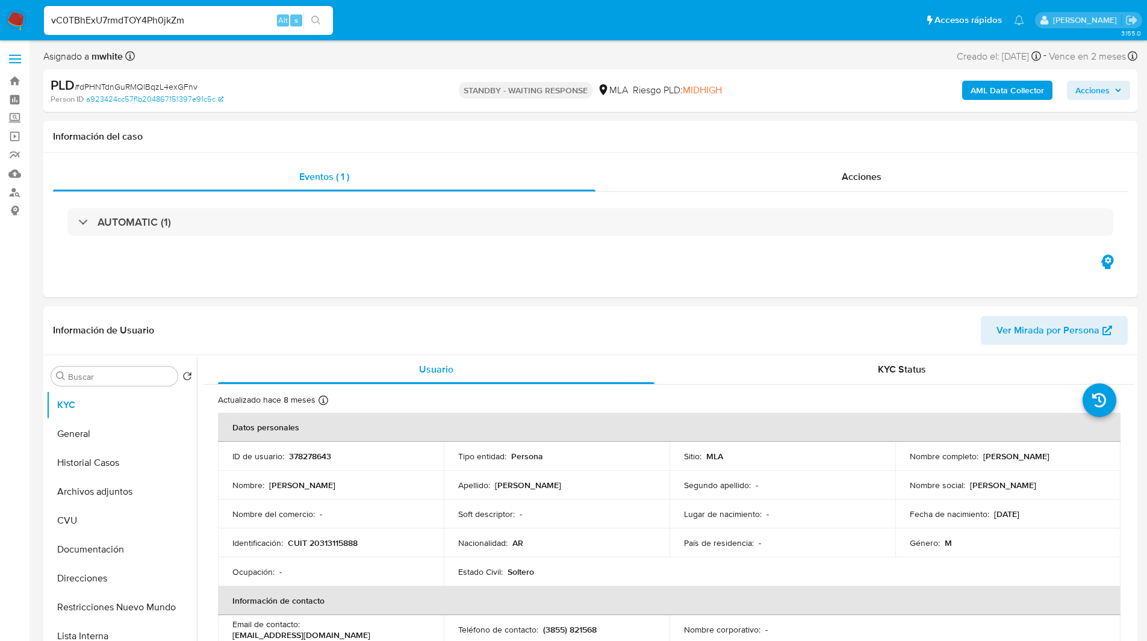
type input "vC0TBhExU7rmdTOY4Ph0jkZm"
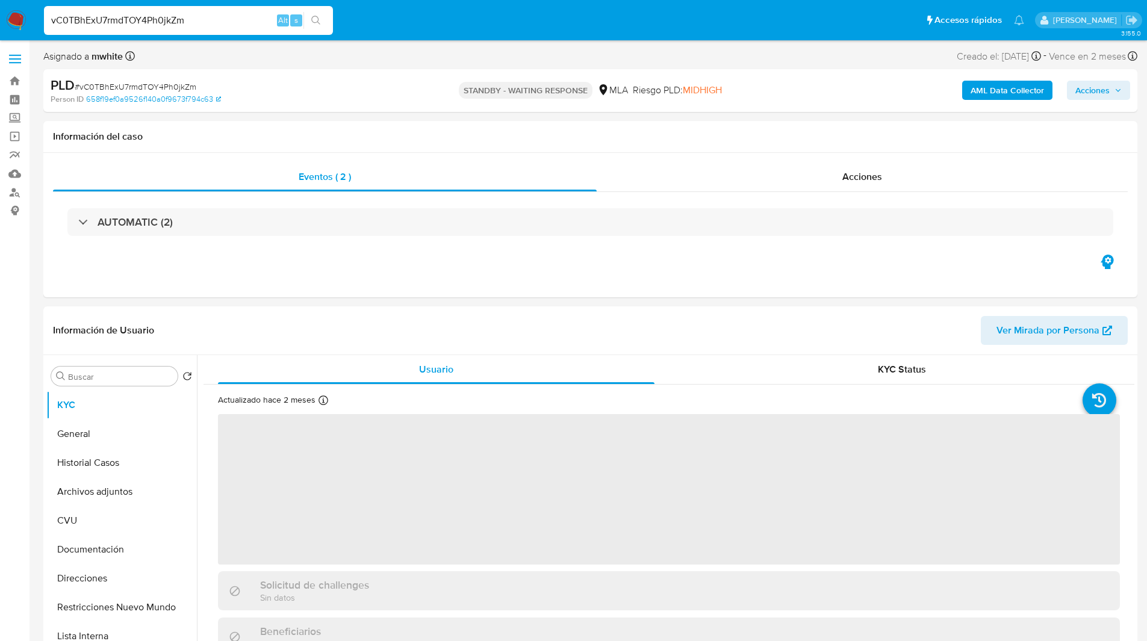
click at [661, 23] on ul "Pausado Ver notificaciones vC0TBhExU7rmdTOY4Ph0jkZm Alt s Accesos rápidos Presi…" at bounding box center [534, 20] width 992 height 30
select select "10"
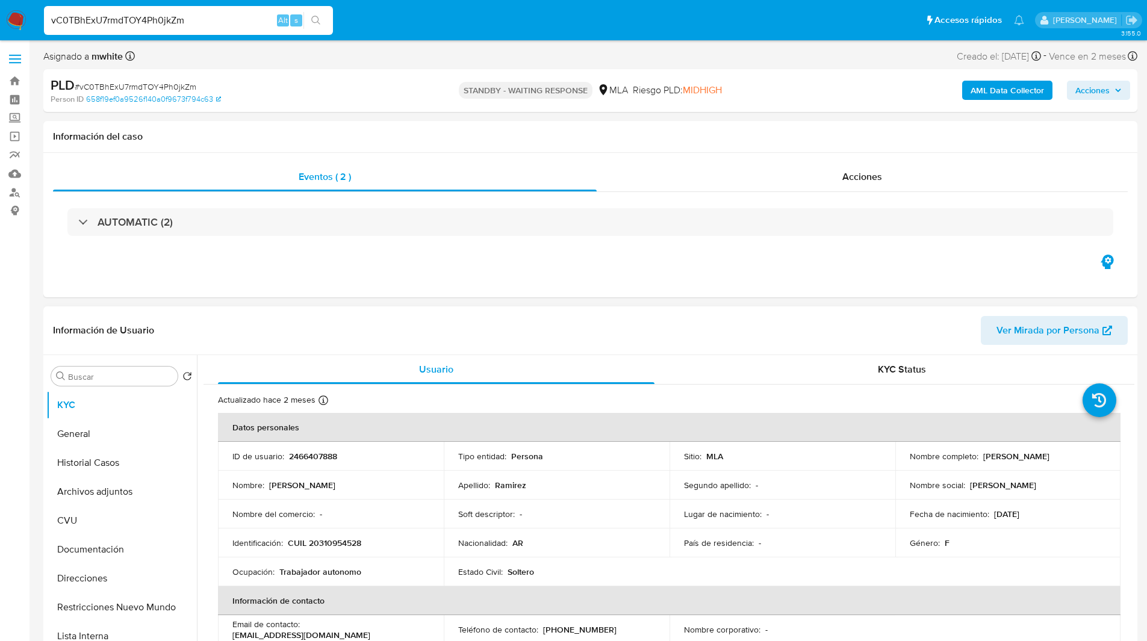
click at [313, 453] on p "2466407888" at bounding box center [313, 456] width 48 height 11
copy p "2466407888"
click at [329, 542] on p "CUIL 20310954528" at bounding box center [324, 543] width 73 height 11
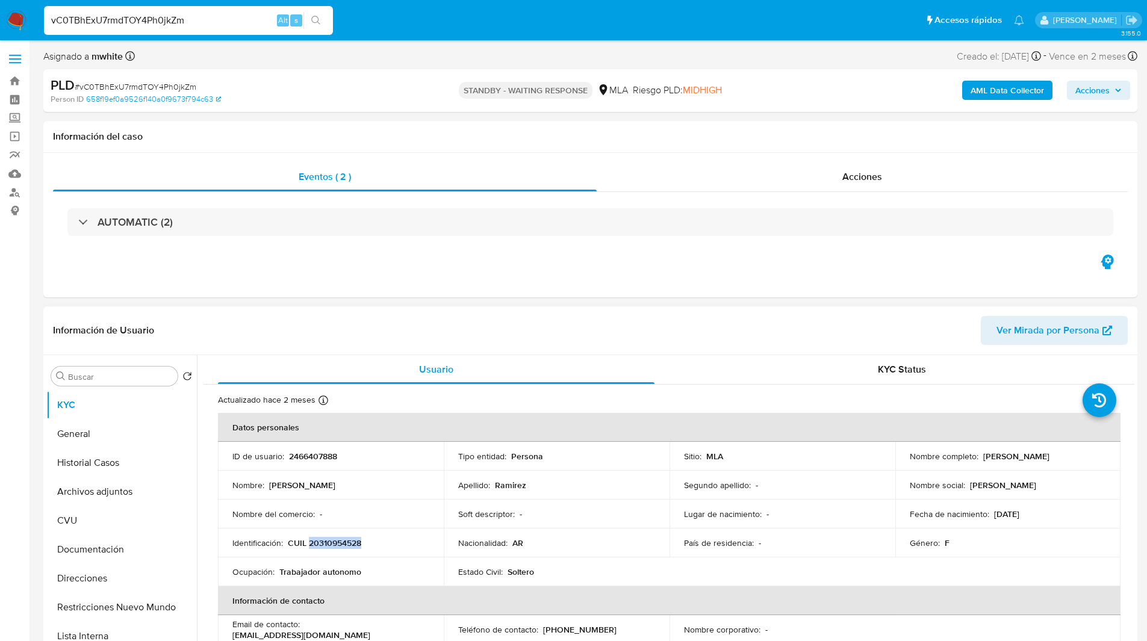
copy p "20310954528"
click at [25, 19] on img at bounding box center [16, 20] width 20 height 20
click at [411, 19] on ul "Pausado Ver notificaciones vC0TBhExU7rmdTOY4Ph0jkZm Alt s Accesos rápidos Presi…" at bounding box center [534, 20] width 992 height 30
click at [734, 60] on div "Asignado a mwhite Asignado el: 18/08/2025 14:14:48 Creado el: 12/08/2025 Creado…" at bounding box center [590, 58] width 1094 height 21
click at [591, 111] on div "PLD # vC0TBhExU7rmdTOY4Ph0jkZm Person ID 658f19ef0a9526f140a0f9673f794c63 STAND…" at bounding box center [590, 90] width 1094 height 43
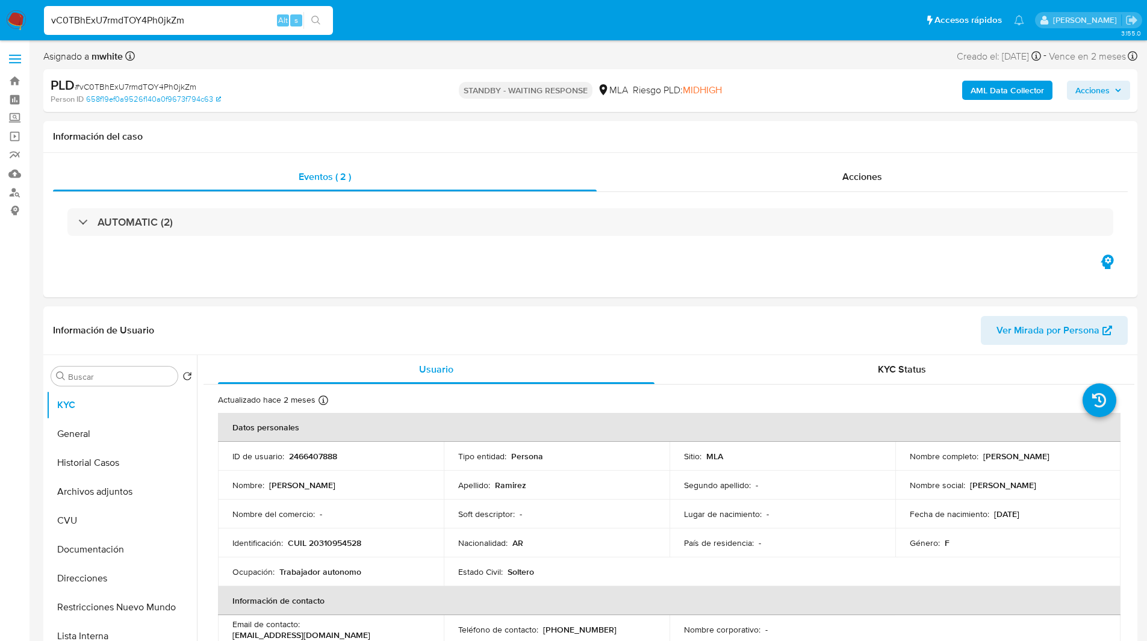
click at [675, 76] on div "Riesgo PLD: MIDHIGH" at bounding box center [677, 90] width 89 height 28
click at [701, 31] on ul "Pausado Ver notificaciones vC0TBhExU7rmdTOY4Ph0jkZm Alt s Accesos rápidos Presi…" at bounding box center [534, 20] width 992 height 30
click at [141, 23] on input "vC0TBhExU7rmdTOY4Ph0jkZm" at bounding box center [188, 21] width 289 height 16
paste input "LtbvDAzp3WWKcJj1wznznKrO"
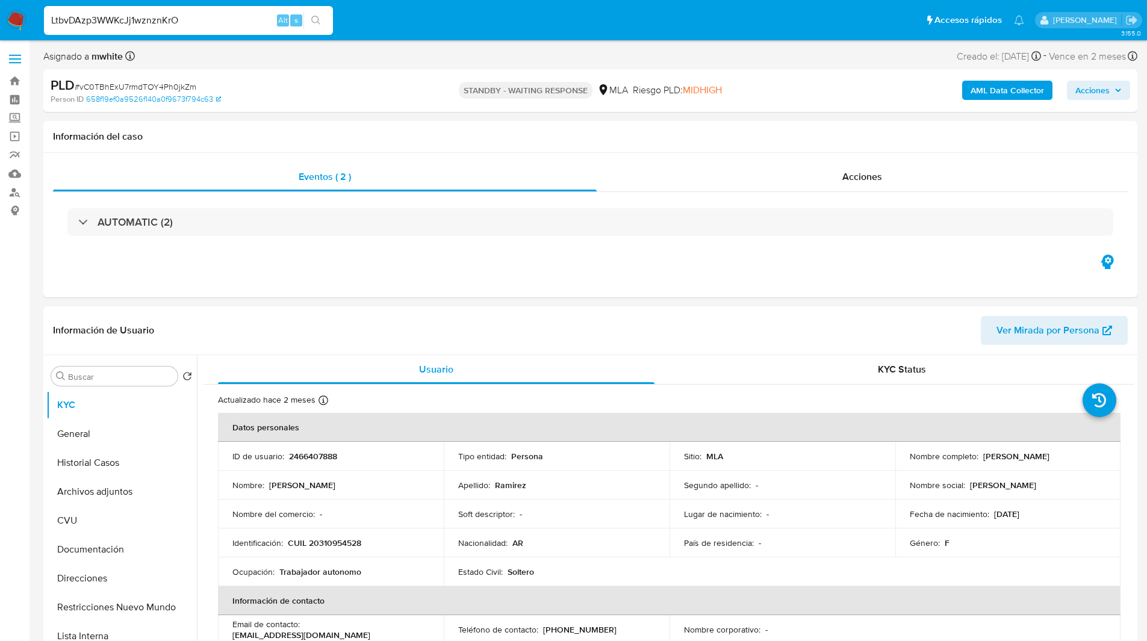
type input "LtbvDAzp3WWKcJj1wznznKrO"
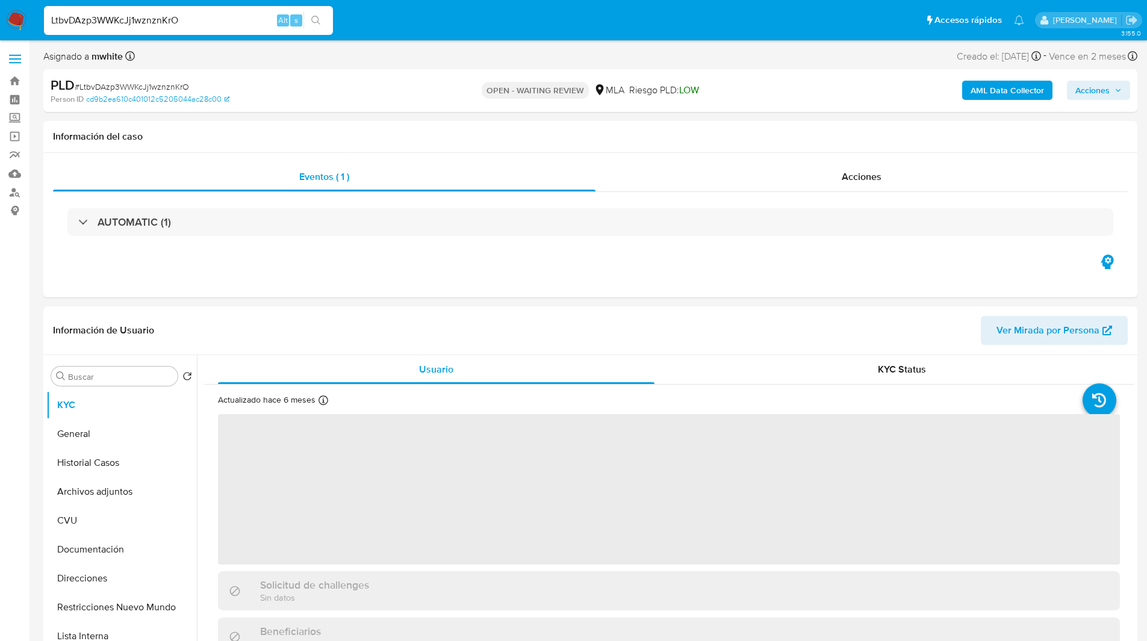
click at [369, 61] on div "Asignado a mwhite Asignado el: 18/08/2025 14:14:49 Creado el: 12/08/2025 Creado…" at bounding box center [590, 58] width 1094 height 21
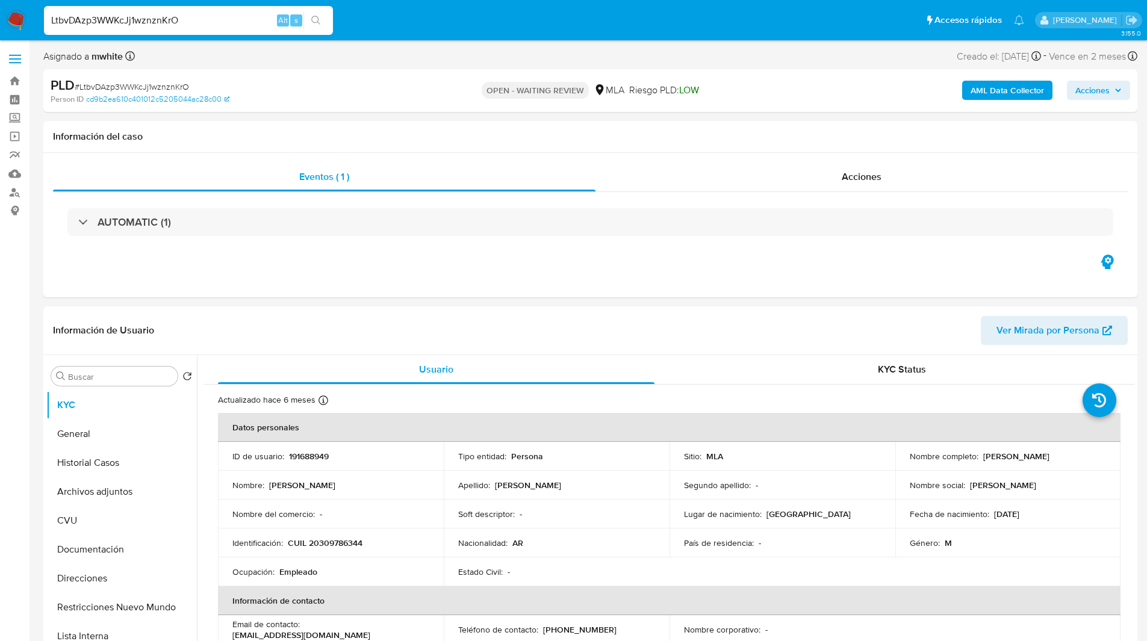
select select "10"
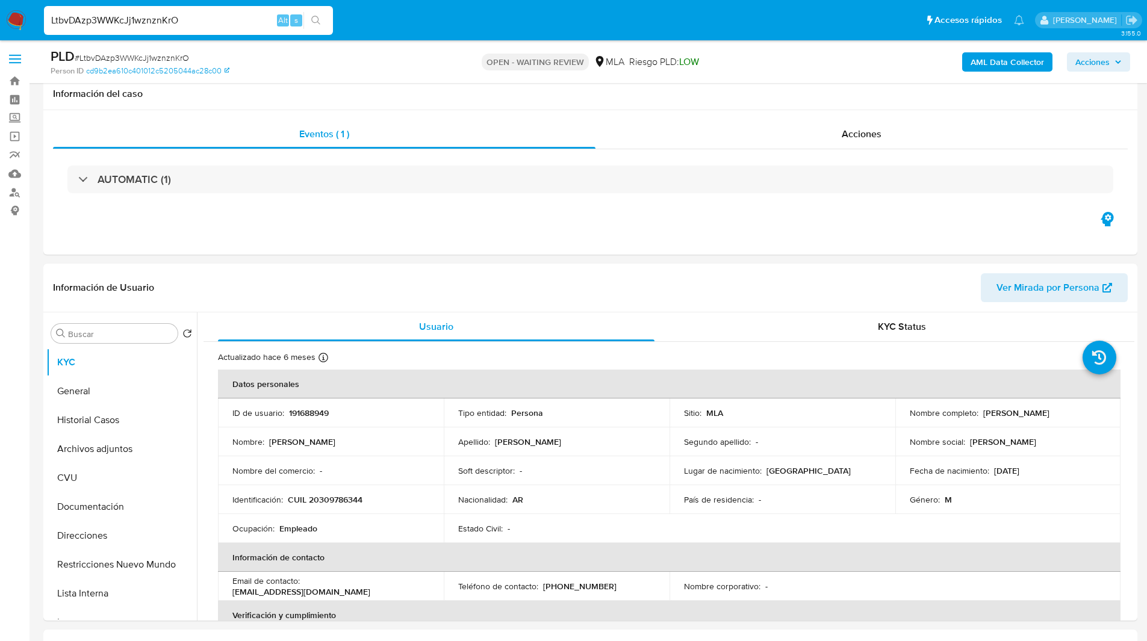
scroll to position [197, 0]
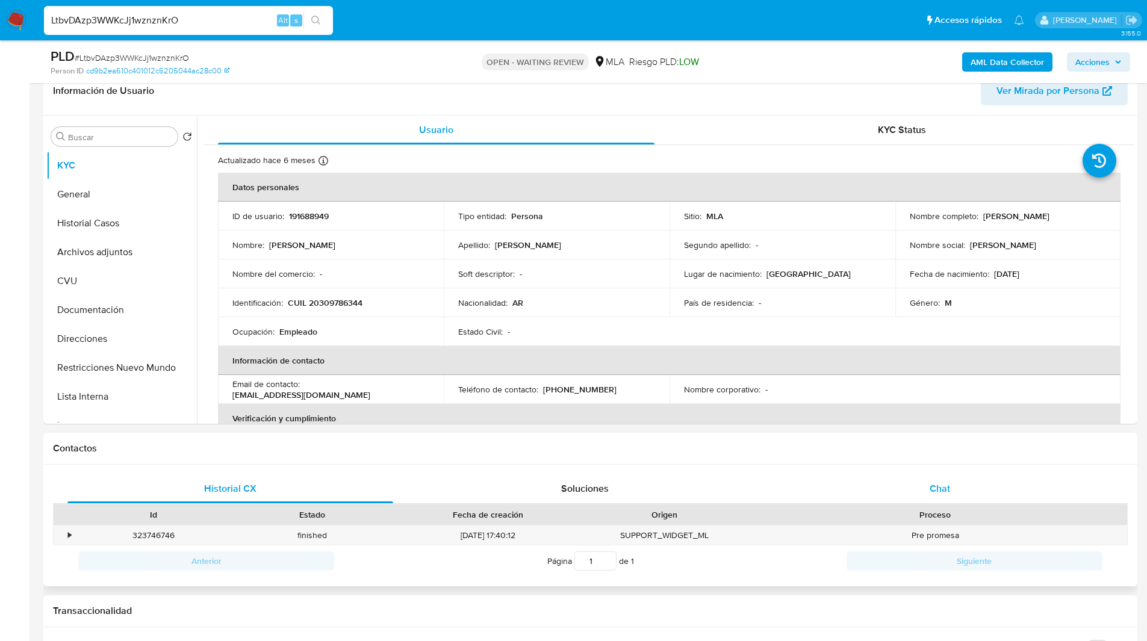
click at [945, 480] on div "Chat" at bounding box center [940, 488] width 326 height 29
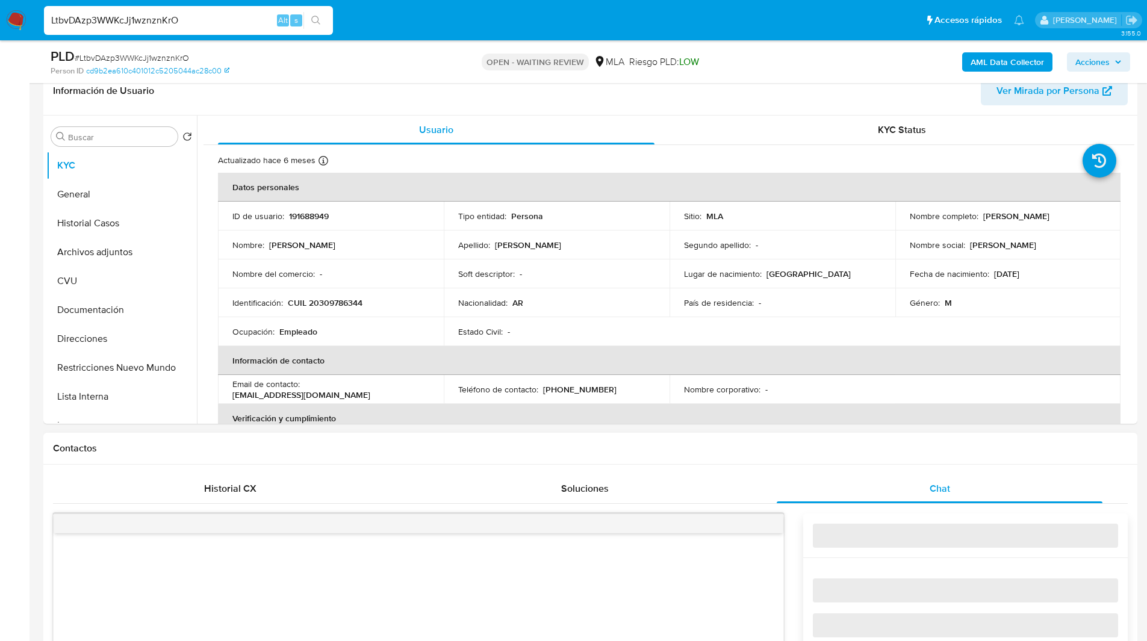
click at [811, 447] on h1 "Contactos" at bounding box center [590, 448] width 1075 height 12
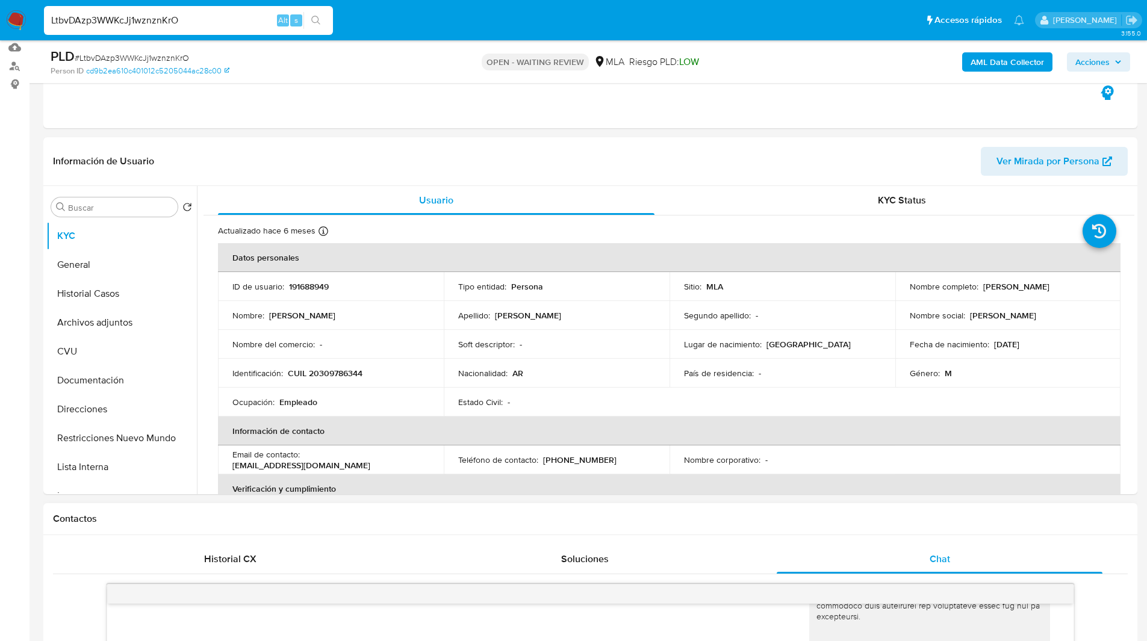
scroll to position [0, 0]
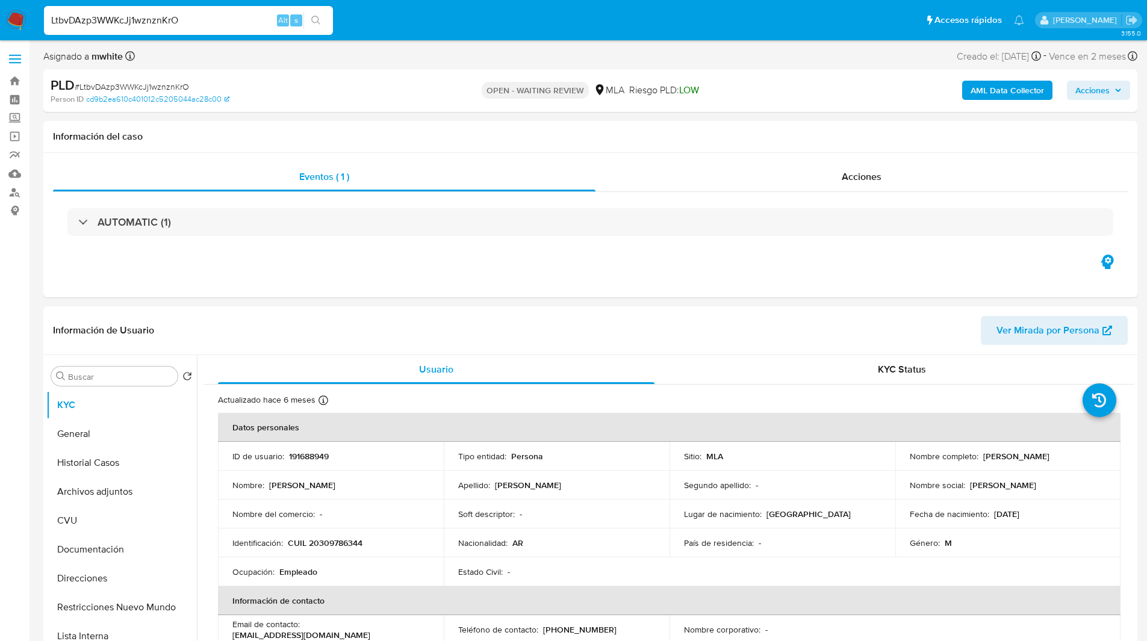
click at [371, 20] on ul "Pausado Ver notificaciones LtbvDAzp3WWKcJj1wznznKrO Alt s Accesos rápidos Presi…" at bounding box center [534, 20] width 992 height 30
click at [306, 451] on p "191688949" at bounding box center [309, 456] width 40 height 11
click at [348, 548] on p "CUIL 20309786344" at bounding box center [325, 543] width 75 height 11
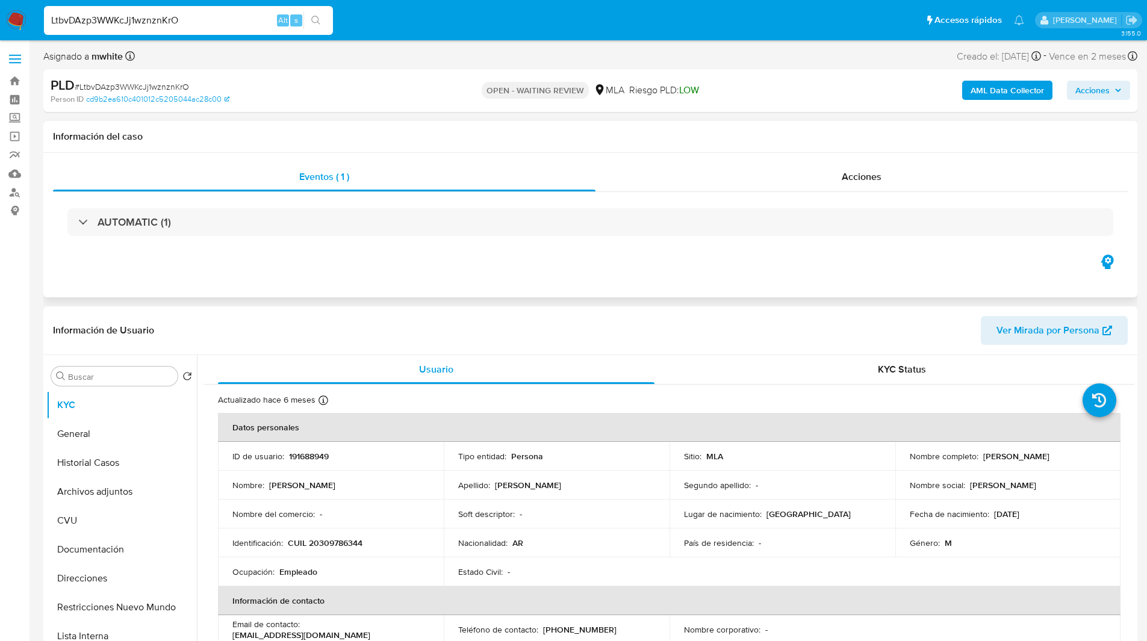
click at [526, 253] on div "Eventos ( 1 ) Acciones AUTOMATIC (1)" at bounding box center [590, 225] width 1094 height 144
click at [528, 260] on div "Eventos ( 1 ) Acciones AUTOMATIC (1)" at bounding box center [590, 225] width 1094 height 144
click at [504, 268] on div "Eventos ( 1 ) Acciones AUTOMATIC (1)" at bounding box center [590, 225] width 1094 height 144
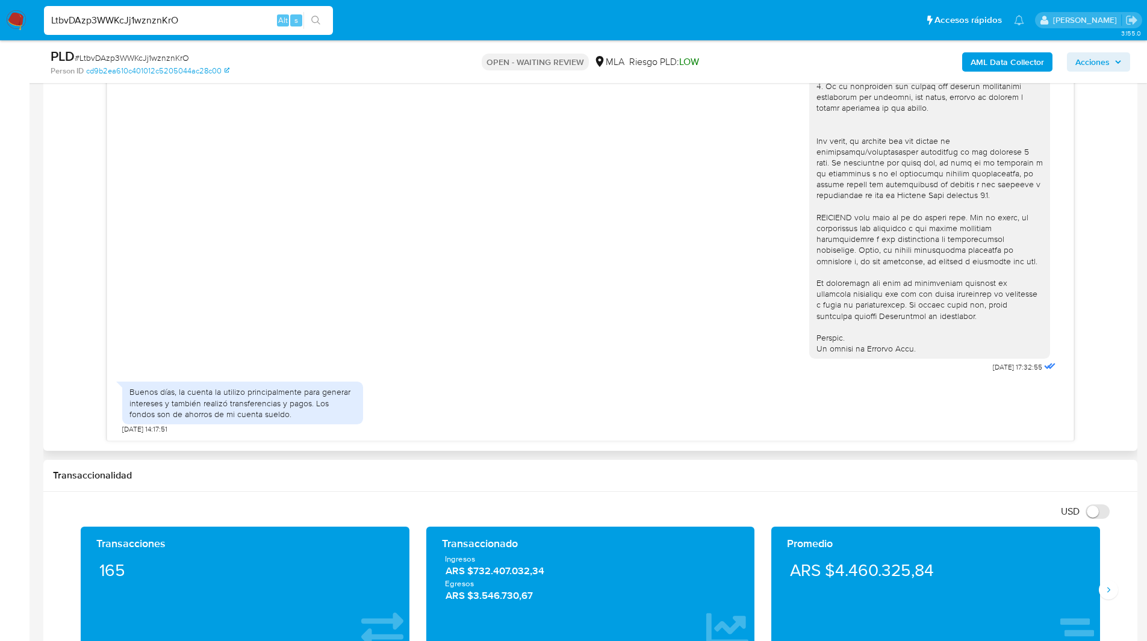
scroll to position [690, 0]
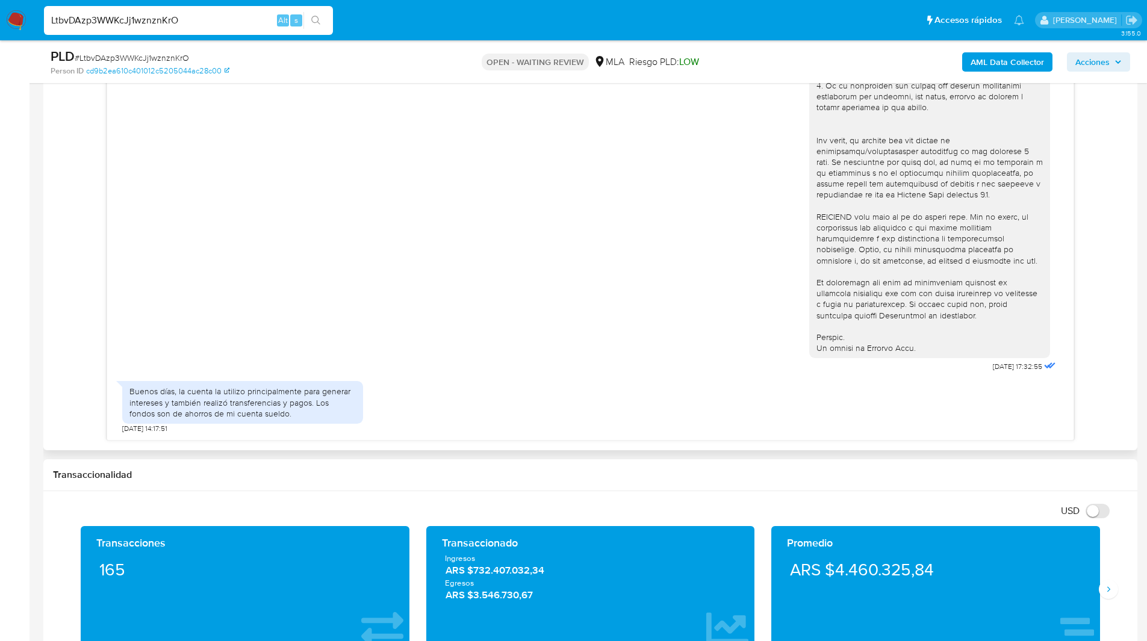
click at [216, 396] on div "Buenos días, la cuenta la utilizo principalmente para generar intereses y tambi…" at bounding box center [242, 402] width 226 height 33
click at [33, 350] on main "3.155.0 Asignado a mwhite Asignado el: 18/08/2025 14:14:49 Creado el: 12/08/202…" at bounding box center [573, 515] width 1147 height 2411
click at [57, 350] on div "18/08/2025 17:32:55 Buenos días, la cuenta la utilizo principalmente para gener…" at bounding box center [590, 230] width 1075 height 421
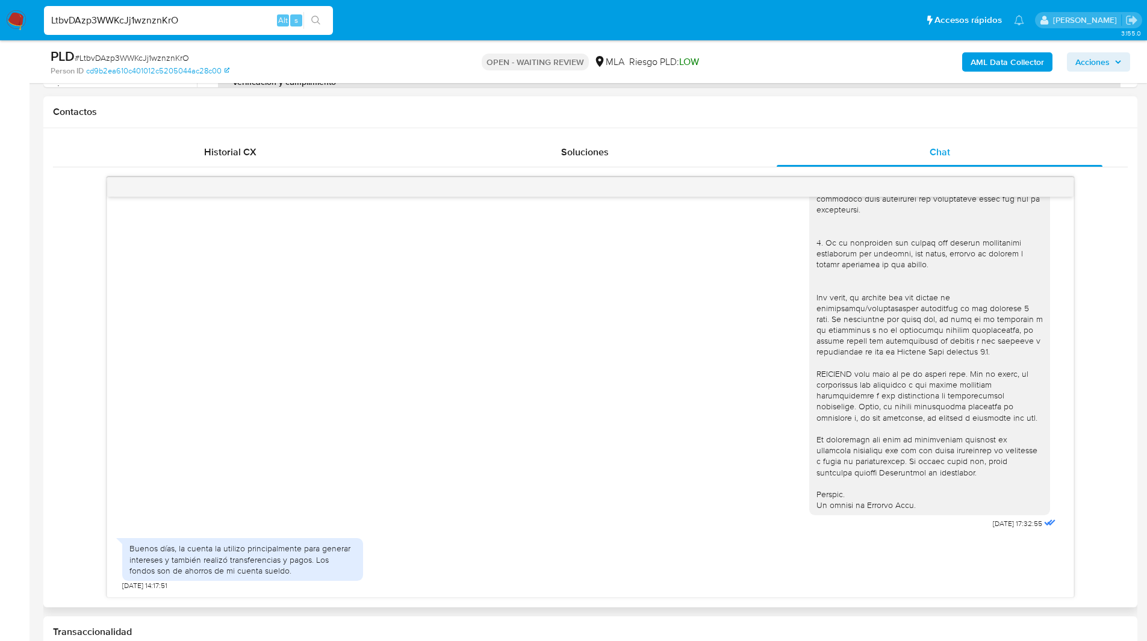
scroll to position [532, 0]
click at [420, 31] on ul "Pausado Ver notificaciones LtbvDAzp3WWKcJj1wznznKrO Alt s Accesos rápidos Presi…" at bounding box center [534, 20] width 992 height 30
click at [65, 273] on div "18/08/2025 17:32:55 Buenos días, la cuenta la utilizo principalmente para gener…" at bounding box center [590, 388] width 1075 height 421
click at [624, 72] on div "OPEN - WAITING REVIEW MLA Riesgo PLD: LOW" at bounding box center [590, 62] width 356 height 28
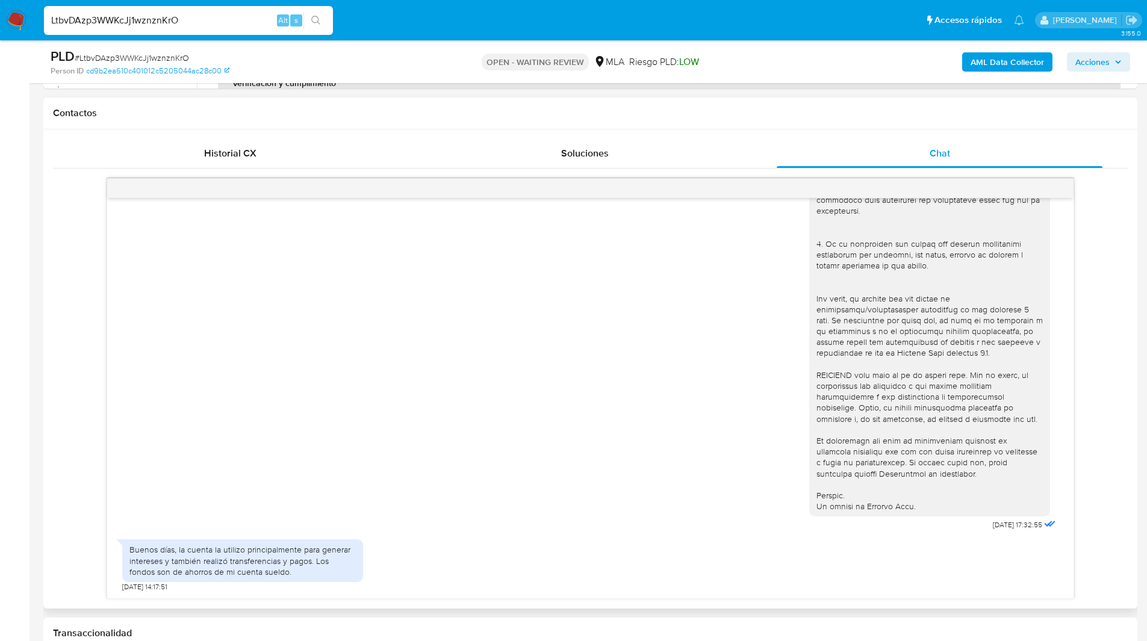
click at [838, 433] on div at bounding box center [929, 200] width 226 height 624
drag, startPoint x: 158, startPoint y: 586, endPoint x: 119, endPoint y: 585, distance: 39.1
click at [119, 585] on div "18/08/2025 17:32:55 Buenos días, la cuenta la utilizo principalmente para gener…" at bounding box center [590, 398] width 966 height 400
drag, startPoint x: 282, startPoint y: 572, endPoint x: 129, endPoint y: 549, distance: 155.3
click at [129, 549] on div "Buenos días, la cuenta la utilizo principalmente para generar intereses y tambi…" at bounding box center [242, 560] width 241 height 43
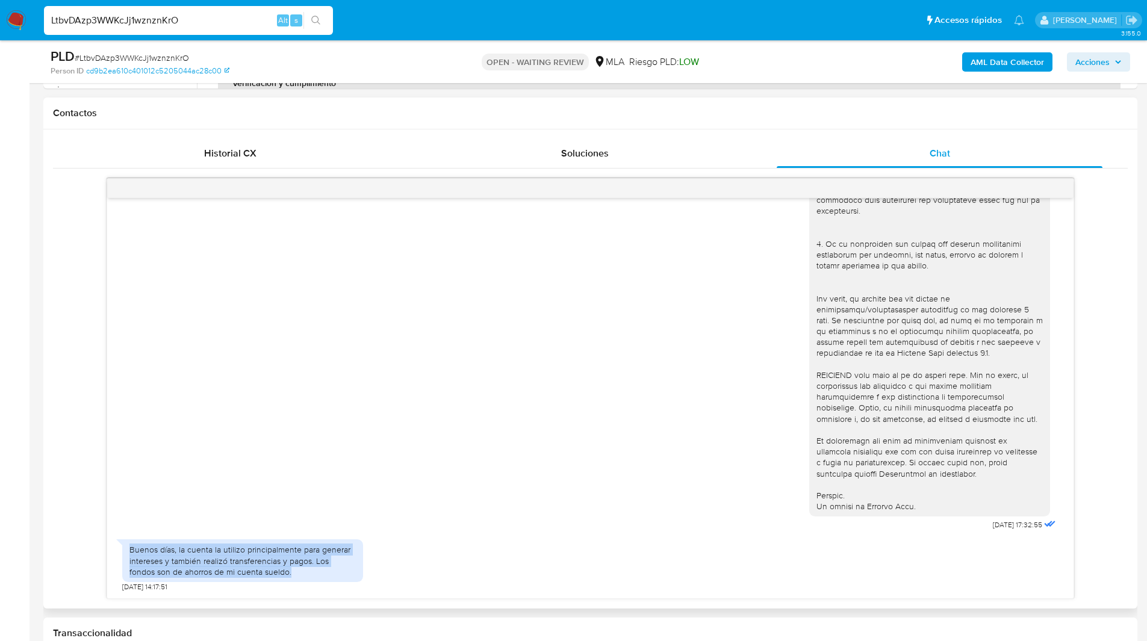
click at [278, 572] on div "Buenos días, la cuenta la utilizo principalmente para generar intereses y tambi…" at bounding box center [242, 560] width 226 height 33
drag, startPoint x: 279, startPoint y: 572, endPoint x: 176, endPoint y: 547, distance: 106.1
click at [176, 547] on div "Buenos días, la cuenta la utilizo principalmente para generar intereses y tambi…" at bounding box center [242, 560] width 226 height 33
click at [131, 16] on input "LtbvDAzp3WWKcJj1wznznKrO" at bounding box center [188, 21] width 289 height 16
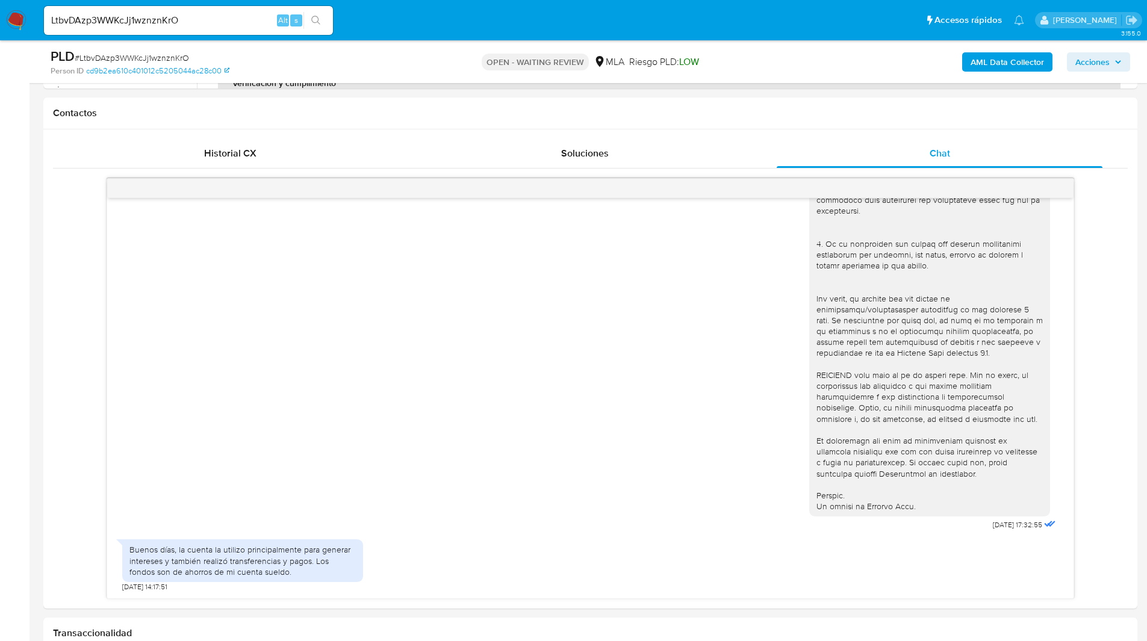
click at [20, 20] on img at bounding box center [16, 20] width 20 height 20
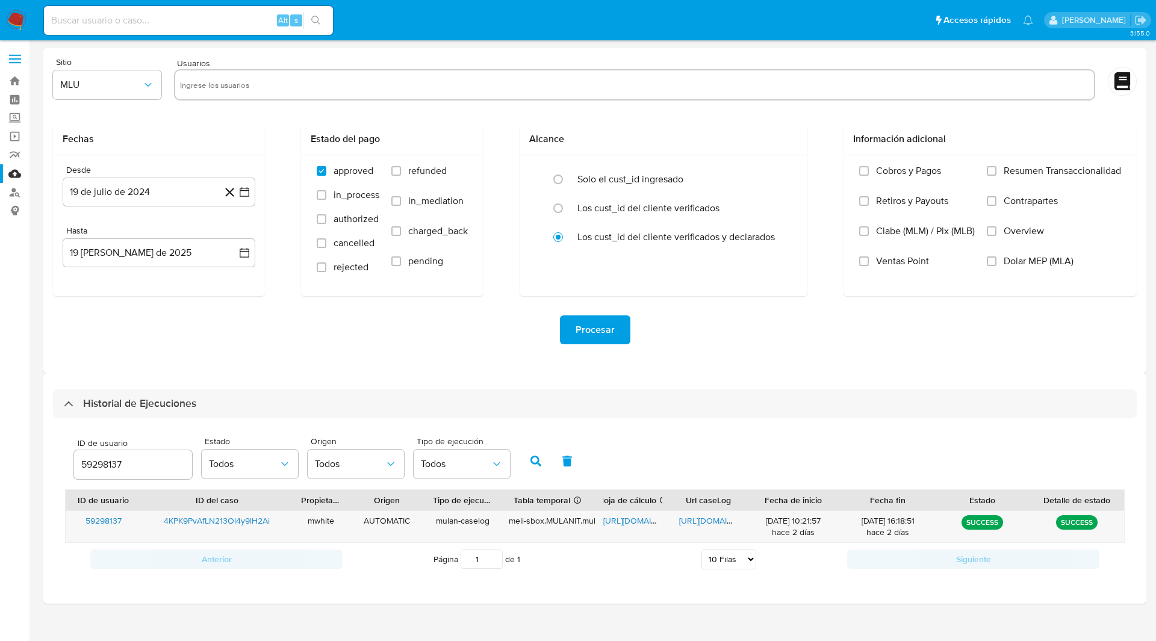
select select "10"
click at [114, 464] on input "59298137" at bounding box center [133, 465] width 118 height 16
click at [526, 466] on button "button" at bounding box center [535, 461] width 31 height 29
click at [637, 527] on div "[URL][DOMAIN_NAME]" at bounding box center [633, 526] width 76 height 31
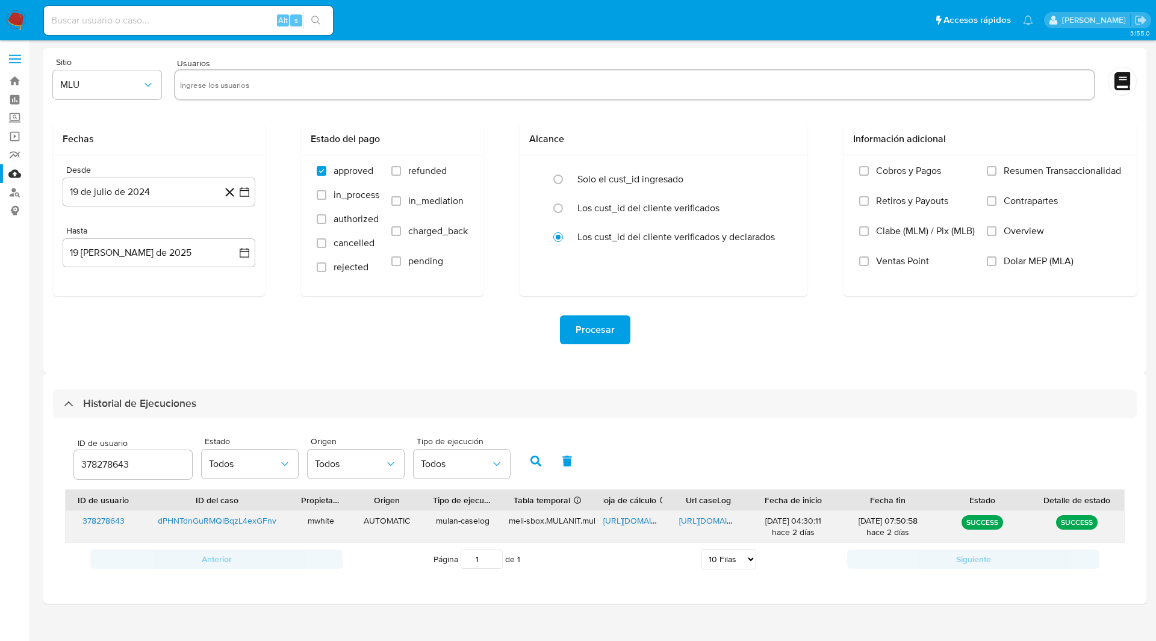
click at [643, 518] on span "[URL][DOMAIN_NAME]" at bounding box center [644, 521] width 83 height 12
click at [706, 526] on span "[URL][DOMAIN_NAME]" at bounding box center [720, 521] width 83 height 12
click at [98, 468] on input "378278643" at bounding box center [133, 465] width 118 height 16
click at [541, 465] on icon "button" at bounding box center [535, 461] width 11 height 11
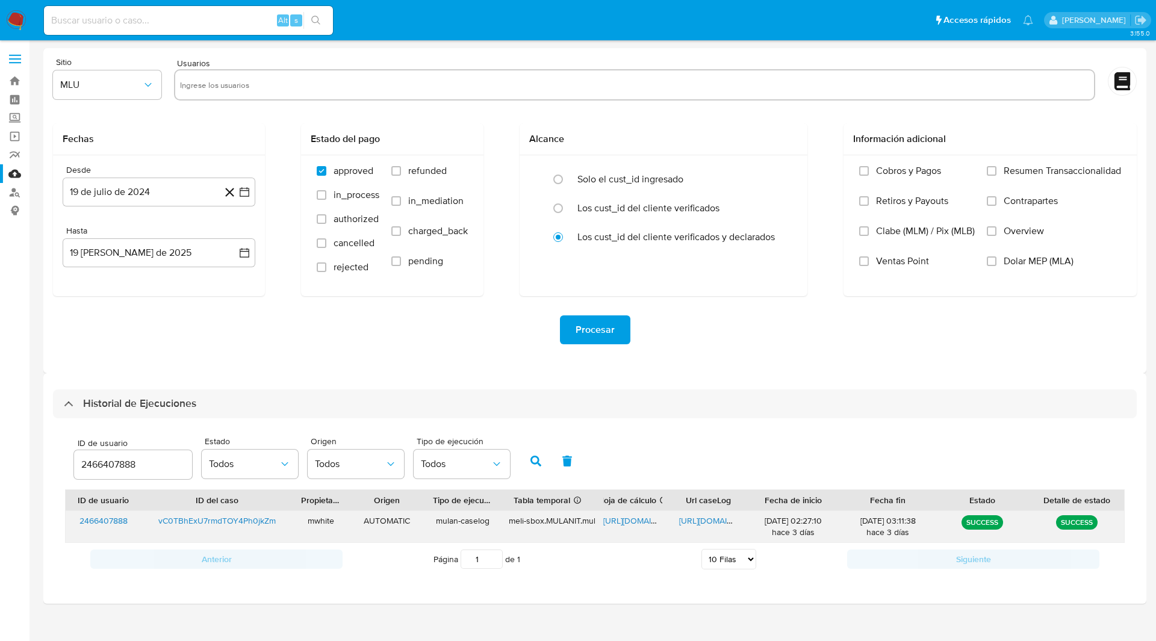
click at [633, 518] on span "https://docs.google.com/spreadsheets/d/1fn_gB3LcBijnGK7N2qdjNCLGV-XaTvtSkALbpOg…" at bounding box center [644, 521] width 83 height 12
click at [703, 518] on span "https://docs.google.com/document/d/1Y7_vbJW1EhEX19eiefWiEoojb1nDL1on3cYpxuY0qvc…" at bounding box center [720, 521] width 83 height 12
click at [95, 459] on input "2466407888" at bounding box center [133, 465] width 118 height 16
click at [528, 464] on button "button" at bounding box center [535, 461] width 31 height 29
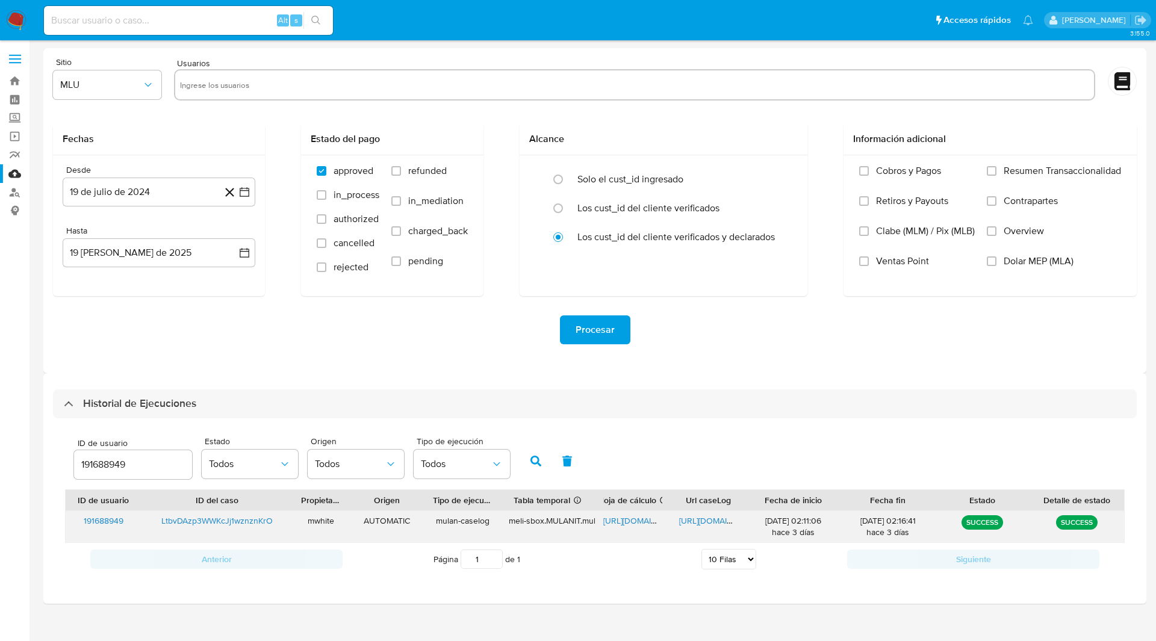
click at [628, 518] on span "https://docs.google.com/spreadsheets/d/1Ql3sY6JYdTXEb_8b38RJ9_PLBSagfgKp5N9IECL…" at bounding box center [644, 521] width 83 height 12
click at [710, 516] on span "https://docs.google.com/document/d/14Fx7ZyNnNO50Skp6wfYyHCDbp1nh1gkzQh2Sp7x4fzA…" at bounding box center [720, 521] width 83 height 12
click at [119, 464] on input "191688949" at bounding box center [133, 465] width 118 height 16
type input "98466900"
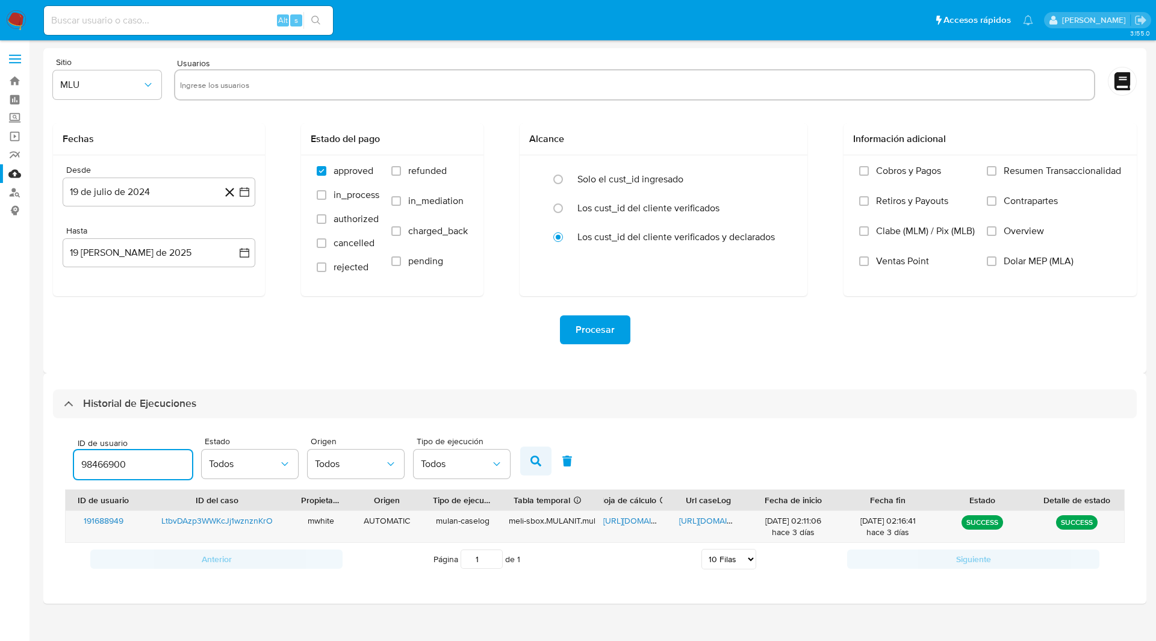
click at [532, 459] on icon "button" at bounding box center [535, 461] width 11 height 11
drag, startPoint x: 674, startPoint y: 30, endPoint x: 642, endPoint y: 27, distance: 32.0
click at [674, 30] on ul "Pausado Ver notificaciones Alt s Accesos rápidos Presiona las siguientes teclas…" at bounding box center [538, 20] width 1001 height 30
click at [624, 518] on span "https://docs.google.com/spreadsheets/d/1D3-v6zJFow3dAwZBJ6i7K2C5KFEM9ZluT8XDao4…" at bounding box center [644, 521] width 83 height 12
click at [710, 515] on span "https://docs.google.com/document/d/1VXD2pzXsXYLLuohawv__lfpJdmDtUBXQhWbAJXR_CMk…" at bounding box center [720, 521] width 83 height 12
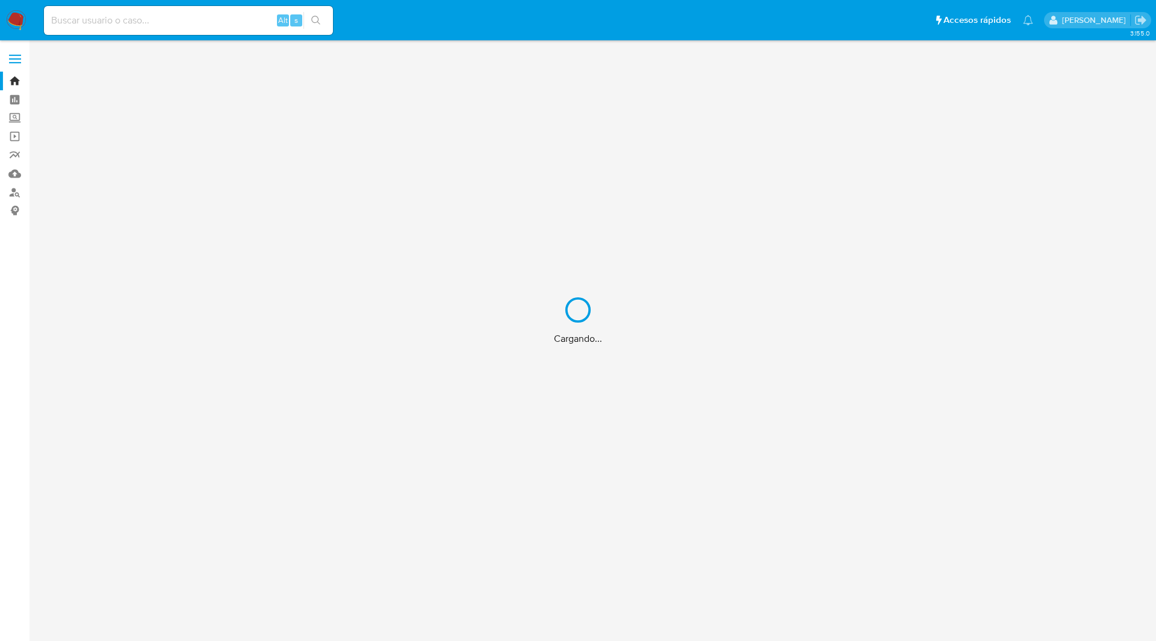
click at [207, 17] on div "Cargando..." at bounding box center [578, 320] width 1156 height 641
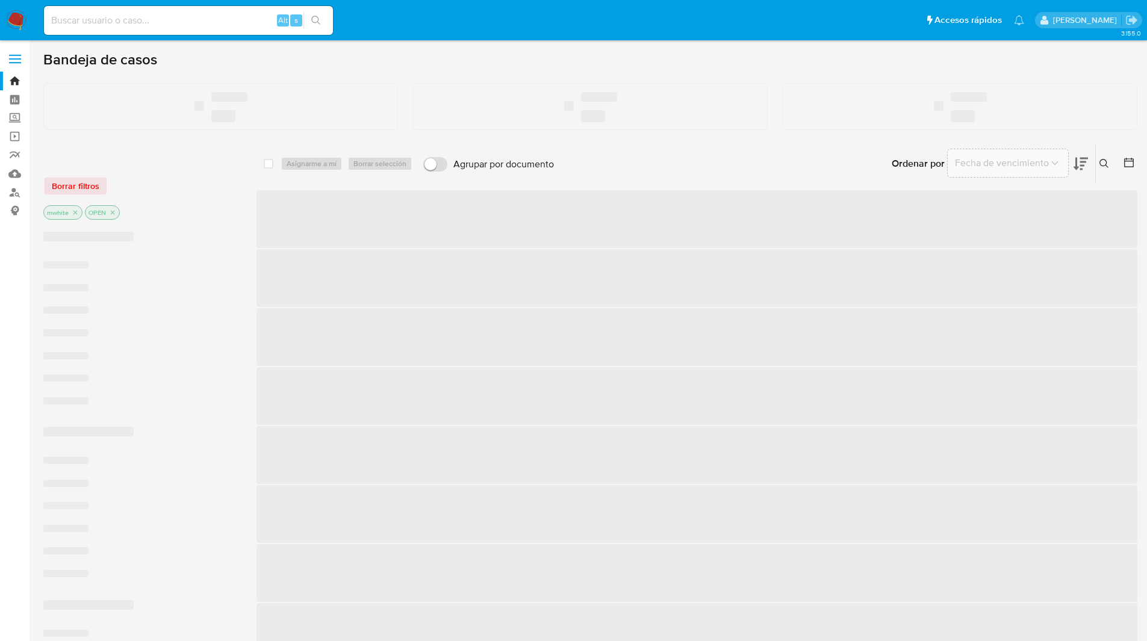
click at [120, 31] on div "Alt s" at bounding box center [188, 20] width 289 height 29
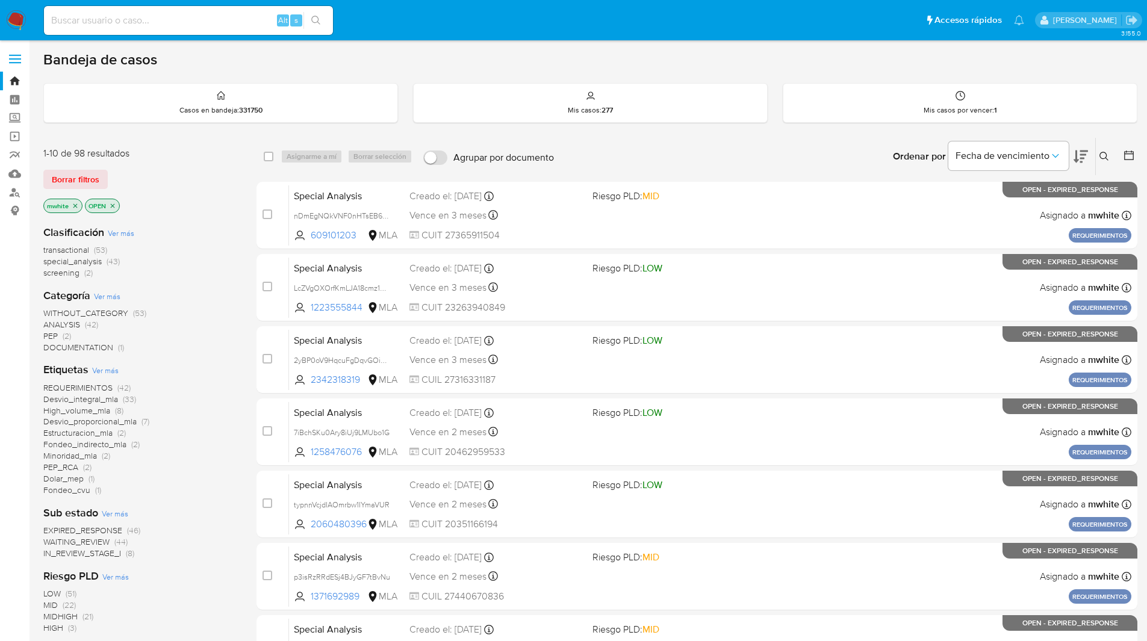
click at [114, 16] on input at bounding box center [188, 21] width 289 height 16
paste input "TEyeDaxmRPNtJPDEJwyZw03o"
type input "TEyeDaxmRPNtJPDEJwyZw03o"
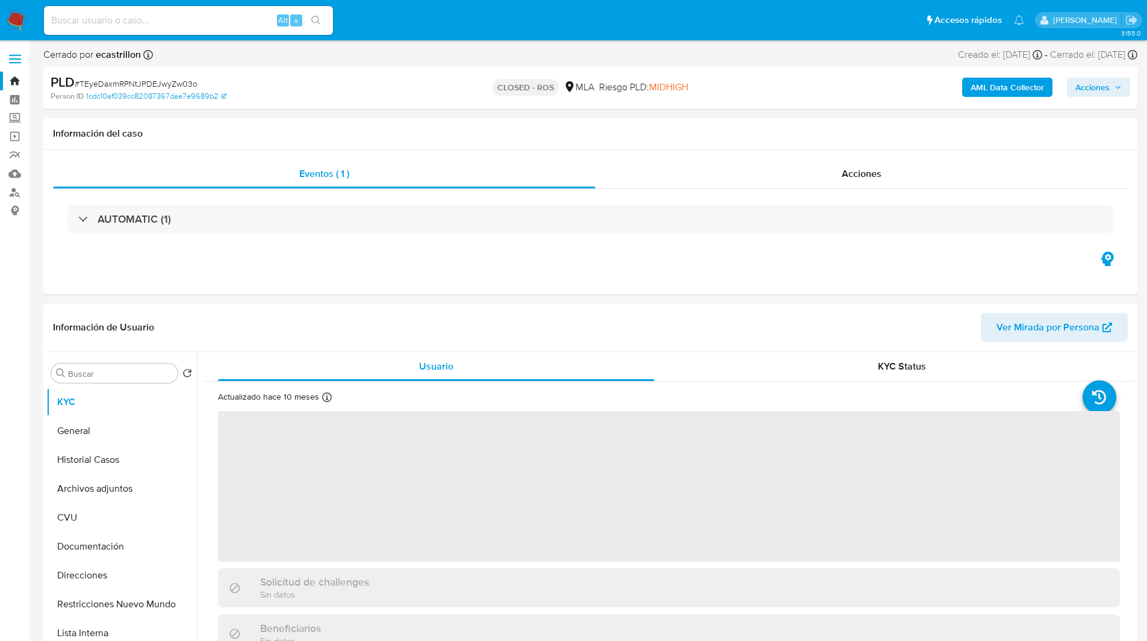
click at [639, 23] on ul "Pausado Ver notificaciones Alt s Accesos rápidos Presiona las siguientes teclas…" at bounding box center [534, 20] width 992 height 30
select select "10"
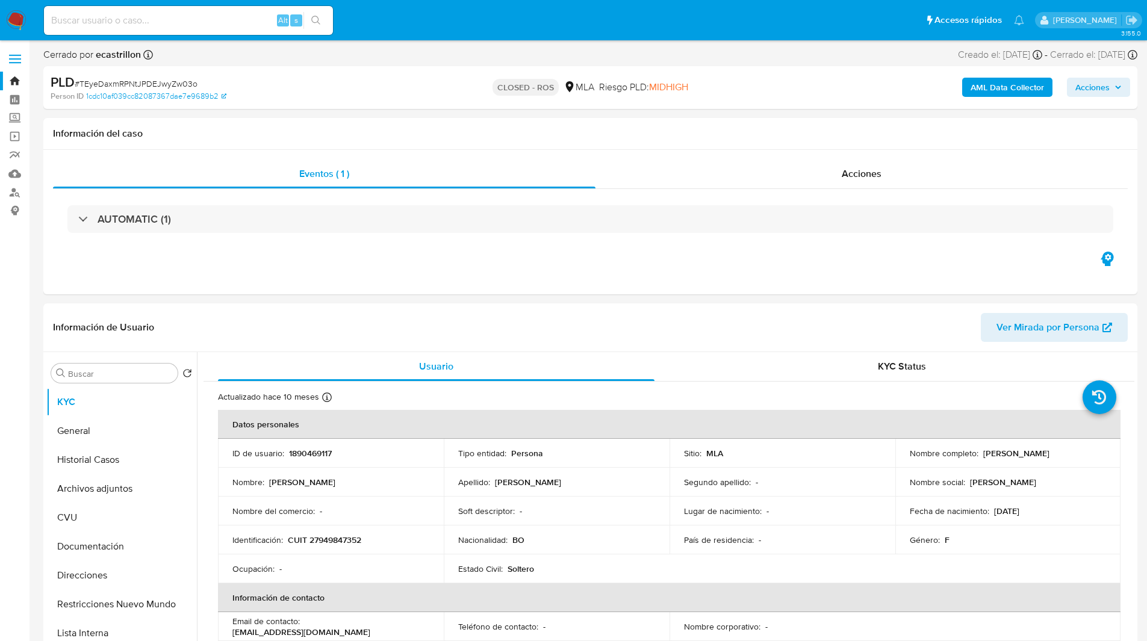
click at [700, 108] on div "PLD # TEyeDaxmRPNtJPDEJwyZw03o Person ID 1cdc10af039cc82087367dae7e9689b2 CLOSE…" at bounding box center [590, 87] width 1094 height 43
click at [845, 176] on span "Acciones" at bounding box center [862, 174] width 40 height 14
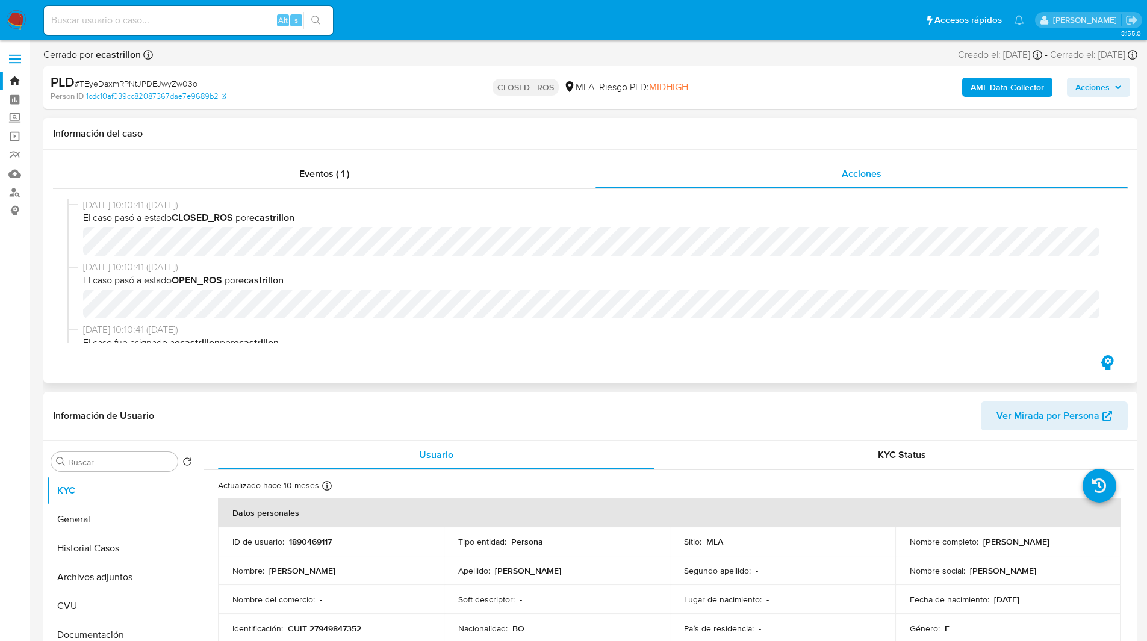
click at [725, 145] on div "Información del caso" at bounding box center [590, 134] width 1094 height 32
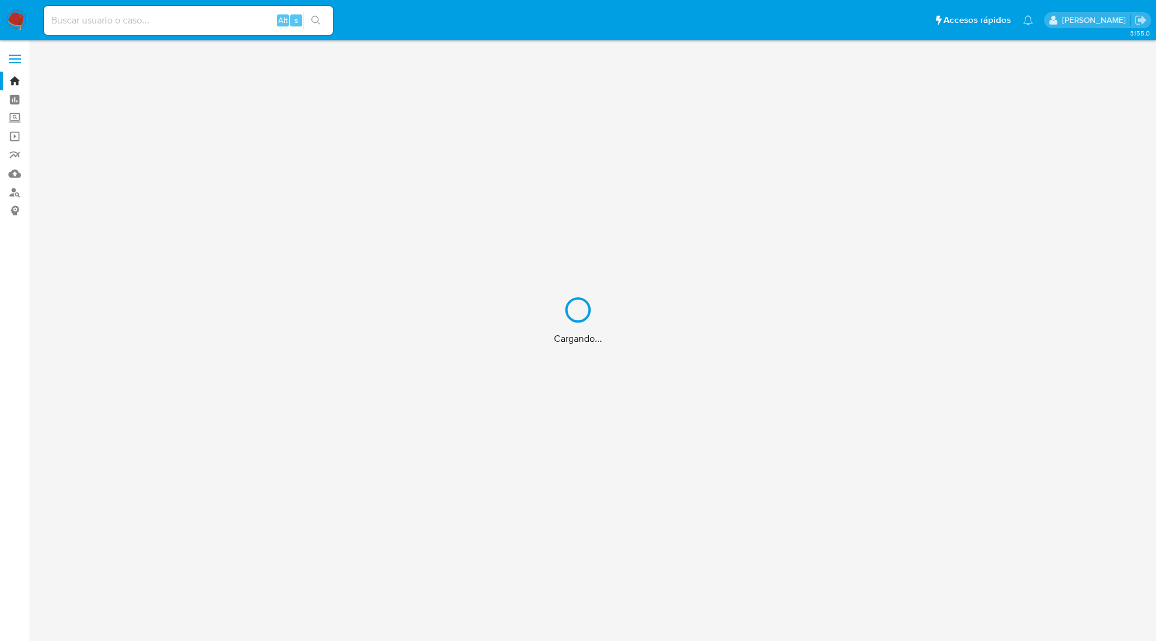
click at [719, 25] on div "Cargando..." at bounding box center [578, 320] width 1156 height 641
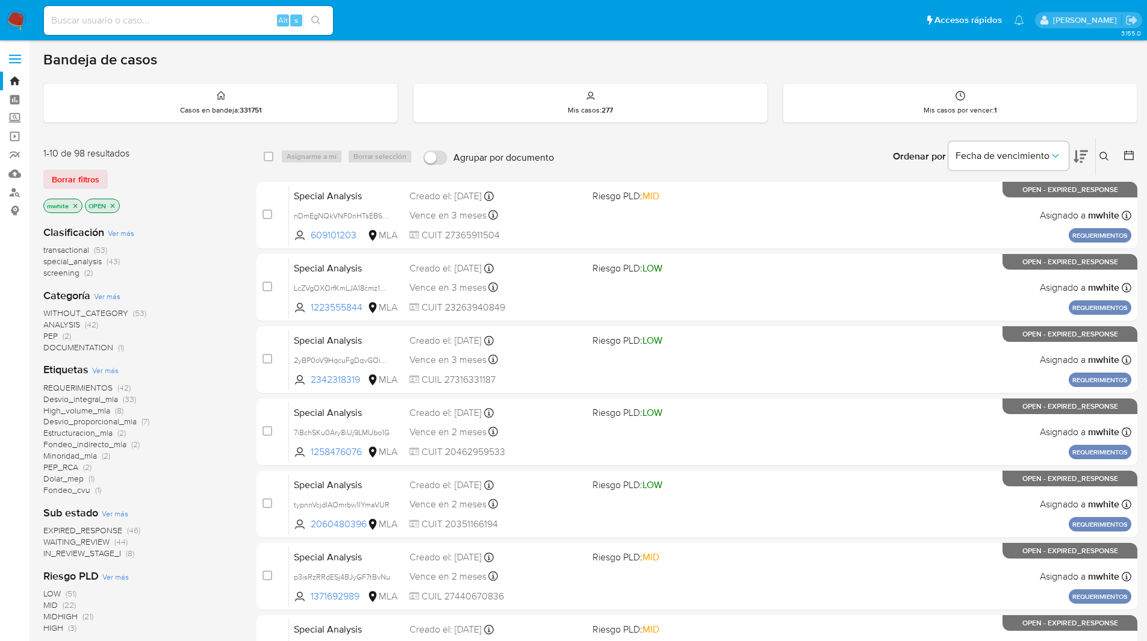
click at [1101, 161] on icon at bounding box center [1104, 157] width 10 height 10
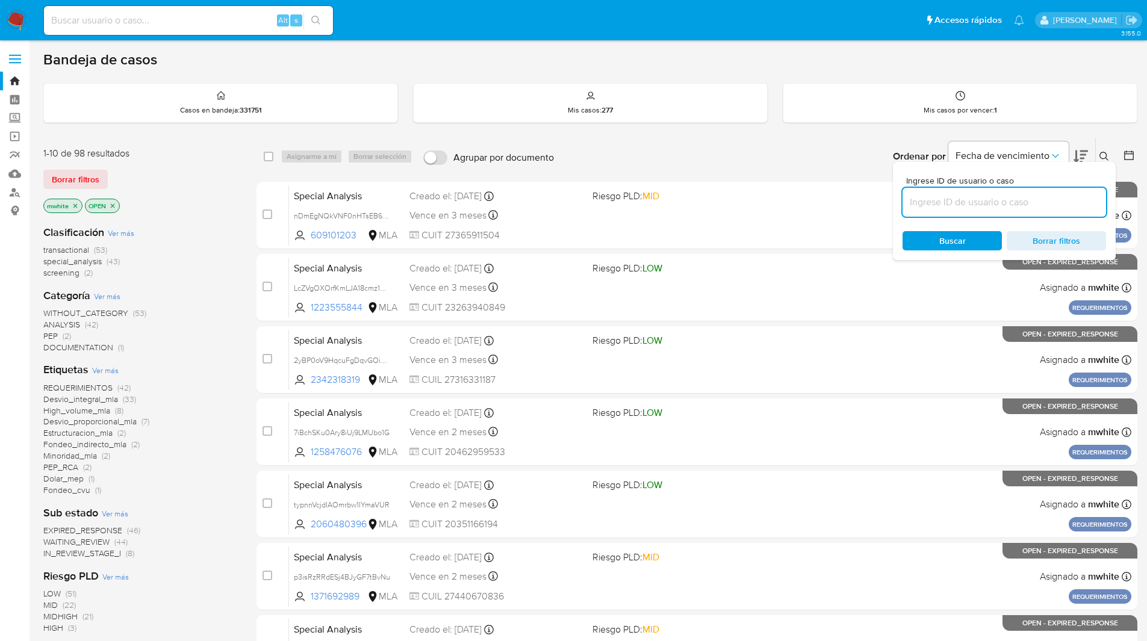
click at [999, 202] on input at bounding box center [1003, 202] width 203 height 16
type input "LtbvDAzp3WWKcJj1wznznKrO"
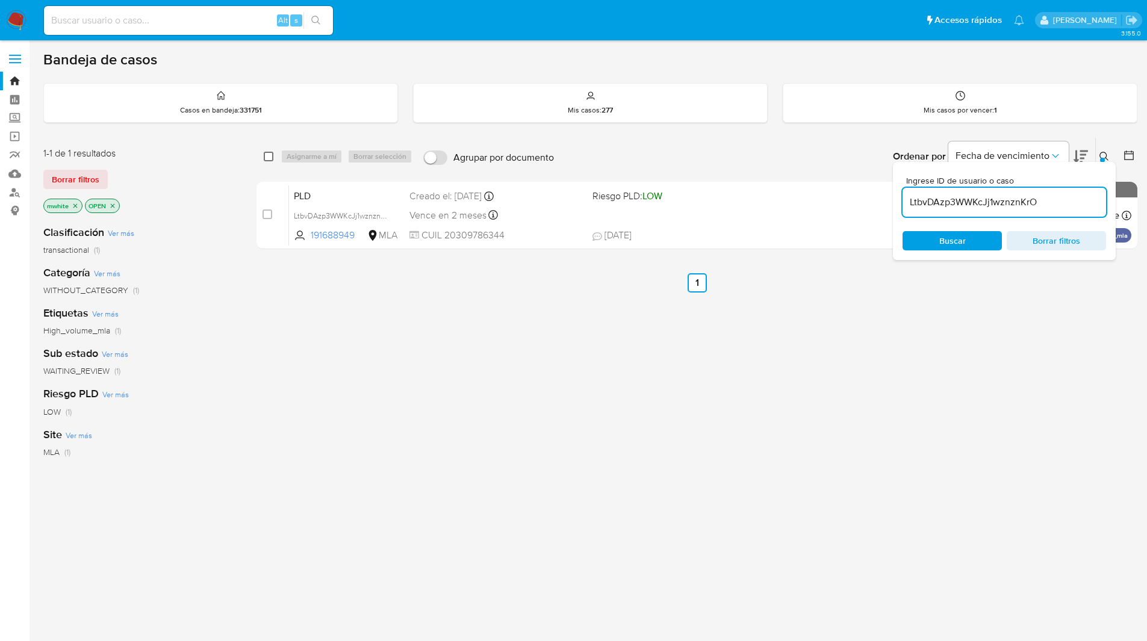
click at [268, 158] on input "checkbox" at bounding box center [269, 157] width 10 height 10
checkbox input "true"
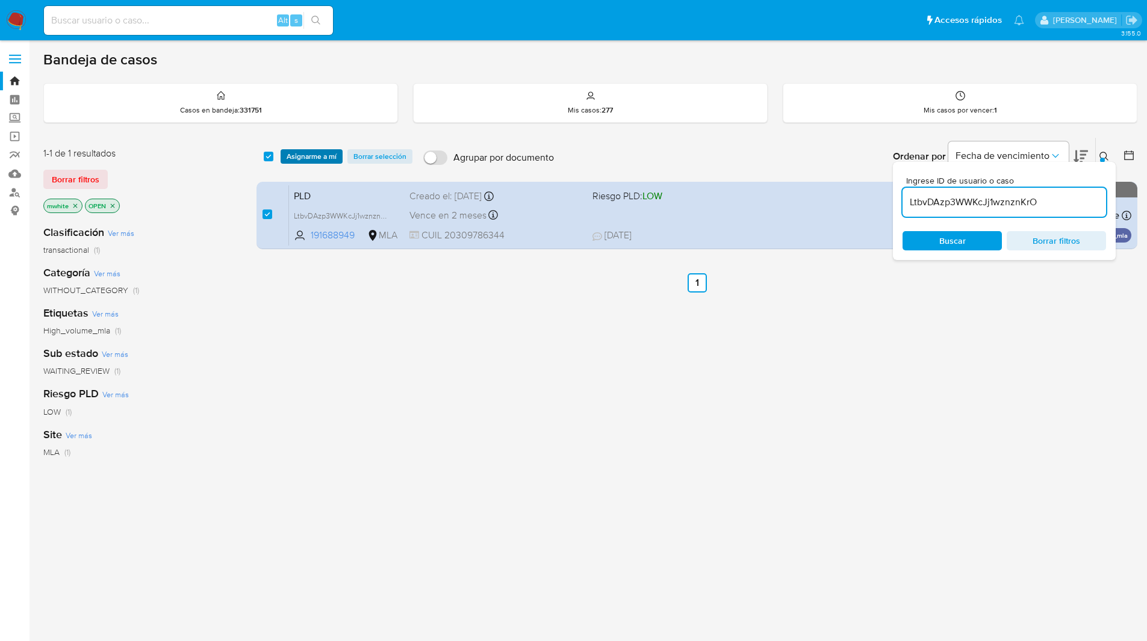
click at [335, 150] on span "Asignarme a mí" at bounding box center [312, 156] width 50 height 12
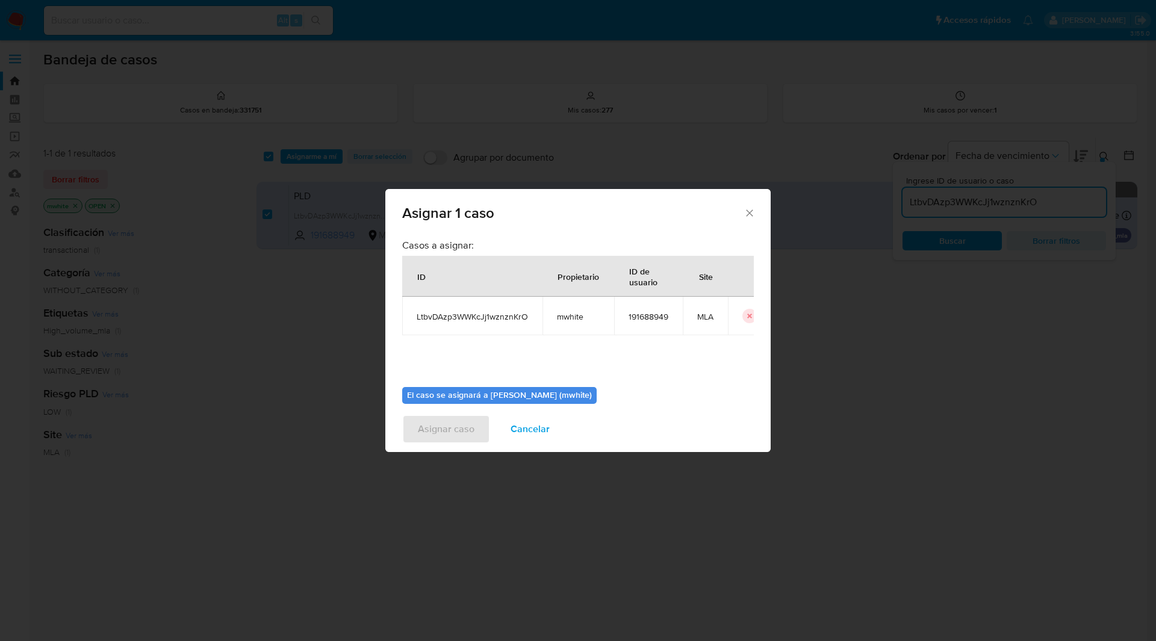
click at [556, 324] on td "mwhite" at bounding box center [578, 316] width 72 height 39
click at [565, 320] on span "mwhite" at bounding box center [578, 316] width 43 height 11
copy span "mwhite"
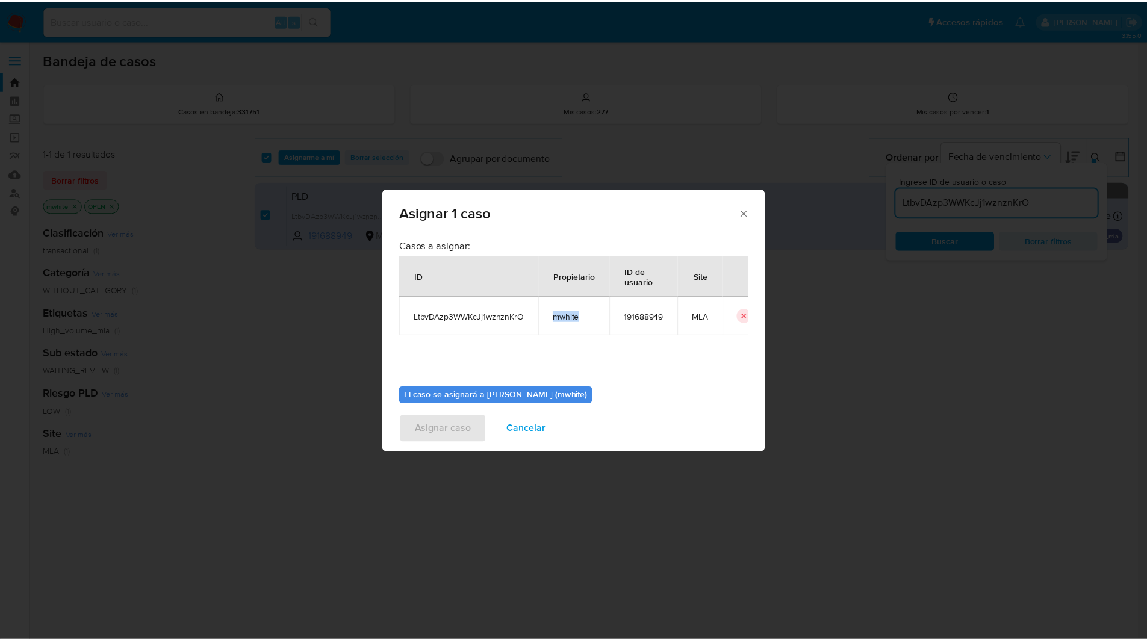
scroll to position [63, 0]
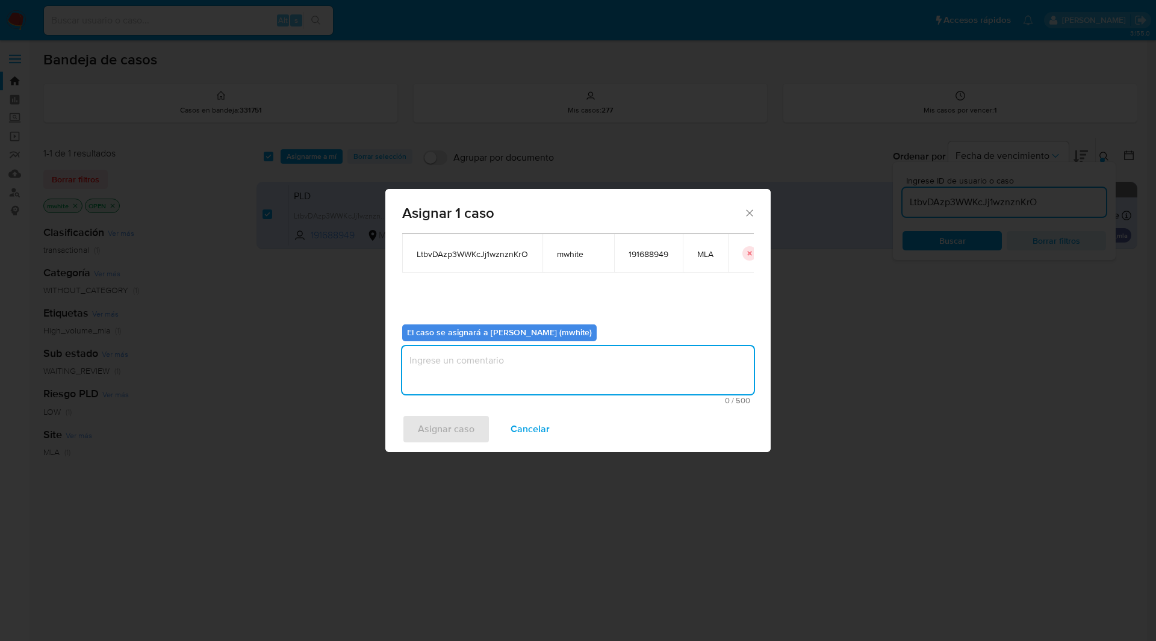
click at [509, 376] on textarea "assign-modal" at bounding box center [578, 370] width 352 height 48
paste textarea "mwhite"
type textarea "mwhite"
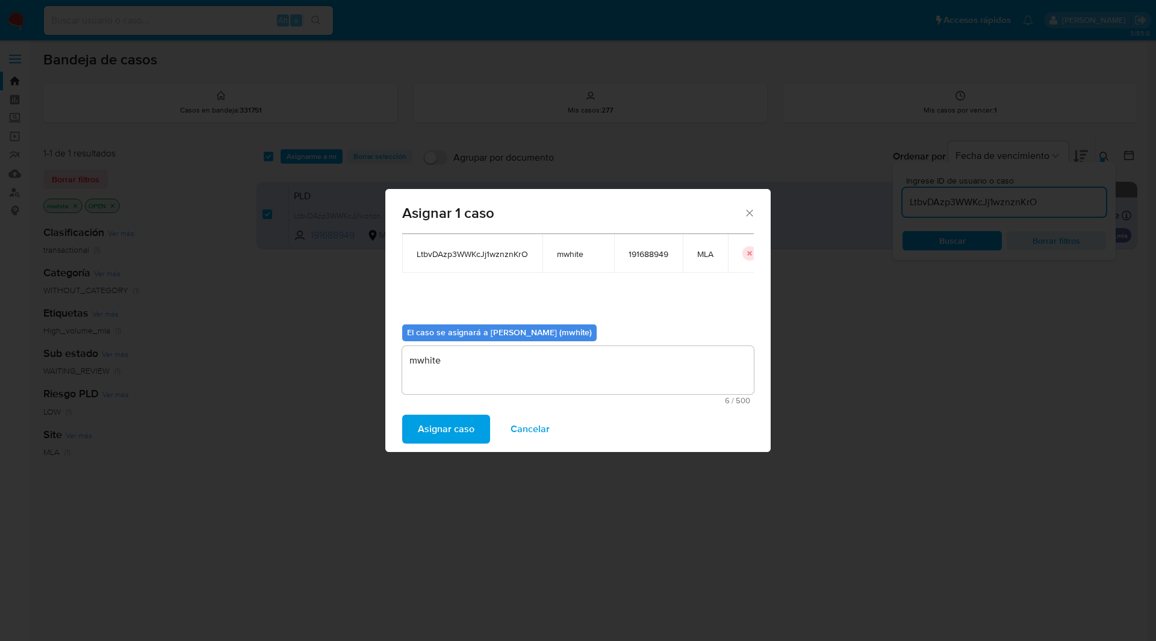
click at [437, 438] on span "Asignar caso" at bounding box center [446, 429] width 57 height 26
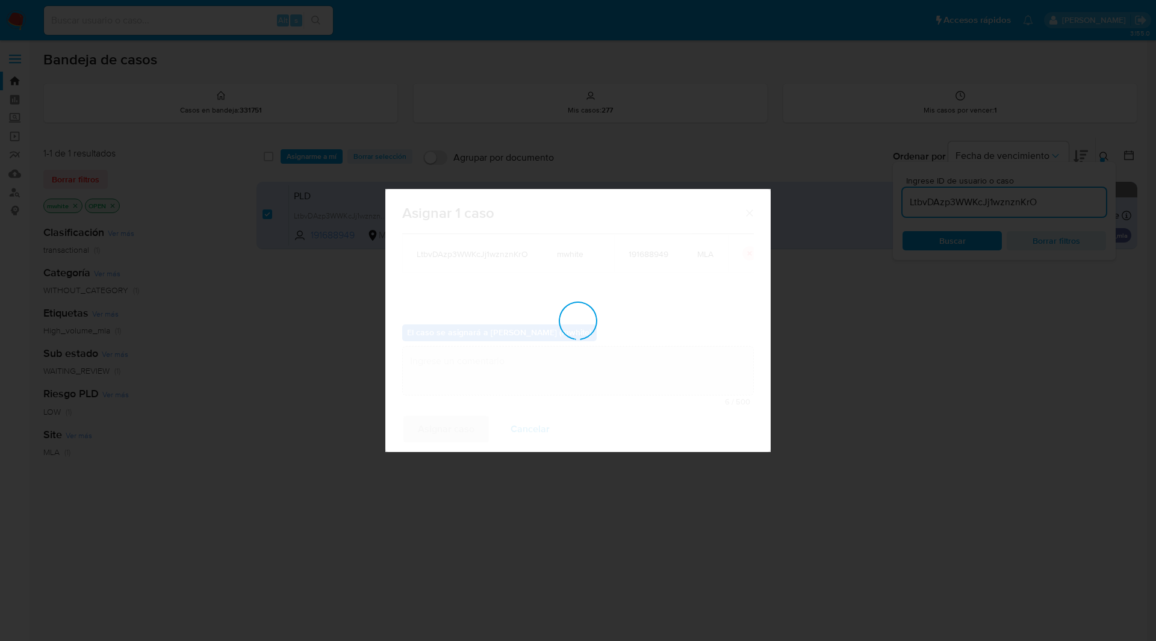
checkbox input "false"
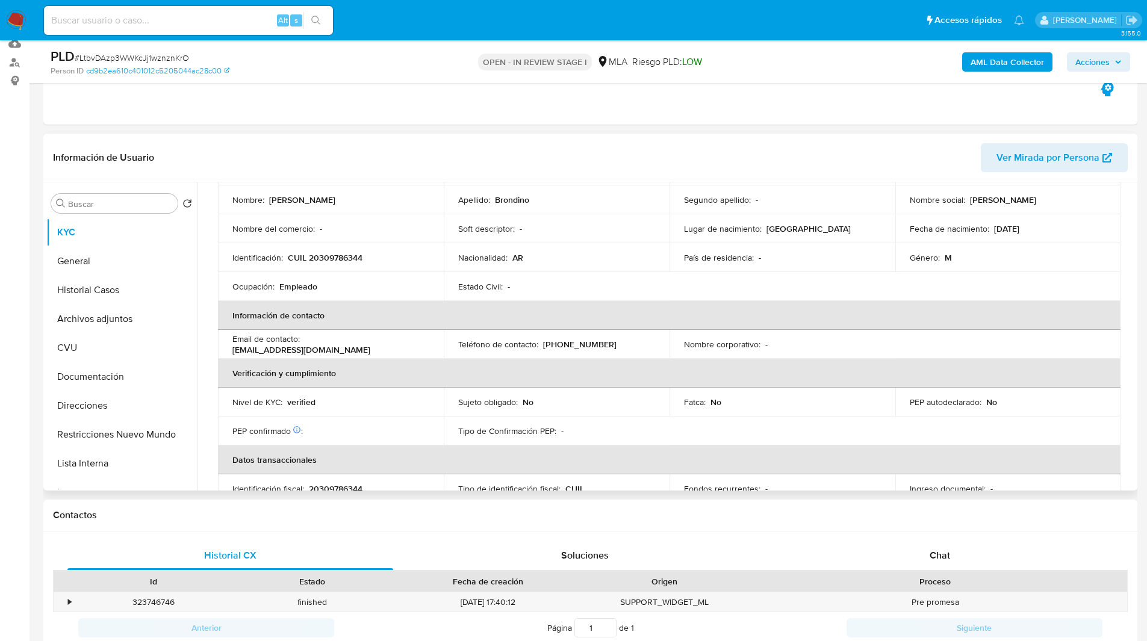
scroll to position [113, 0]
select select "10"
click at [946, 554] on span "Chat" at bounding box center [939, 555] width 20 height 14
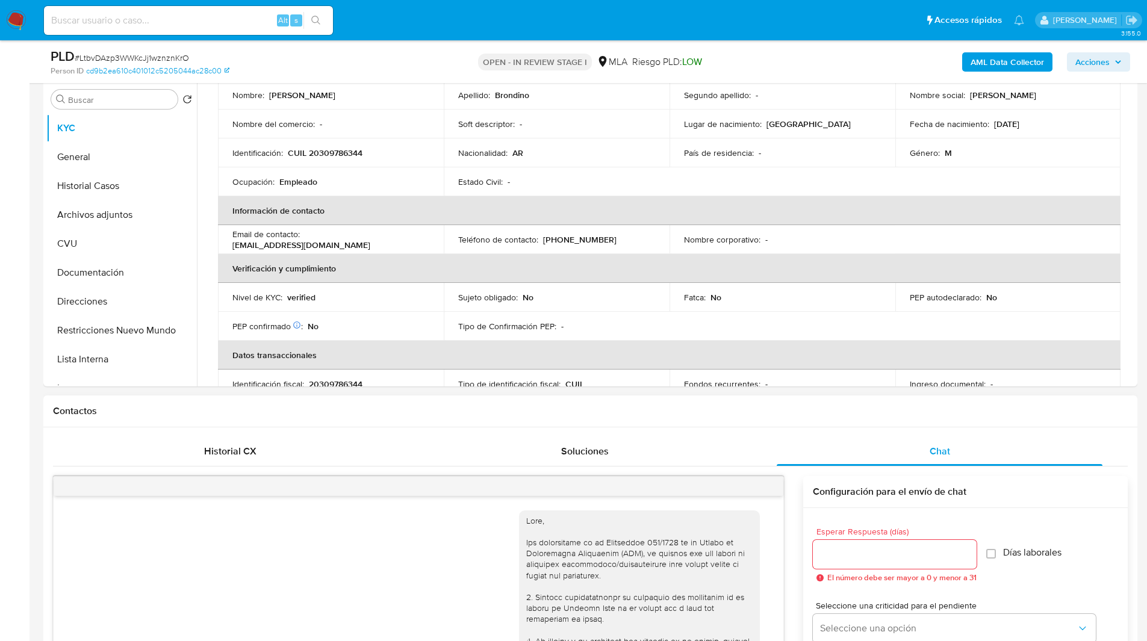
scroll to position [351, 0]
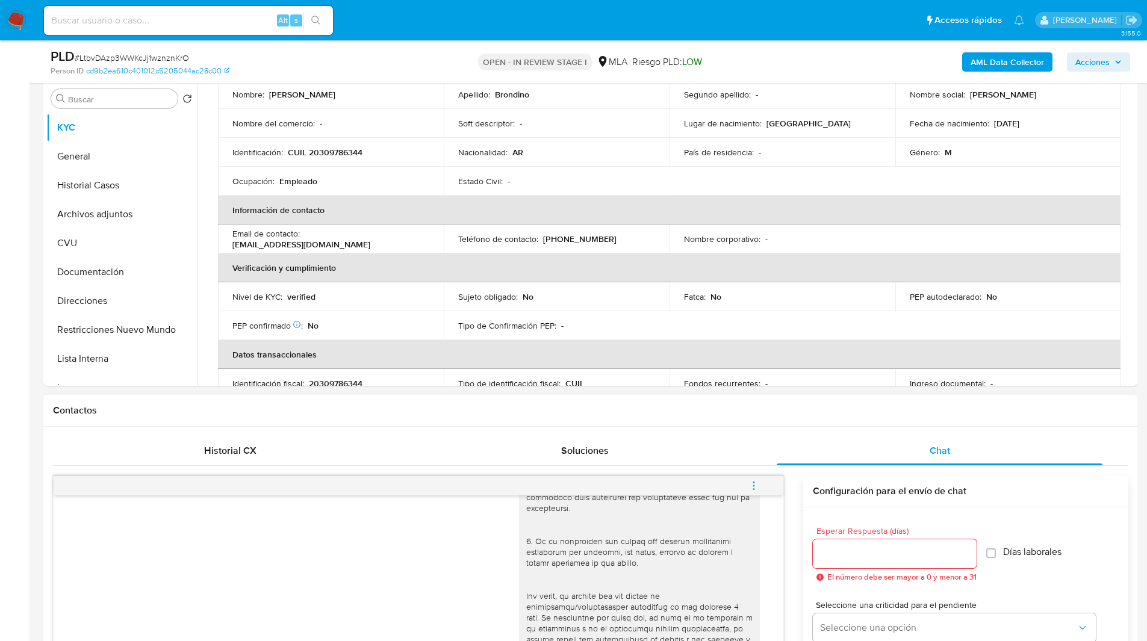
click at [759, 495] on span "menu-action" at bounding box center [753, 485] width 11 height 29
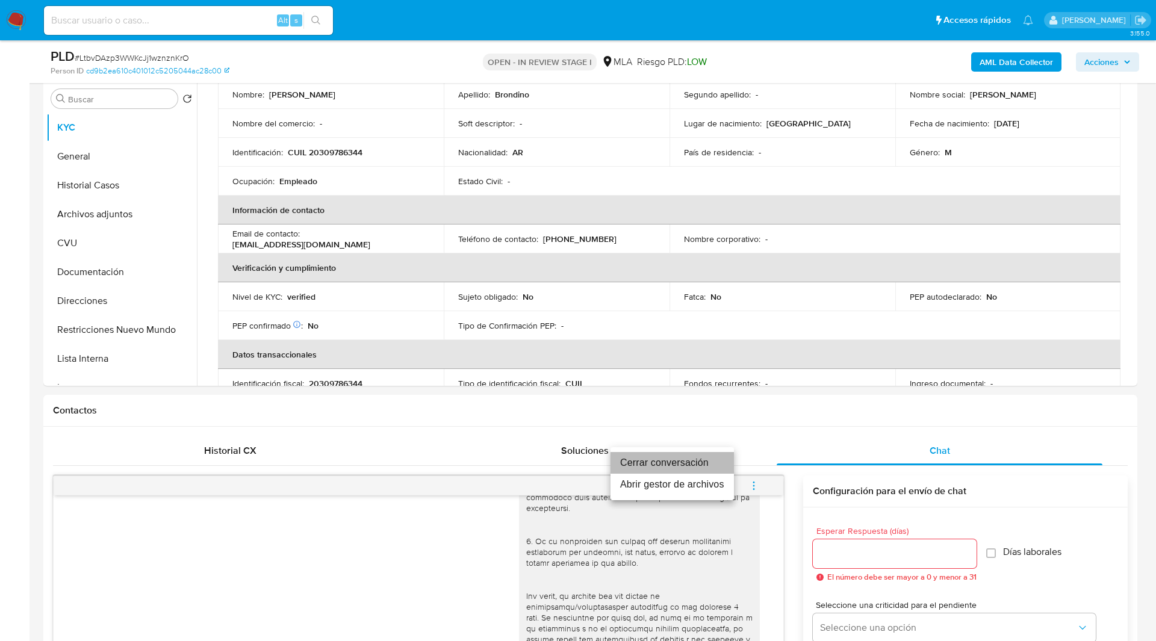
click at [701, 460] on li "Cerrar conversación" at bounding box center [671, 463] width 123 height 22
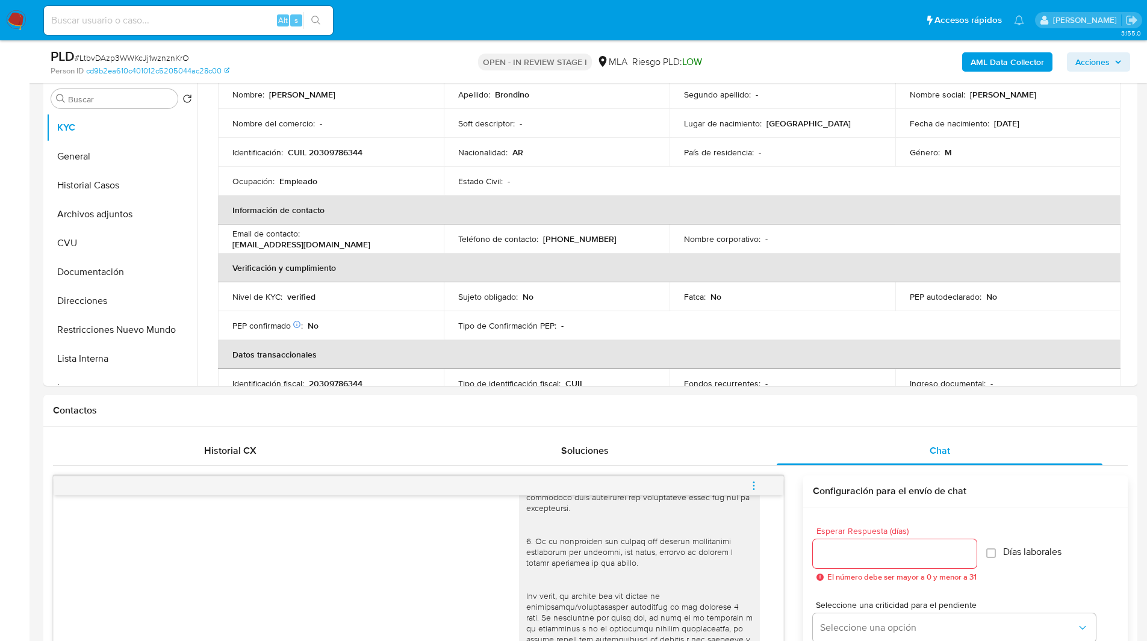
scroll to position [0, 0]
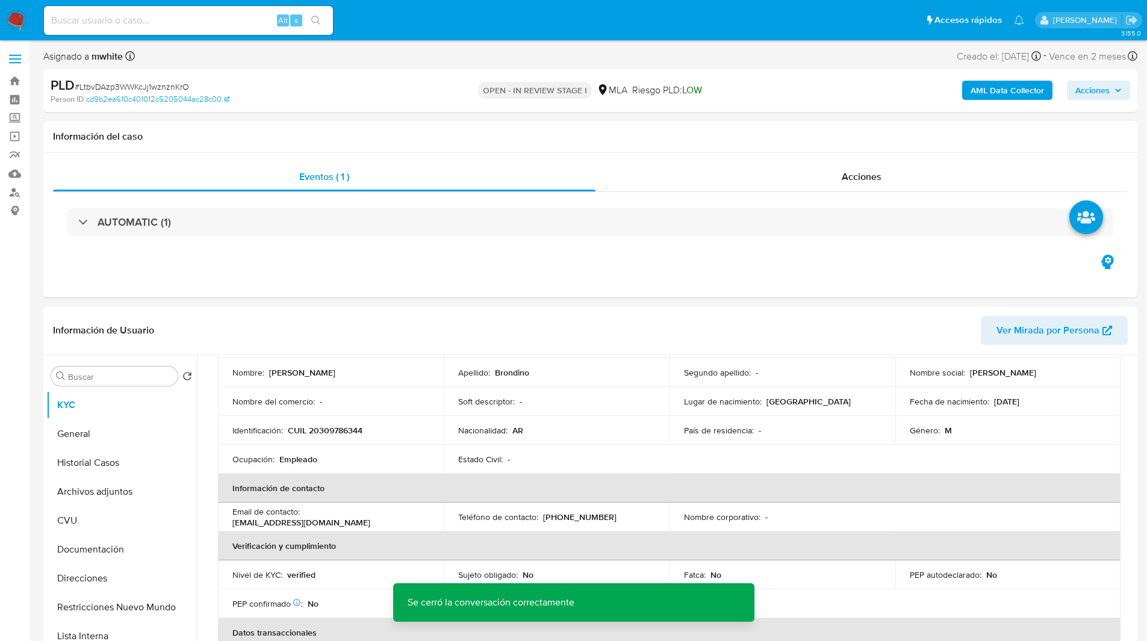
click at [1025, 95] on b "AML Data Collector" at bounding box center [1006, 90] width 73 height 19
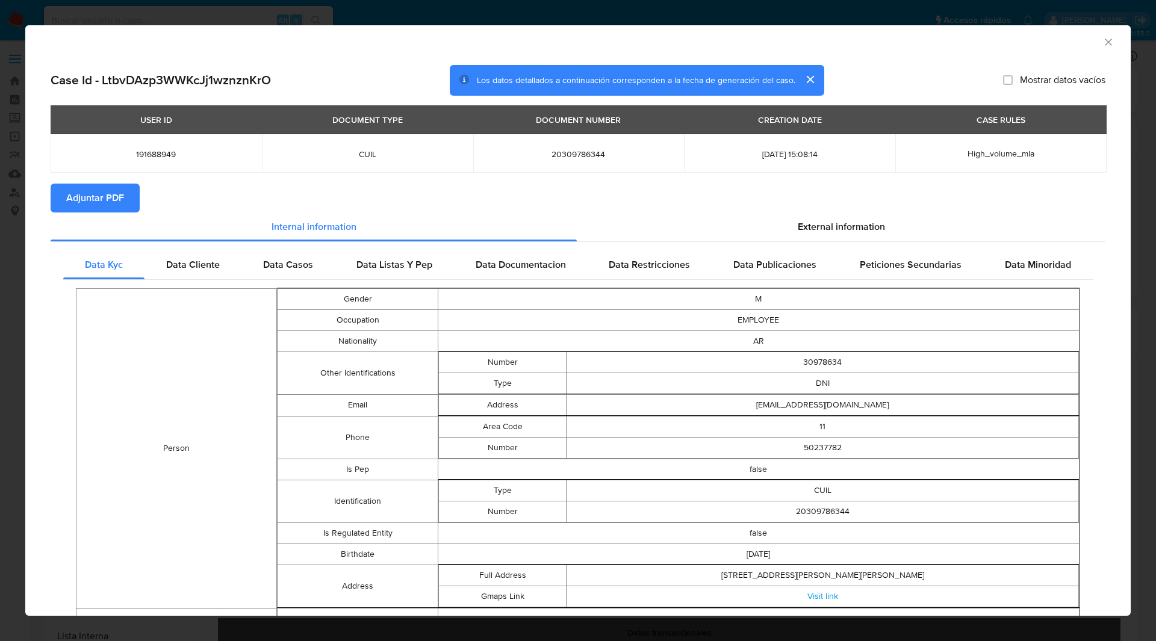
click at [117, 202] on span "Adjuntar PDF" at bounding box center [95, 198] width 58 height 26
click at [385, 55] on div "AML Data Collector" at bounding box center [577, 40] width 1105 height 30
click at [480, 7] on div "AML Data Collector Case Id - LtbvDAzp3WWKcJj1wznznKrO Los datos detallados a co…" at bounding box center [578, 320] width 1156 height 641
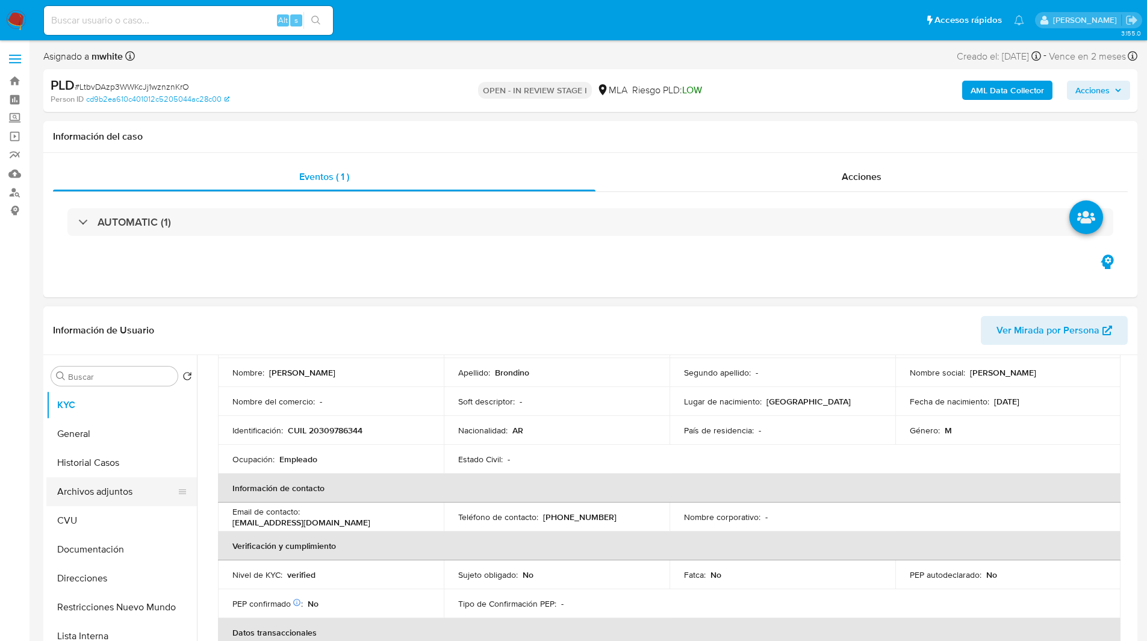
click at [111, 499] on button "Archivos adjuntos" at bounding box center [116, 491] width 141 height 29
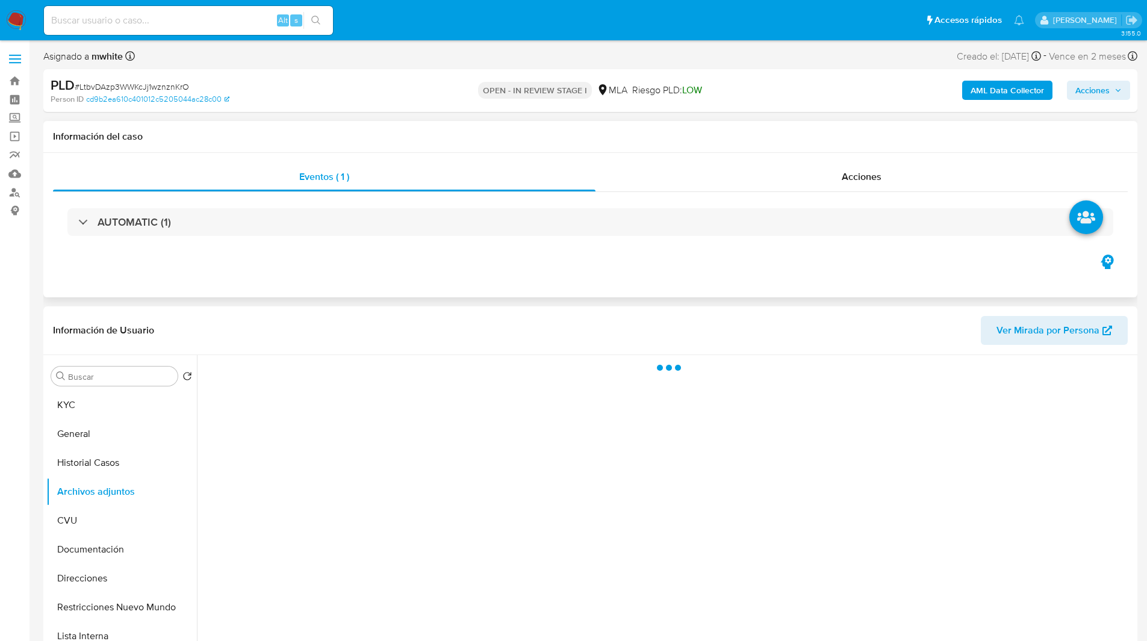
click at [892, 291] on div "Eventos ( 1 ) Acciones AUTOMATIC (1)" at bounding box center [590, 225] width 1094 height 144
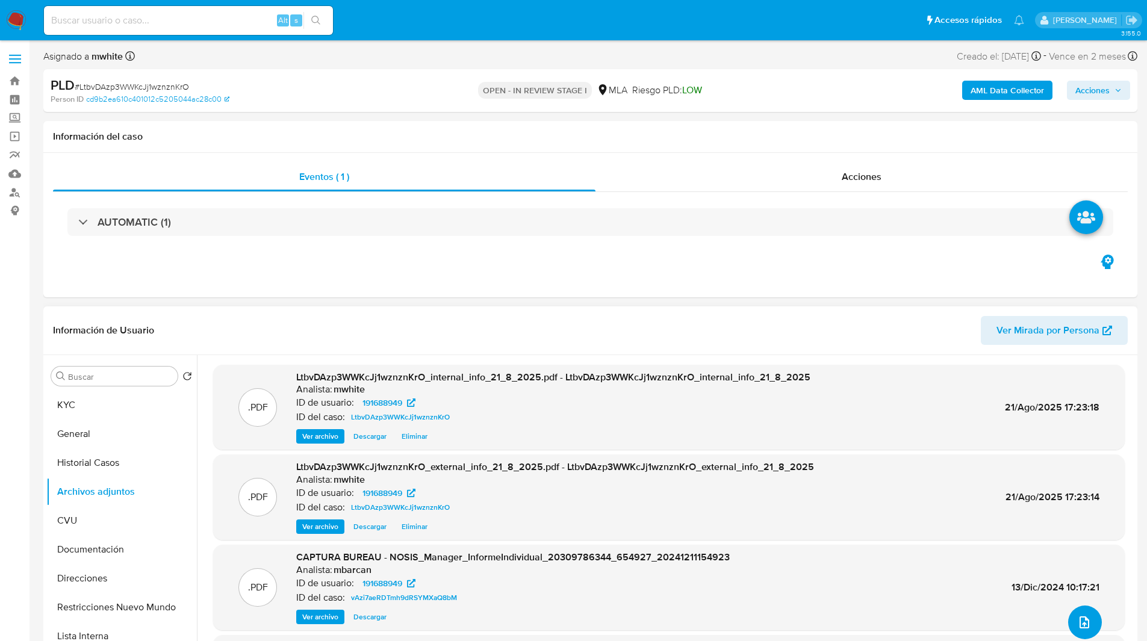
click at [1079, 619] on icon "upload-file" at bounding box center [1084, 622] width 10 height 12
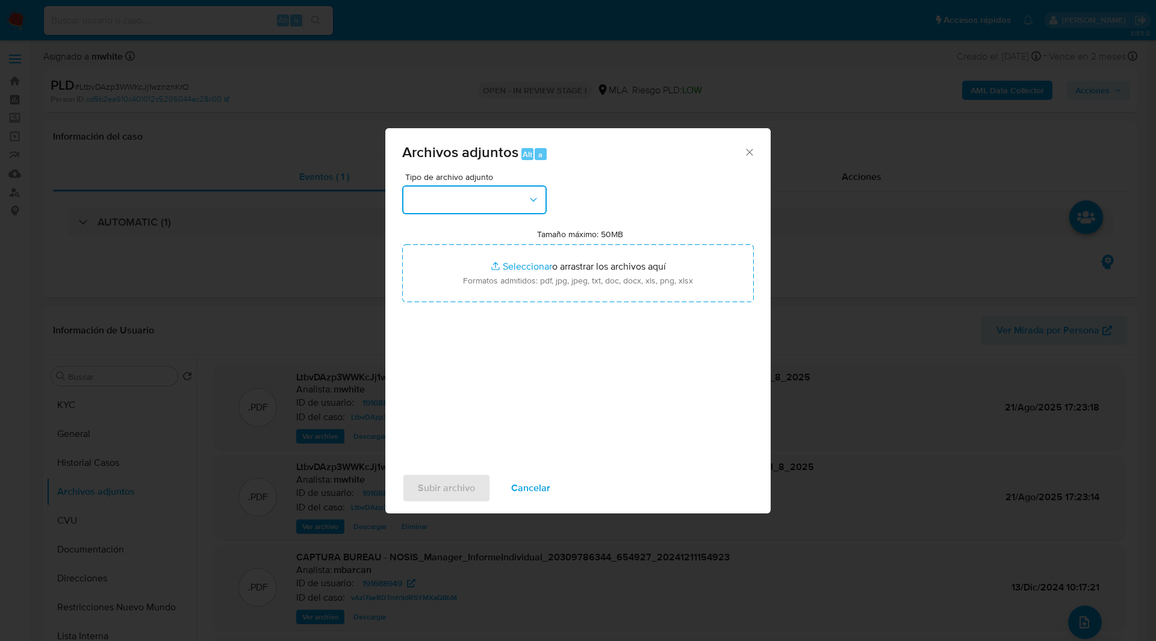
click at [513, 208] on button "button" at bounding box center [474, 199] width 144 height 29
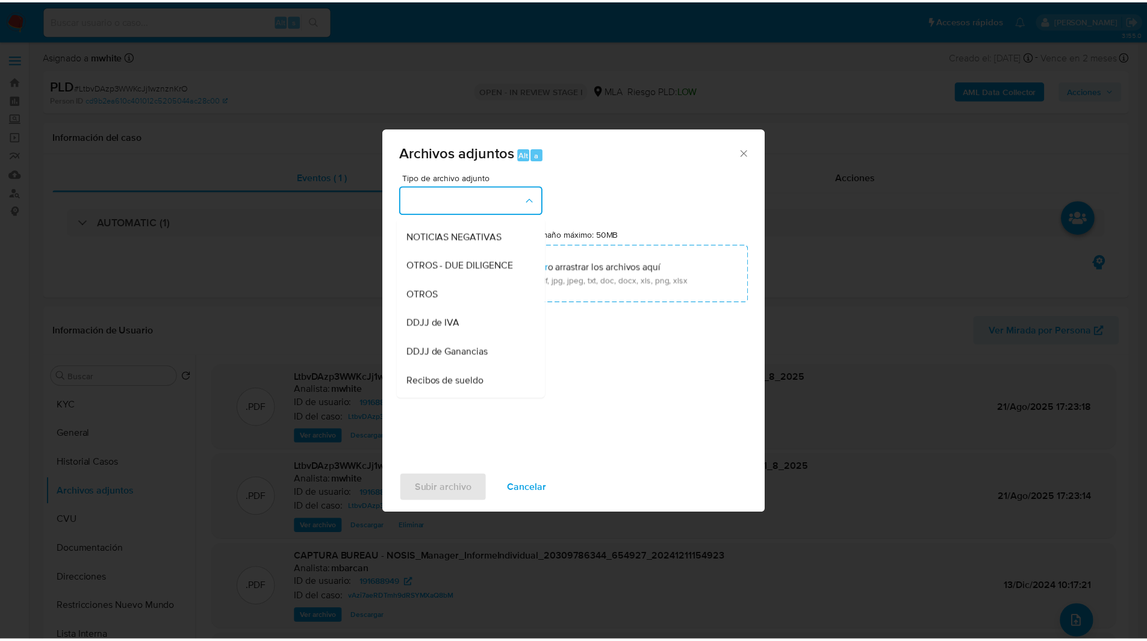
scroll to position [179, 0]
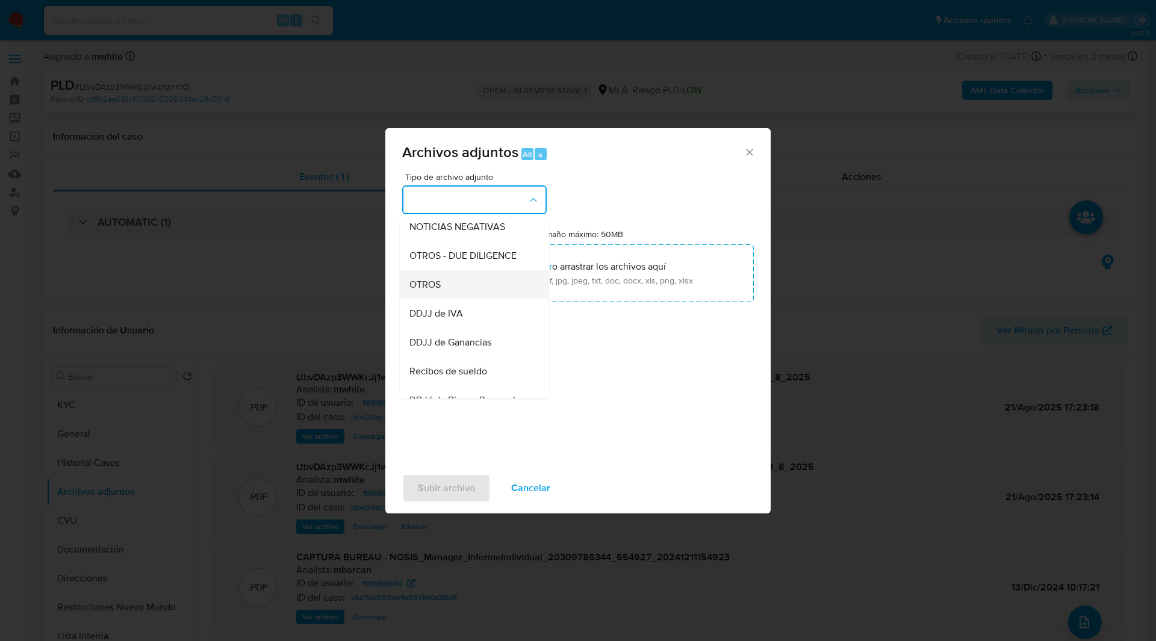
click at [427, 291] on span "OTROS" at bounding box center [424, 285] width 31 height 12
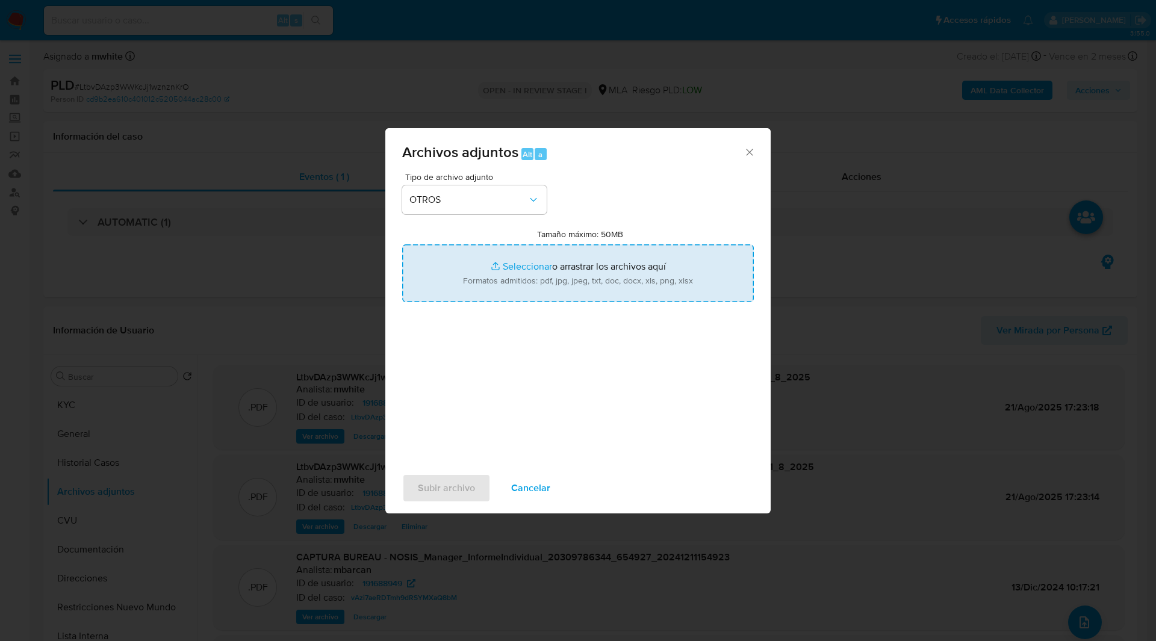
type input "C:\fakepath\Caselog LtbvDAzp3WWKcJj1wznznKrO_2025_08_19_01_15_33.docx"
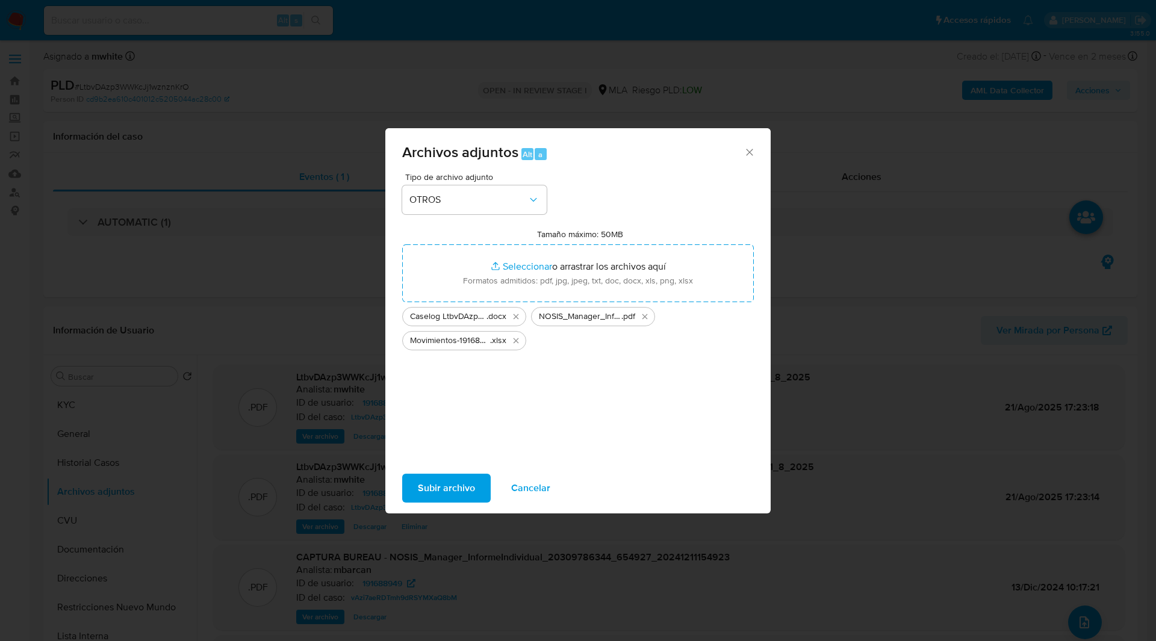
click at [436, 496] on span "Subir archivo" at bounding box center [446, 488] width 57 height 26
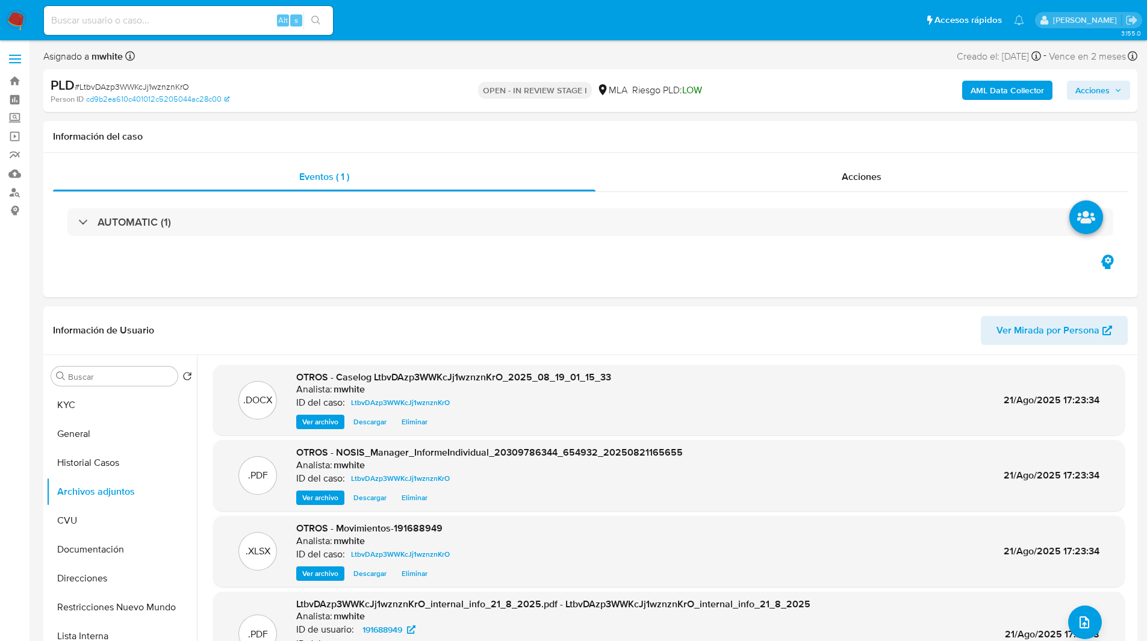
click at [1102, 90] on span "Acciones" at bounding box center [1092, 90] width 34 height 19
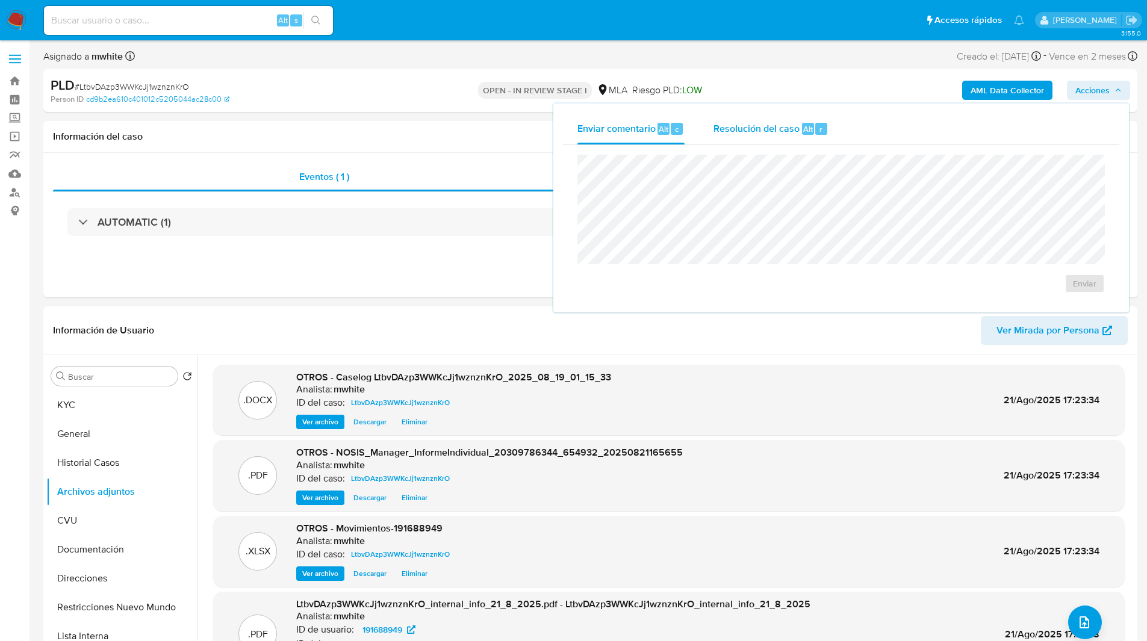
click at [790, 129] on span "Resolución del caso" at bounding box center [756, 129] width 86 height 14
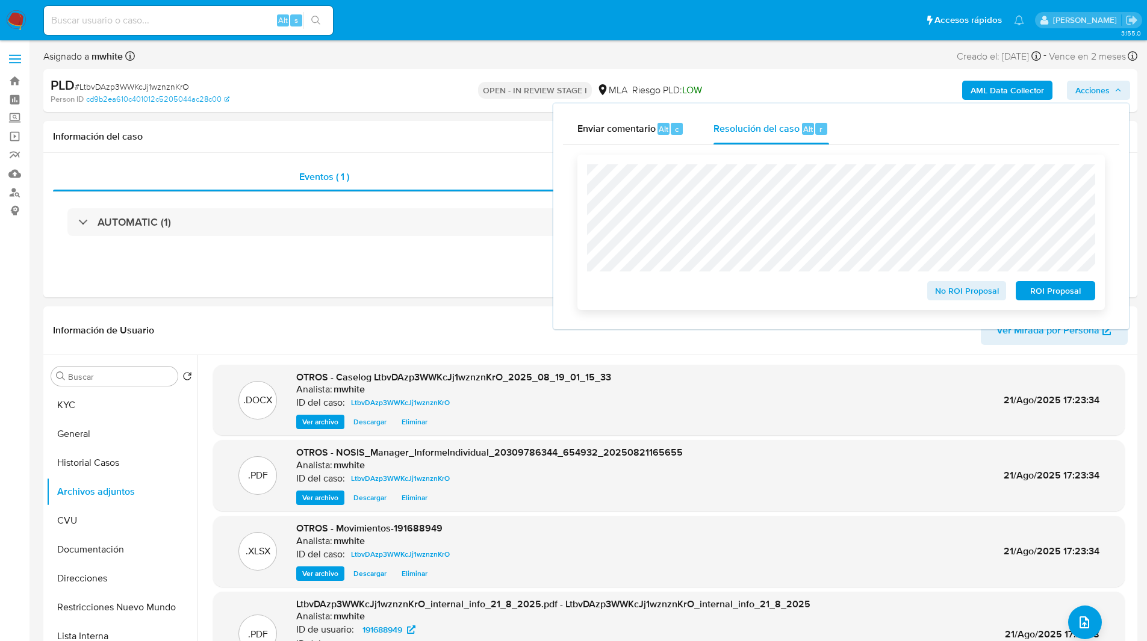
click at [955, 296] on span "No ROI Proposal" at bounding box center [966, 290] width 63 height 17
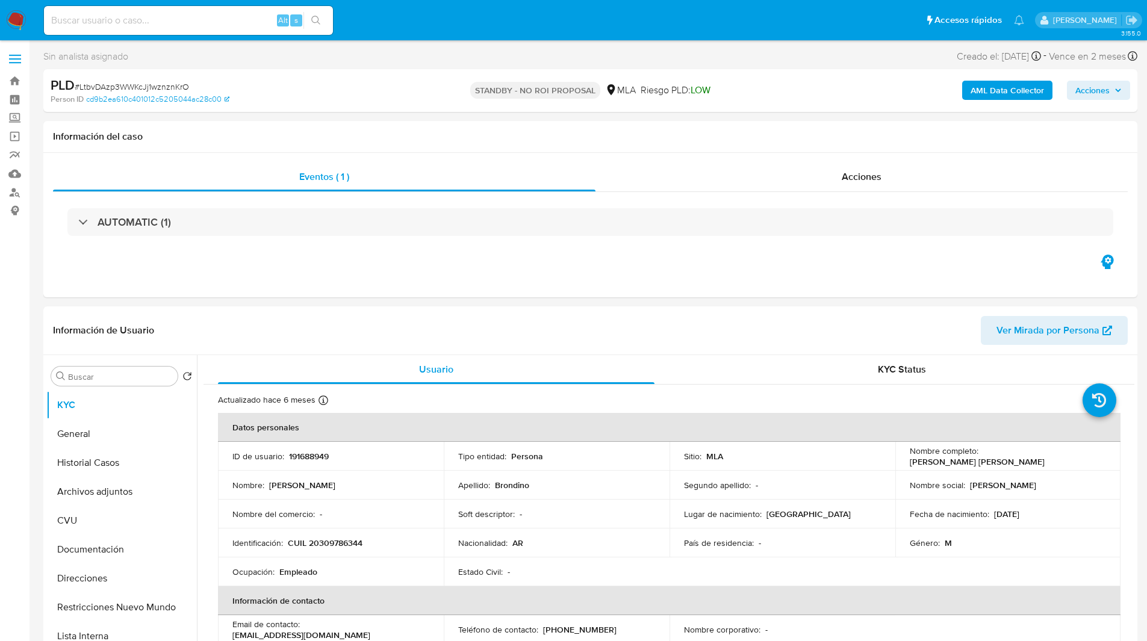
select select "10"
click at [150, 22] on input at bounding box center [188, 21] width 289 height 16
paste input "6KxolQN4z34qAObBWNkh9fwP"
type input "6KxolQN4z34qAObBWNkh9fwP"
select select "10"
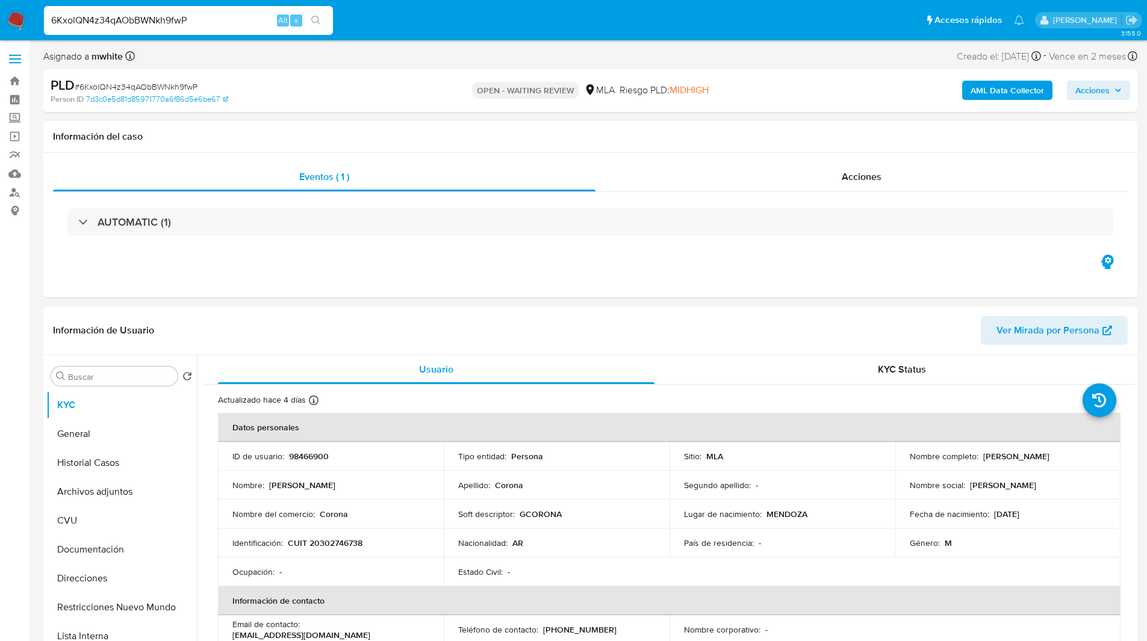
click at [349, 545] on p "CUIT 20302746738" at bounding box center [325, 543] width 75 height 11
copy p "20302746738"
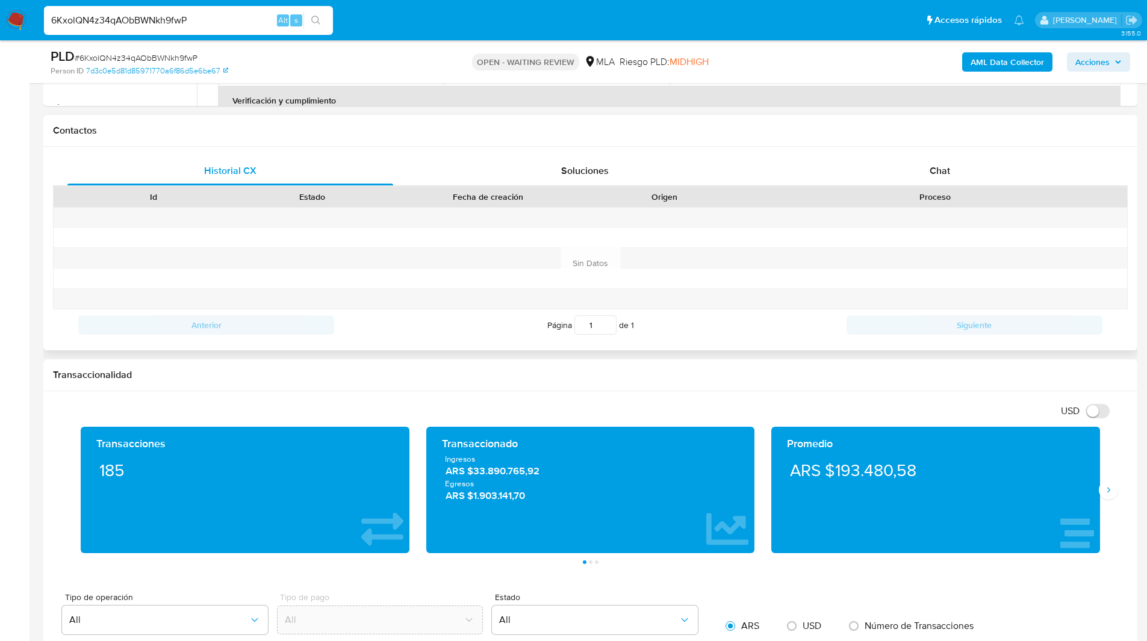
scroll to position [514, 0]
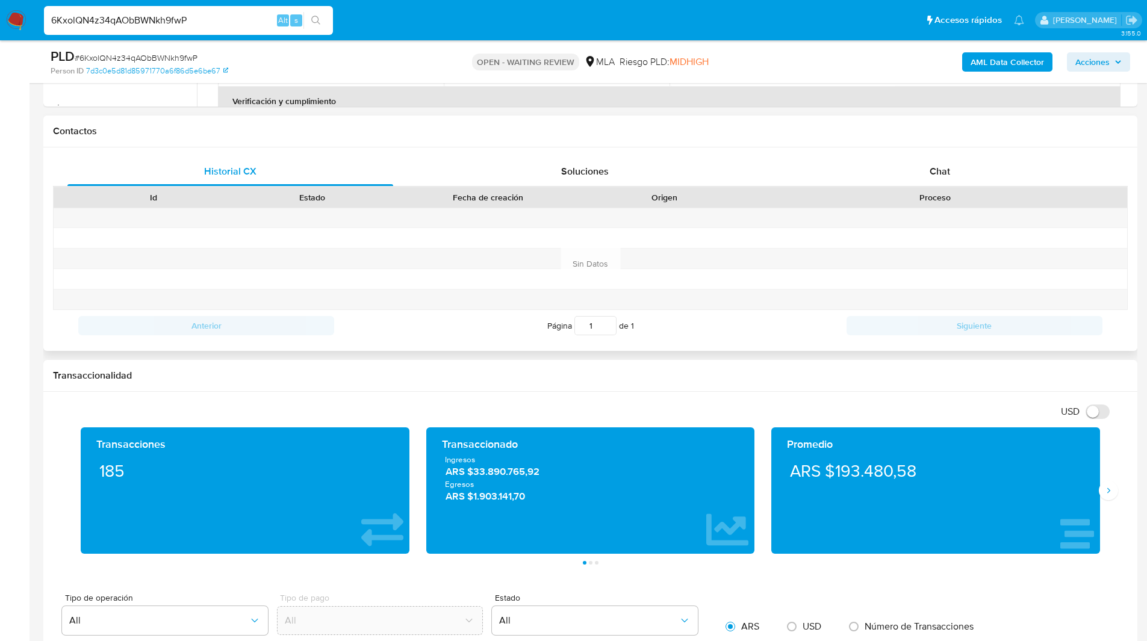
click at [906, 201] on div "Proceso" at bounding box center [935, 197] width 367 height 12
click at [951, 162] on div "Chat" at bounding box center [940, 171] width 326 height 29
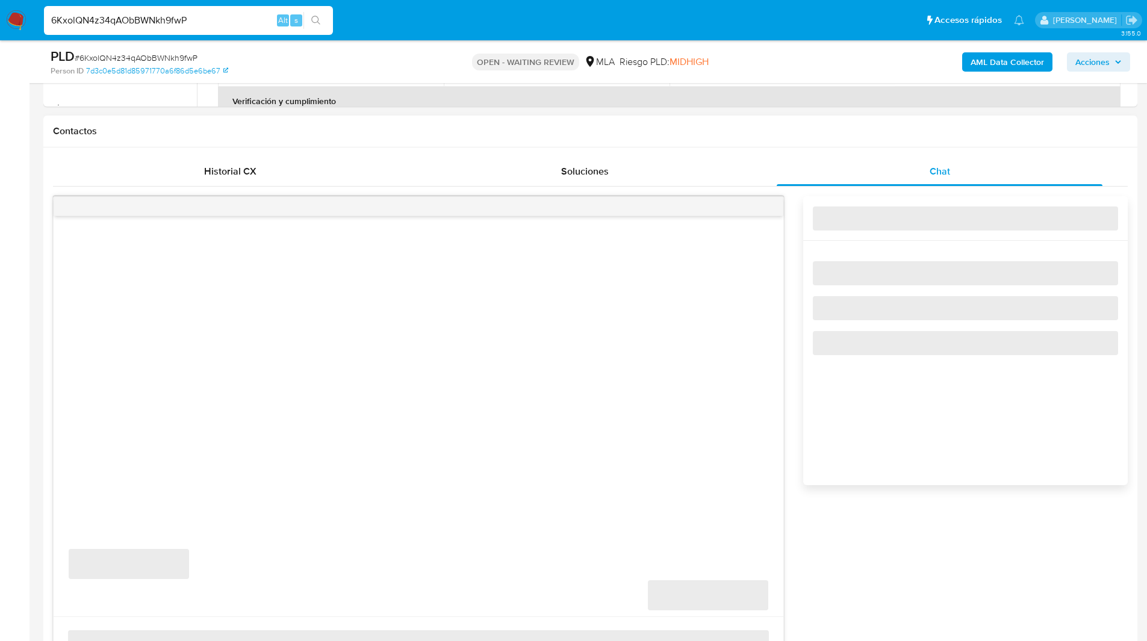
click at [875, 147] on div "Historial CX Soluciones Chat Id Estado Fecha de creación Origen Proceso Anterio…" at bounding box center [590, 411] width 1094 height 529
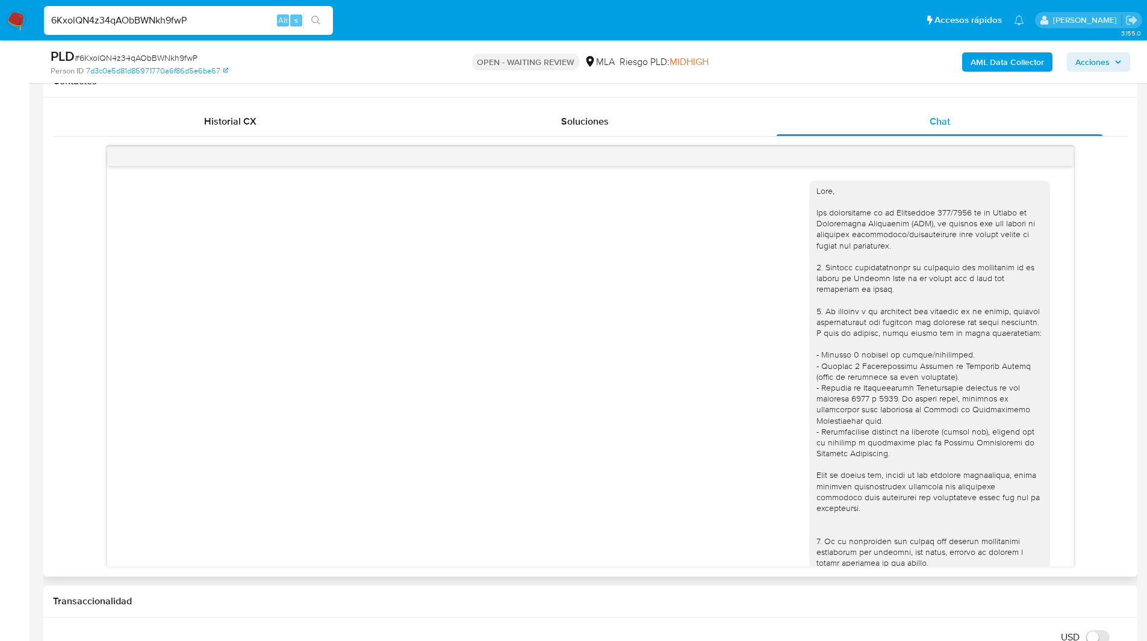
scroll to position [359, 0]
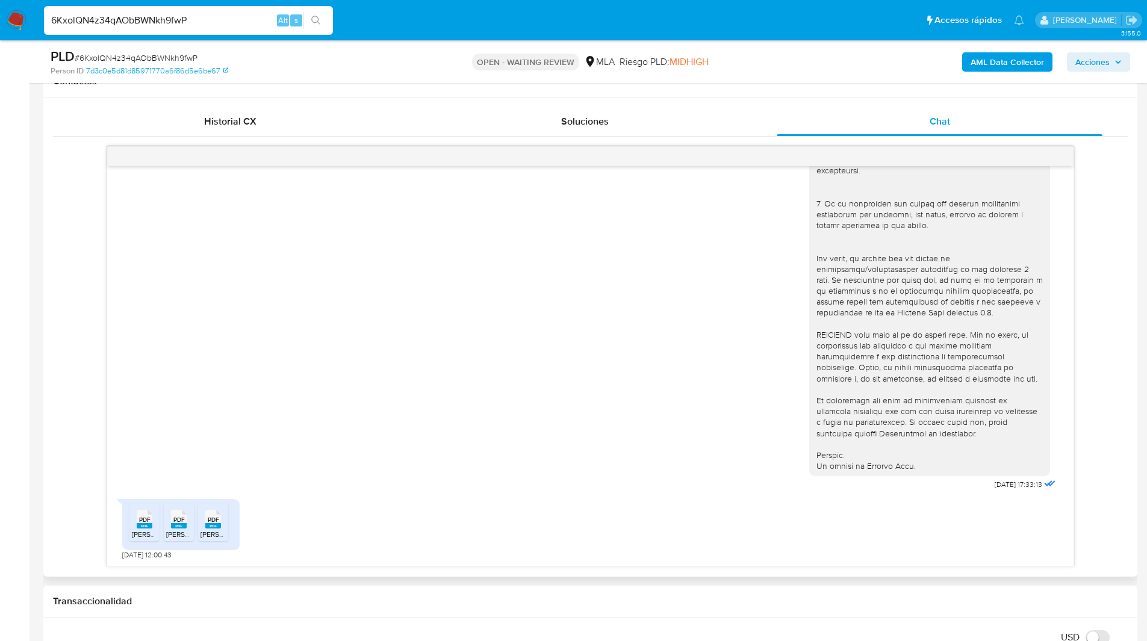
click at [140, 523] on span "PDF" at bounding box center [144, 520] width 11 height 8
click at [176, 524] on rect at bounding box center [179, 525] width 16 height 5
click at [226, 521] on li "PDF PDF [PERSON_NAME] Afip [PERSON_NAME].pdf" at bounding box center [213, 522] width 30 height 37
click at [75, 389] on div "[DATE] 17:33:13 PDF PDF [PERSON_NAME] ATM GuillermoCorona 08-2025.pdf PDF PDF […" at bounding box center [590, 356] width 1075 height 421
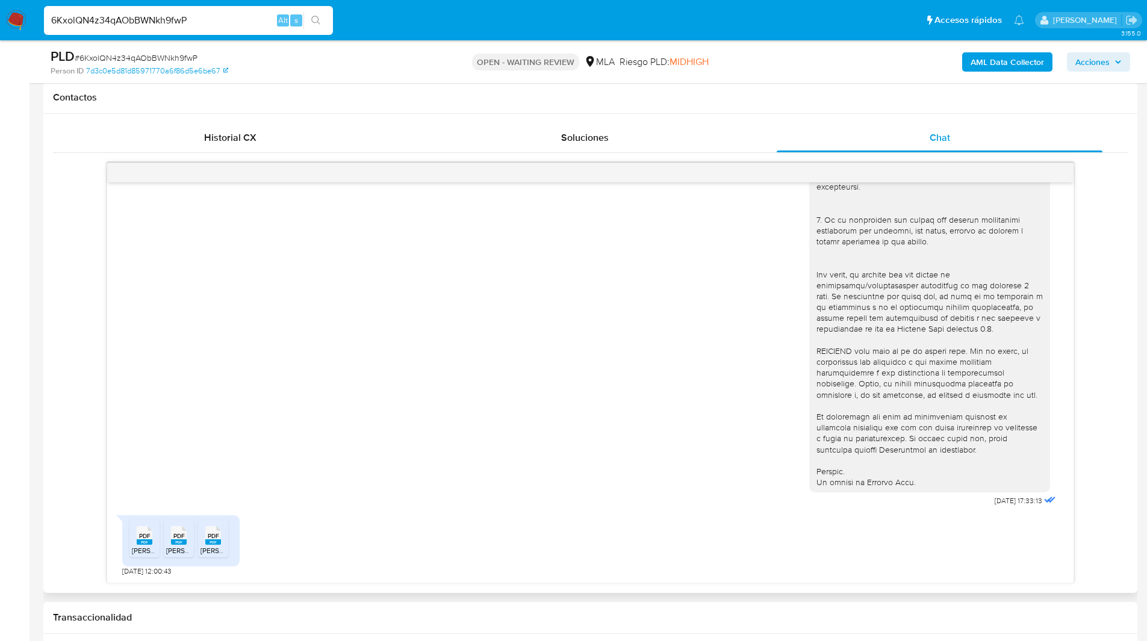
click at [75, 389] on div "[DATE] 17:33:13 PDF PDF [PERSON_NAME] ATM GuillermoCorona 08-2025.pdf PDF PDF […" at bounding box center [590, 373] width 1075 height 421
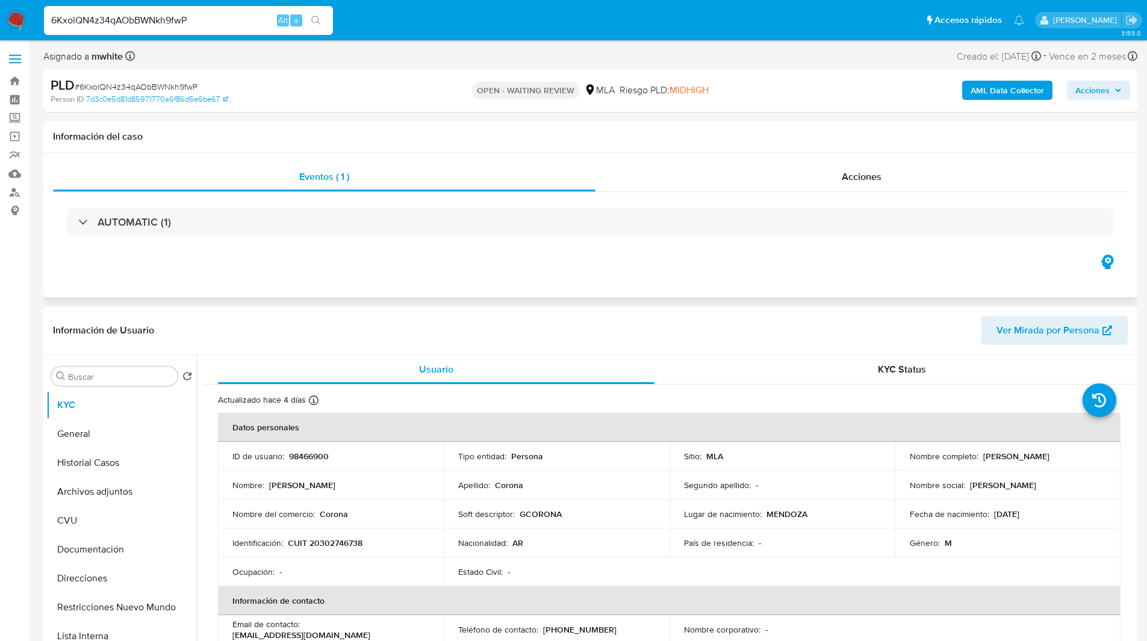
click at [442, 260] on div "Eventos ( 1 ) Acciones AUTOMATIC (1)" at bounding box center [590, 225] width 1094 height 144
click at [513, 278] on div "Eventos ( 1 ) Acciones AUTOMATIC (1)" at bounding box center [590, 225] width 1094 height 144
click at [677, 38] on nav "Pausado Ver notificaciones 6KxolQN4z34qAObBWNkh9fwP Alt s Accesos rápidos Presi…" at bounding box center [573, 20] width 1147 height 40
